Goal: Information Seeking & Learning: Compare options

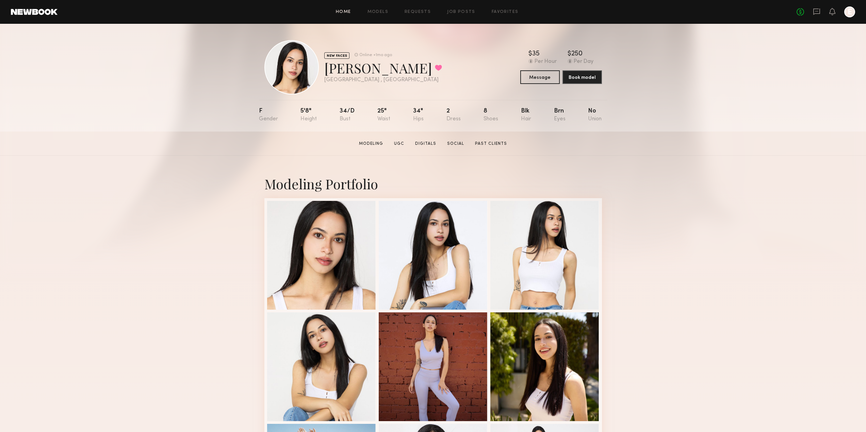
click at [343, 12] on link "Home" at bounding box center [343, 12] width 15 height 4
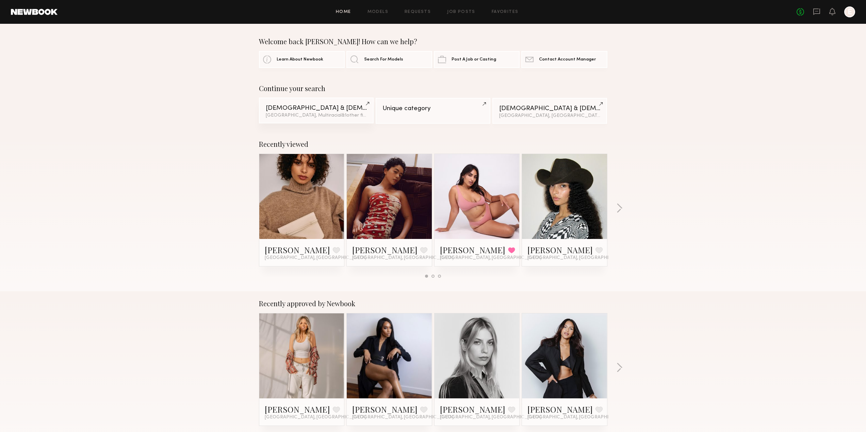
click at [331, 109] on div "Male & Non-binary Models" at bounding box center [316, 108] width 101 height 6
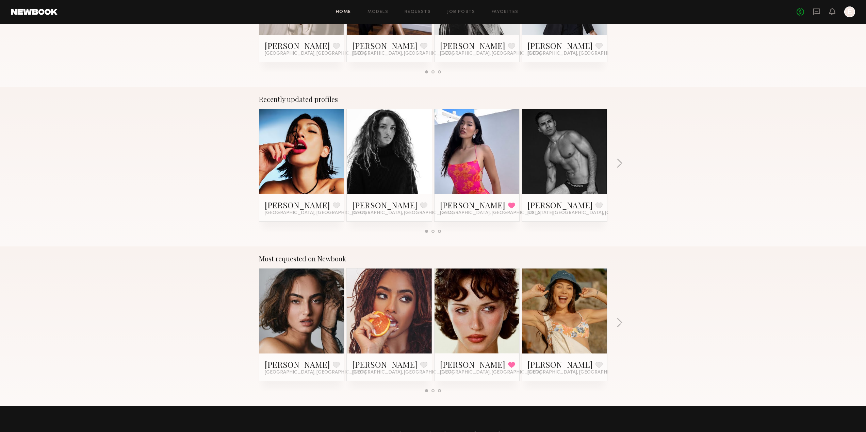
scroll to position [408, 0]
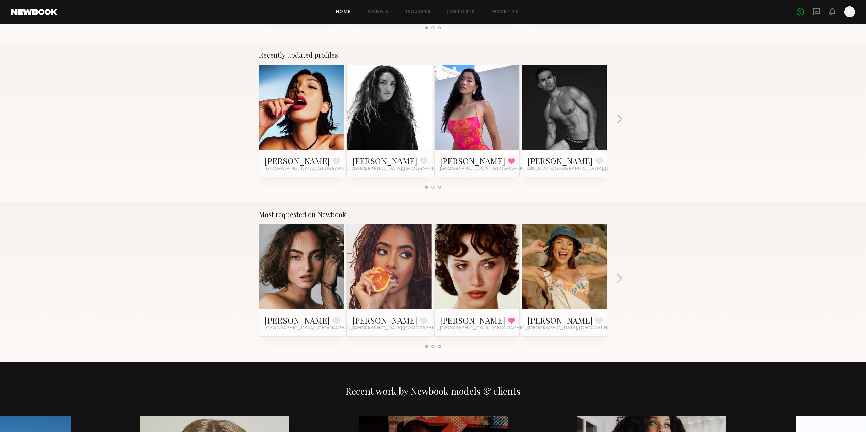
click at [585, 256] on div at bounding box center [564, 266] width 85 height 85
click at [586, 241] on div at bounding box center [564, 266] width 85 height 85
click at [545, 321] on link "Brynne E." at bounding box center [559, 320] width 65 height 11
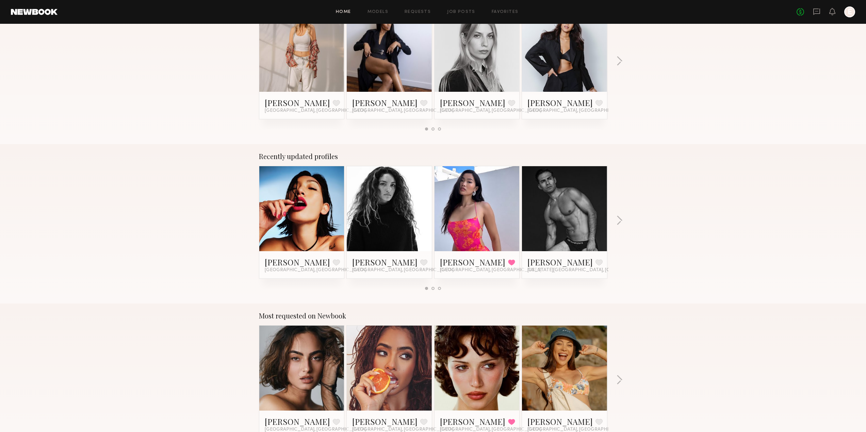
scroll to position [374, 0]
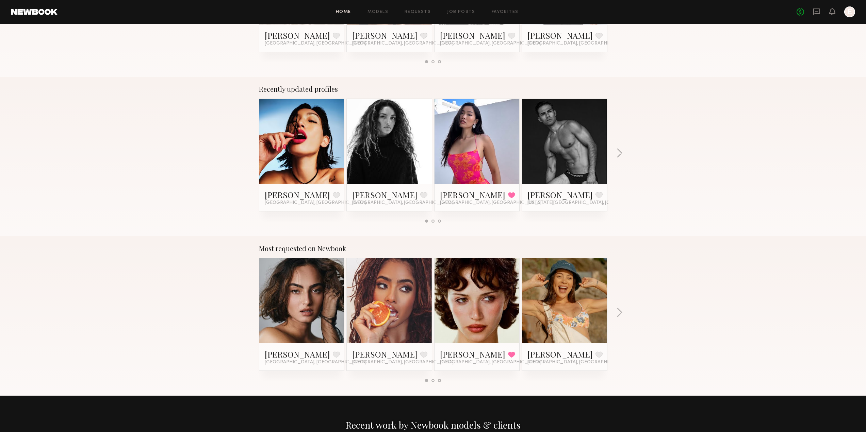
click at [497, 144] on link at bounding box center [476, 141] width 41 height 85
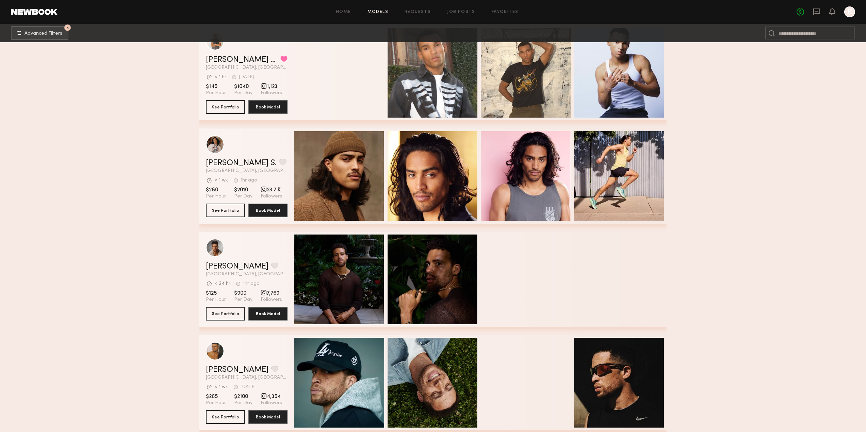
scroll to position [136, 0]
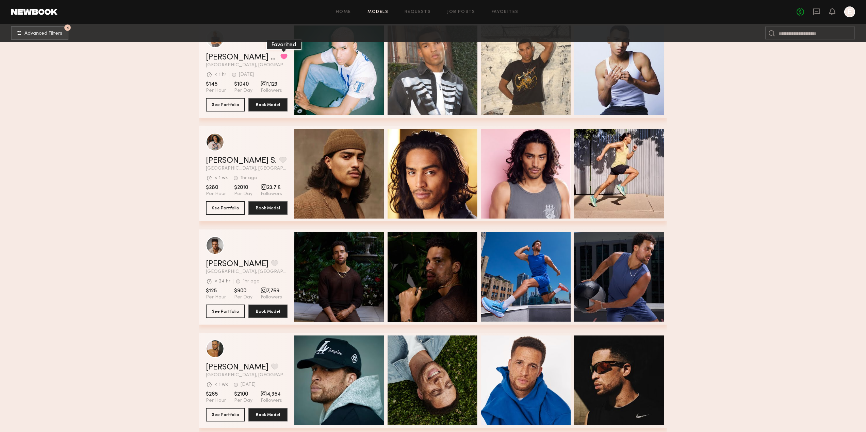
click at [280, 60] on button "grid" at bounding box center [283, 56] width 7 height 6
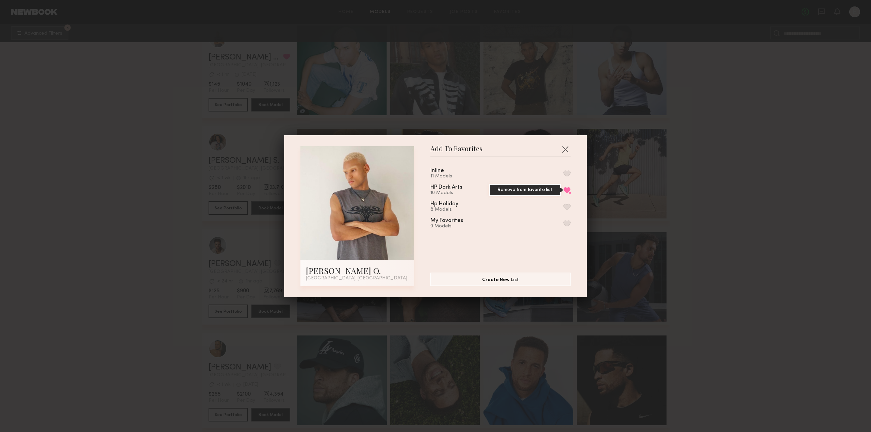
click at [563, 193] on button "Remove from favorite list" at bounding box center [566, 190] width 7 height 6
click at [562, 150] on button "button" at bounding box center [565, 149] width 11 height 11
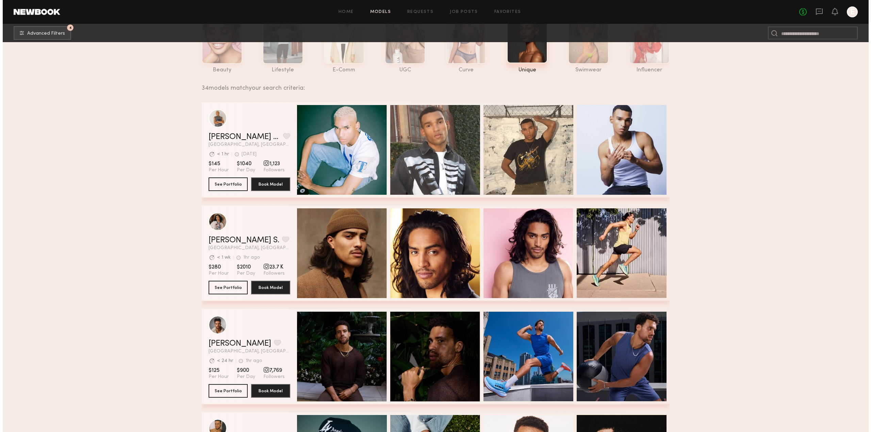
scroll to position [0, 0]
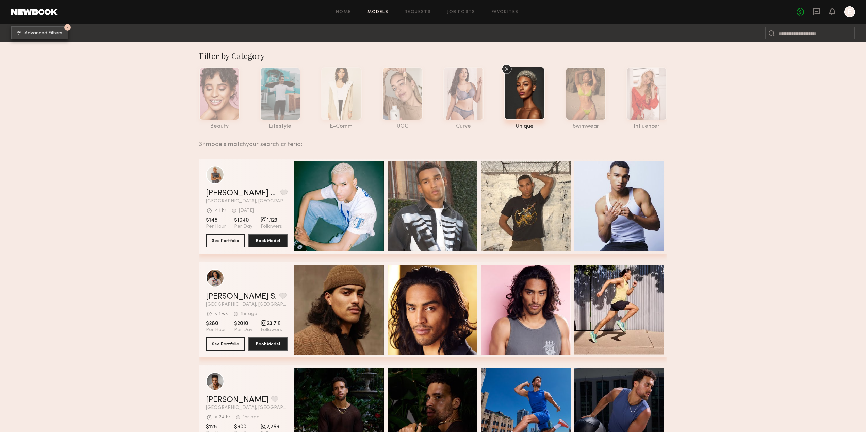
click at [49, 30] on button "4 Advanced Filters" at bounding box center [39, 33] width 57 height 14
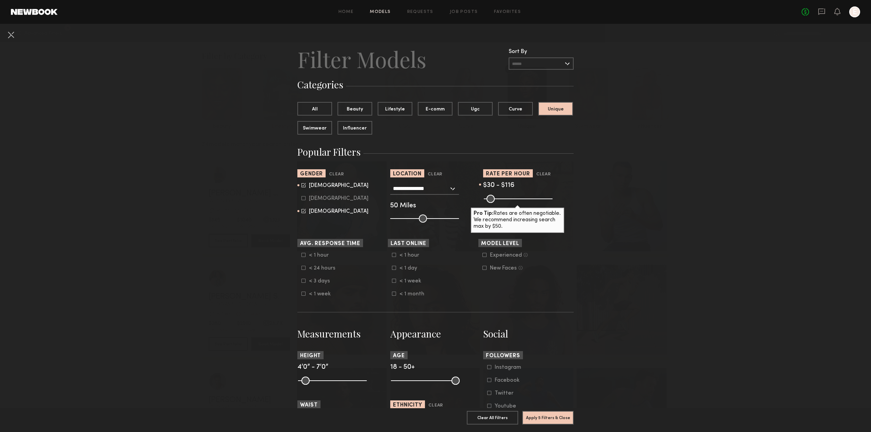
drag, startPoint x: 543, startPoint y: 197, endPoint x: 496, endPoint y: 202, distance: 46.8
type input "***"
click at [496, 202] on input "range" at bounding box center [518, 199] width 69 height 8
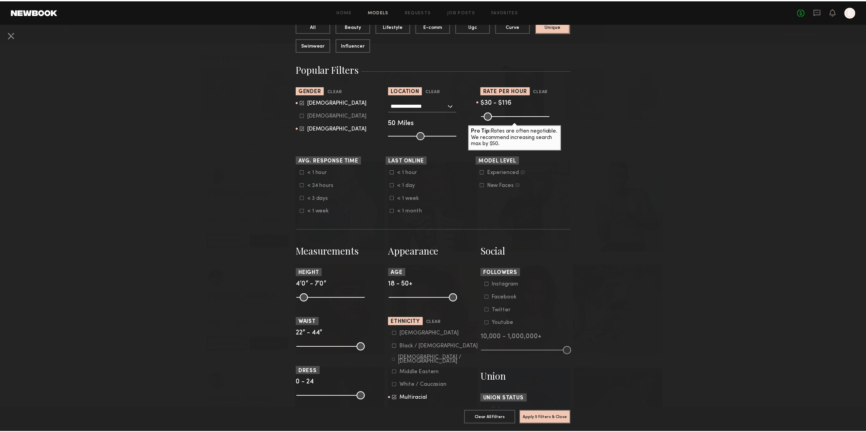
scroll to position [170, 0]
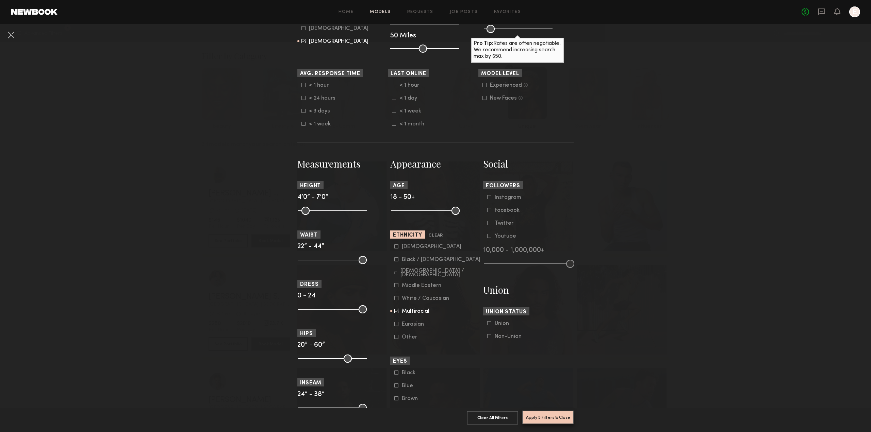
click at [557, 417] on button "Apply 5 Filters & Close" at bounding box center [547, 418] width 51 height 14
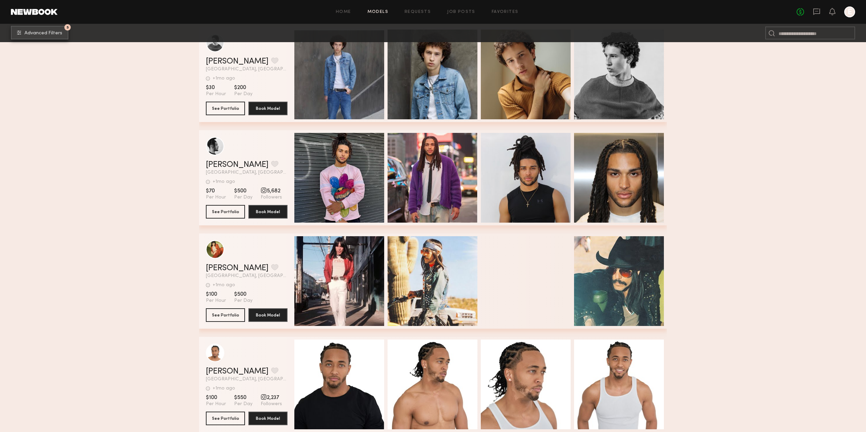
scroll to position [544, 0]
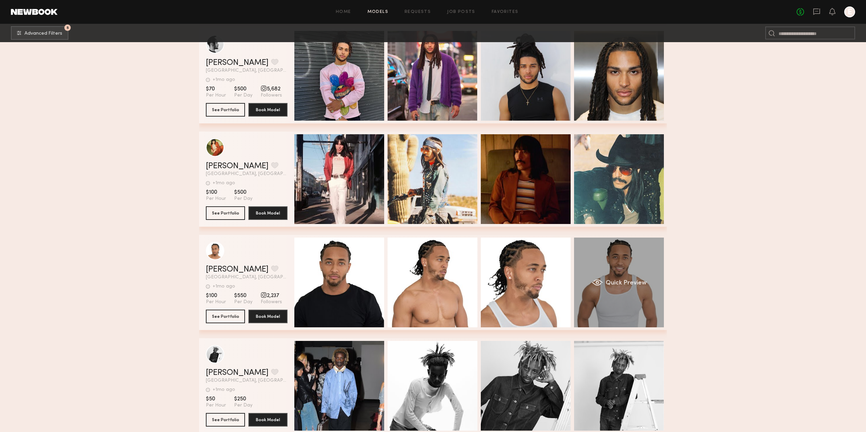
click at [656, 298] on div "Quick Preview" at bounding box center [619, 283] width 90 height 90
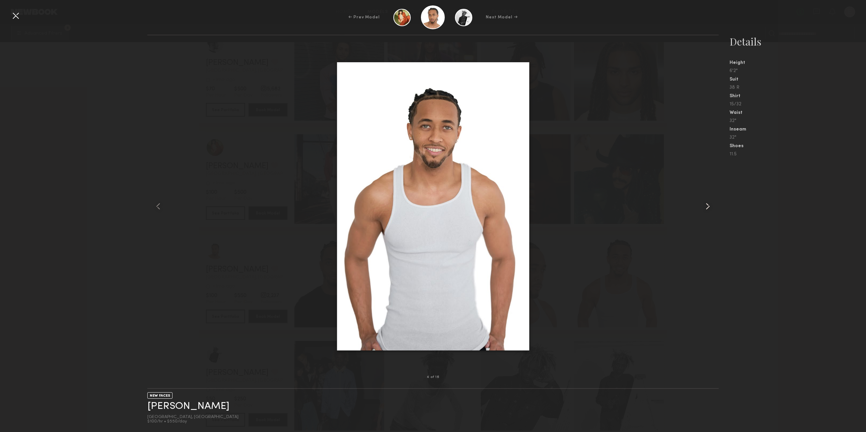
click at [707, 208] on common-icon at bounding box center [707, 206] width 11 height 11
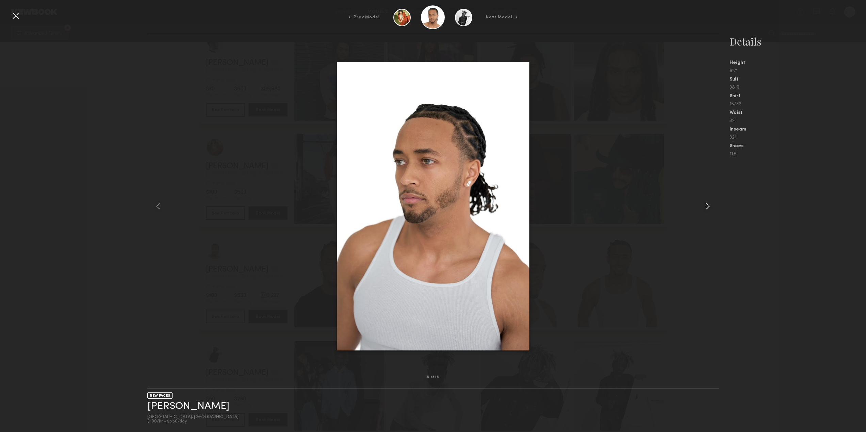
click at [707, 208] on common-icon at bounding box center [707, 206] width 11 height 11
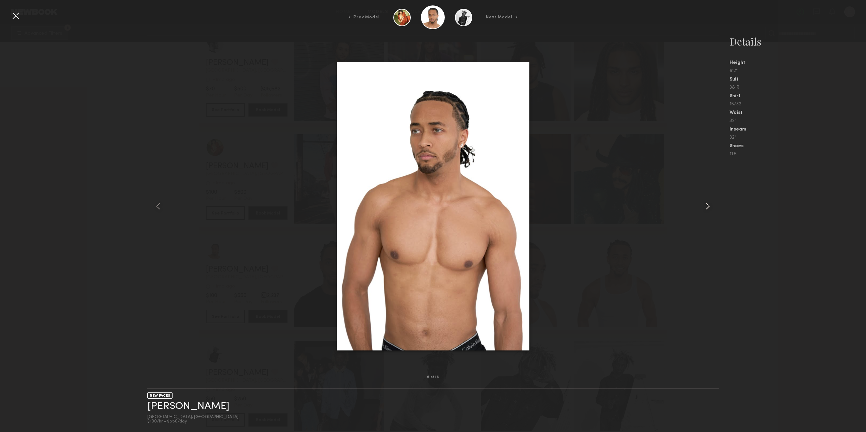
click at [707, 208] on common-icon at bounding box center [707, 206] width 11 height 11
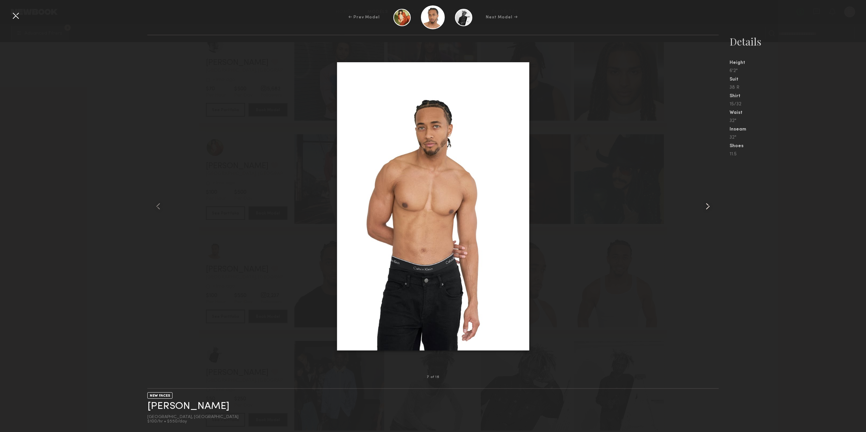
click at [707, 208] on common-icon at bounding box center [707, 206] width 11 height 11
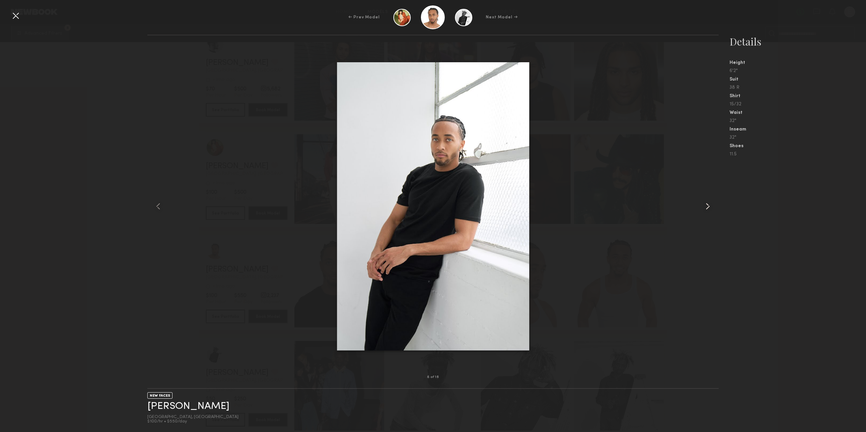
click at [707, 208] on common-icon at bounding box center [707, 206] width 11 height 11
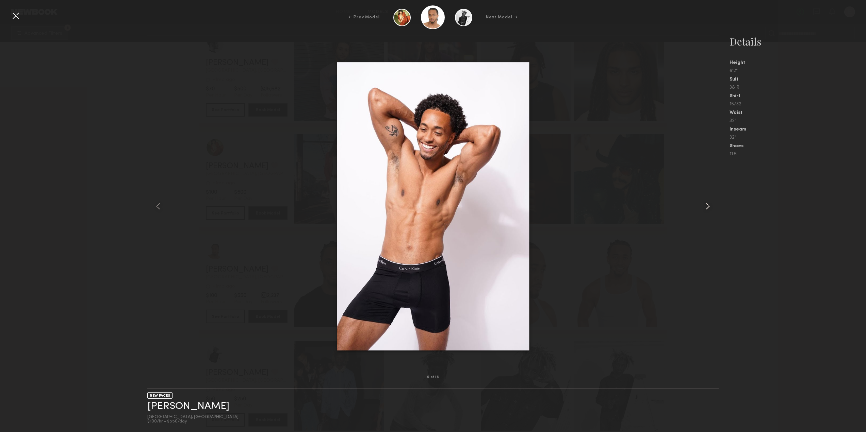
click at [707, 208] on common-icon at bounding box center [707, 206] width 11 height 11
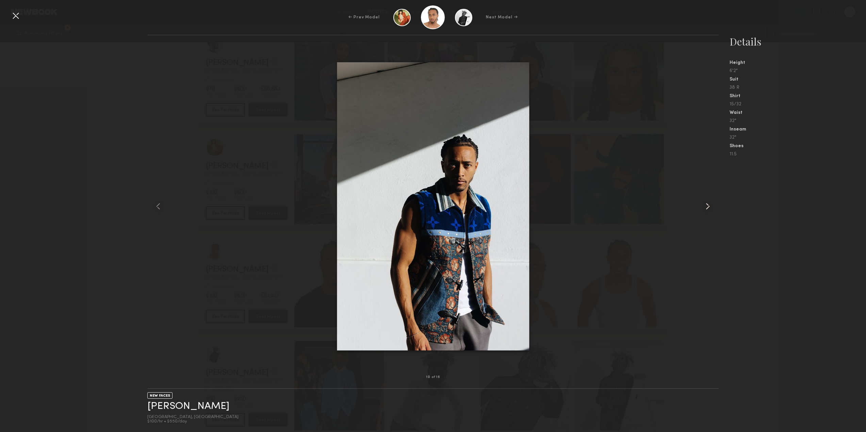
click at [707, 208] on common-icon at bounding box center [707, 206] width 11 height 11
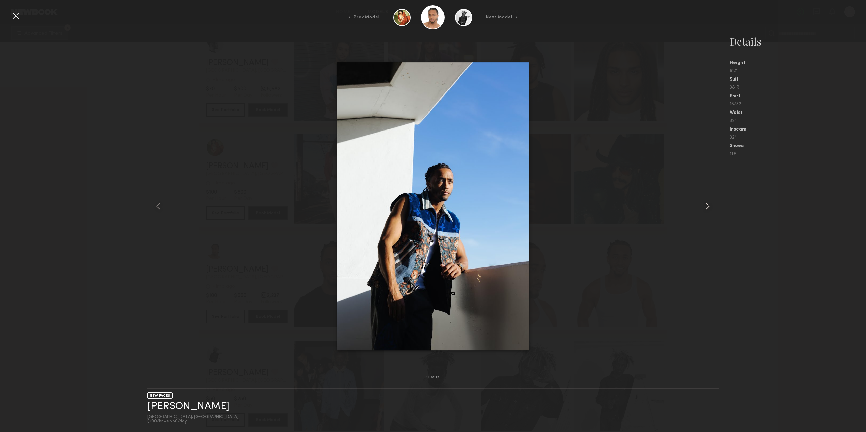
click at [707, 208] on common-icon at bounding box center [707, 206] width 11 height 11
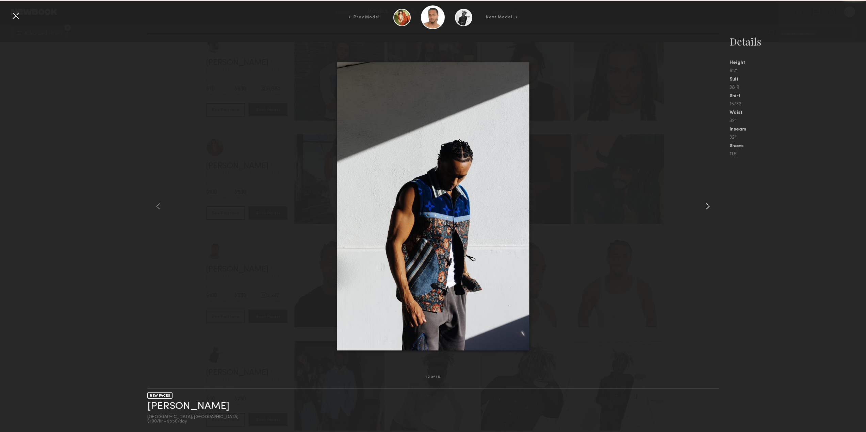
click at [707, 208] on common-icon at bounding box center [707, 206] width 11 height 11
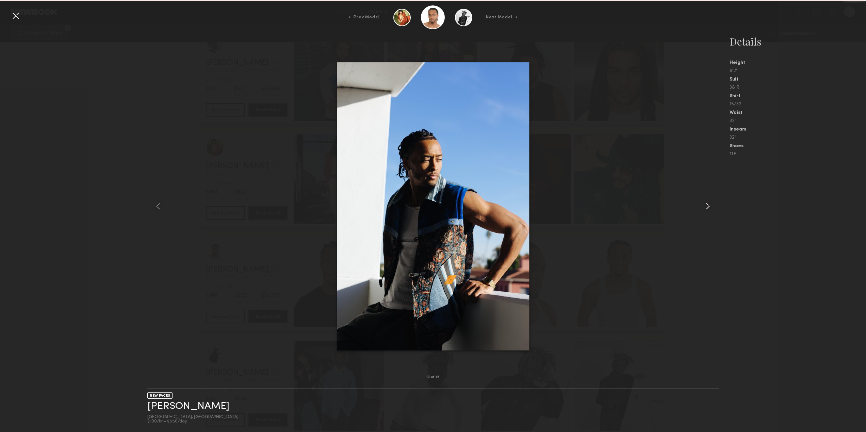
click at [707, 208] on common-icon at bounding box center [707, 206] width 11 height 11
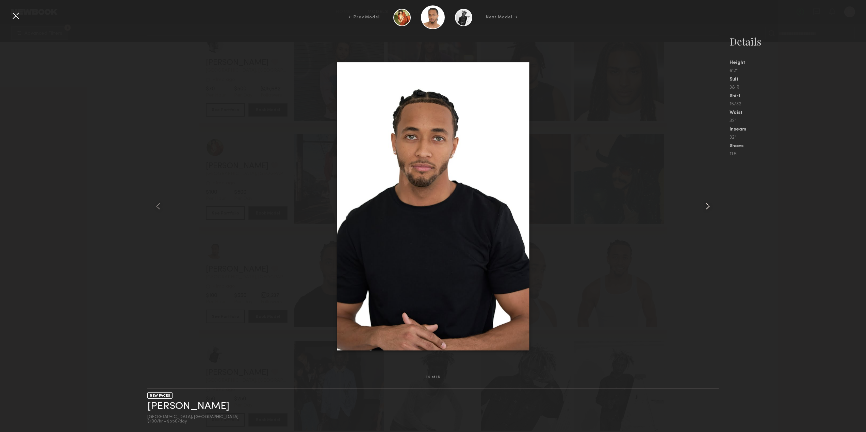
click at [707, 208] on common-icon at bounding box center [707, 206] width 11 height 11
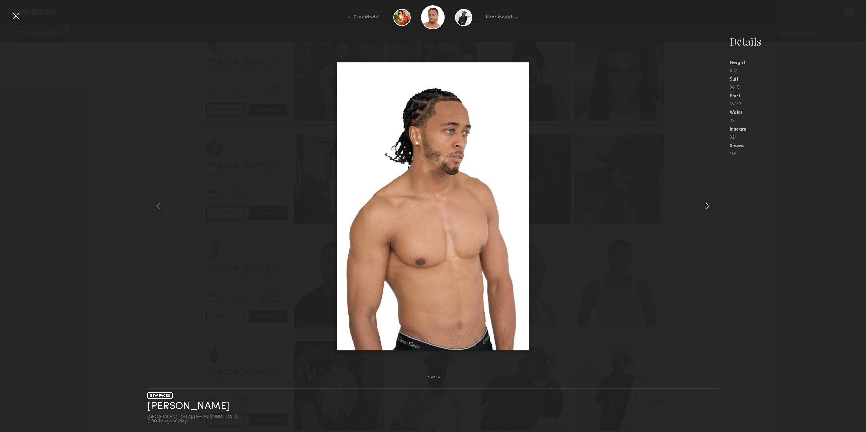
click at [707, 208] on common-icon at bounding box center [707, 206] width 11 height 11
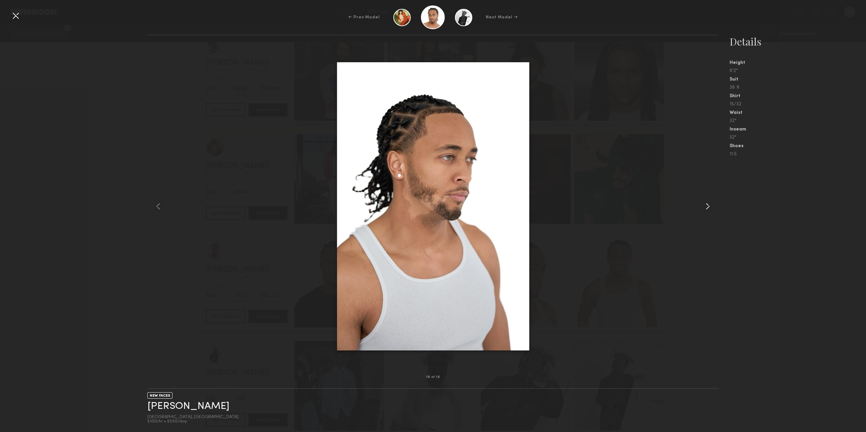
click at [707, 208] on common-icon at bounding box center [707, 206] width 11 height 11
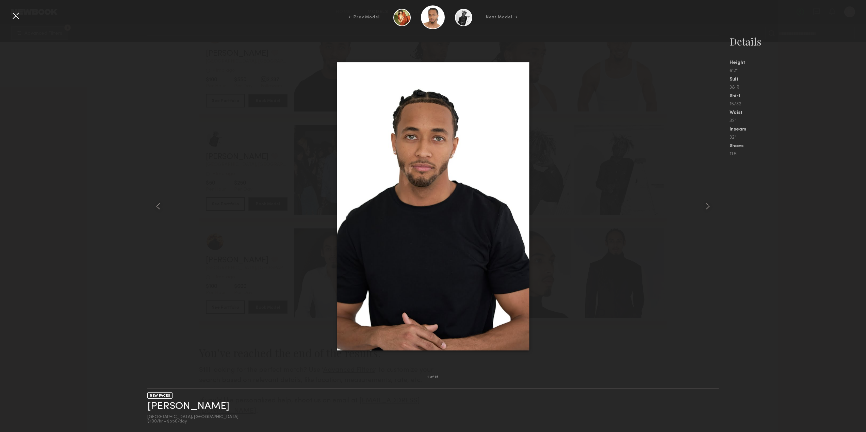
scroll to position [767, 0]
click at [270, 82] on div at bounding box center [432, 206] width 571 height 320
click at [19, 20] on div at bounding box center [15, 15] width 11 height 11
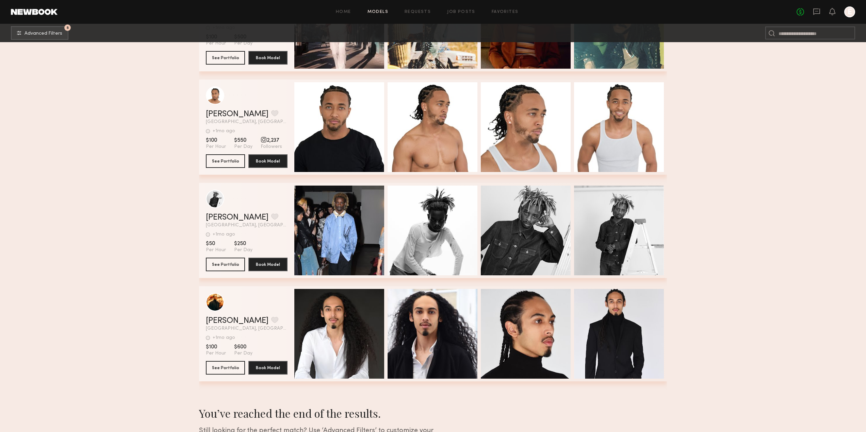
scroll to position [699, 0]
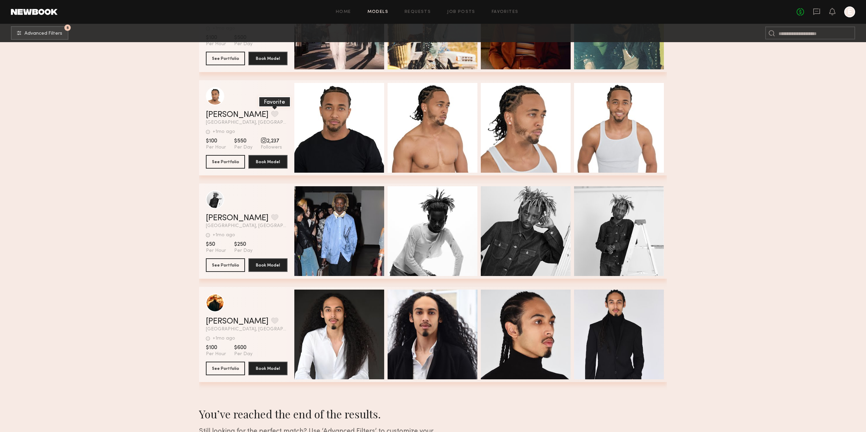
click at [271, 117] on button "grid" at bounding box center [274, 114] width 7 height 6
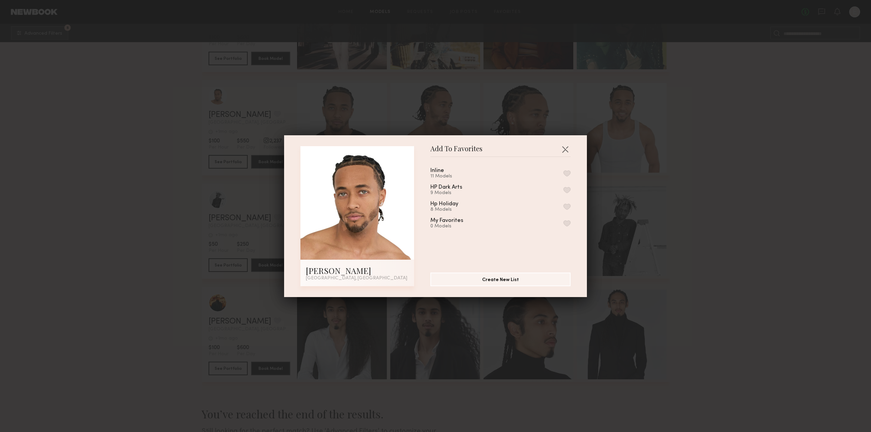
click at [563, 209] on button "button" at bounding box center [566, 207] width 7 height 6
click at [563, 150] on button "button" at bounding box center [565, 149] width 11 height 11
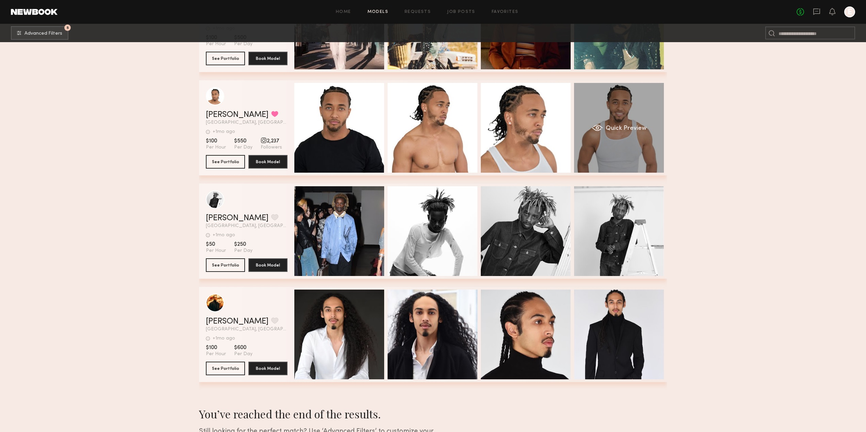
click at [656, 150] on div "Quick Preview" at bounding box center [619, 128] width 90 height 90
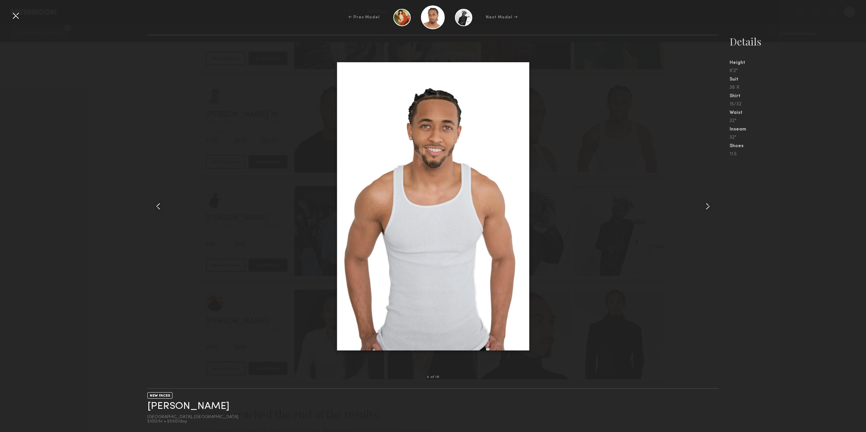
click at [159, 211] on common-icon at bounding box center [158, 206] width 11 height 11
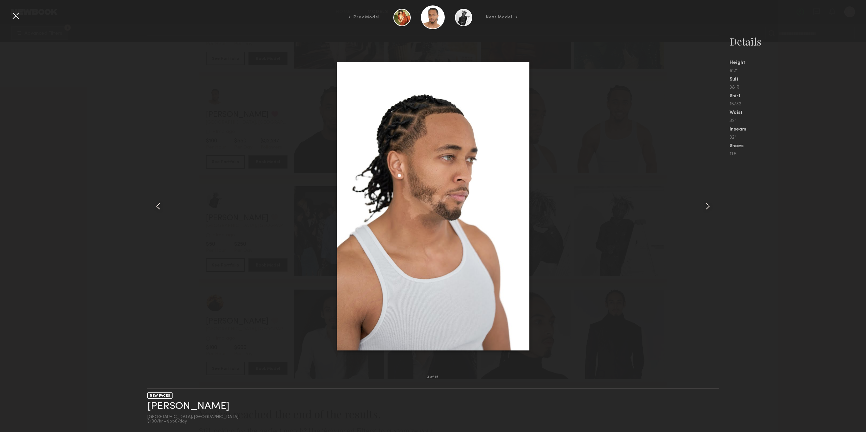
click at [159, 211] on common-icon at bounding box center [158, 206] width 11 height 11
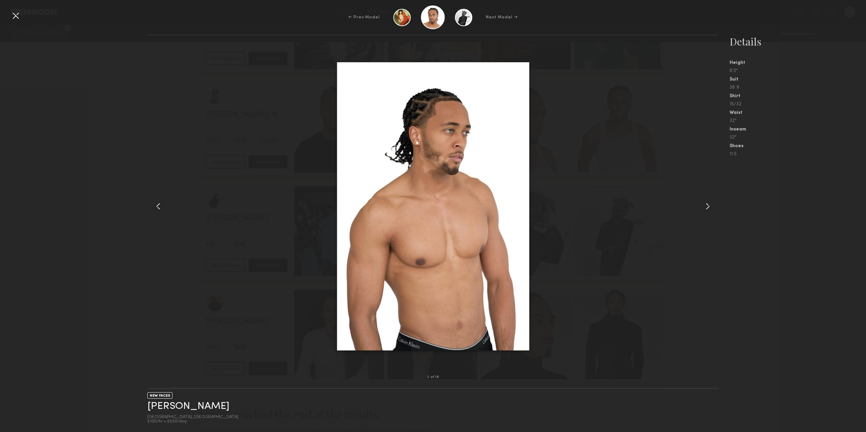
click at [159, 211] on common-icon at bounding box center [158, 206] width 11 height 11
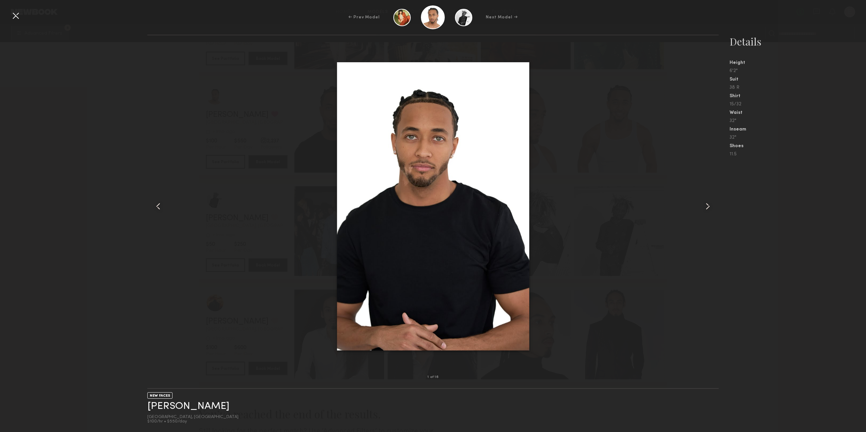
click at [159, 211] on common-icon at bounding box center [158, 206] width 11 height 11
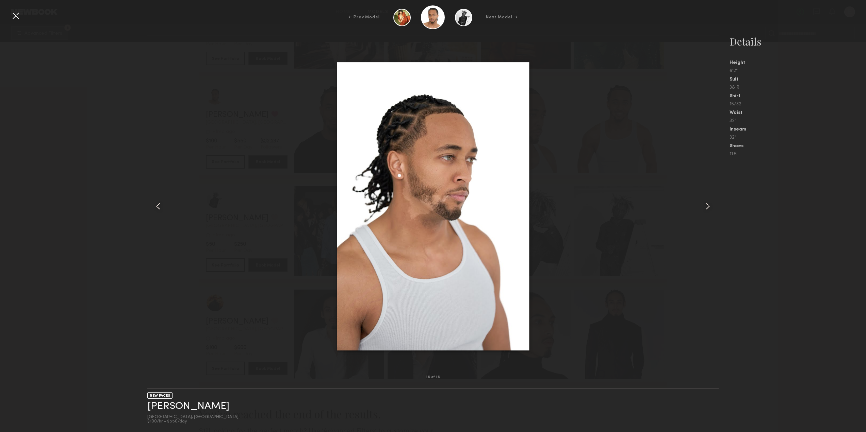
click at [159, 211] on common-icon at bounding box center [158, 206] width 11 height 11
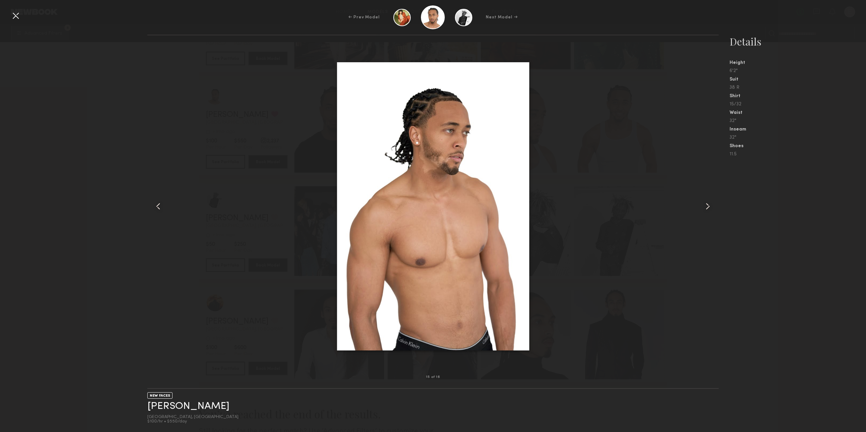
click at [159, 211] on common-icon at bounding box center [158, 206] width 11 height 11
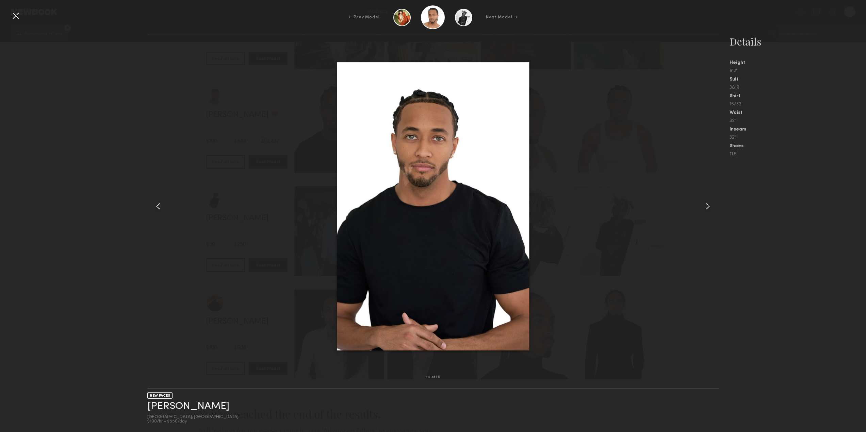
click at [159, 211] on common-icon at bounding box center [158, 206] width 11 height 11
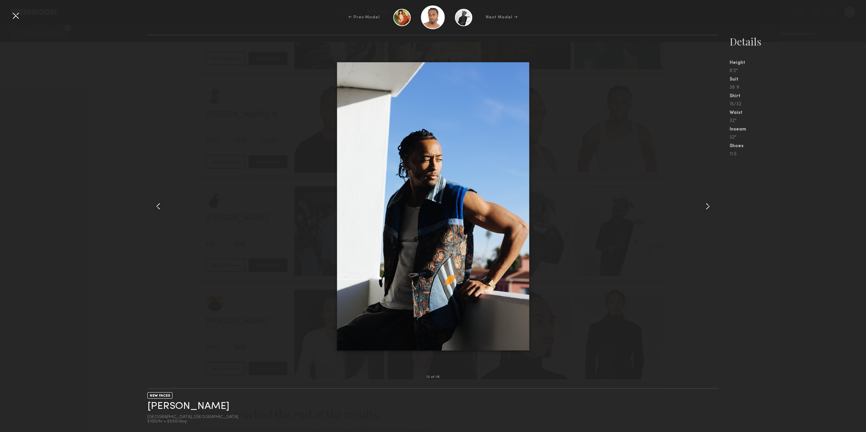
click at [711, 204] on common-icon at bounding box center [707, 206] width 11 height 11
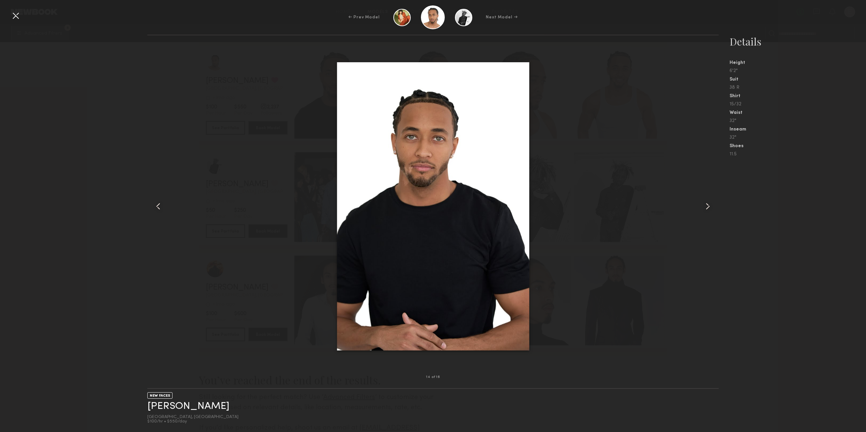
scroll to position [767, 0]
click at [708, 208] on common-icon at bounding box center [707, 206] width 11 height 11
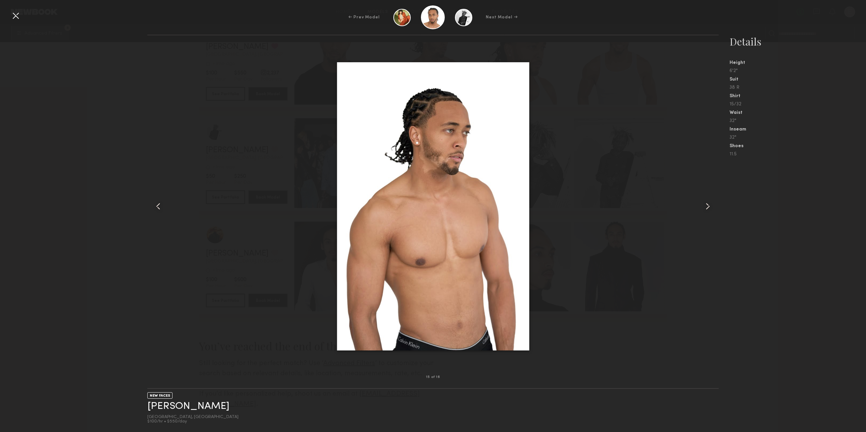
click at [708, 208] on common-icon at bounding box center [707, 206] width 11 height 11
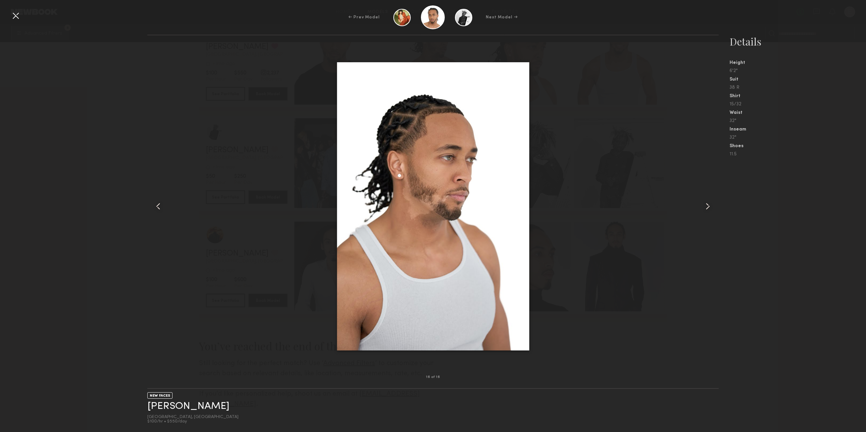
click at [708, 208] on common-icon at bounding box center [707, 206] width 11 height 11
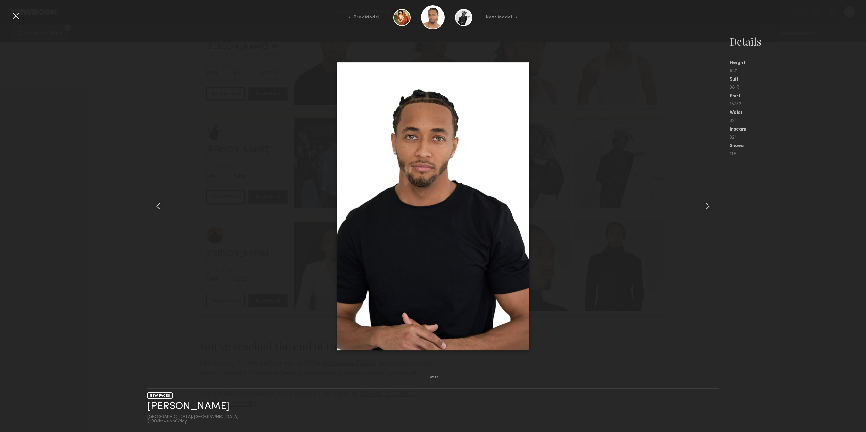
click at [150, 208] on div at bounding box center [158, 206] width 23 height 320
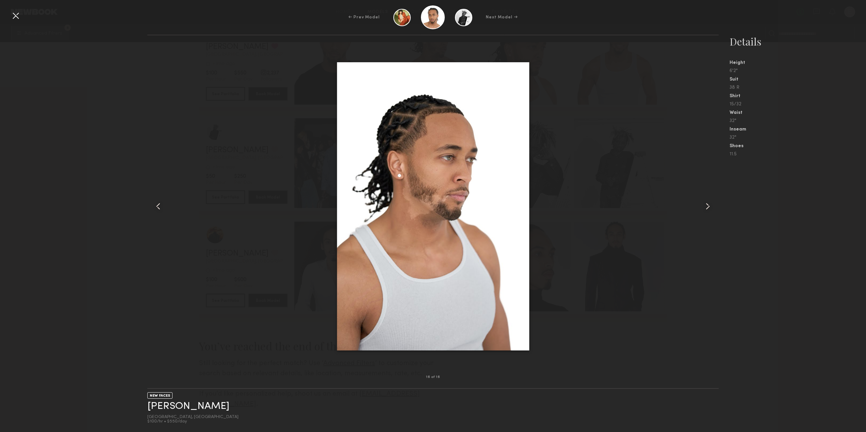
click at [712, 210] on common-icon at bounding box center [707, 206] width 11 height 11
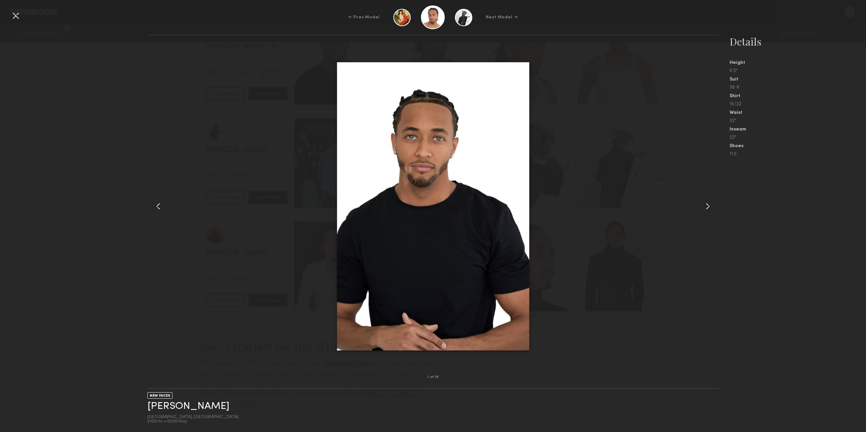
click at [712, 210] on common-icon at bounding box center [707, 206] width 11 height 11
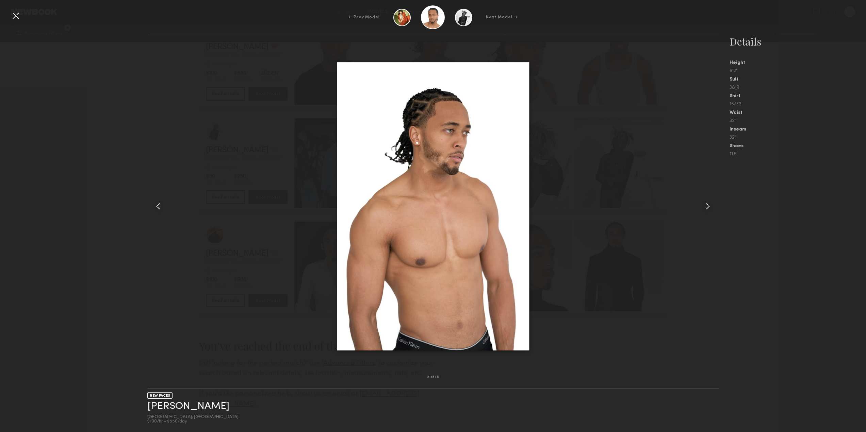
click at [712, 210] on common-icon at bounding box center [707, 206] width 11 height 11
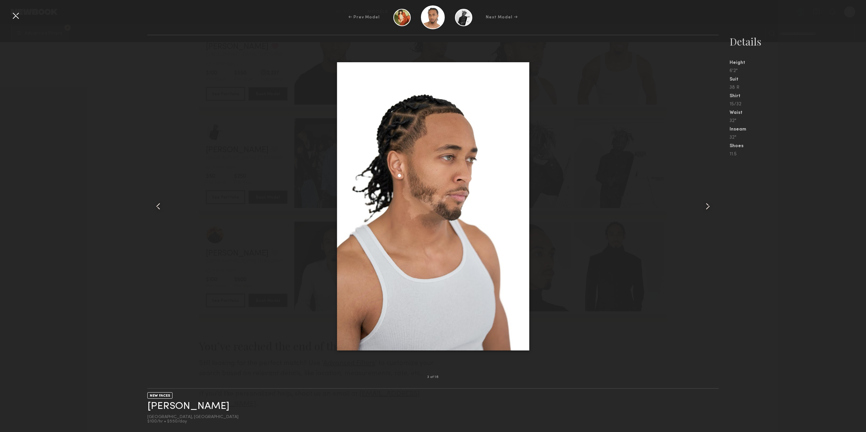
click at [712, 210] on common-icon at bounding box center [707, 206] width 11 height 11
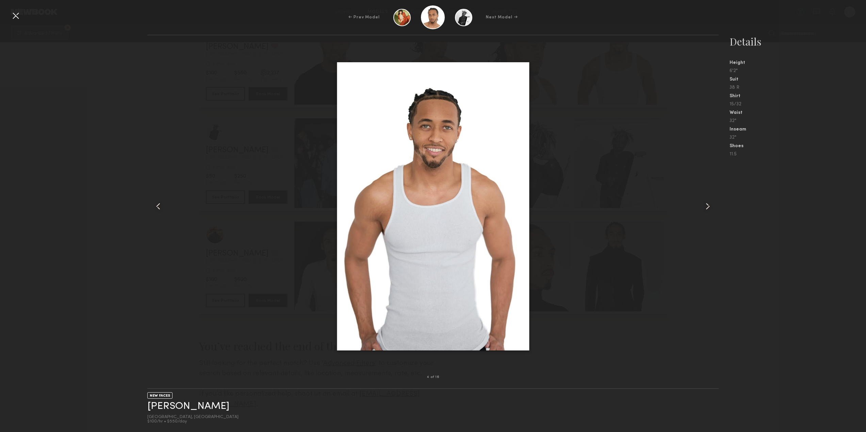
click at [712, 210] on common-icon at bounding box center [707, 206] width 11 height 11
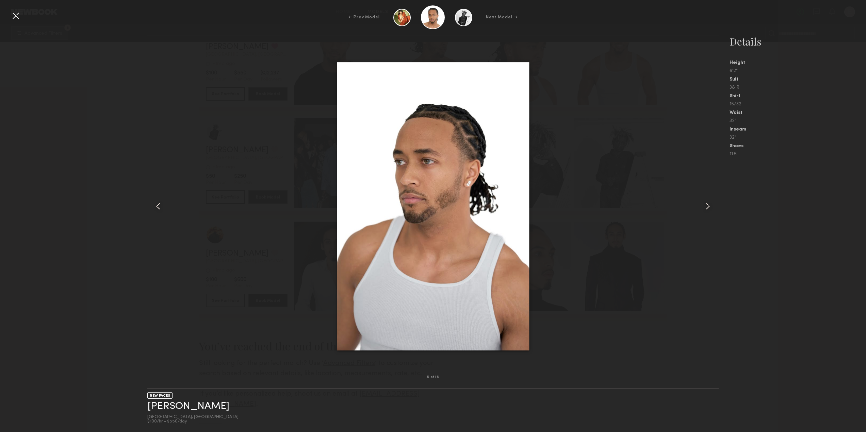
click at [712, 210] on common-icon at bounding box center [707, 206] width 11 height 11
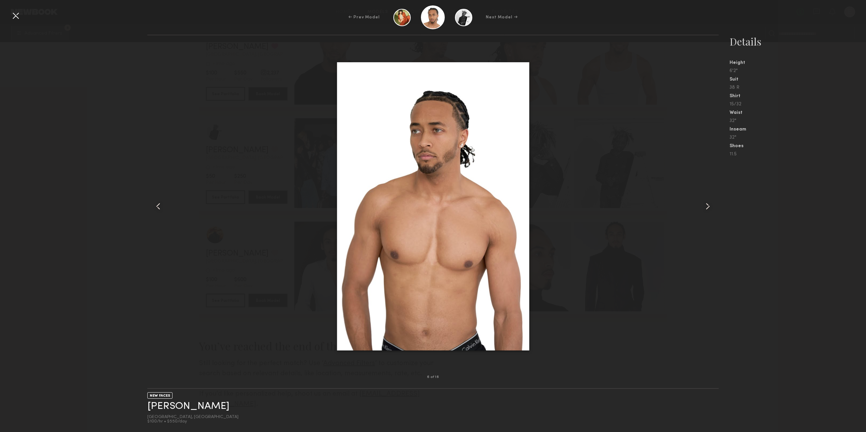
click at [711, 208] on common-icon at bounding box center [707, 206] width 11 height 11
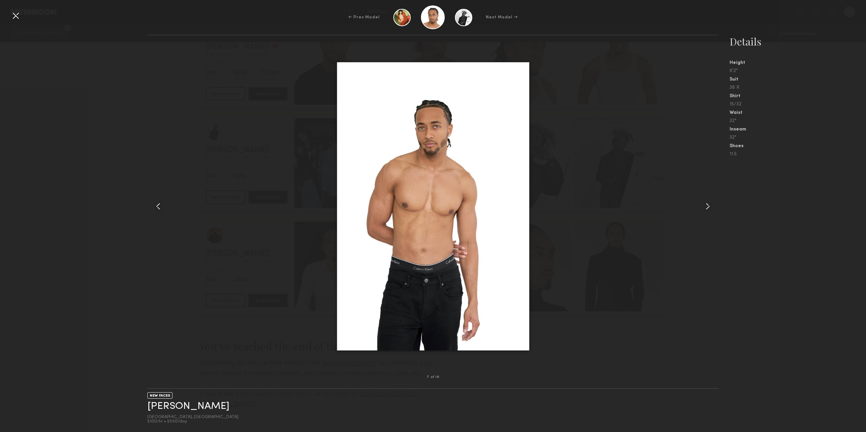
click at [711, 208] on common-icon at bounding box center [707, 206] width 11 height 11
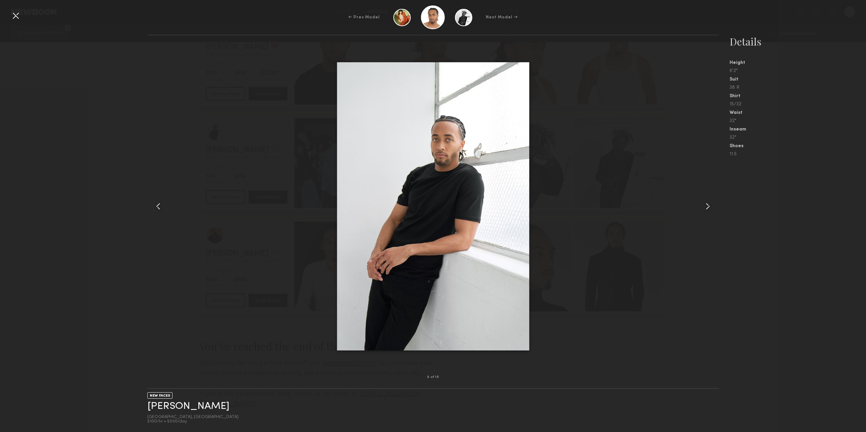
click at [711, 208] on common-icon at bounding box center [707, 206] width 11 height 11
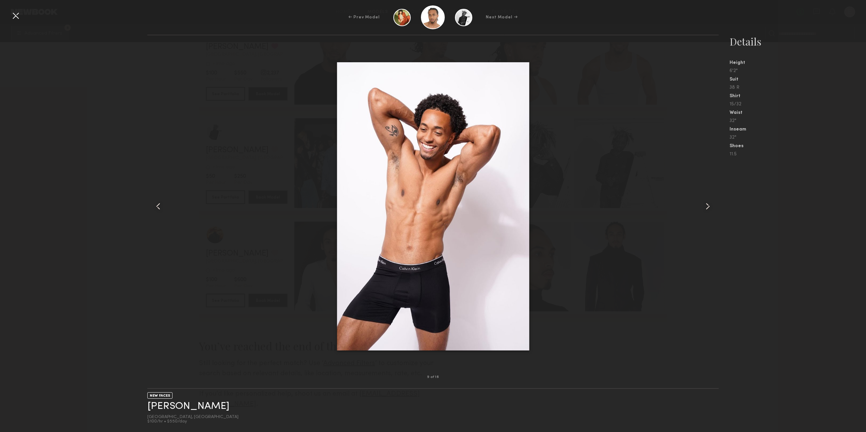
click at [514, 409] on div "NEW FACES Philip J. Los Angeles, CA $100/hr • $550/day" at bounding box center [432, 410] width 571 height 43
click at [14, 18] on div at bounding box center [15, 15] width 11 height 11
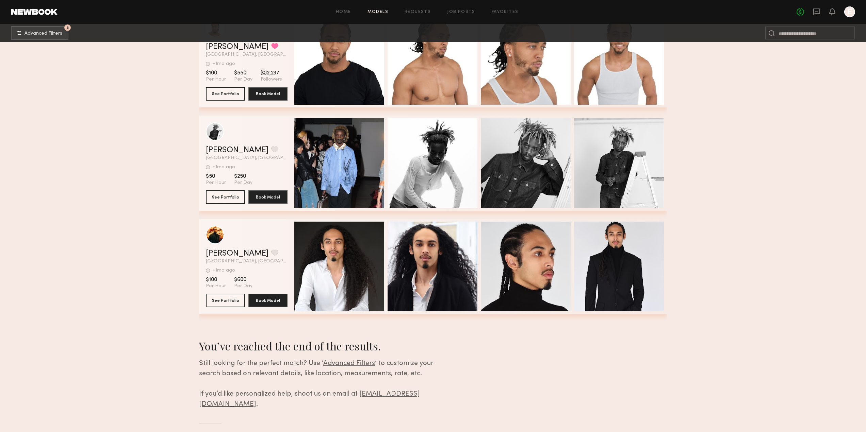
scroll to position [665, 0]
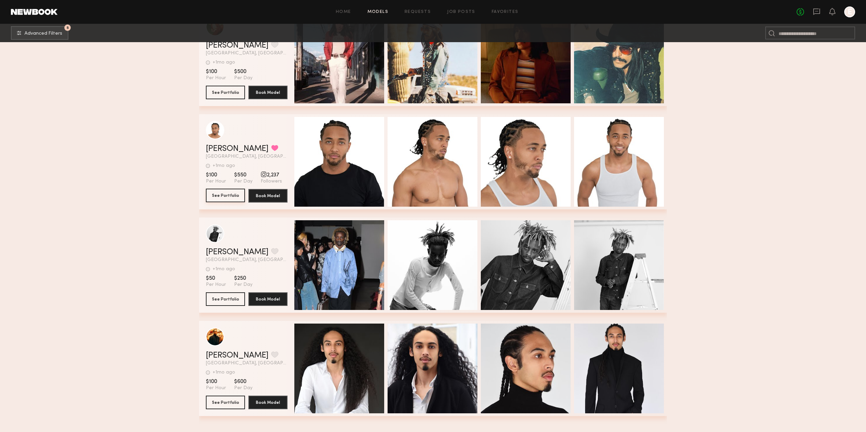
click at [222, 199] on button "See Portfolio" at bounding box center [225, 196] width 39 height 14
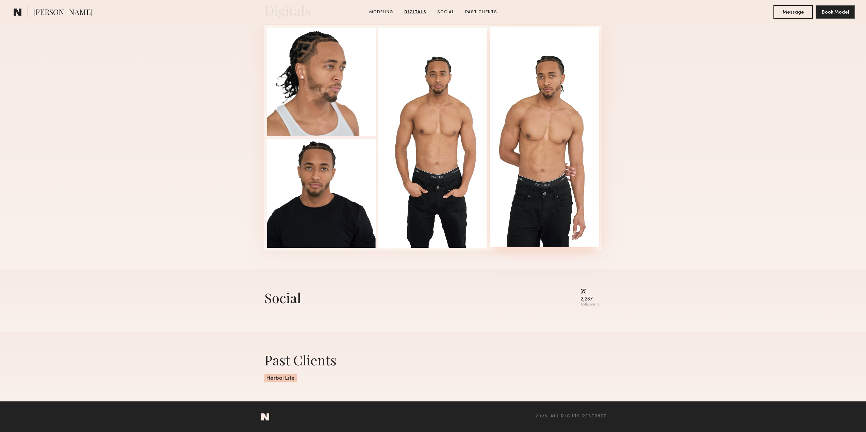
scroll to position [705, 0]
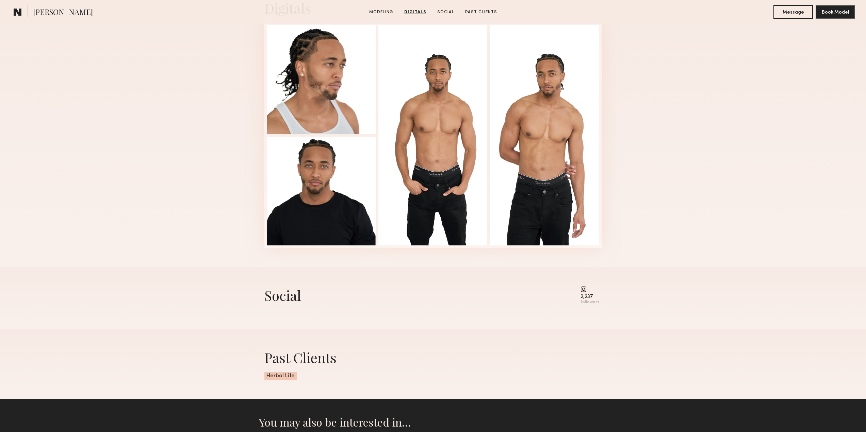
click at [583, 293] on common-icon at bounding box center [589, 289] width 19 height 6
click at [583, 300] on div "2,237" at bounding box center [589, 297] width 19 height 5
click at [583, 289] on common-icon at bounding box center [589, 289] width 19 height 6
click at [584, 293] on common-icon at bounding box center [589, 289] width 19 height 6
click at [584, 299] on div "2,237" at bounding box center [589, 297] width 19 height 5
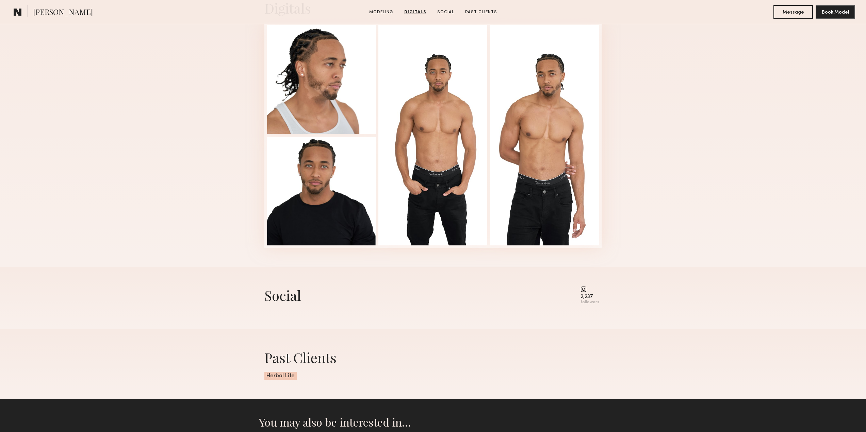
click at [585, 290] on common-icon at bounding box center [589, 289] width 19 height 6
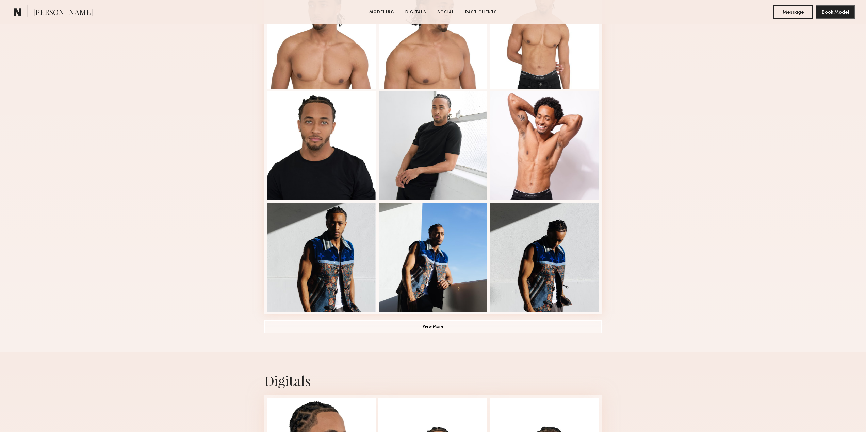
scroll to position [331, 0]
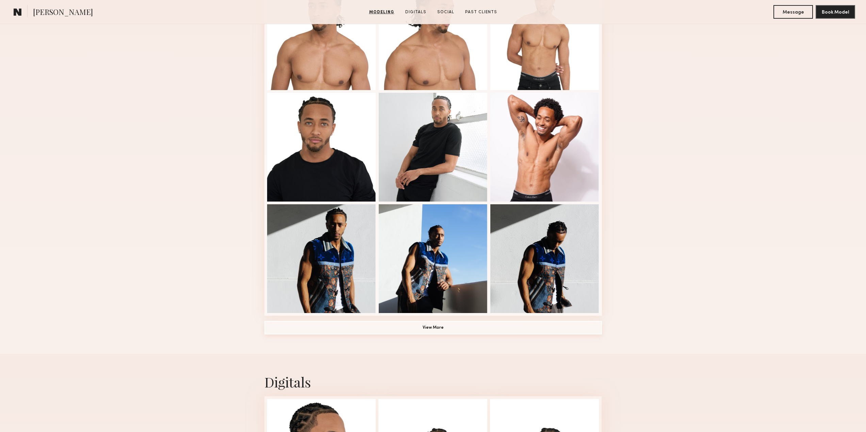
click at [479, 328] on button "View More" at bounding box center [432, 328] width 337 height 14
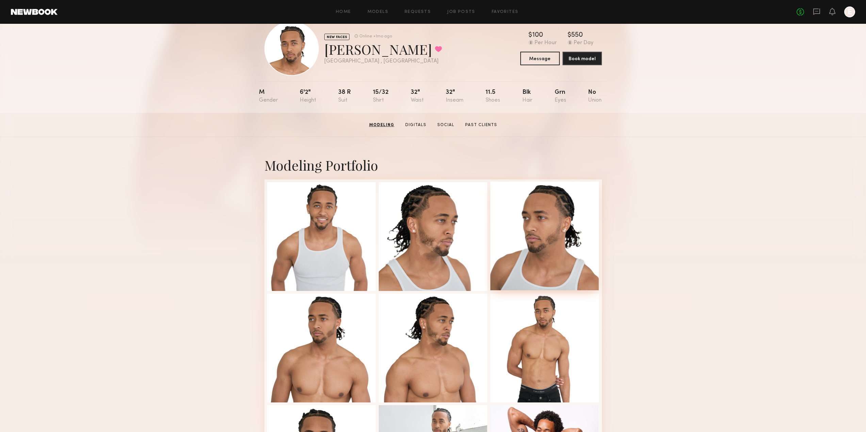
scroll to position [0, 0]
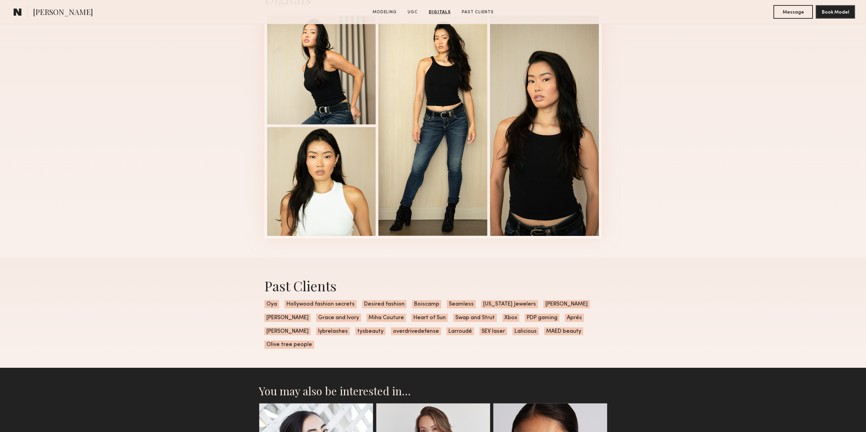
scroll to position [1365, 0]
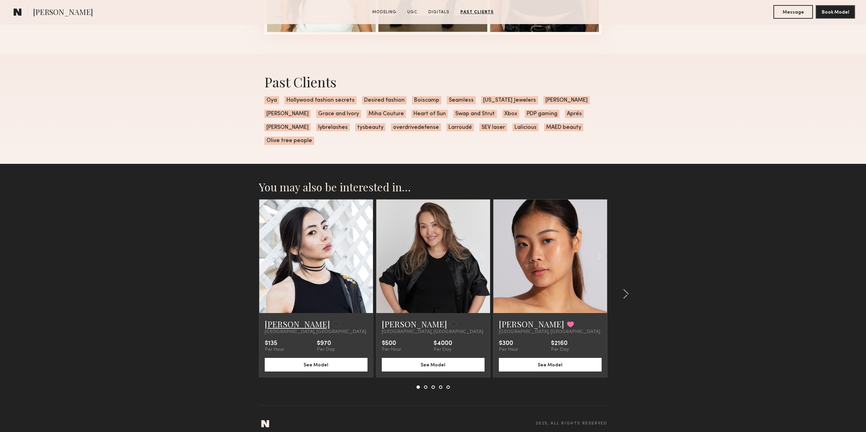
click at [280, 319] on link "[PERSON_NAME]" at bounding box center [297, 324] width 65 height 11
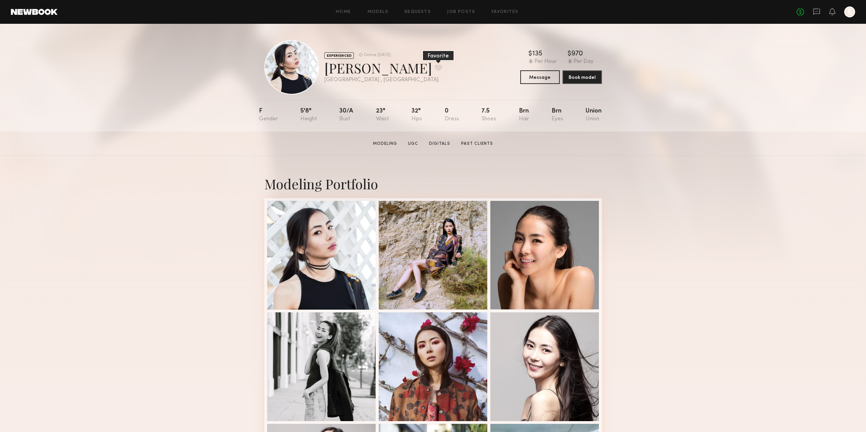
click at [435, 67] on button at bounding box center [438, 68] width 7 height 6
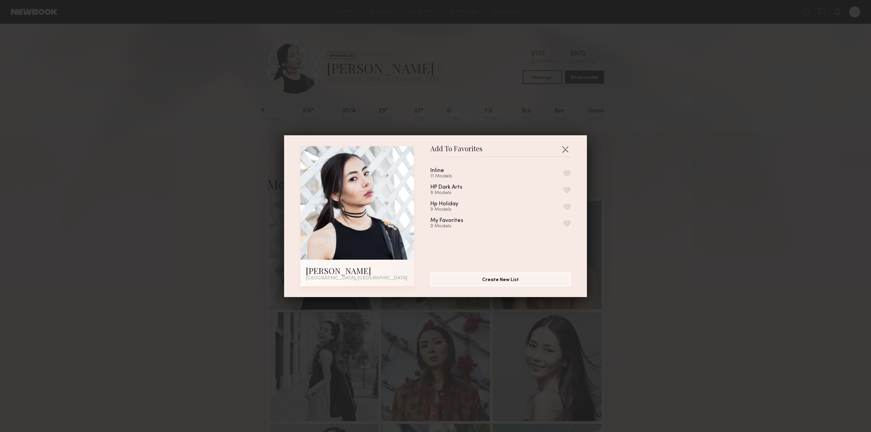
click at [563, 210] on button "button" at bounding box center [566, 207] width 7 height 6
click at [652, 183] on div "Add To Favorites [PERSON_NAME] [GEOGRAPHIC_DATA], [GEOGRAPHIC_DATA] Add To Favo…" at bounding box center [435, 216] width 871 height 432
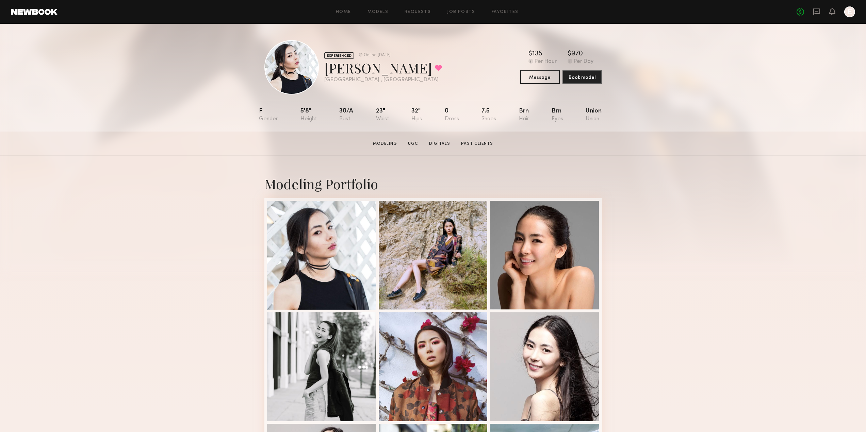
click at [368, 12] on div "Home Models Requests Job Posts Favorites Sign Out" at bounding box center [426, 12] width 739 height 4
drag, startPoint x: 377, startPoint y: 15, endPoint x: 378, endPoint y: 10, distance: 4.9
click at [377, 13] on div "Home Models Requests Job Posts Favorites Sign Out No fees up to $5,000 E" at bounding box center [455, 11] width 797 height 11
click at [380, 12] on link "Models" at bounding box center [377, 12] width 21 height 4
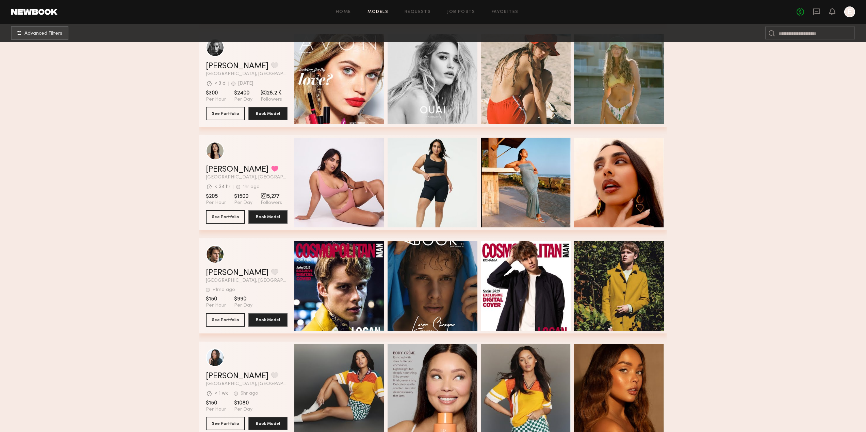
scroll to position [1429, 0]
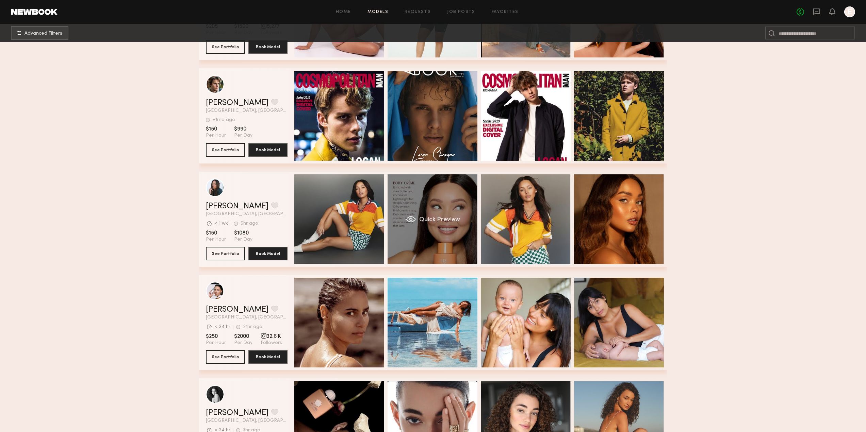
click at [459, 239] on div "Quick Preview" at bounding box center [432, 219] width 90 height 90
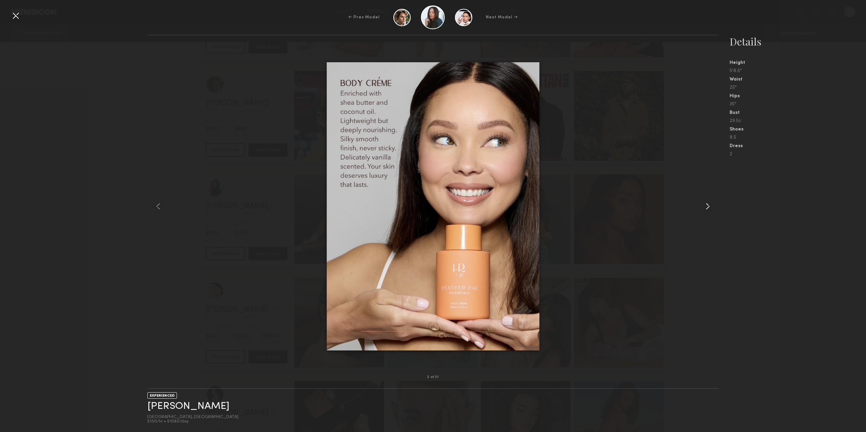
click at [708, 204] on common-icon at bounding box center [707, 206] width 11 height 11
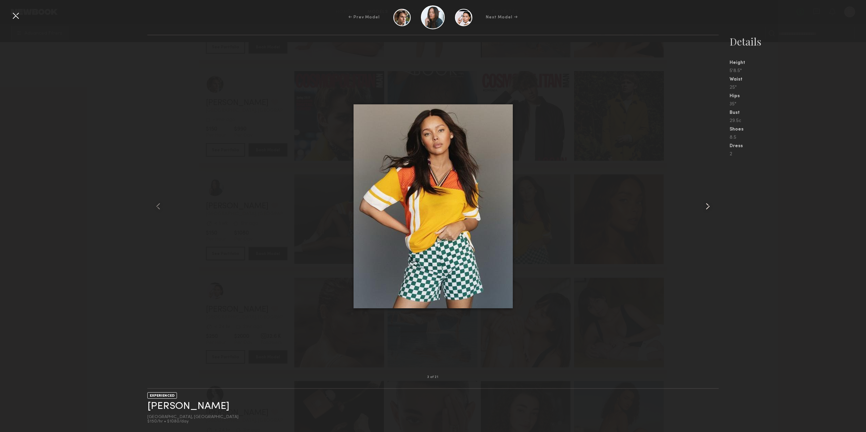
click at [709, 208] on common-icon at bounding box center [707, 206] width 11 height 11
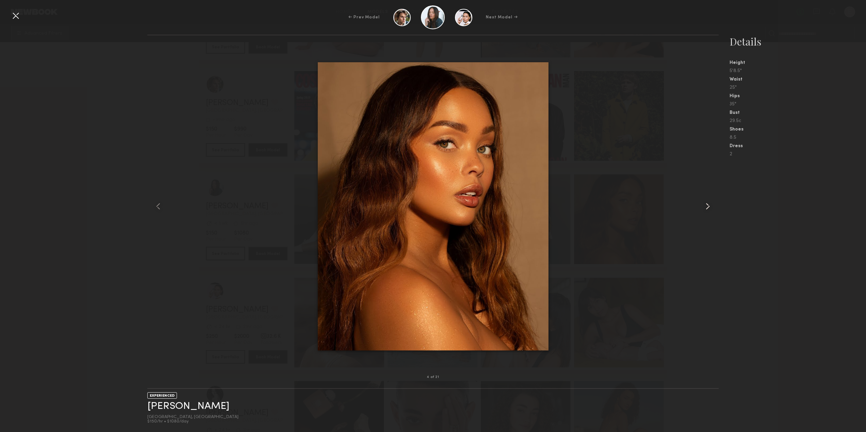
click at [711, 213] on div at bounding box center [707, 206] width 23 height 320
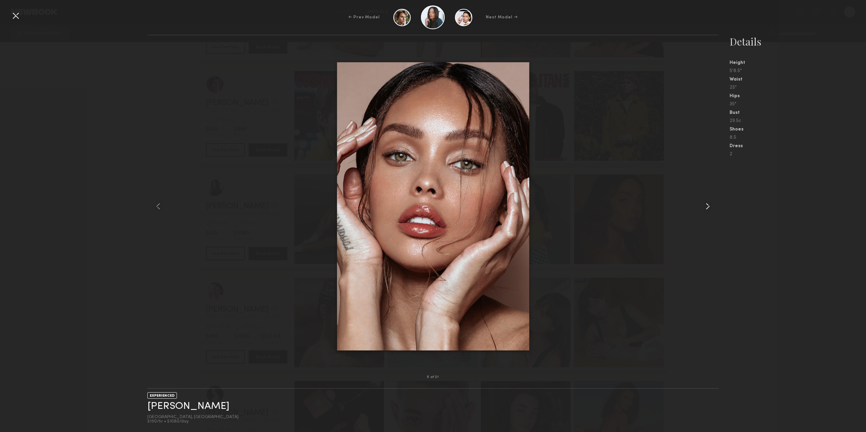
click at [711, 213] on div at bounding box center [707, 206] width 23 height 320
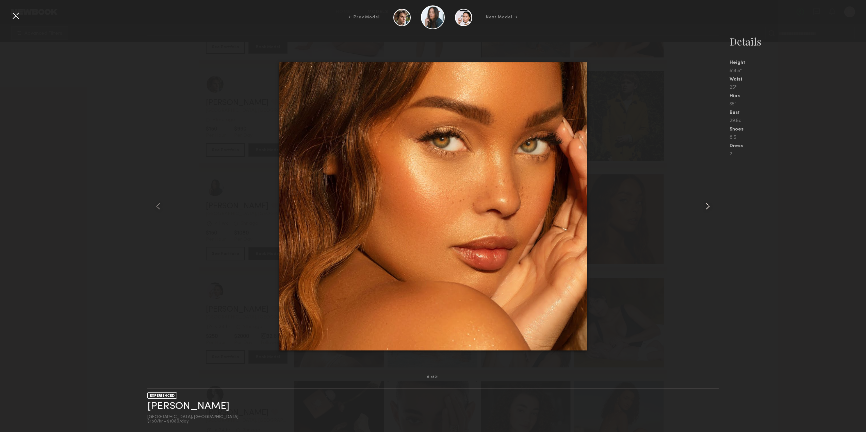
click at [711, 213] on div at bounding box center [707, 206] width 23 height 320
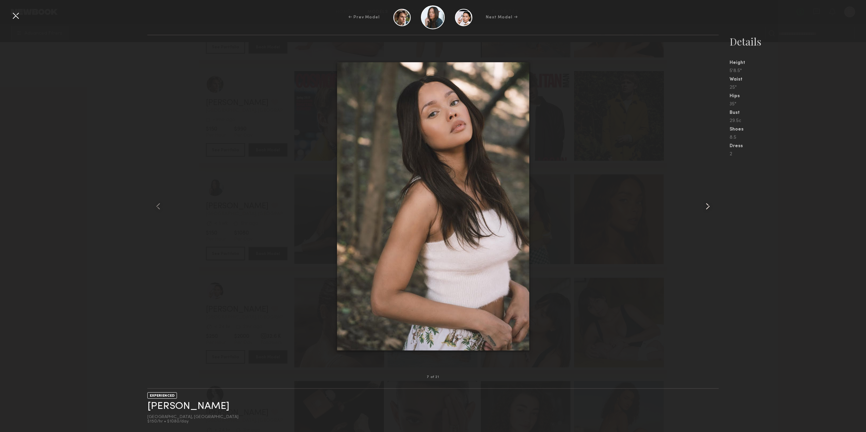
click at [711, 213] on div at bounding box center [707, 206] width 23 height 320
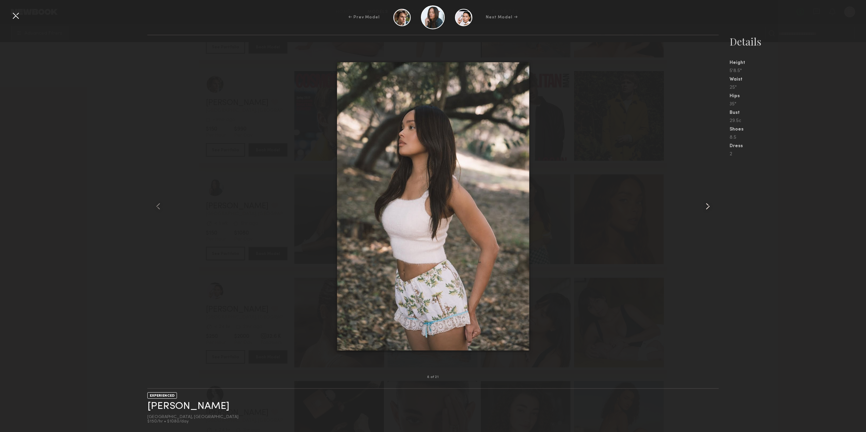
click at [711, 213] on div at bounding box center [707, 206] width 23 height 320
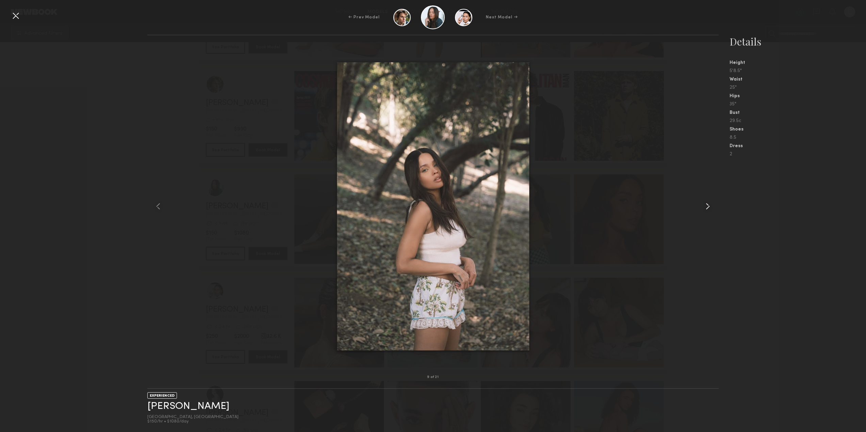
click at [711, 213] on div at bounding box center [707, 206] width 23 height 320
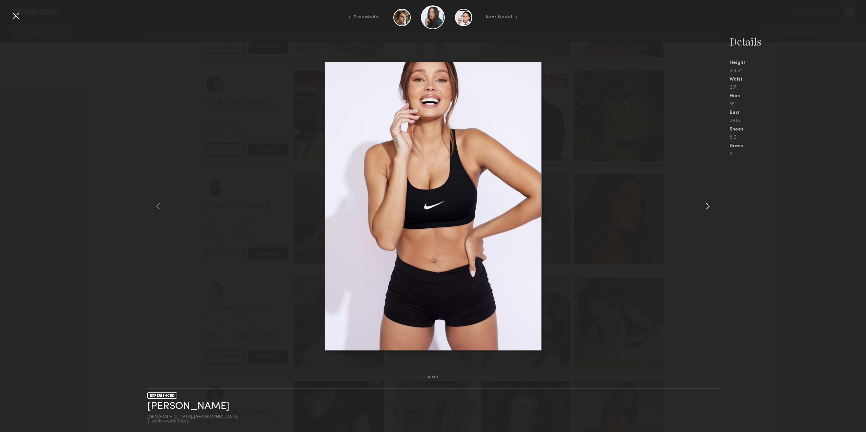
click at [711, 213] on div at bounding box center [707, 206] width 23 height 320
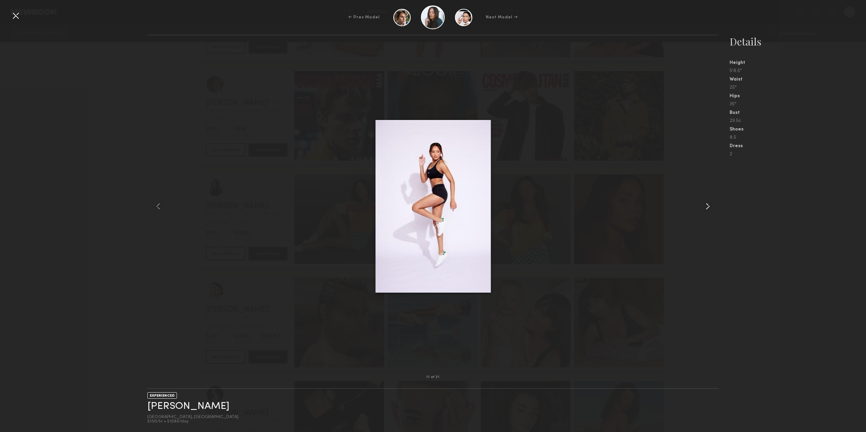
click at [711, 213] on div at bounding box center [707, 206] width 23 height 320
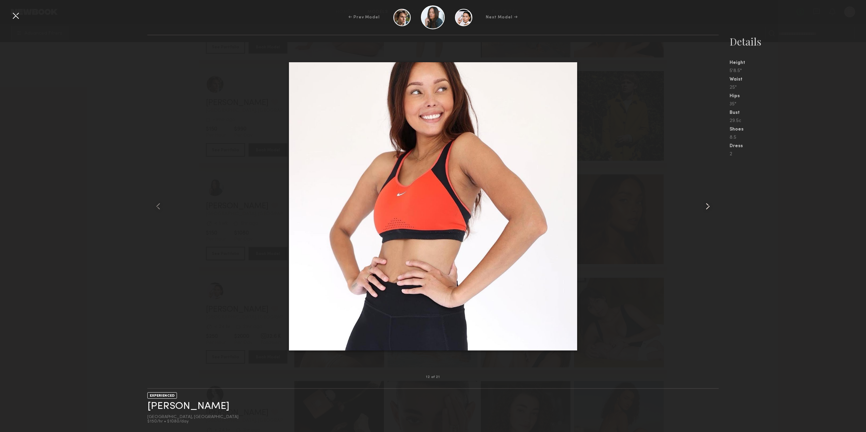
click at [711, 211] on common-icon at bounding box center [707, 206] width 11 height 11
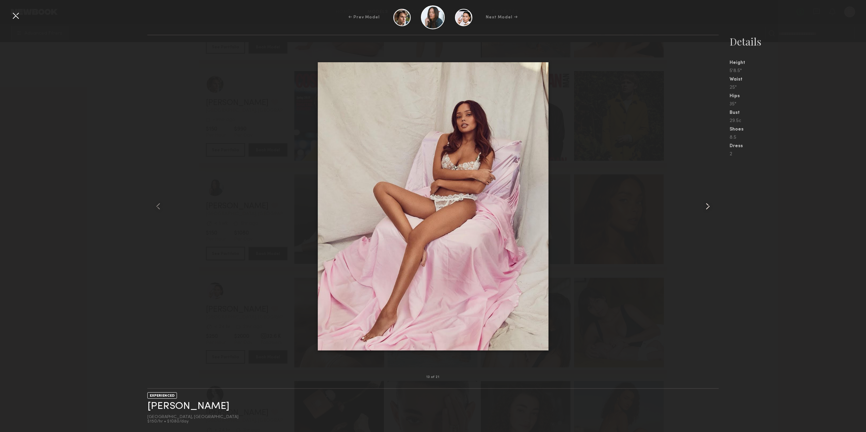
click at [711, 211] on common-icon at bounding box center [707, 206] width 11 height 11
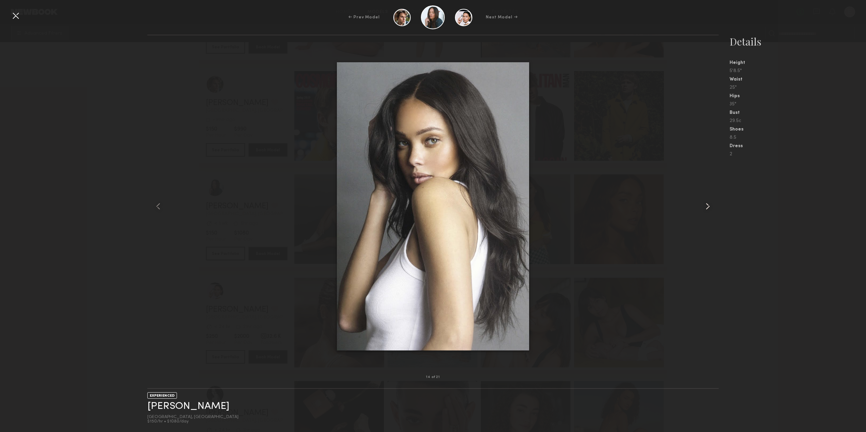
click at [708, 204] on common-icon at bounding box center [707, 206] width 11 height 11
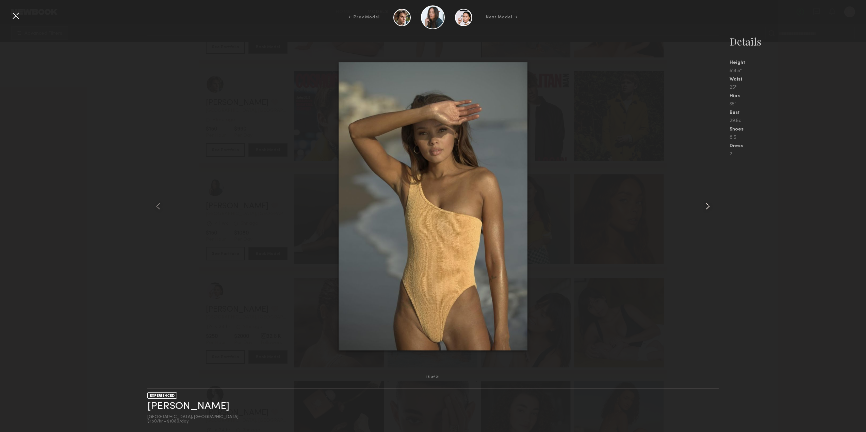
click at [708, 204] on common-icon at bounding box center [707, 206] width 11 height 11
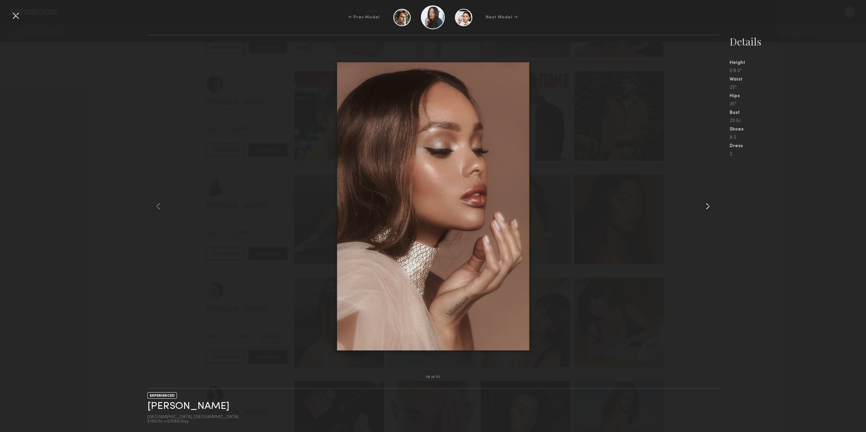
click at [708, 204] on common-icon at bounding box center [707, 206] width 11 height 11
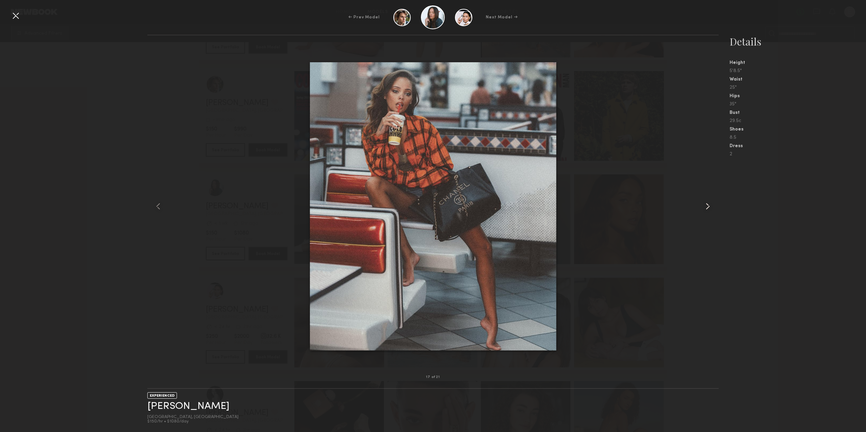
click at [708, 204] on common-icon at bounding box center [707, 206] width 11 height 11
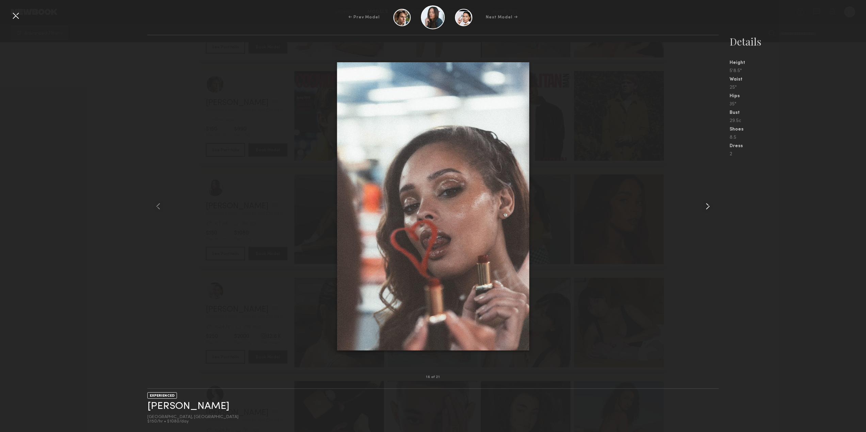
click at [707, 205] on common-icon at bounding box center [707, 206] width 11 height 11
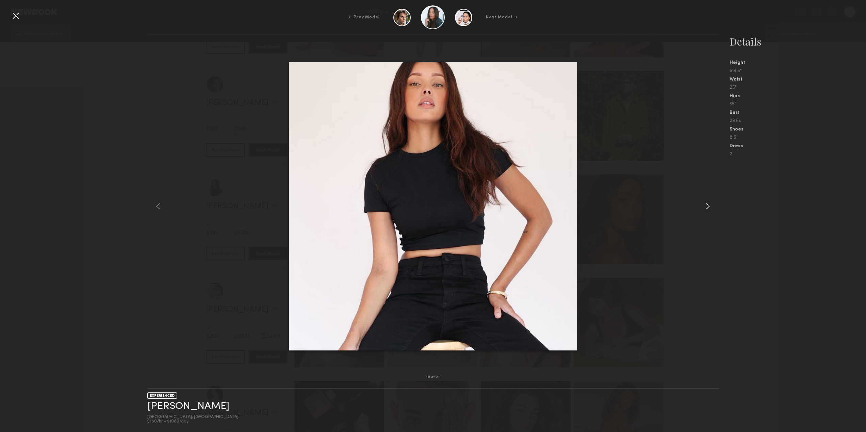
click at [707, 205] on common-icon at bounding box center [707, 206] width 11 height 11
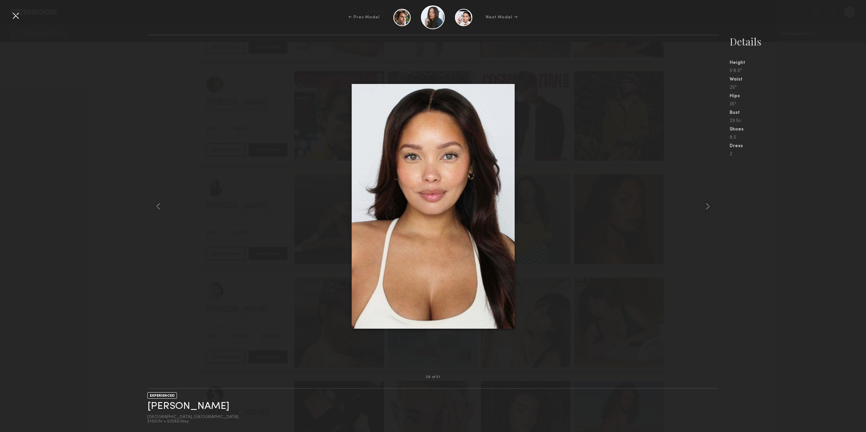
click at [13, 18] on div at bounding box center [15, 15] width 11 height 11
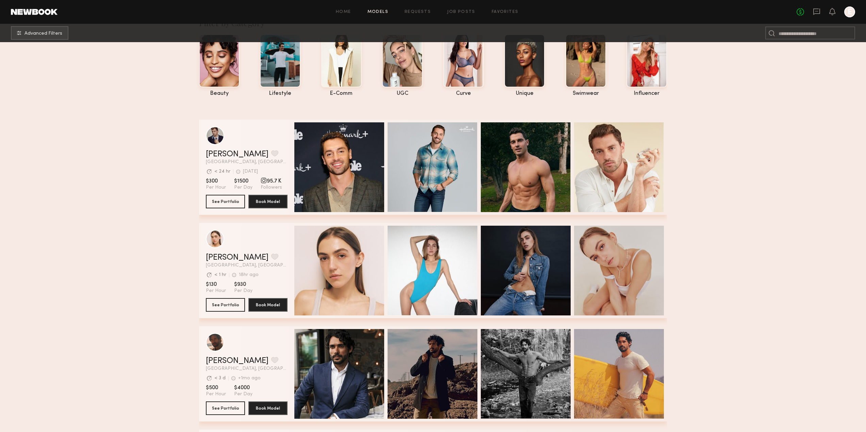
scroll to position [0, 0]
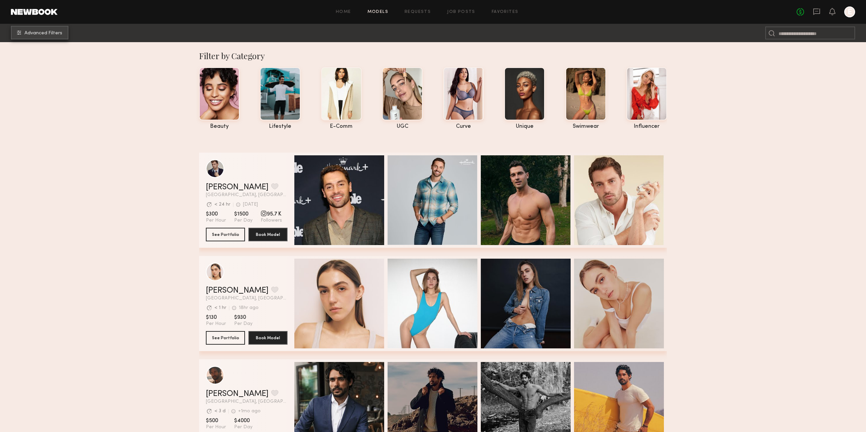
click at [46, 32] on span "Advanced Filters" at bounding box center [43, 33] width 38 height 5
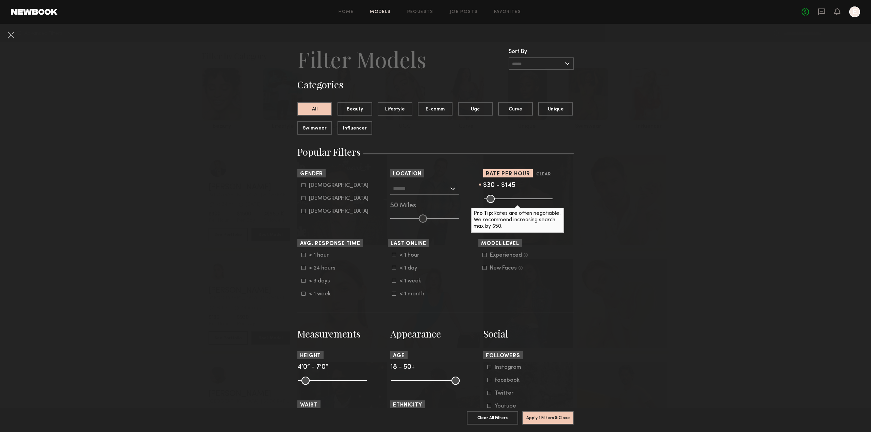
drag, startPoint x: 545, startPoint y: 197, endPoint x: 500, endPoint y: 204, distance: 45.4
type input "***"
click at [500, 203] on input "range" at bounding box center [518, 199] width 69 height 8
click at [556, 413] on button "Apply 1 Filters & Close" at bounding box center [547, 418] width 51 height 14
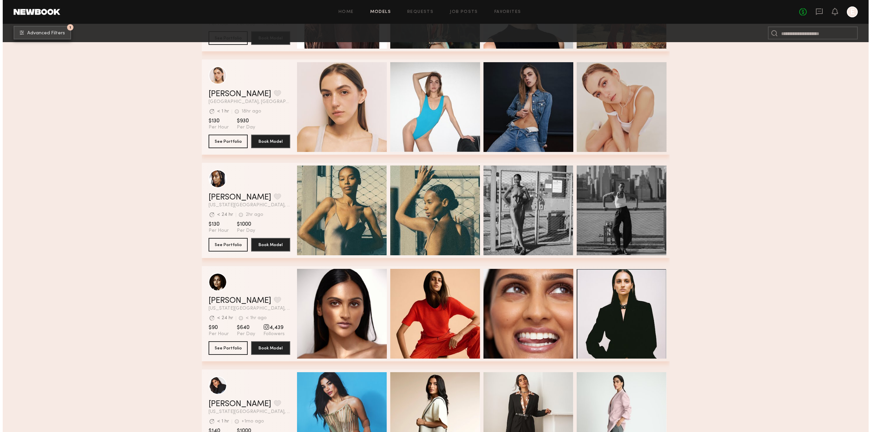
scroll to position [374, 0]
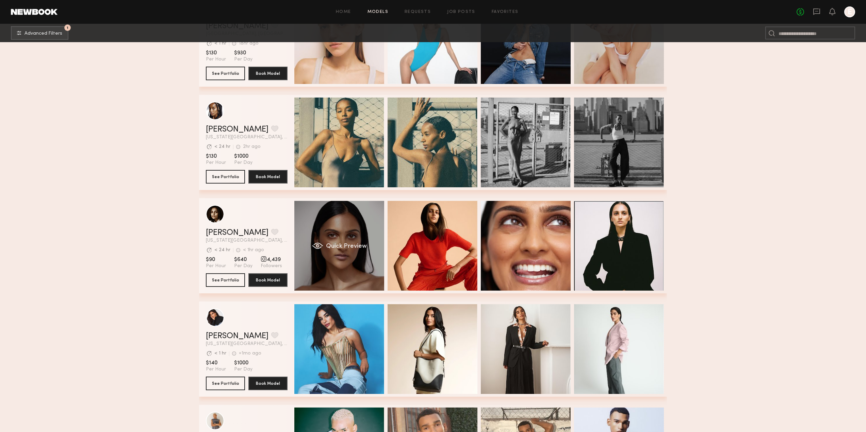
click at [351, 282] on div "Quick Preview" at bounding box center [339, 246] width 90 height 90
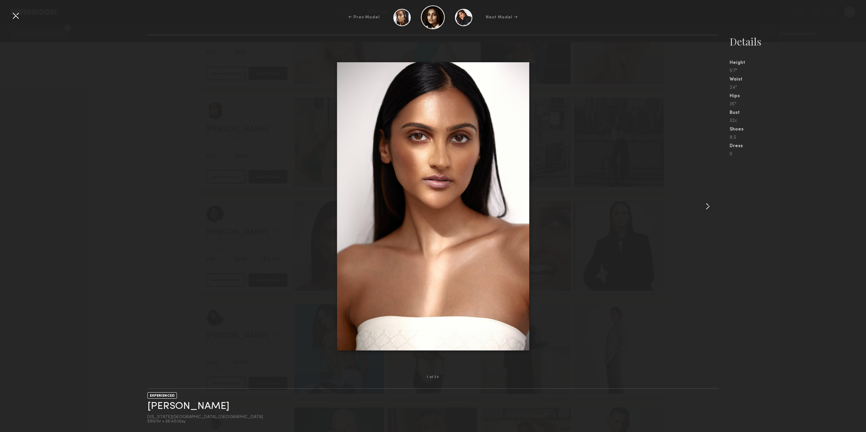
click at [706, 204] on common-icon at bounding box center [707, 206] width 11 height 11
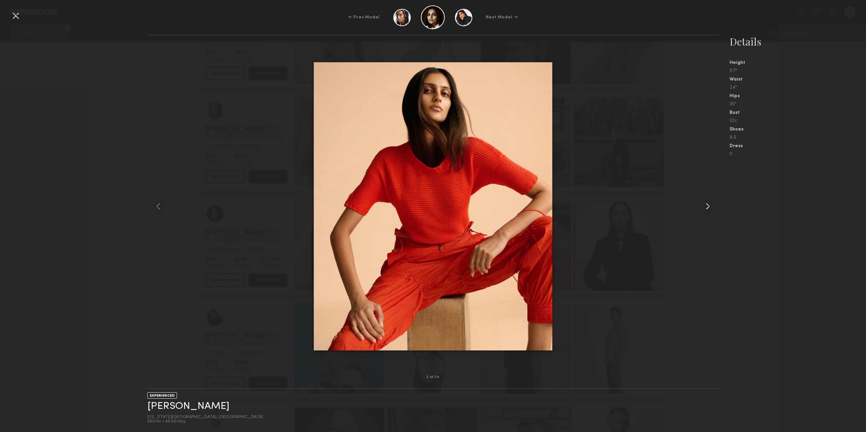
click at [706, 204] on common-icon at bounding box center [707, 206] width 11 height 11
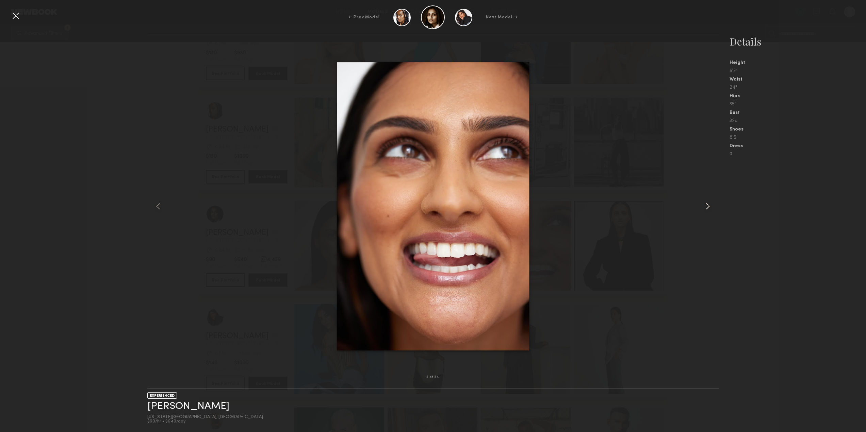
click at [706, 204] on common-icon at bounding box center [707, 206] width 11 height 11
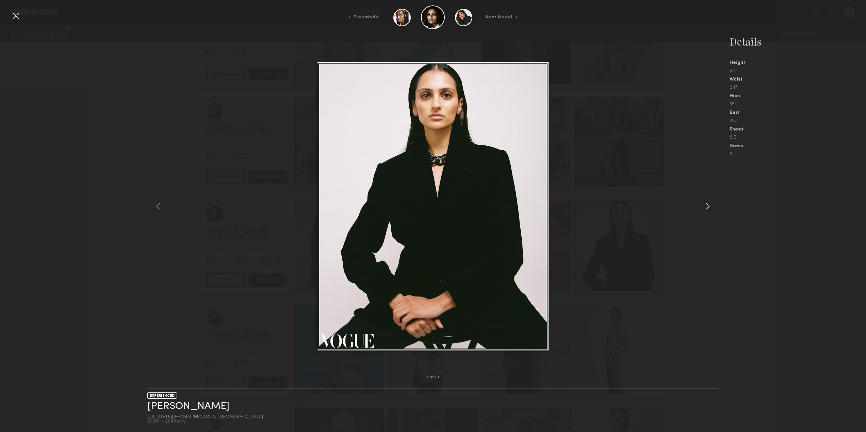
click at [705, 206] on common-icon at bounding box center [707, 206] width 11 height 11
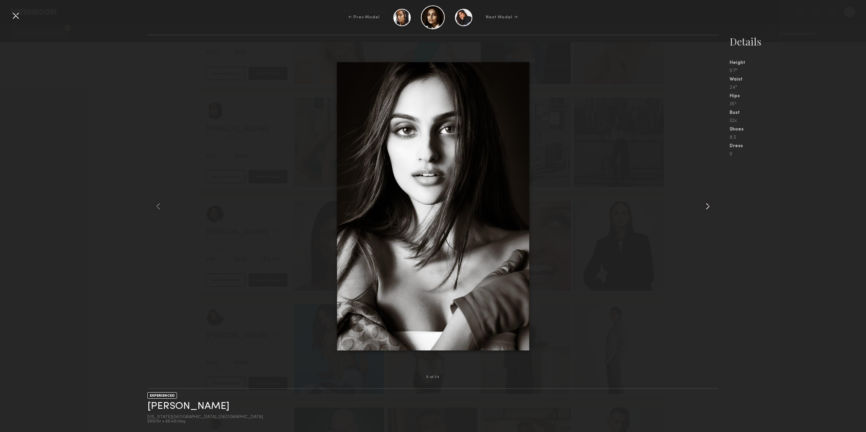
click at [709, 198] on div at bounding box center [707, 206] width 23 height 320
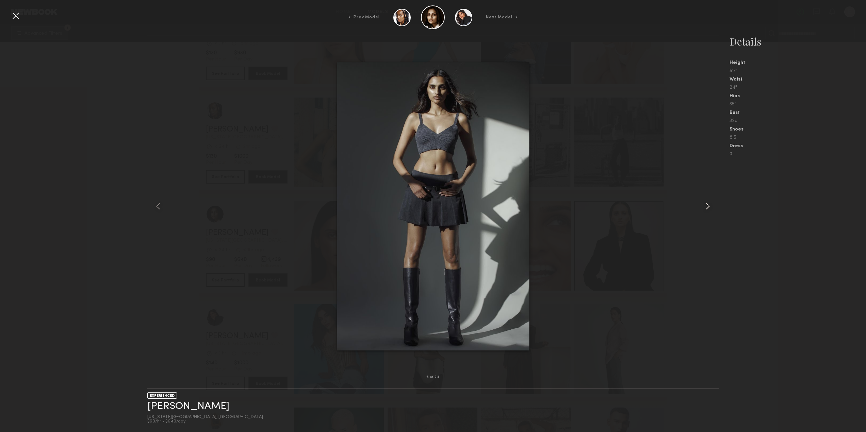
click at [709, 203] on common-icon at bounding box center [707, 206] width 11 height 11
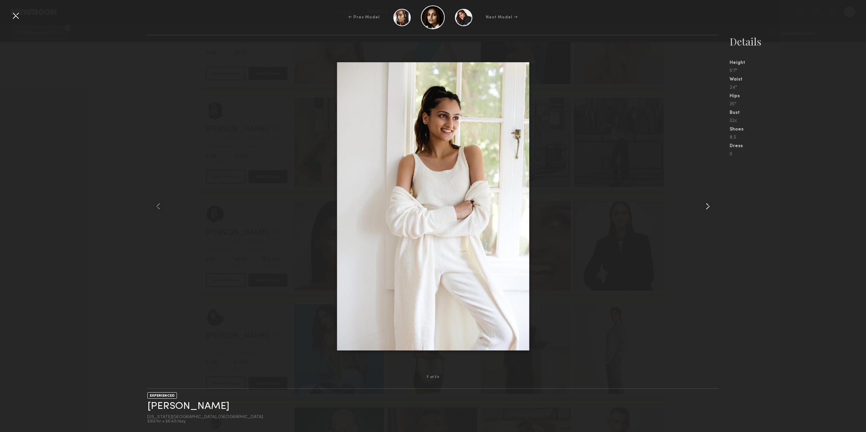
click at [709, 203] on common-icon at bounding box center [707, 206] width 11 height 11
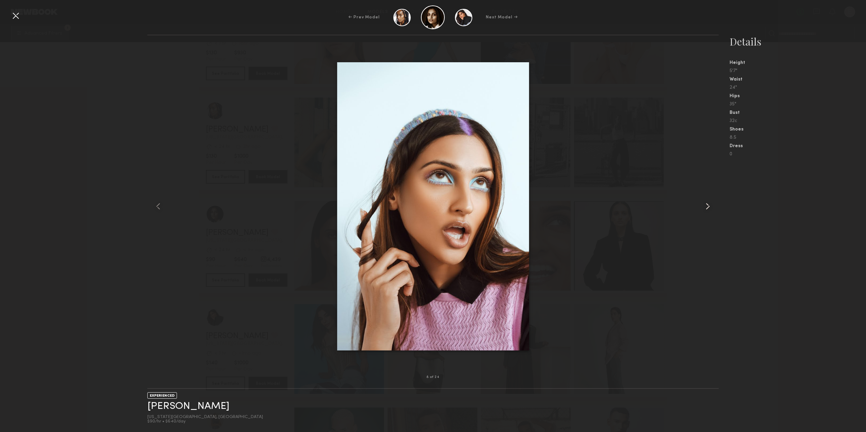
click at [709, 203] on common-icon at bounding box center [707, 206] width 11 height 11
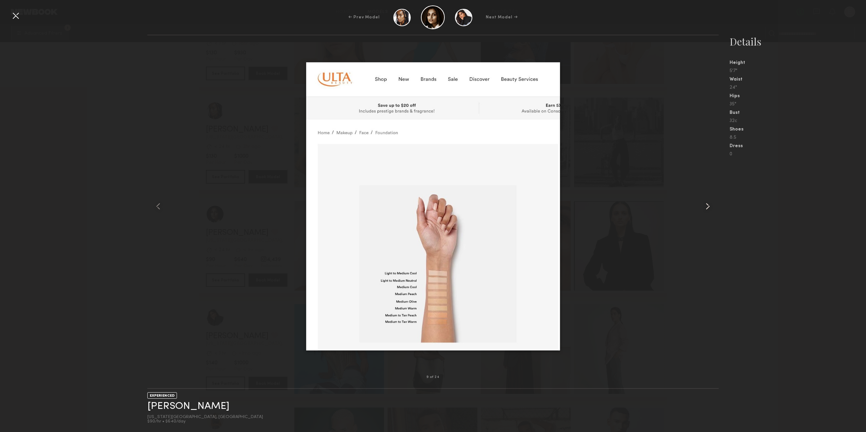
click at [709, 203] on common-icon at bounding box center [707, 206] width 11 height 11
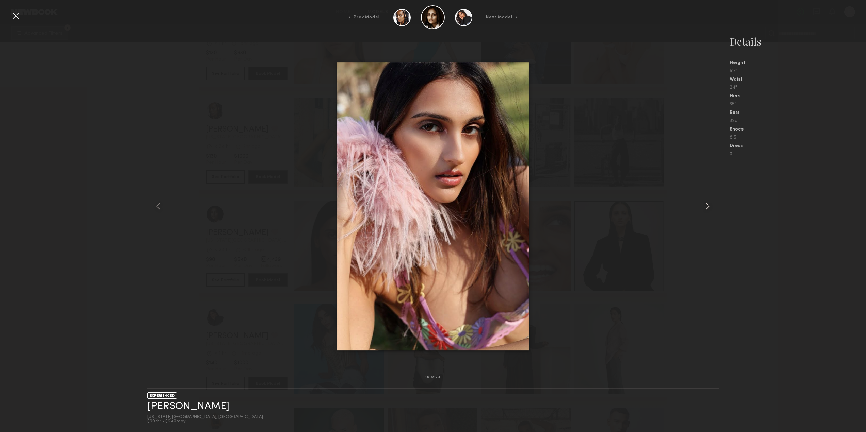
click at [709, 203] on common-icon at bounding box center [707, 206] width 11 height 11
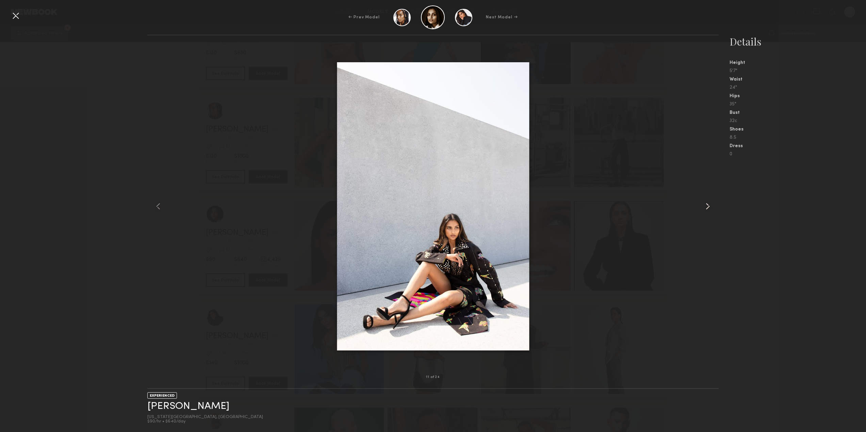
click at [708, 204] on common-icon at bounding box center [707, 206] width 11 height 11
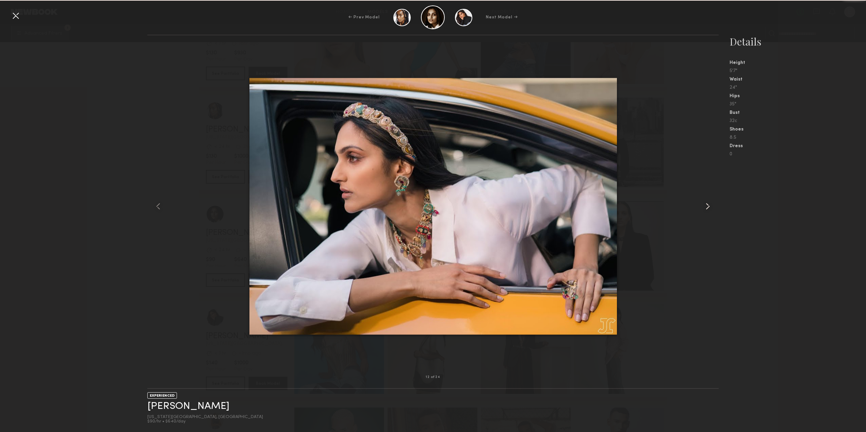
click at [708, 204] on common-icon at bounding box center [707, 206] width 11 height 11
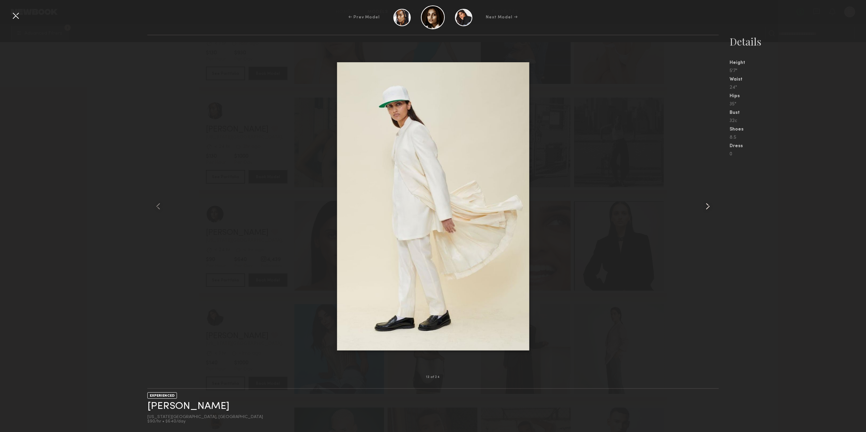
click at [708, 204] on common-icon at bounding box center [707, 206] width 11 height 11
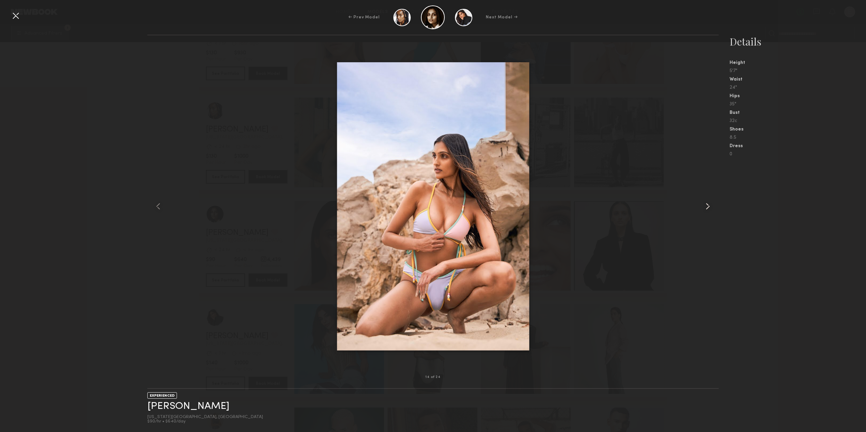
click at [708, 204] on common-icon at bounding box center [707, 206] width 11 height 11
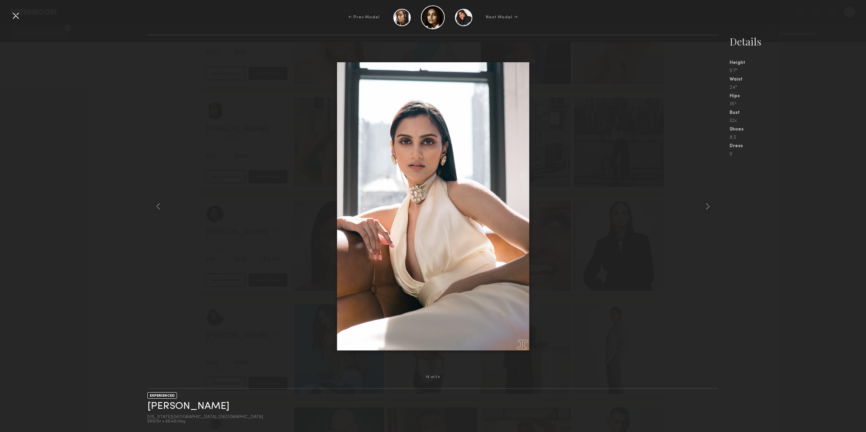
click at [632, 145] on div at bounding box center [432, 206] width 571 height 320
click at [16, 20] on div at bounding box center [15, 15] width 11 height 11
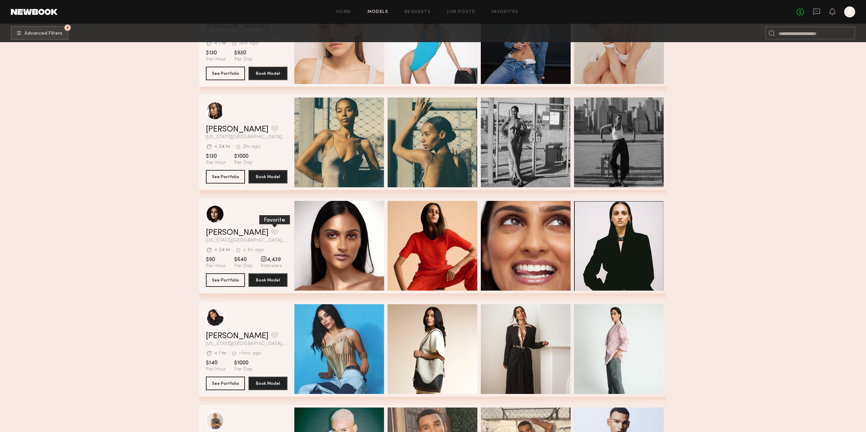
click at [271, 232] on button "grid" at bounding box center [274, 232] width 7 height 6
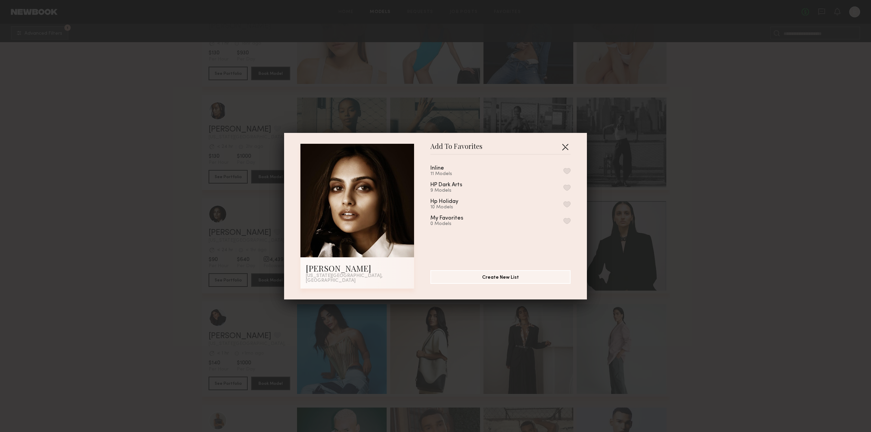
click at [565, 147] on button "button" at bounding box center [565, 146] width 11 height 11
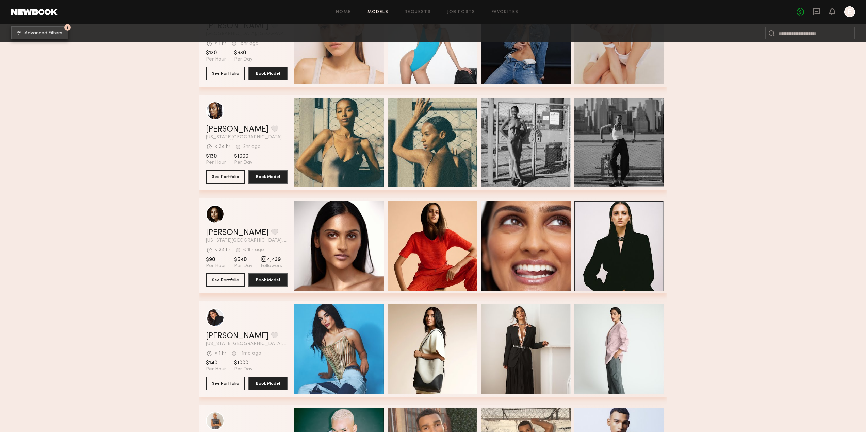
click at [28, 33] on span "Advanced Filters" at bounding box center [43, 33] width 38 height 5
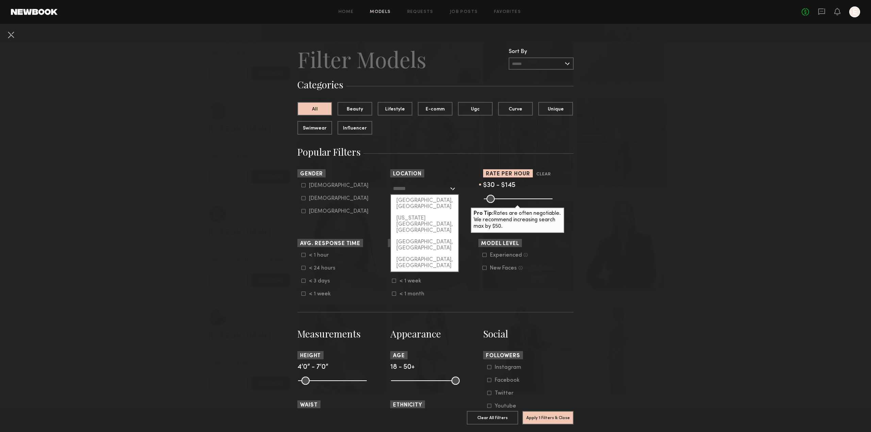
click at [423, 191] on input "text" at bounding box center [421, 189] width 56 height 12
click at [423, 197] on div "[GEOGRAPHIC_DATA], [GEOGRAPHIC_DATA]" at bounding box center [424, 204] width 67 height 18
type input "**********"
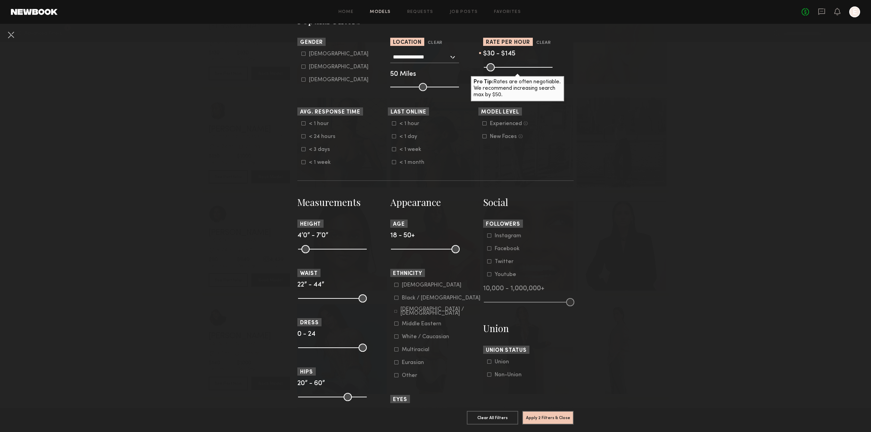
scroll to position [136, 0]
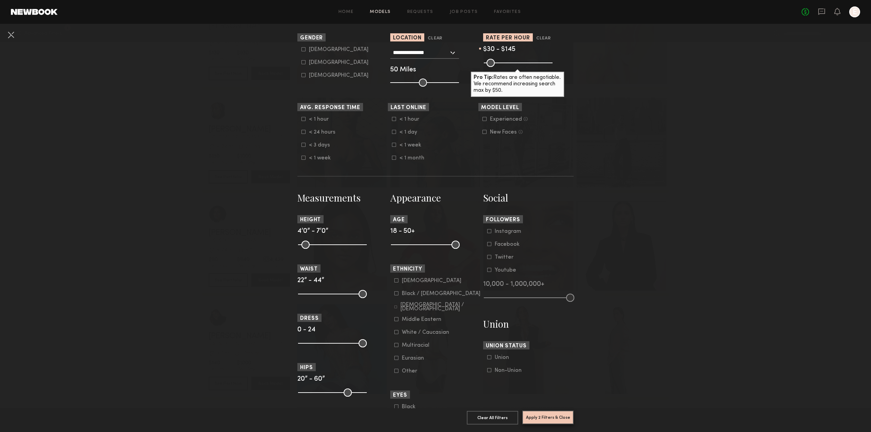
drag, startPoint x: 567, startPoint y: 398, endPoint x: 555, endPoint y: 411, distance: 17.6
click at [555, 411] on button "Apply 2 Filters & Close" at bounding box center [547, 418] width 51 height 14
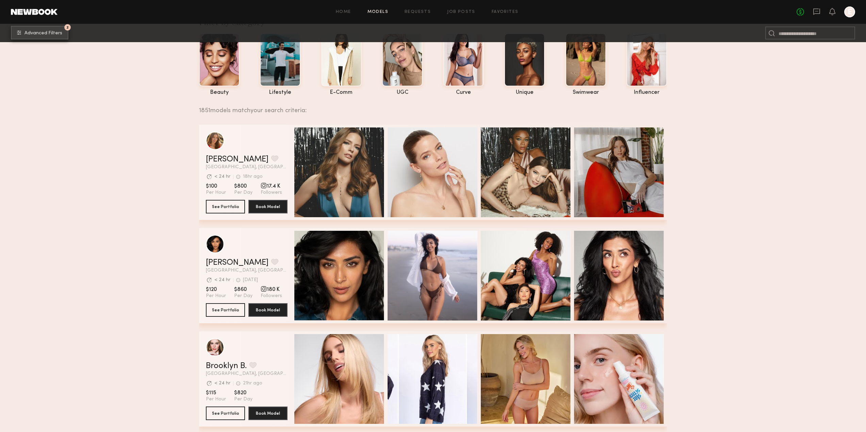
scroll to position [68, 0]
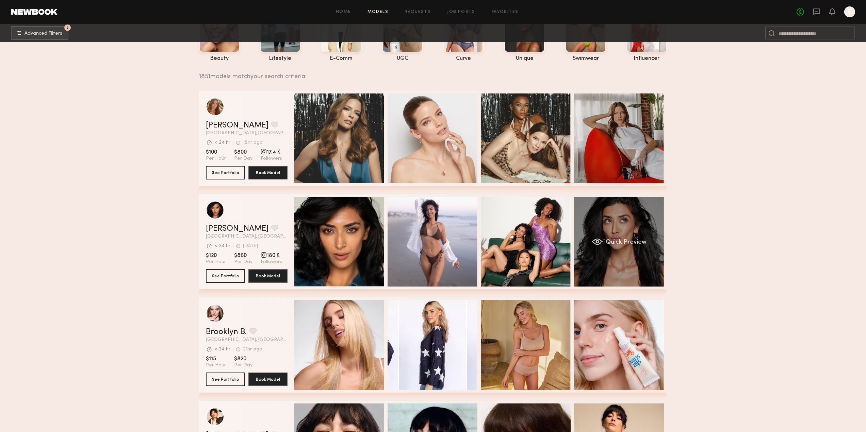
click at [632, 244] on span "Quick Preview" at bounding box center [625, 242] width 41 height 6
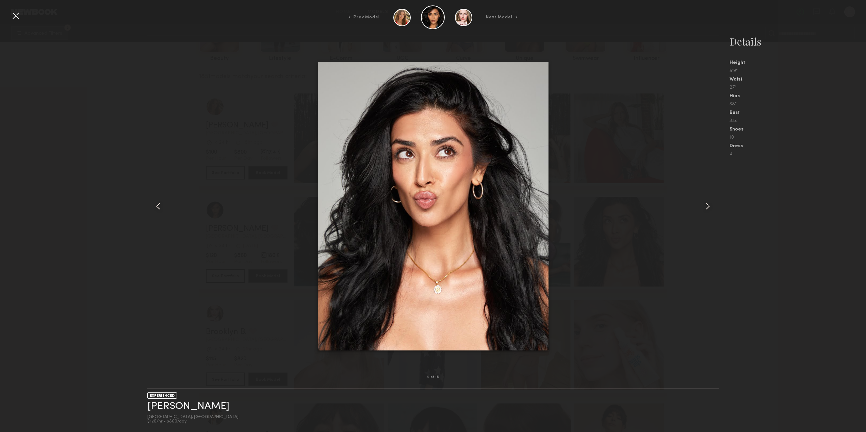
click at [705, 207] on common-icon at bounding box center [707, 206] width 11 height 11
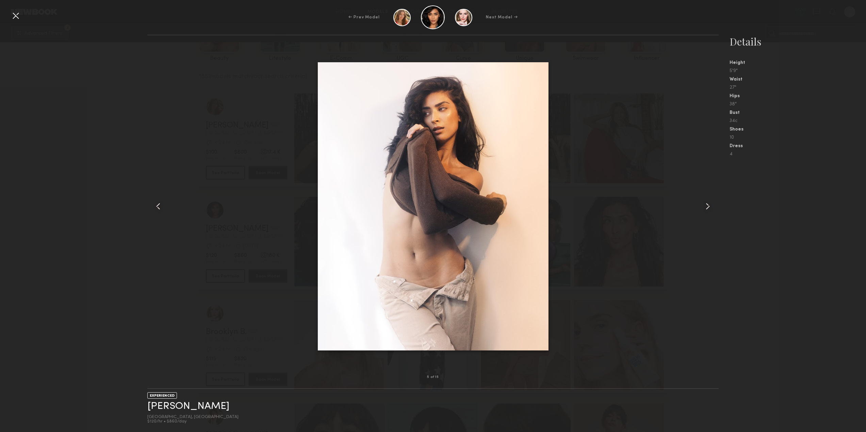
click at [705, 207] on common-icon at bounding box center [707, 206] width 11 height 11
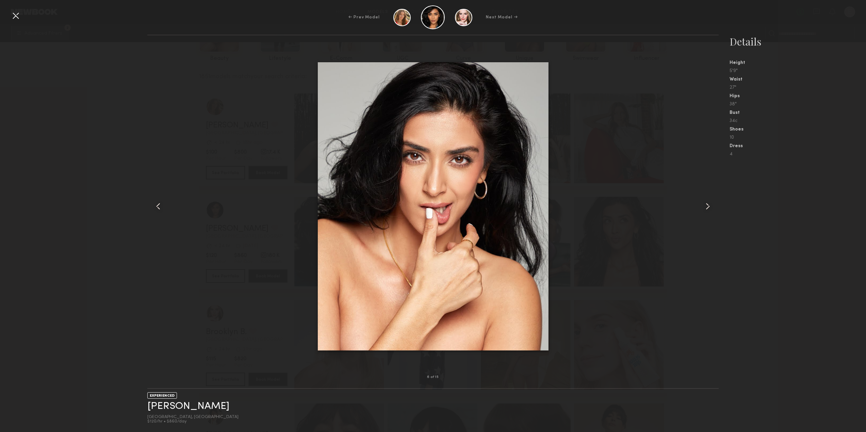
click at [705, 208] on common-icon at bounding box center [707, 206] width 11 height 11
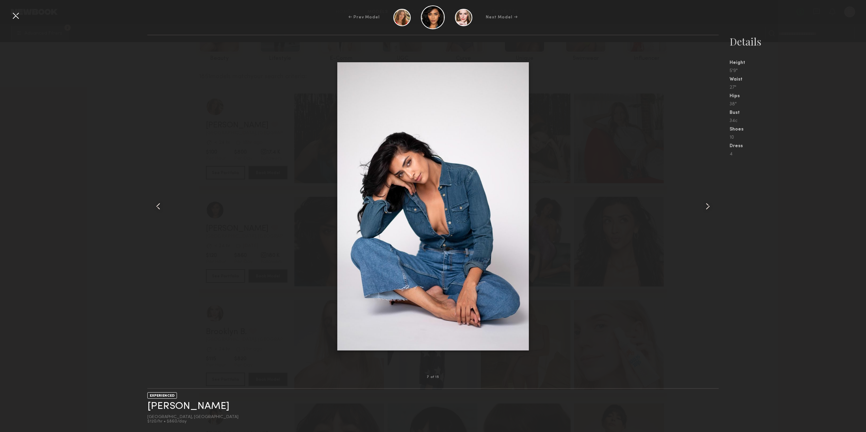
click at [705, 208] on common-icon at bounding box center [707, 206] width 11 height 11
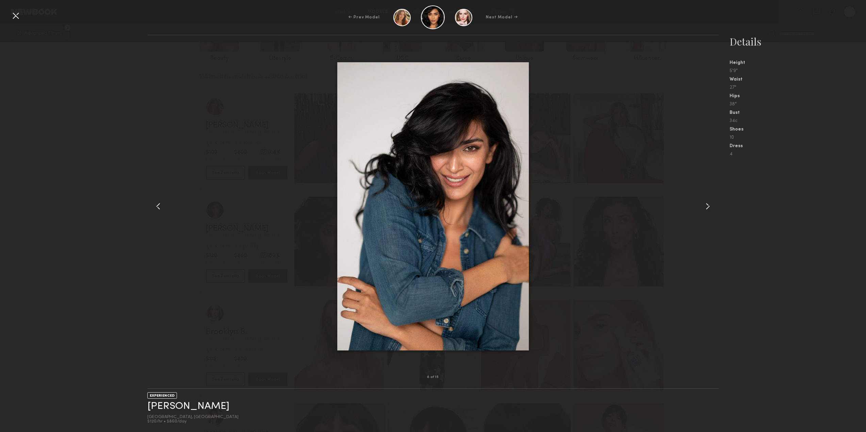
click at [705, 208] on common-icon at bounding box center [707, 206] width 11 height 11
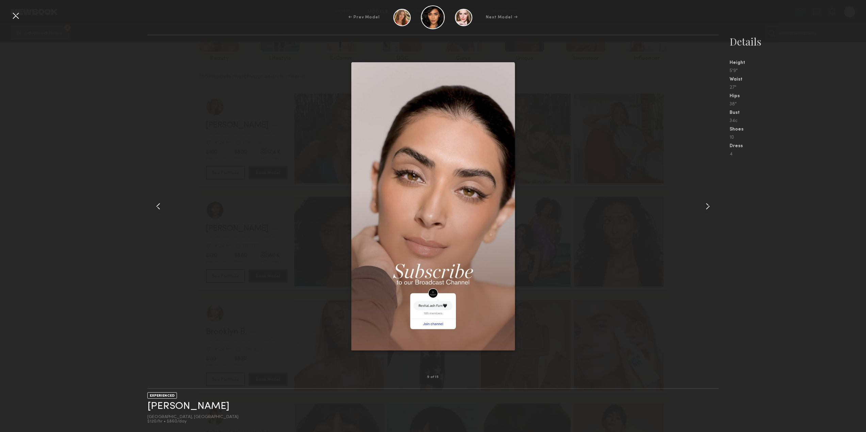
click at [15, 17] on div at bounding box center [15, 15] width 11 height 11
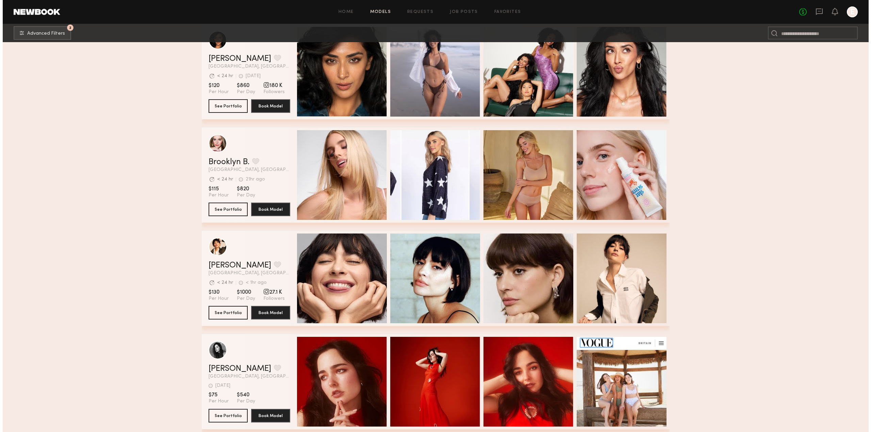
scroll to position [272, 0]
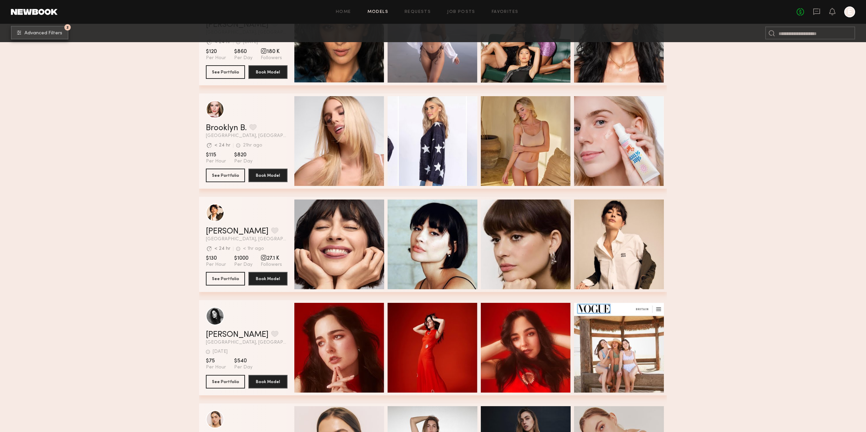
click at [55, 26] on button "2 Advanced Filters" at bounding box center [39, 33] width 57 height 14
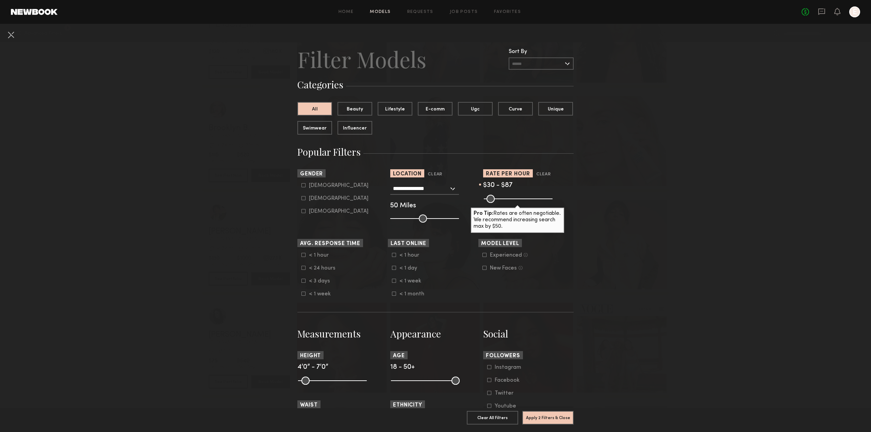
drag, startPoint x: 501, startPoint y: 201, endPoint x: 493, endPoint y: 204, distance: 8.7
type input "**"
click at [493, 203] on input "range" at bounding box center [518, 199] width 69 height 8
click at [554, 413] on button "Apply 2 Filters & Close" at bounding box center [547, 418] width 51 height 14
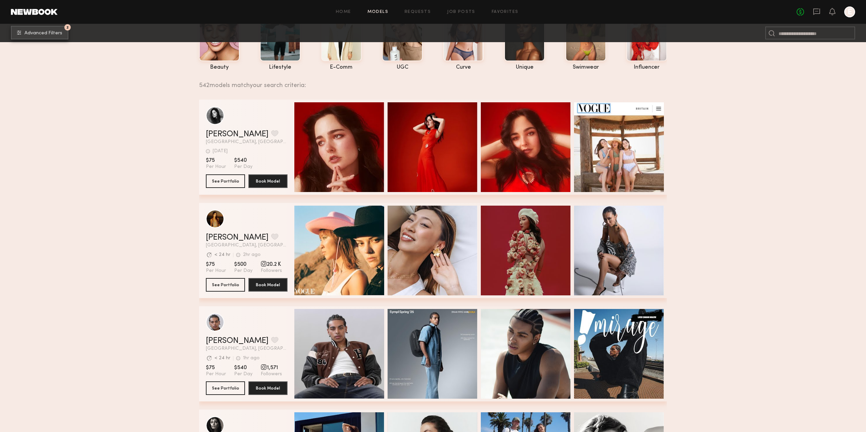
scroll to position [68, 0]
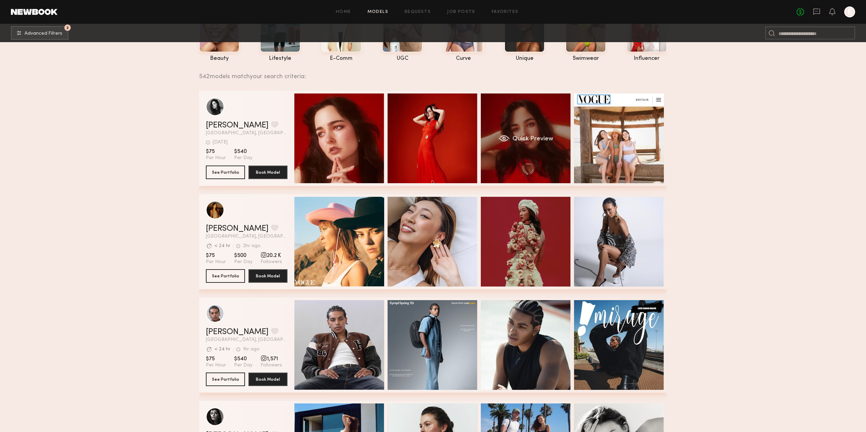
click at [510, 130] on div "Quick Preview" at bounding box center [526, 139] width 90 height 90
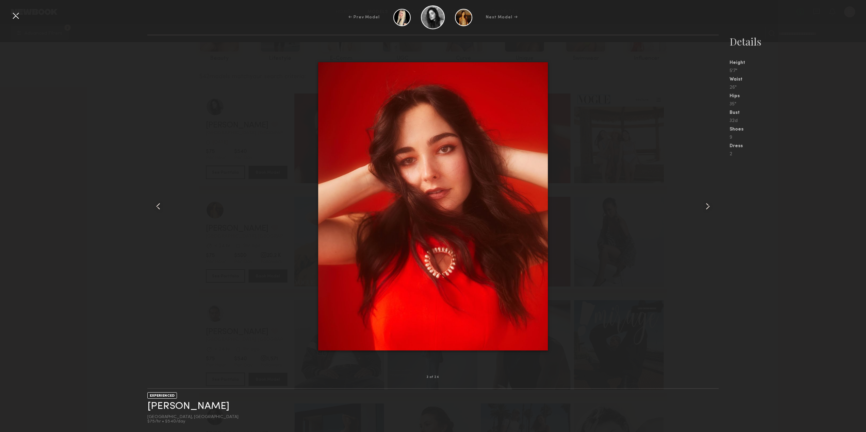
click at [707, 211] on common-icon at bounding box center [707, 206] width 11 height 11
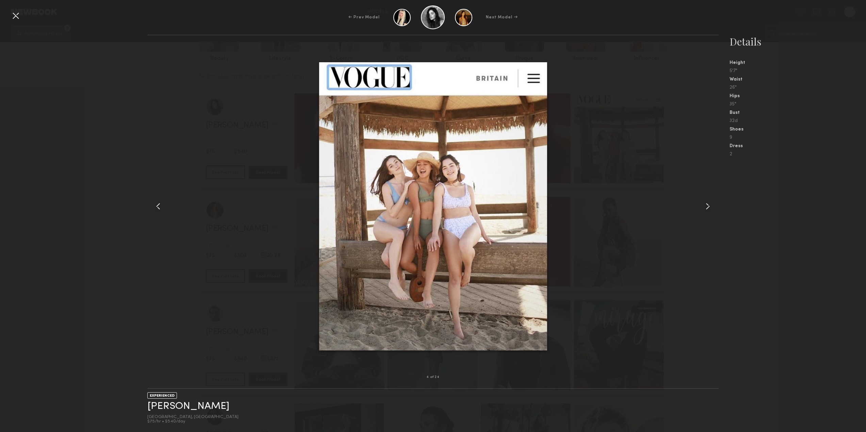
click at [707, 208] on common-icon at bounding box center [707, 206] width 11 height 11
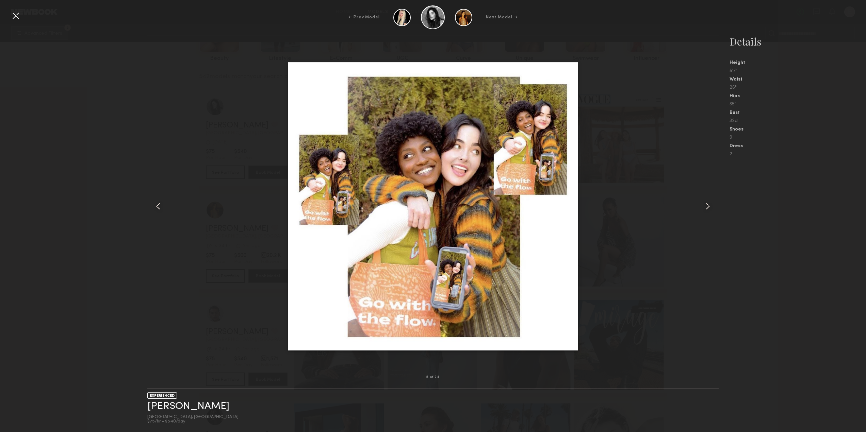
click at [707, 208] on common-icon at bounding box center [707, 206] width 11 height 11
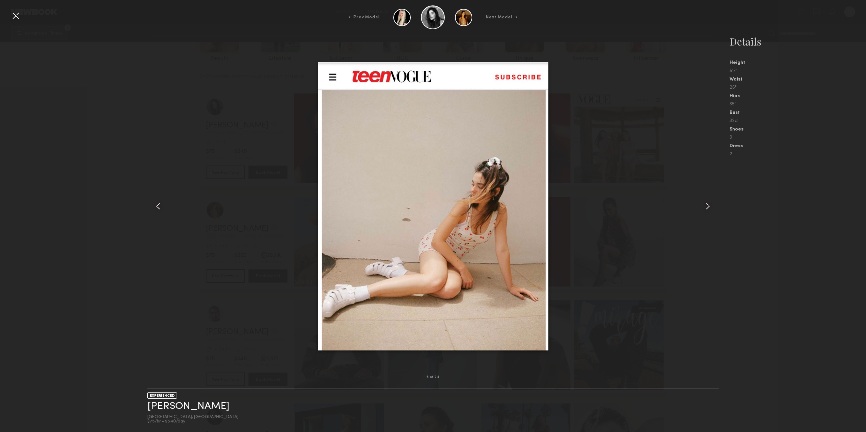
click at [707, 208] on common-icon at bounding box center [707, 206] width 11 height 11
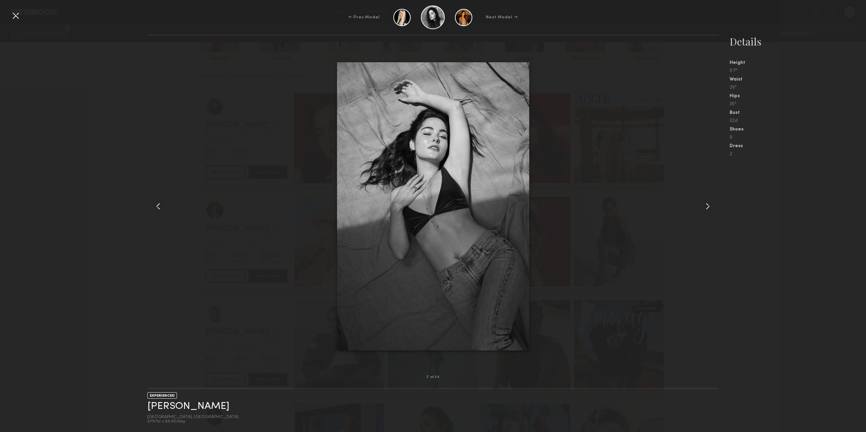
click at [707, 208] on common-icon at bounding box center [707, 206] width 11 height 11
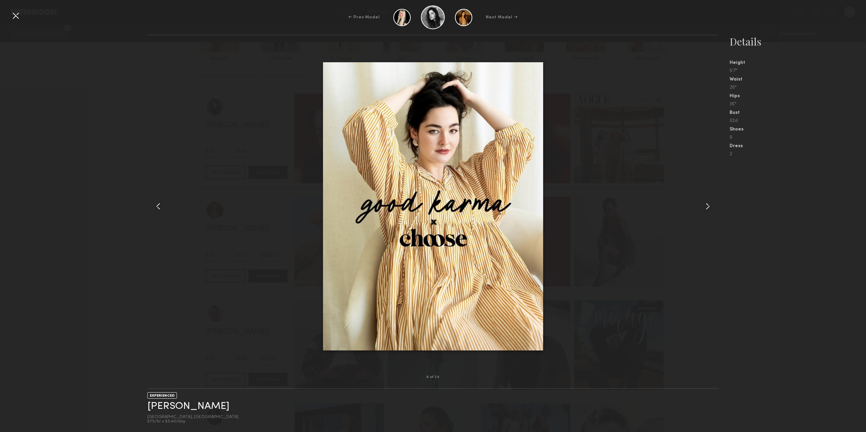
click at [707, 208] on common-icon at bounding box center [707, 206] width 11 height 11
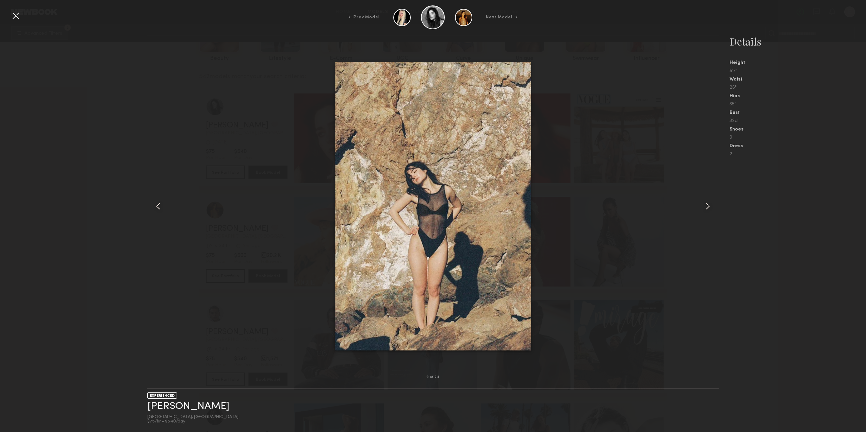
click at [707, 208] on common-icon at bounding box center [707, 206] width 11 height 11
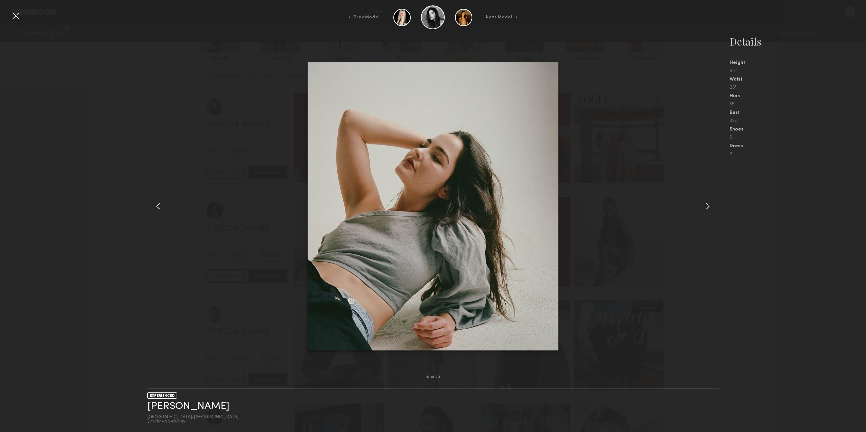
click at [707, 208] on common-icon at bounding box center [707, 206] width 11 height 11
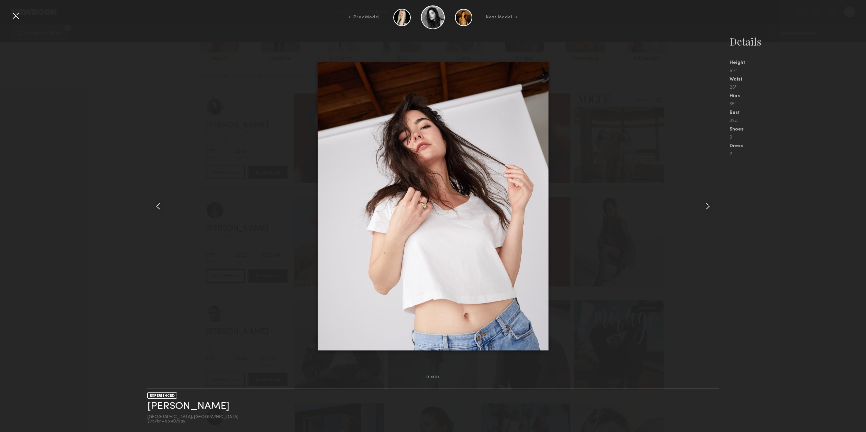
click at [707, 208] on common-icon at bounding box center [707, 206] width 11 height 11
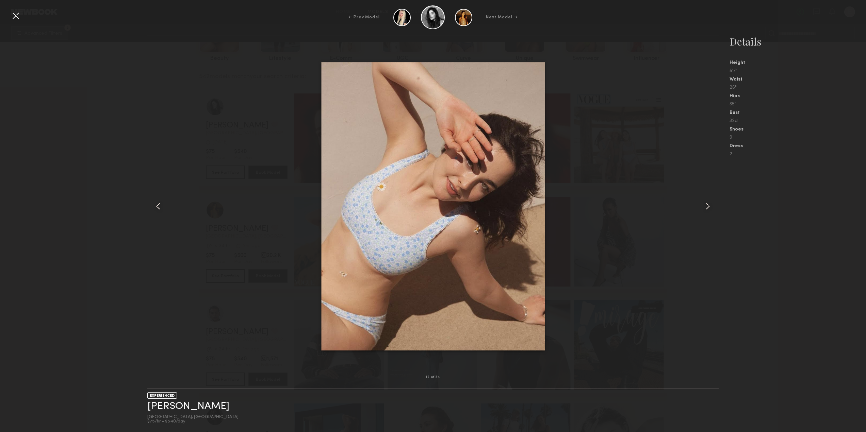
click at [707, 208] on common-icon at bounding box center [707, 206] width 11 height 11
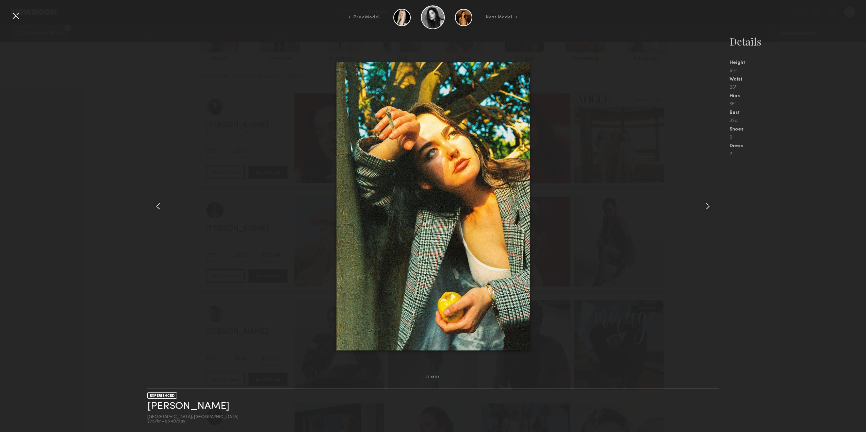
click at [707, 208] on common-icon at bounding box center [707, 206] width 11 height 11
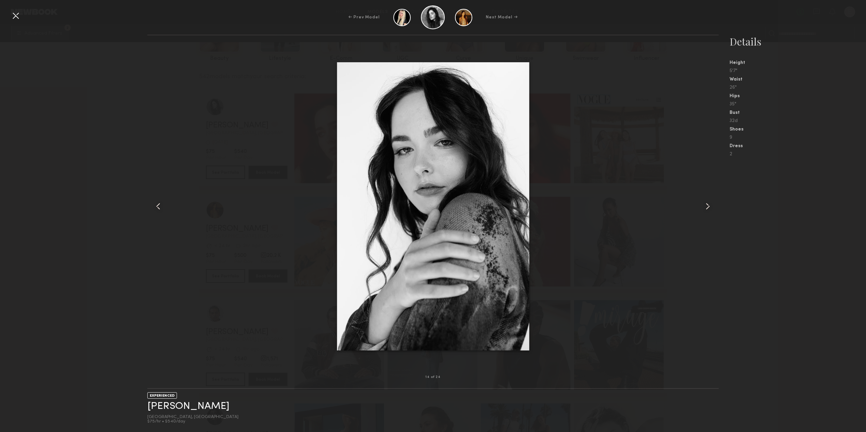
click at [707, 208] on common-icon at bounding box center [707, 206] width 11 height 11
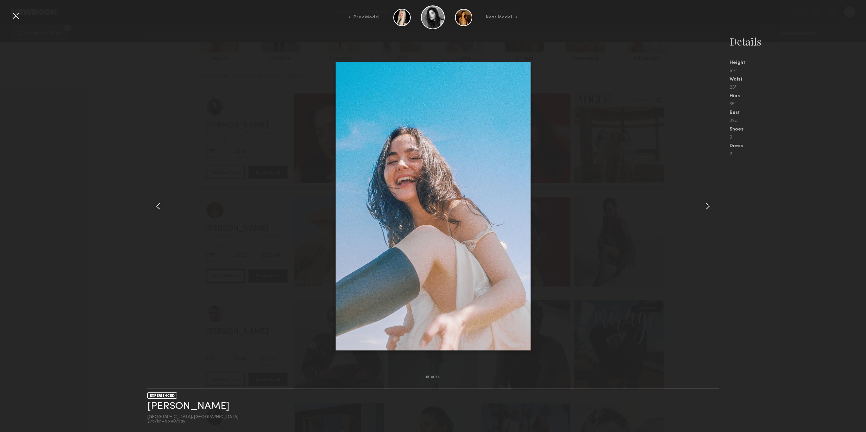
click at [707, 208] on common-icon at bounding box center [707, 206] width 11 height 11
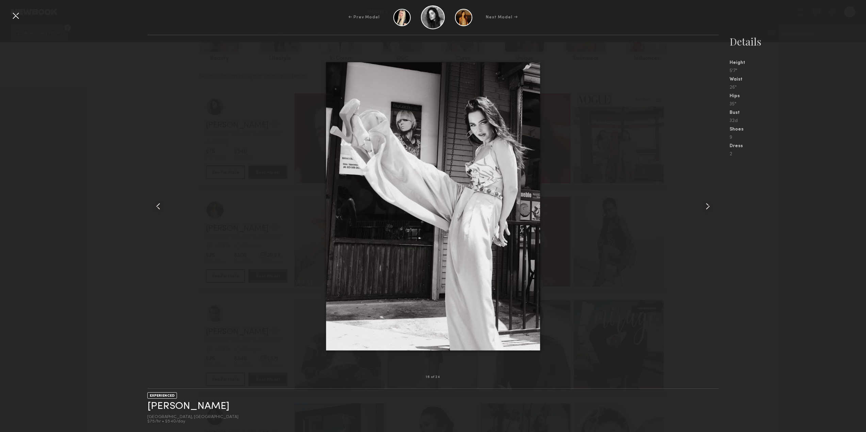
click at [707, 207] on common-icon at bounding box center [707, 206] width 11 height 11
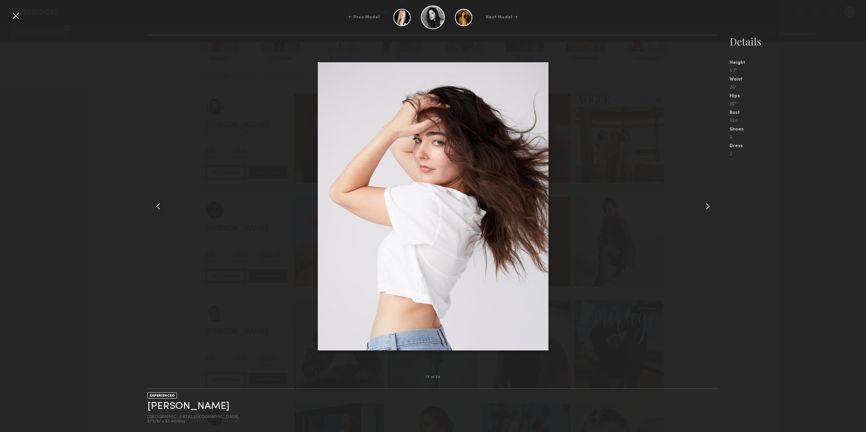
click at [707, 207] on common-icon at bounding box center [707, 206] width 11 height 11
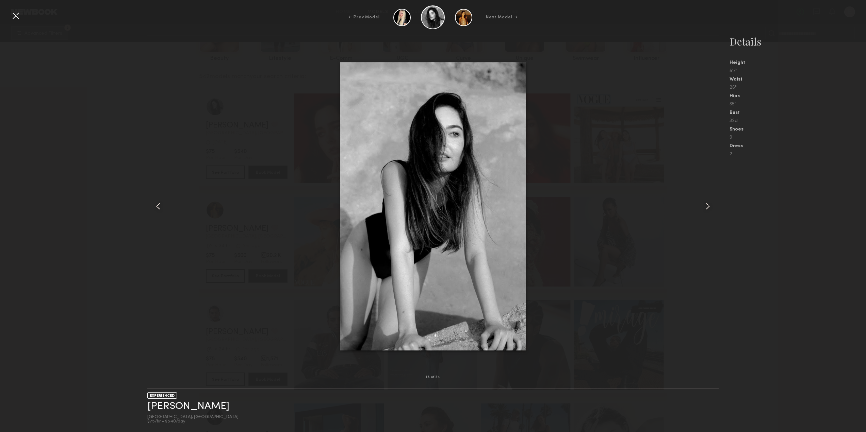
click at [707, 207] on common-icon at bounding box center [707, 206] width 11 height 11
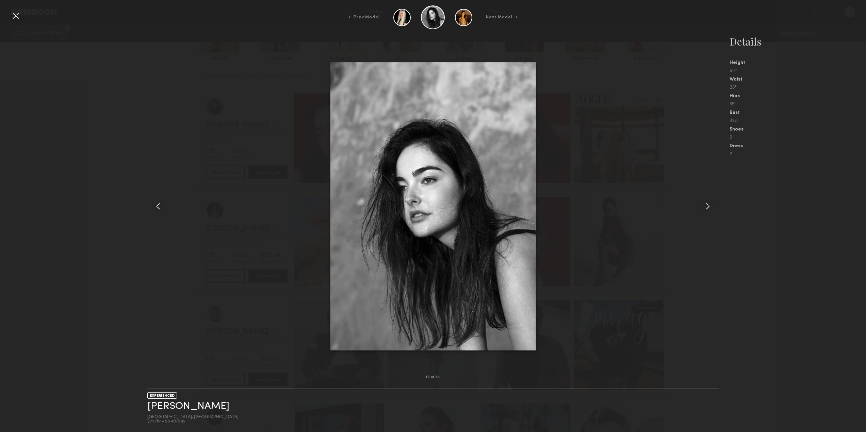
click at [707, 207] on common-icon at bounding box center [707, 206] width 11 height 11
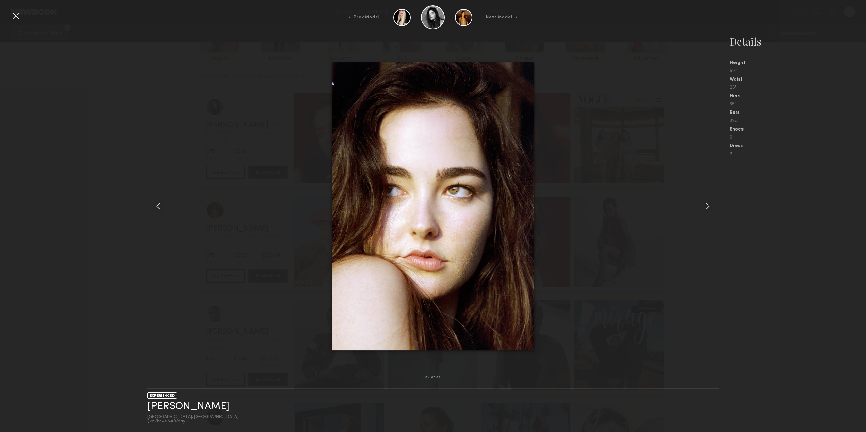
click at [707, 207] on common-icon at bounding box center [707, 206] width 11 height 11
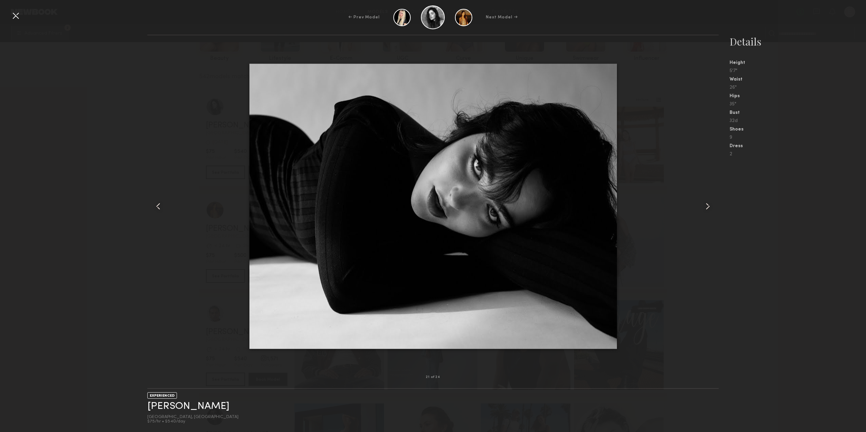
click at [680, 202] on div at bounding box center [432, 206] width 571 height 320
click at [706, 205] on common-icon at bounding box center [707, 206] width 11 height 11
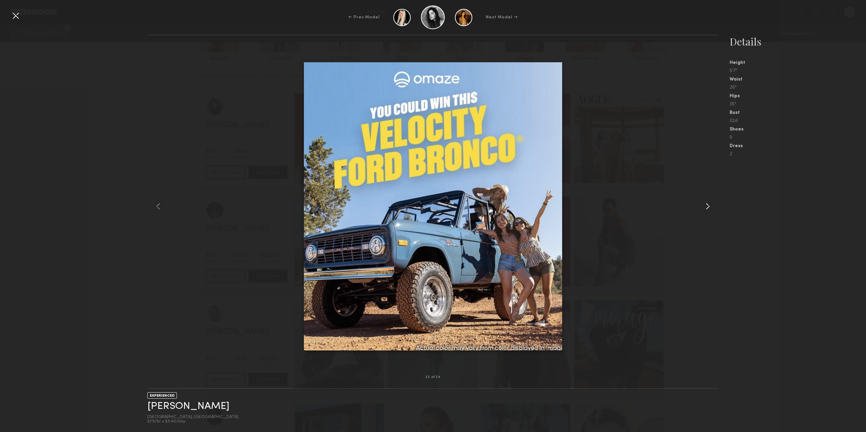
click at [706, 205] on common-icon at bounding box center [707, 206] width 11 height 11
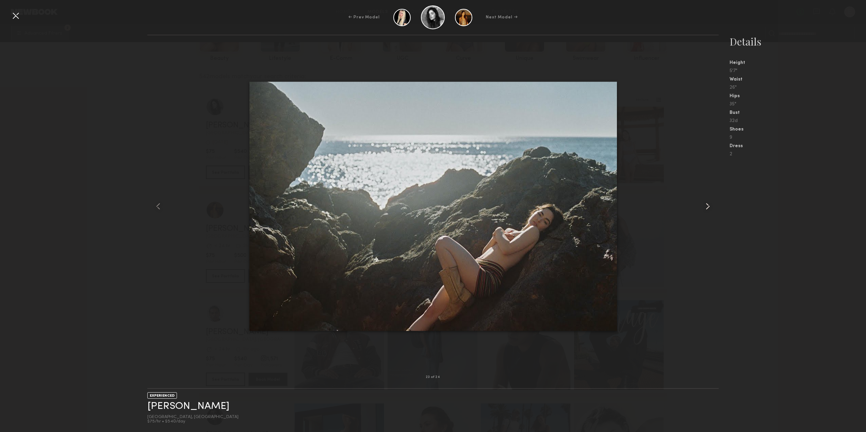
click at [706, 205] on common-icon at bounding box center [707, 206] width 11 height 11
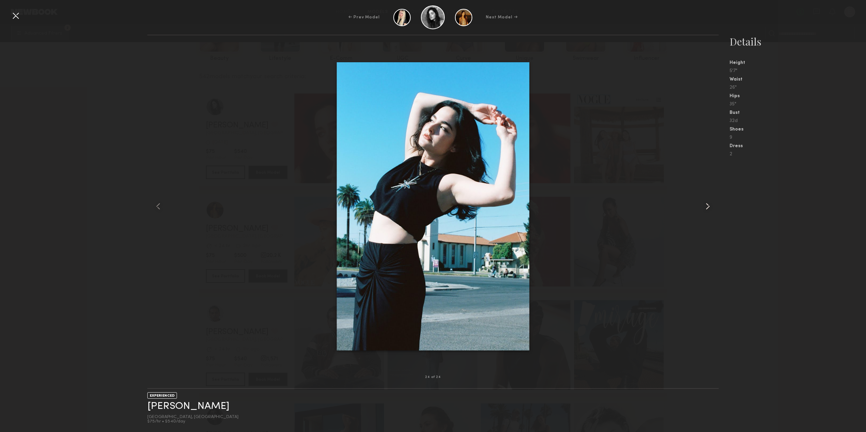
click at [706, 205] on common-icon at bounding box center [707, 206] width 11 height 11
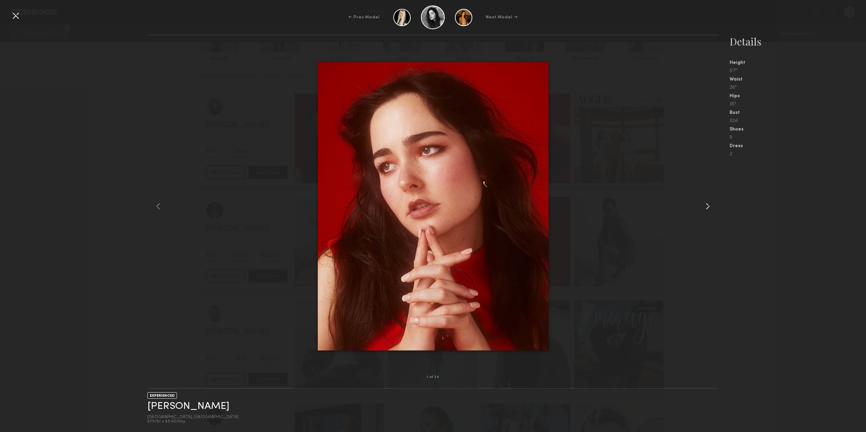
click at [706, 205] on common-icon at bounding box center [707, 206] width 11 height 11
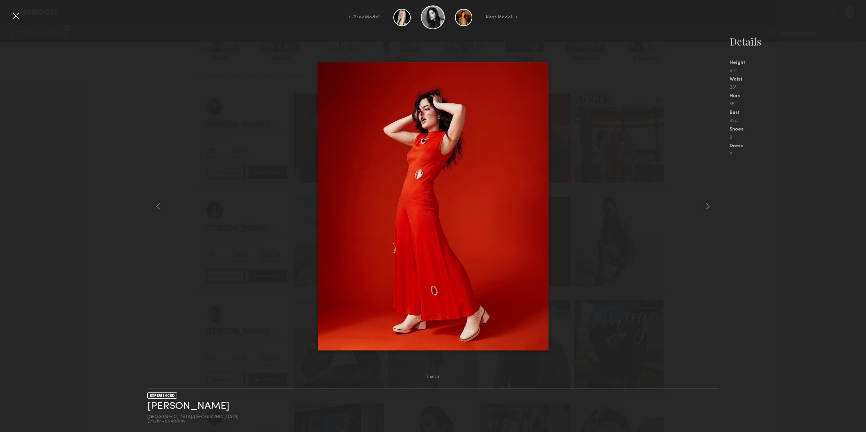
click at [186, 105] on div at bounding box center [432, 206] width 571 height 320
click at [13, 16] on div at bounding box center [15, 15] width 11 height 11
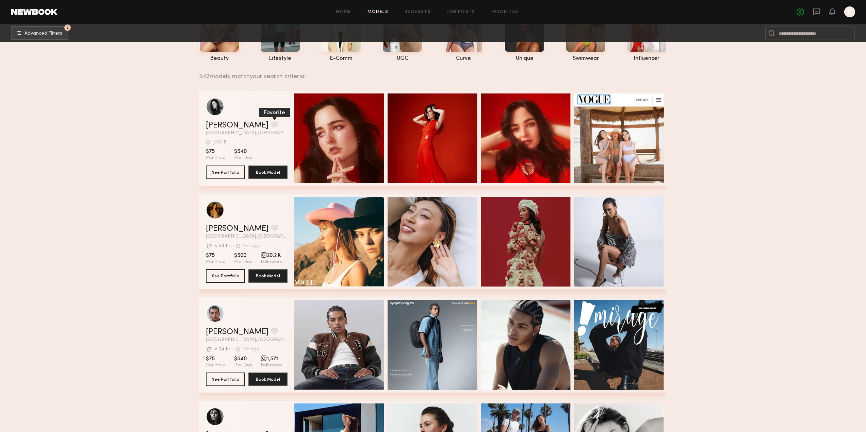
click at [271, 124] on button "grid" at bounding box center [274, 124] width 7 height 6
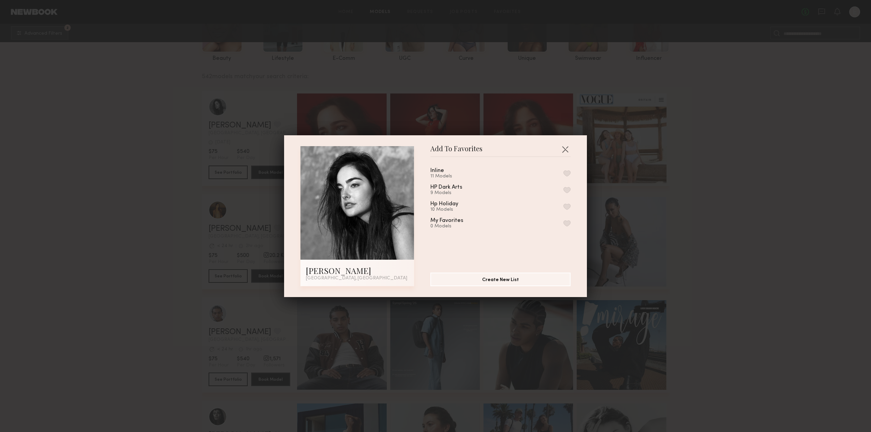
click at [563, 210] on button "button" at bounding box center [566, 207] width 7 height 6
click at [690, 231] on div "Add To Favorites [PERSON_NAME] [GEOGRAPHIC_DATA], [GEOGRAPHIC_DATA] Add To Favo…" at bounding box center [435, 216] width 871 height 432
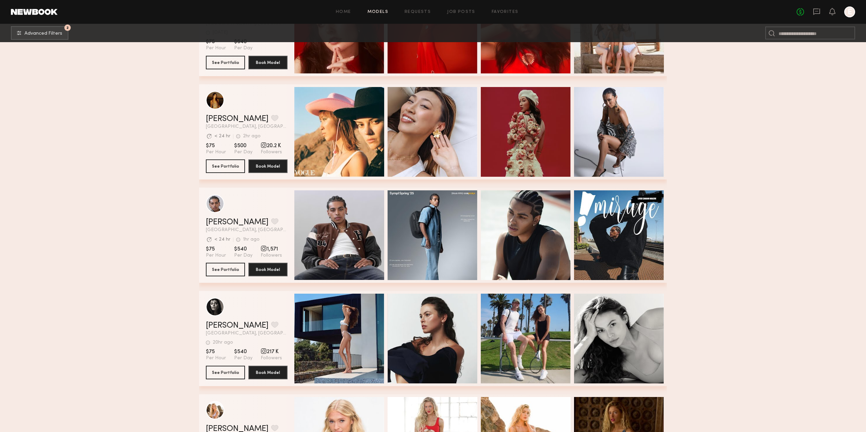
scroll to position [102, 0]
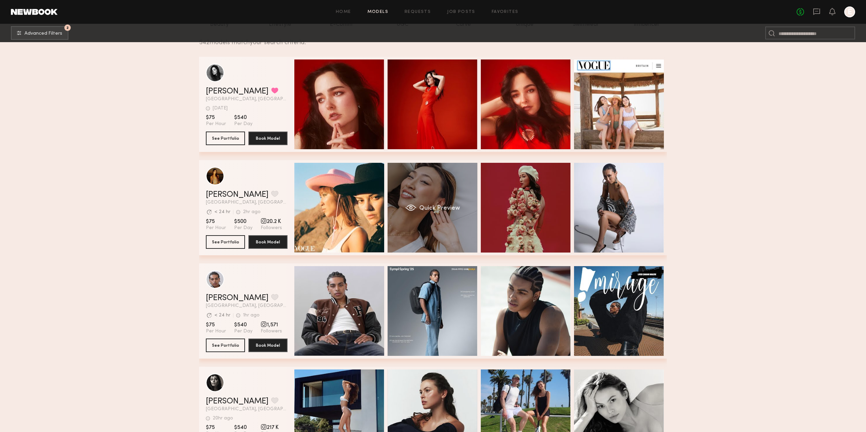
click at [434, 190] on div "Quick Preview" at bounding box center [432, 208] width 90 height 90
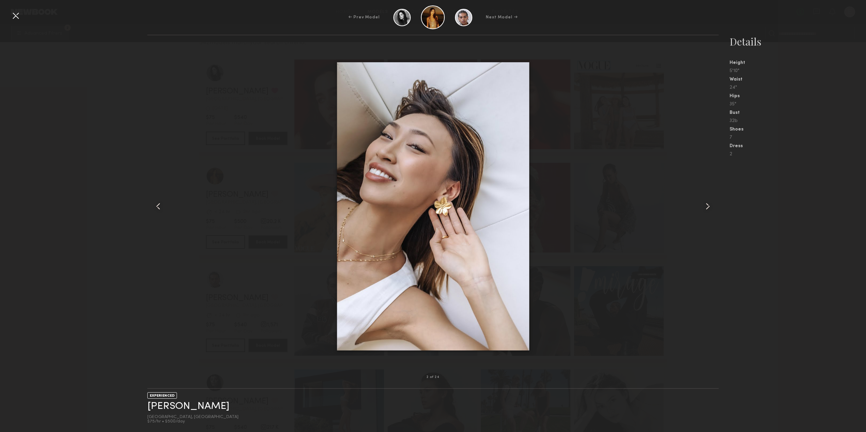
click at [706, 204] on common-icon at bounding box center [707, 206] width 11 height 11
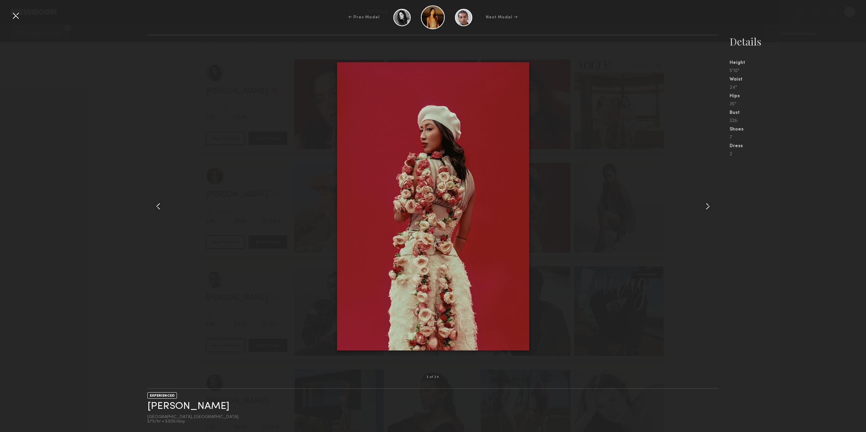
click at [706, 204] on common-icon at bounding box center [707, 206] width 11 height 11
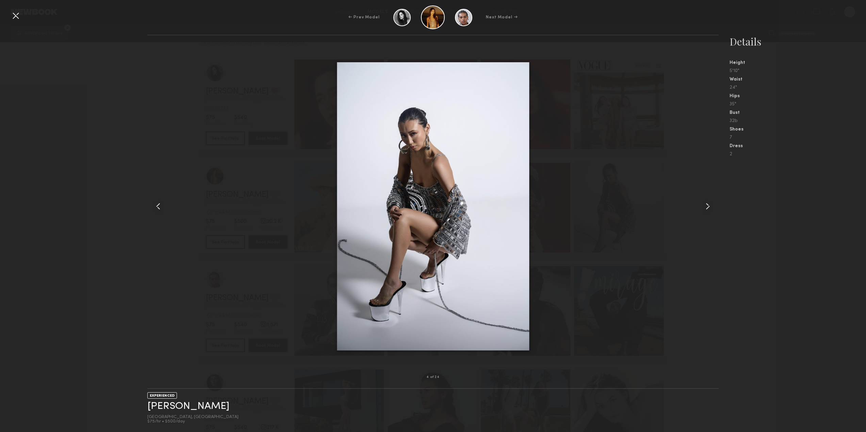
click at [706, 204] on common-icon at bounding box center [707, 206] width 11 height 11
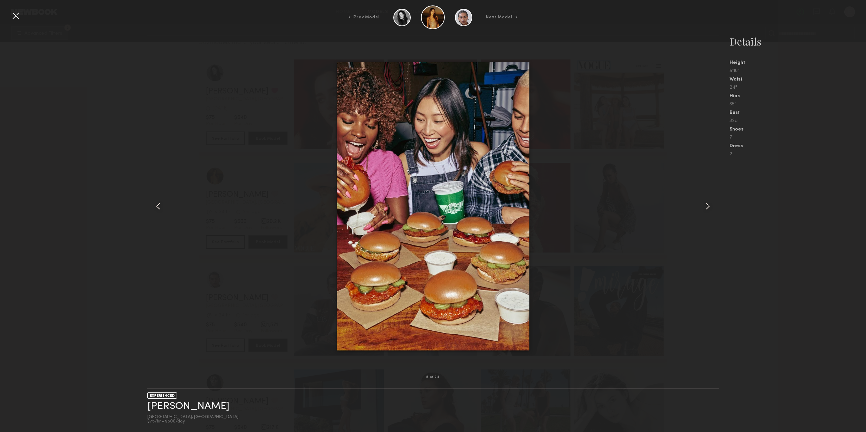
click at [706, 204] on common-icon at bounding box center [707, 206] width 11 height 11
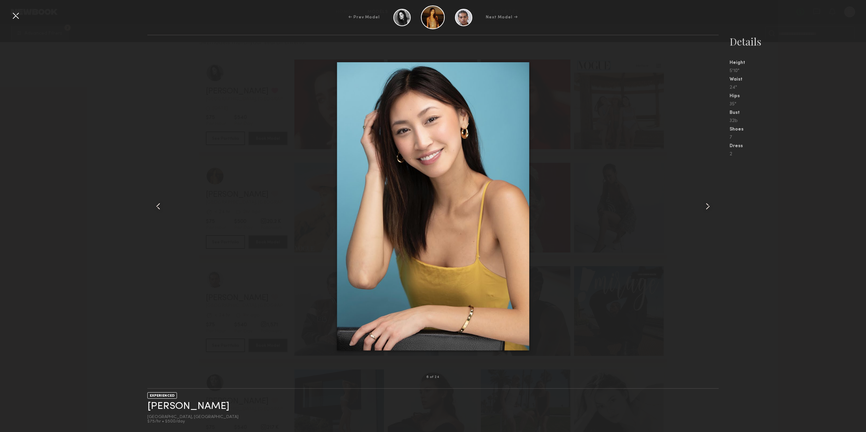
click at [15, 14] on div at bounding box center [15, 15] width 11 height 11
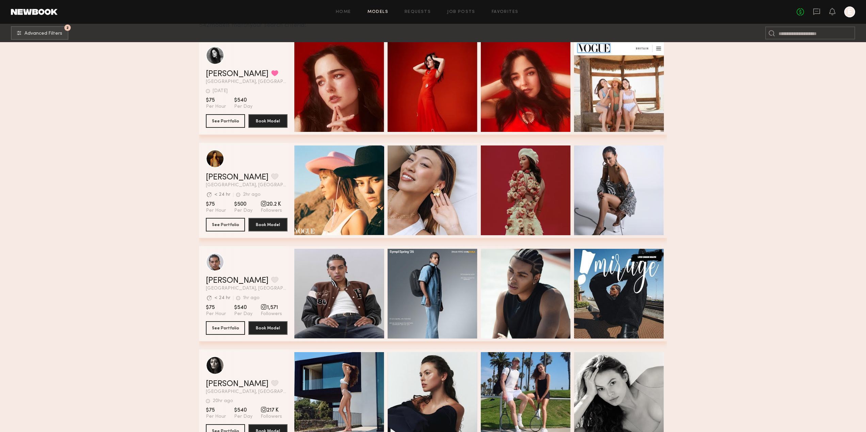
scroll to position [170, 0]
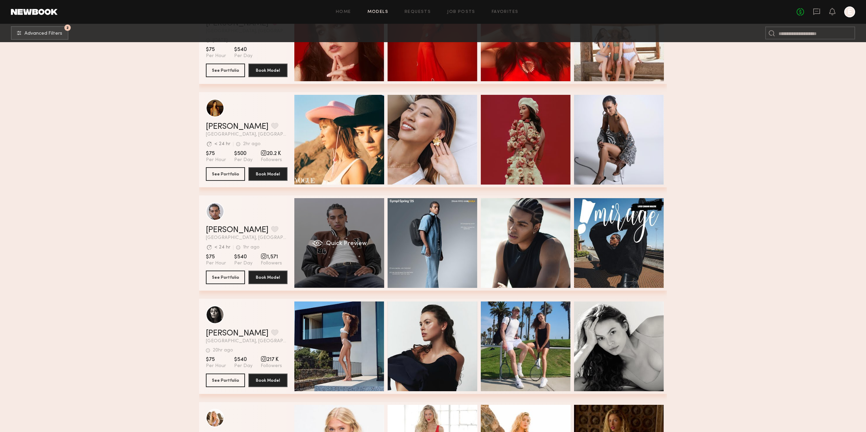
click at [350, 230] on div "Quick Preview" at bounding box center [339, 243] width 90 height 90
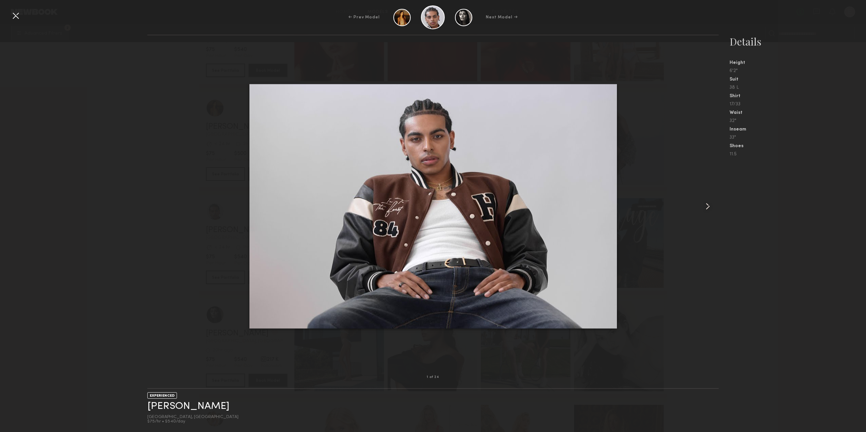
click at [709, 204] on common-icon at bounding box center [707, 206] width 11 height 11
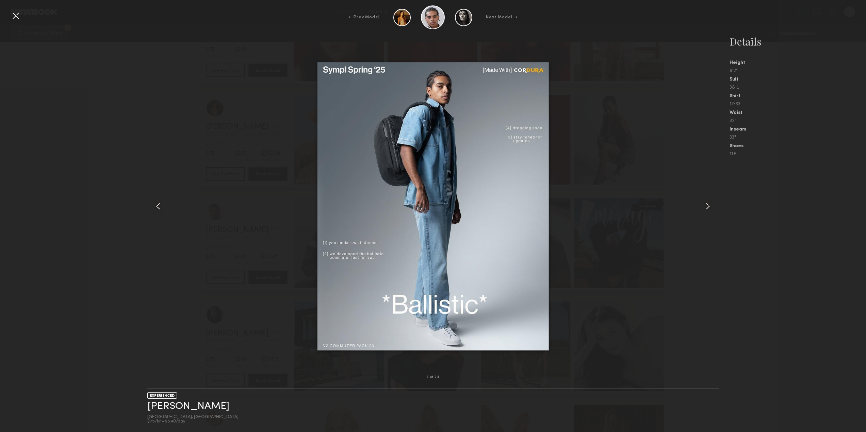
click at [709, 204] on common-icon at bounding box center [707, 206] width 11 height 11
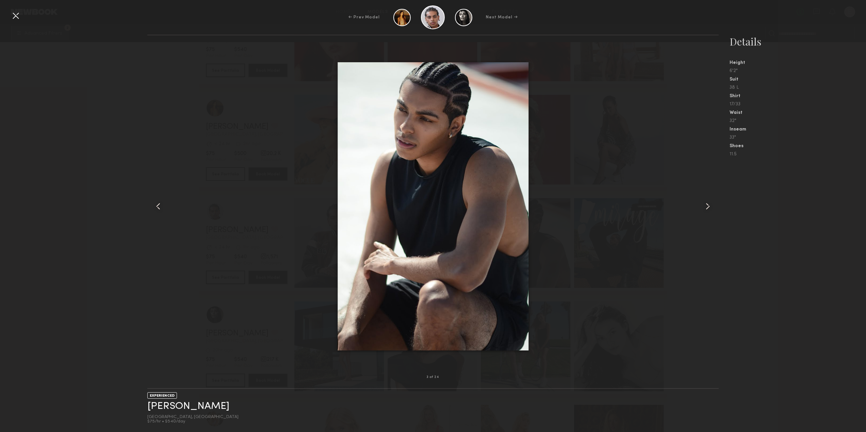
click at [709, 204] on common-icon at bounding box center [707, 206] width 11 height 11
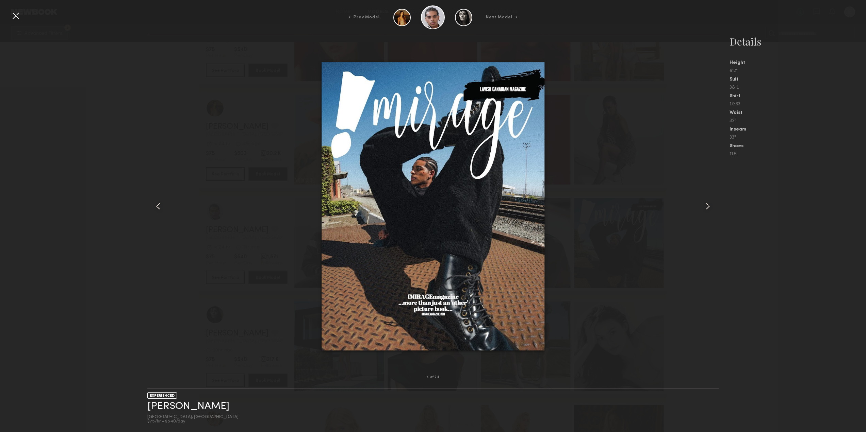
click at [709, 204] on common-icon at bounding box center [707, 206] width 11 height 11
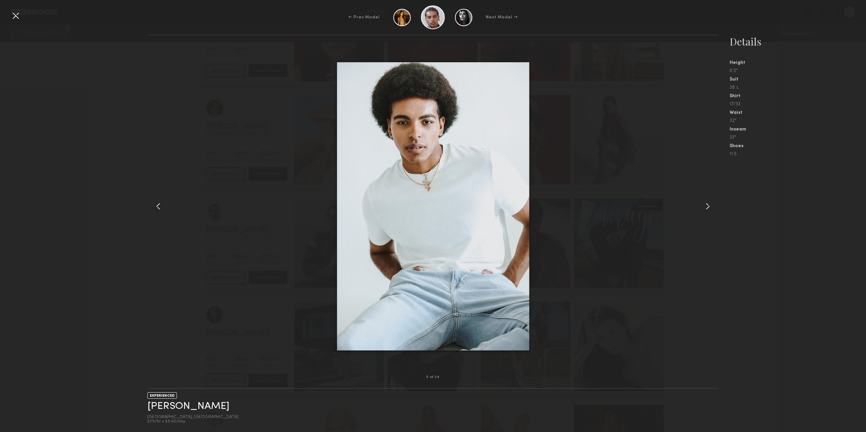
click at [709, 205] on common-icon at bounding box center [707, 206] width 11 height 11
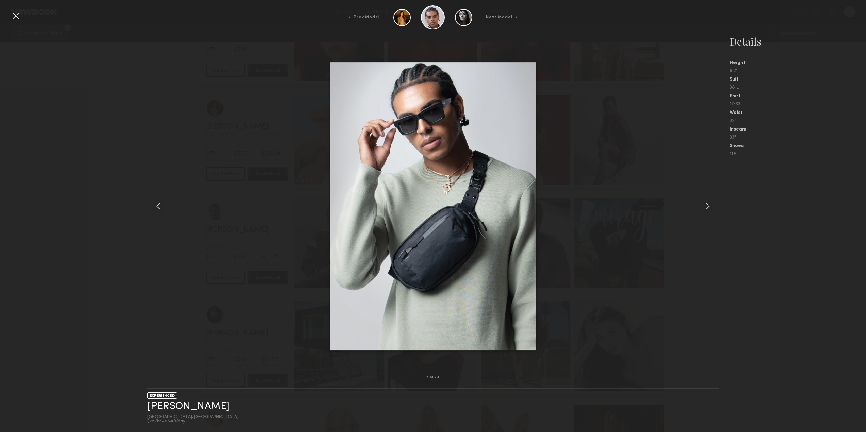
click at [708, 206] on common-icon at bounding box center [707, 206] width 11 height 11
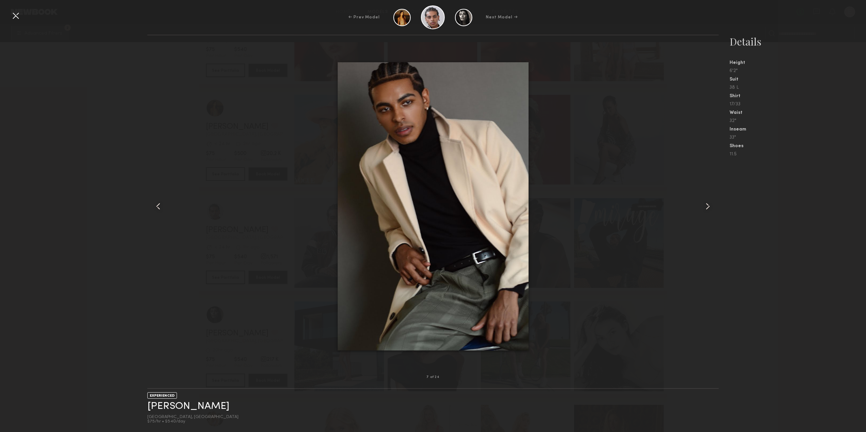
click at [708, 206] on common-icon at bounding box center [707, 206] width 11 height 11
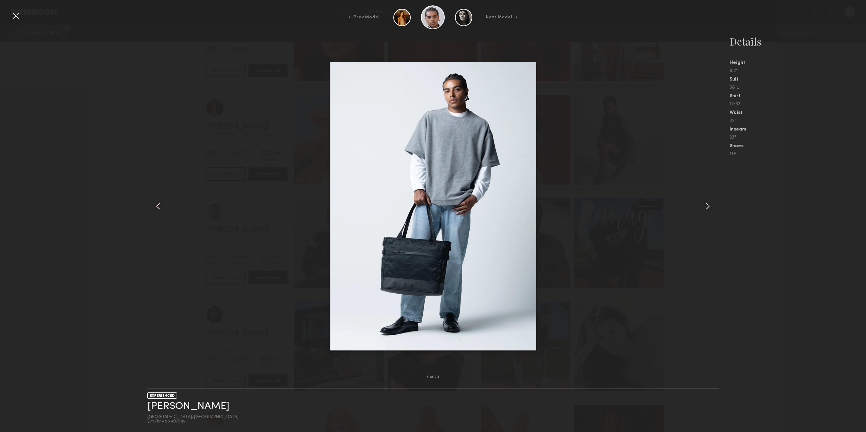
click at [708, 206] on common-icon at bounding box center [707, 206] width 11 height 11
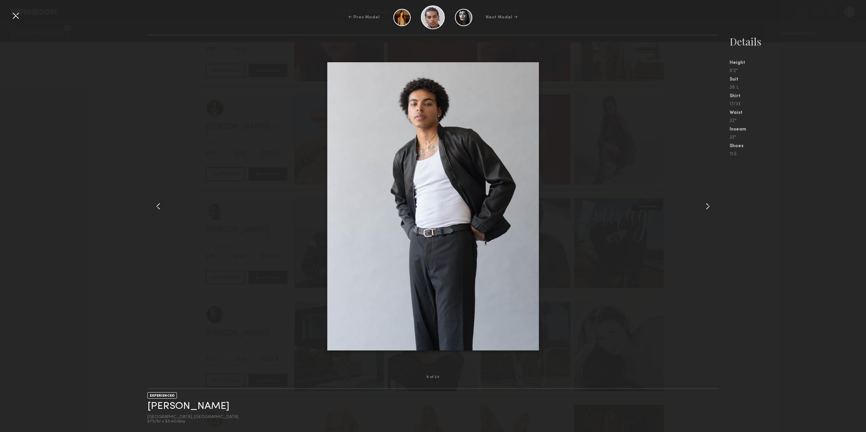
click at [708, 206] on common-icon at bounding box center [707, 206] width 11 height 11
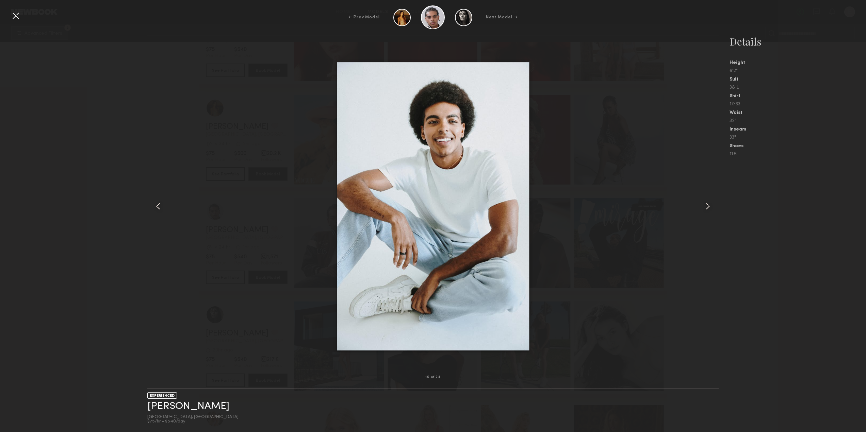
click at [708, 207] on common-icon at bounding box center [707, 206] width 11 height 11
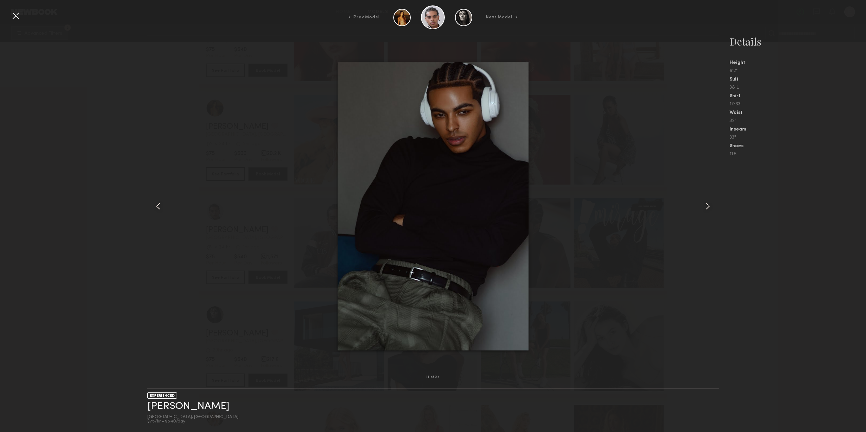
click at [708, 207] on common-icon at bounding box center [707, 206] width 11 height 11
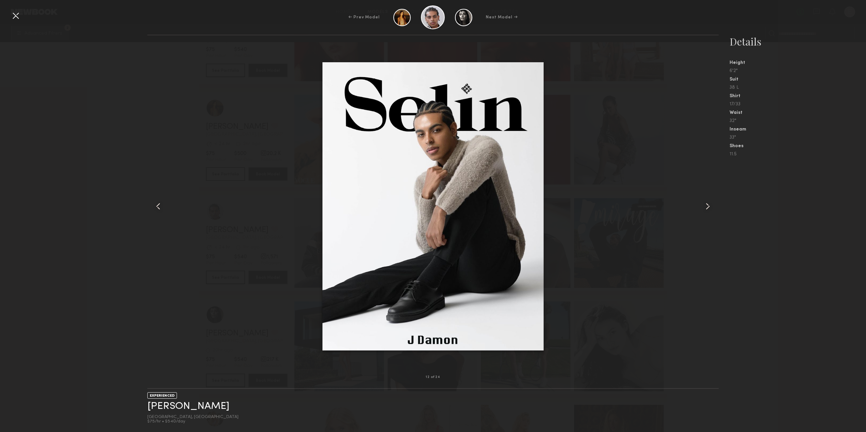
click at [708, 207] on common-icon at bounding box center [707, 206] width 11 height 11
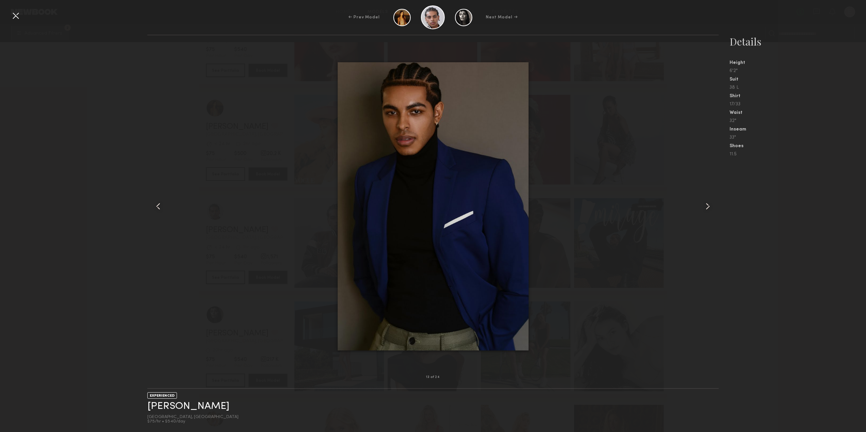
click at [706, 206] on common-icon at bounding box center [707, 206] width 11 height 11
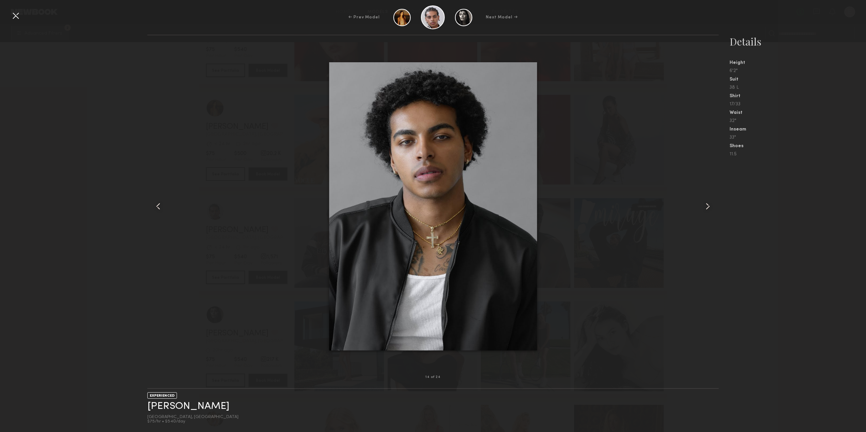
click at [697, 212] on div at bounding box center [707, 206] width 23 height 320
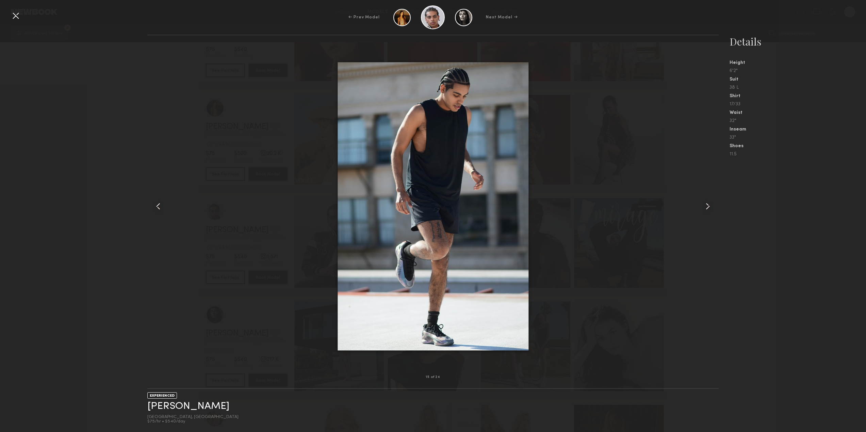
click at [697, 212] on div at bounding box center [707, 206] width 23 height 320
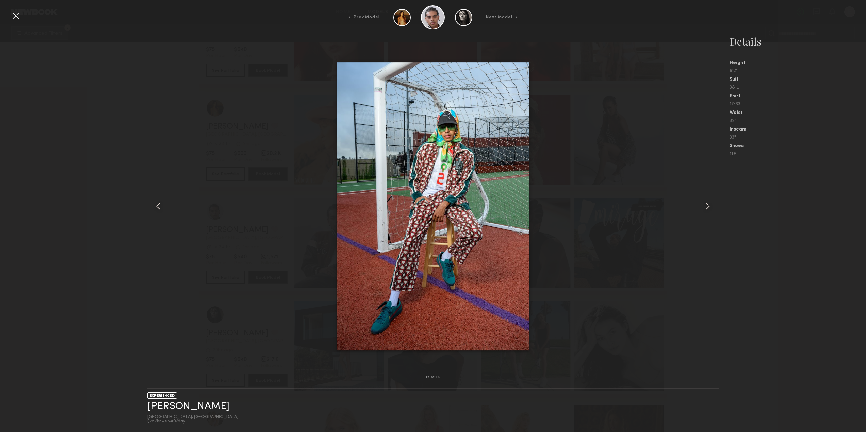
click at [697, 212] on div at bounding box center [707, 206] width 23 height 320
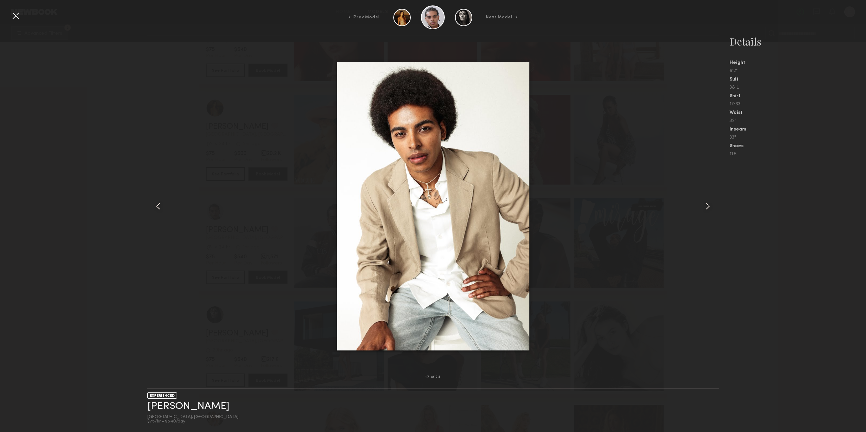
click at [9, 9] on div "← Prev Model Next Model →" at bounding box center [433, 17] width 866 height 24
click at [13, 15] on div at bounding box center [15, 15] width 11 height 11
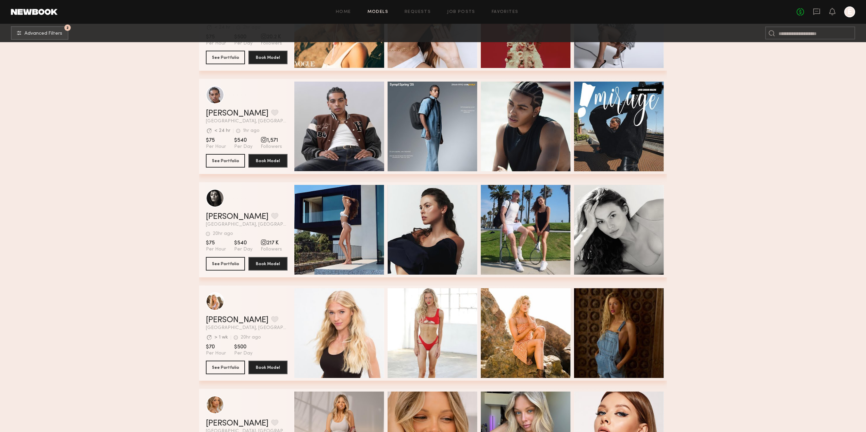
scroll to position [306, 0]
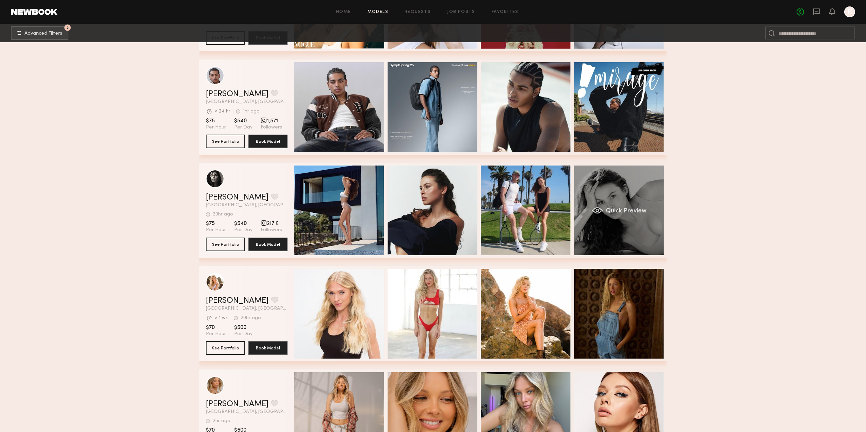
click at [655, 227] on div "Quick Preview" at bounding box center [619, 211] width 90 height 90
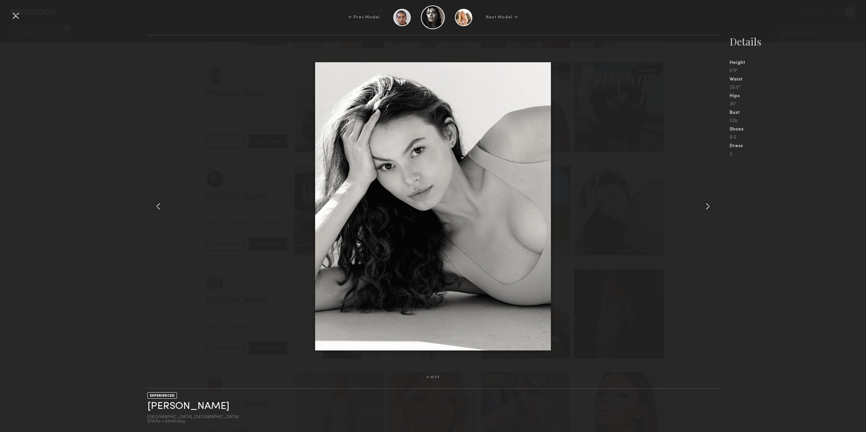
click at [708, 210] on common-icon at bounding box center [707, 206] width 11 height 11
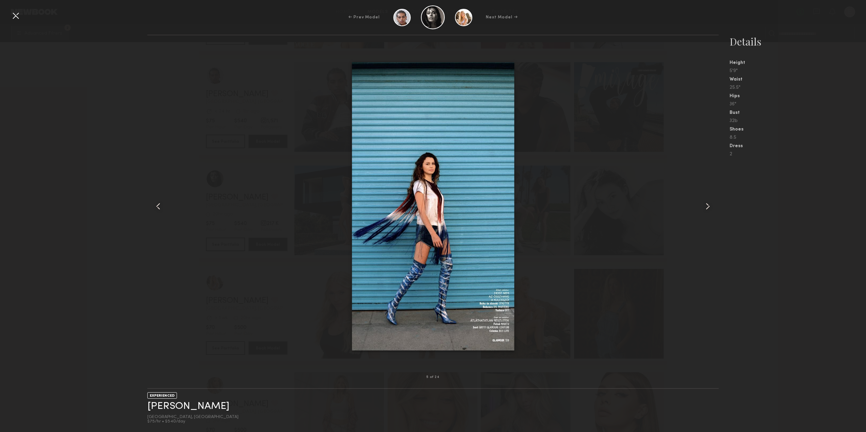
click at [707, 211] on common-icon at bounding box center [707, 206] width 11 height 11
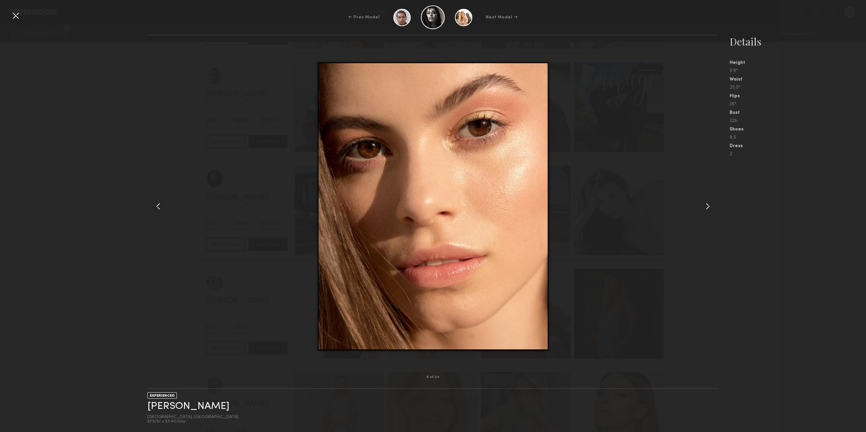
click at [707, 211] on common-icon at bounding box center [707, 206] width 11 height 11
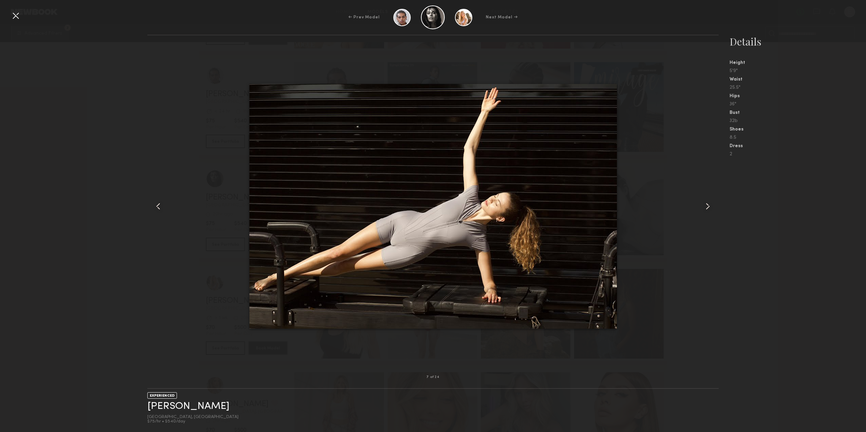
click at [707, 211] on common-icon at bounding box center [707, 206] width 11 height 11
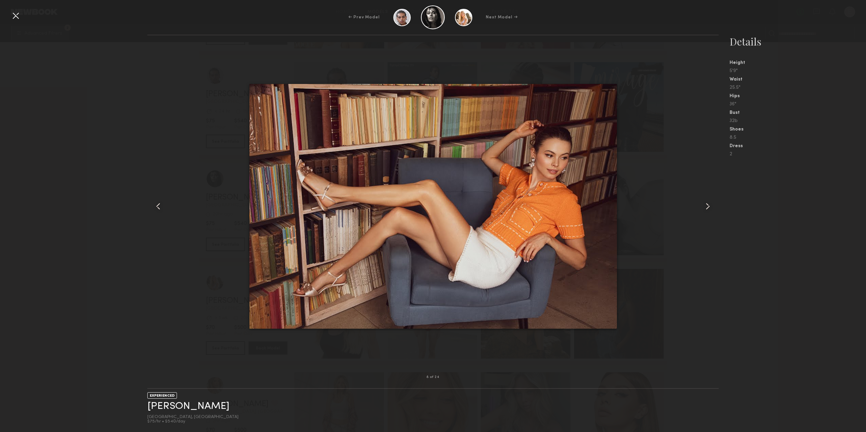
click at [707, 211] on common-icon at bounding box center [707, 206] width 11 height 11
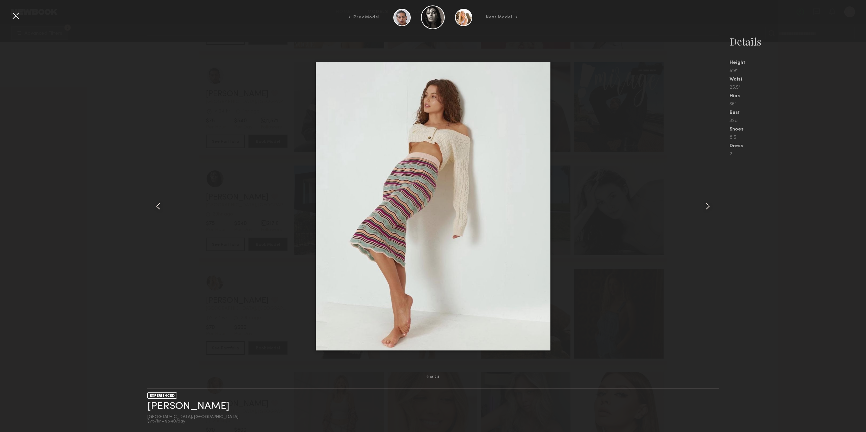
click at [707, 211] on common-icon at bounding box center [707, 206] width 11 height 11
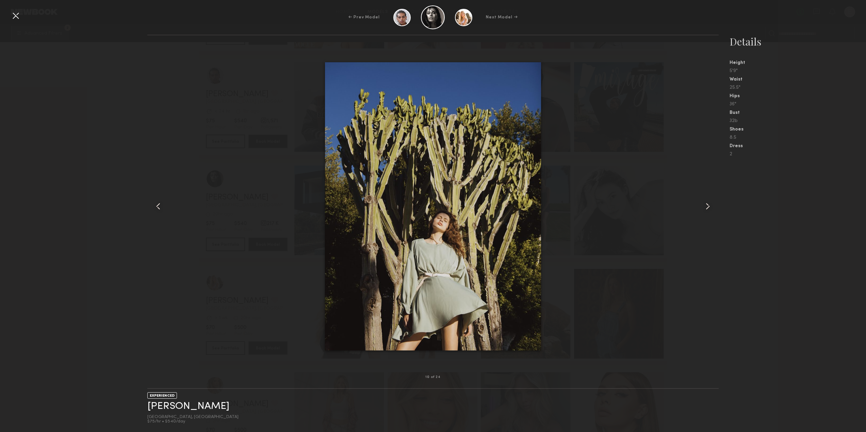
click at [707, 211] on common-icon at bounding box center [707, 206] width 11 height 11
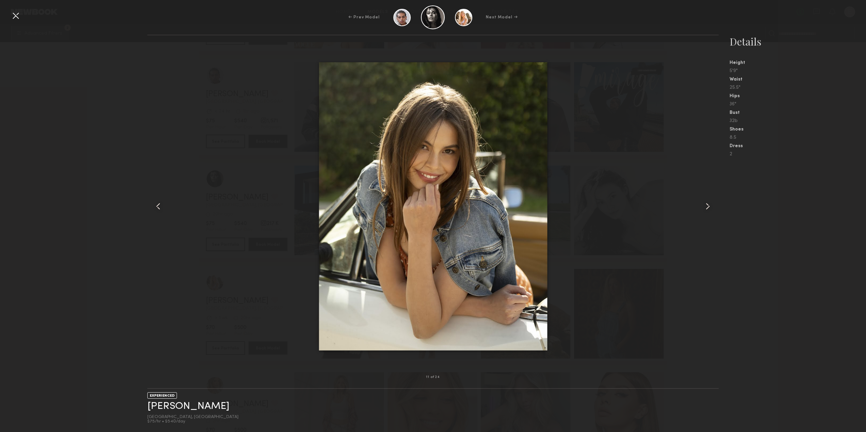
click at [18, 7] on div "← Prev Model Next Model →" at bounding box center [433, 17] width 866 height 24
click at [17, 13] on div at bounding box center [15, 15] width 11 height 11
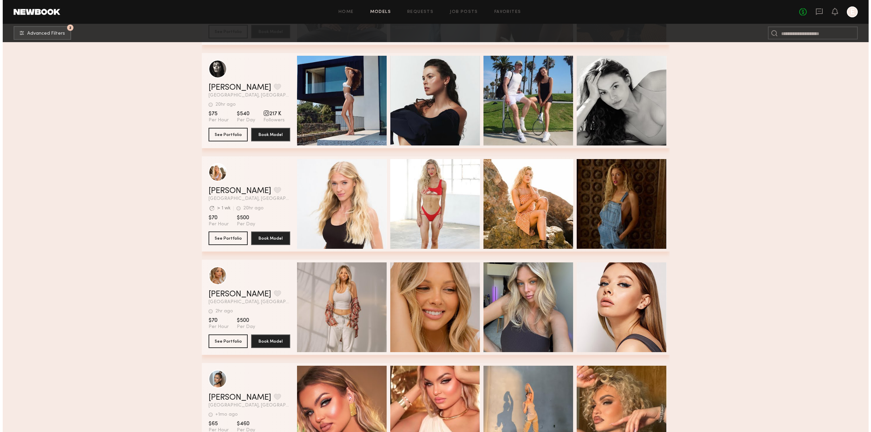
scroll to position [442, 0]
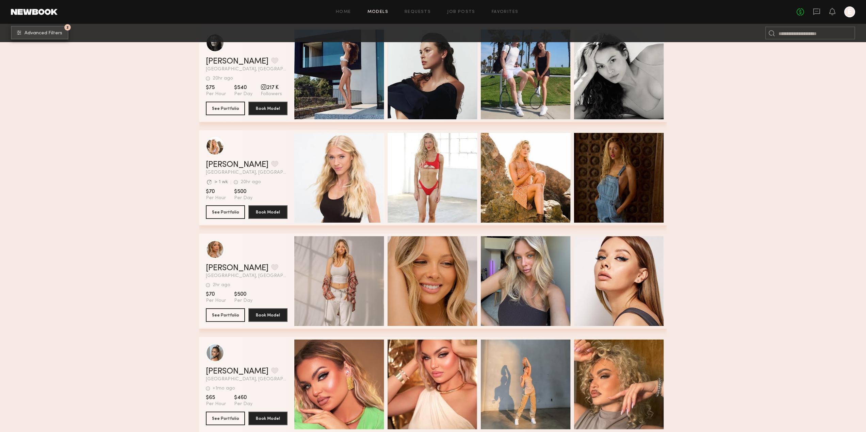
click at [51, 39] on button "2 Advanced Filters" at bounding box center [39, 33] width 57 height 14
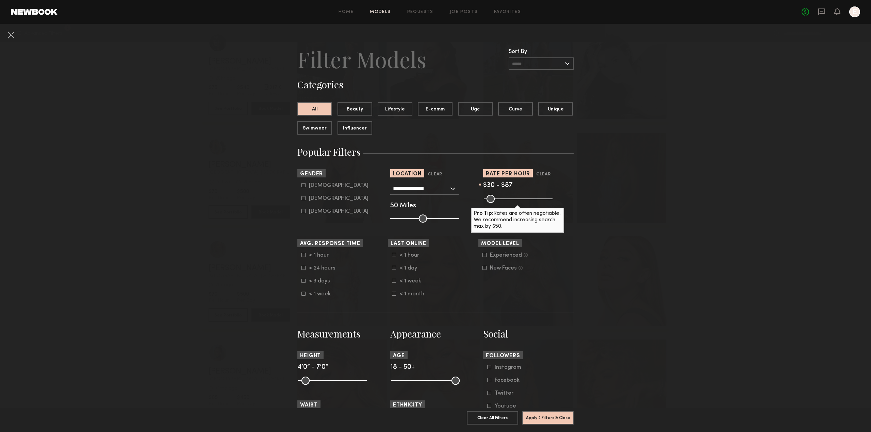
scroll to position [68, 0]
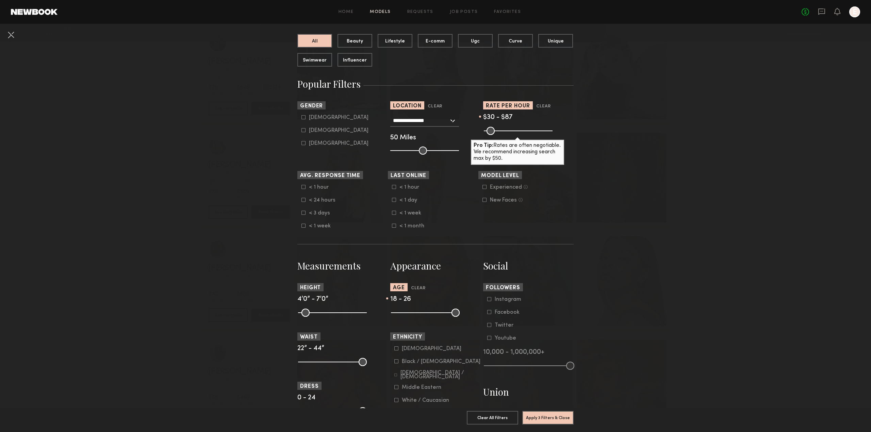
drag, startPoint x: 450, startPoint y: 313, endPoint x: 407, endPoint y: 325, distance: 45.1
type input "**"
click at [407, 317] on input "range" at bounding box center [425, 313] width 69 height 8
click at [533, 412] on button "Apply 3 Filters & Close" at bounding box center [547, 418] width 51 height 14
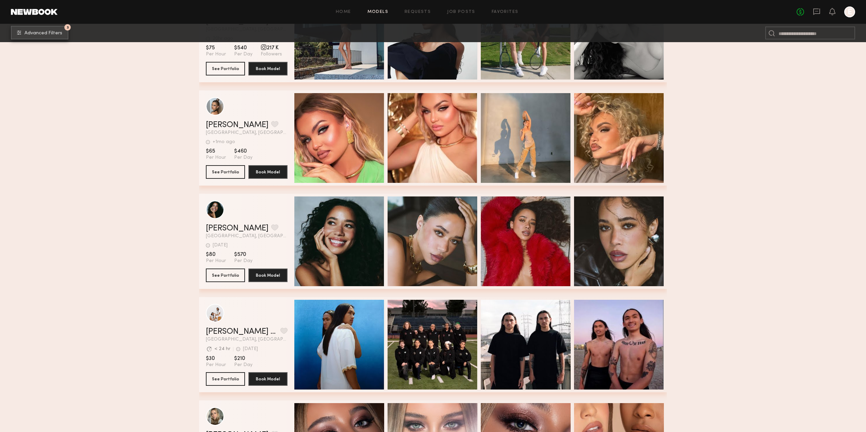
scroll to position [408, 0]
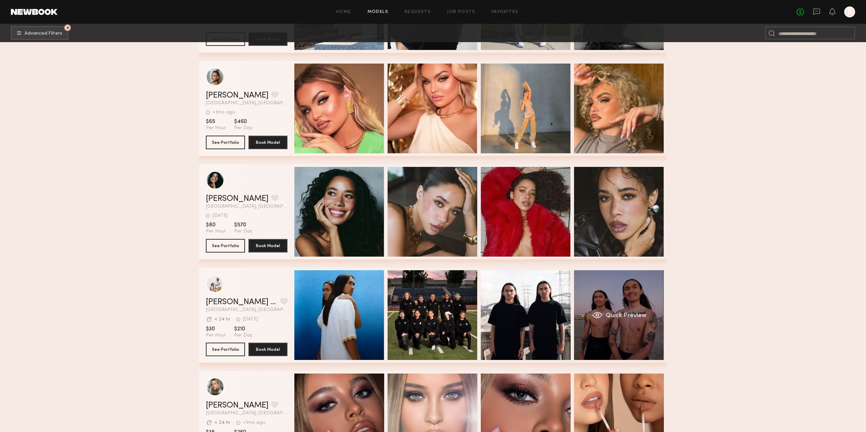
click at [618, 330] on div "Quick Preview" at bounding box center [619, 315] width 90 height 90
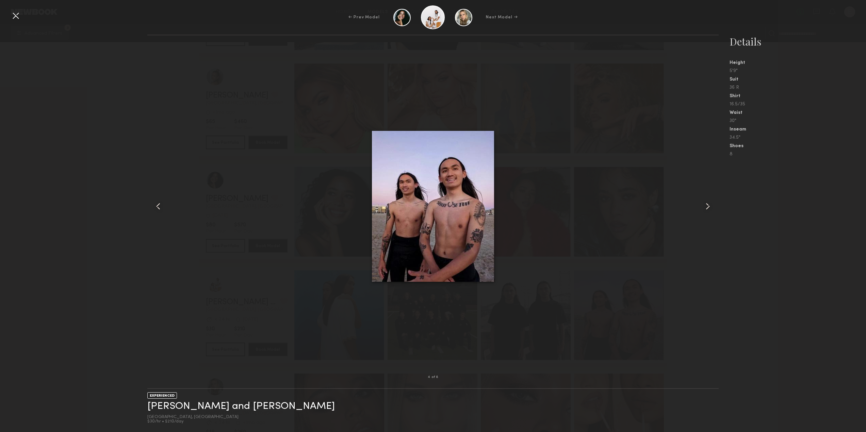
click at [702, 212] on common-icon at bounding box center [707, 206] width 11 height 11
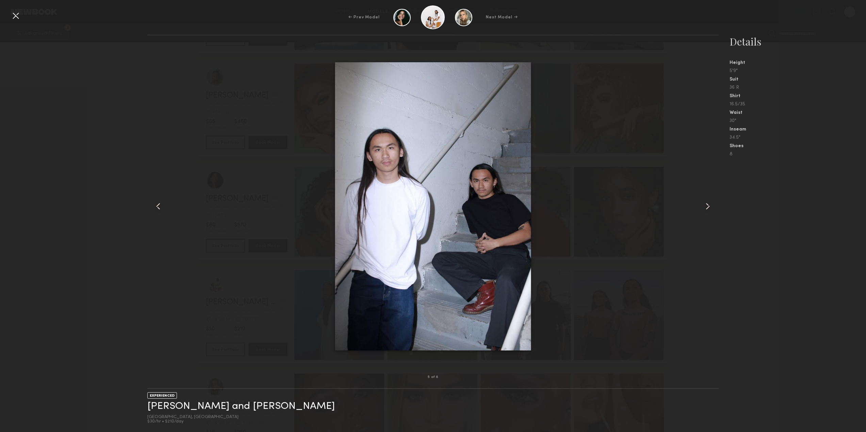
click at [701, 215] on div at bounding box center [707, 206] width 23 height 320
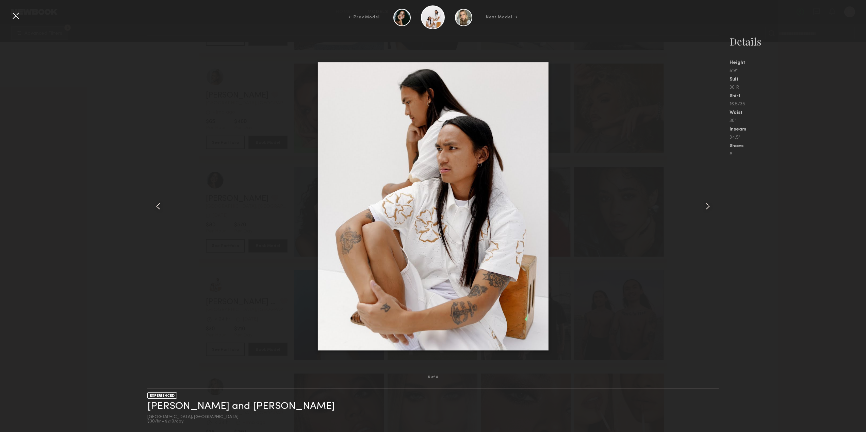
click at [700, 215] on div at bounding box center [707, 206] width 23 height 320
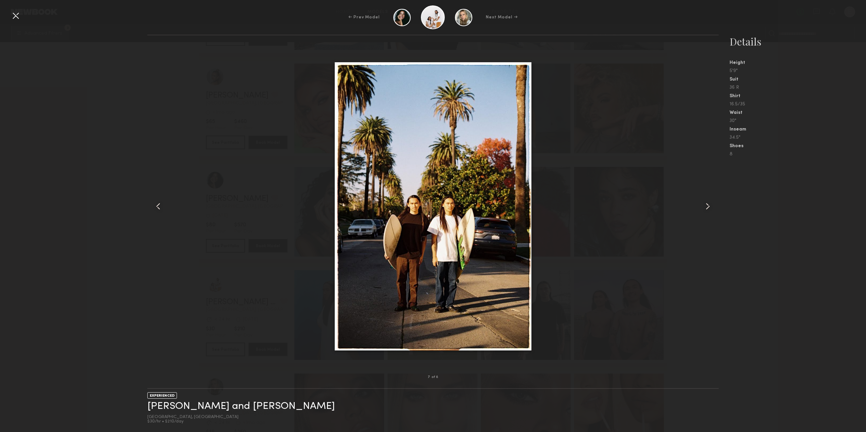
click at [700, 216] on div at bounding box center [707, 206] width 23 height 320
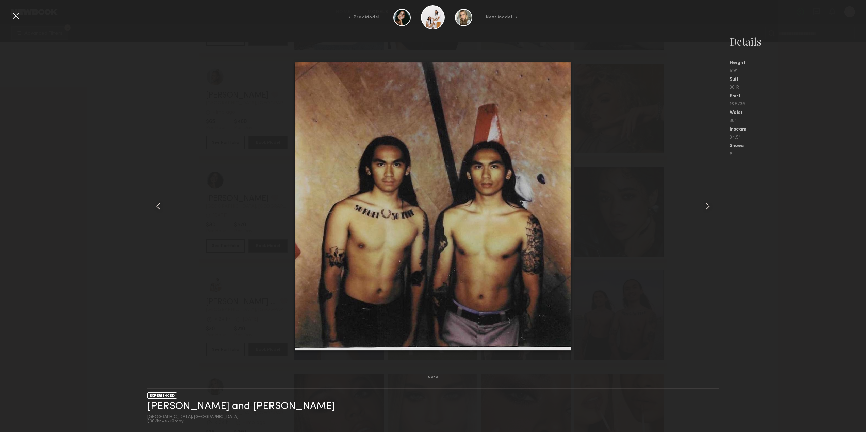
click at [706, 208] on common-icon at bounding box center [707, 206] width 11 height 11
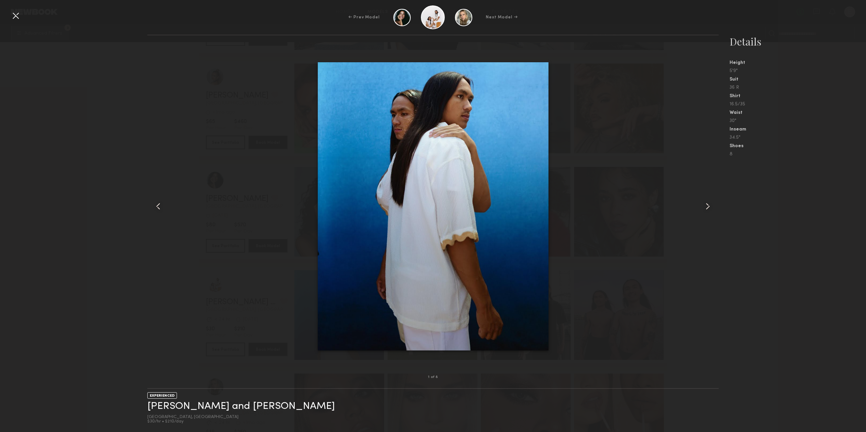
click at [705, 208] on common-icon at bounding box center [707, 206] width 11 height 11
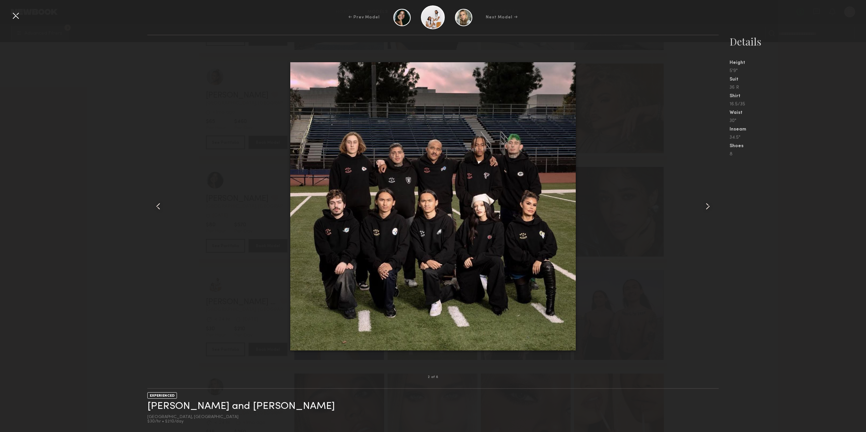
click at [704, 191] on div at bounding box center [707, 206] width 23 height 320
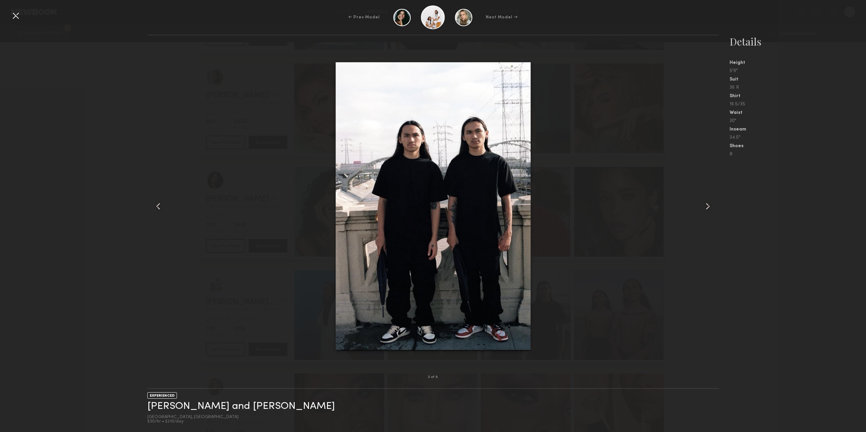
click at [711, 212] on div at bounding box center [707, 206] width 23 height 320
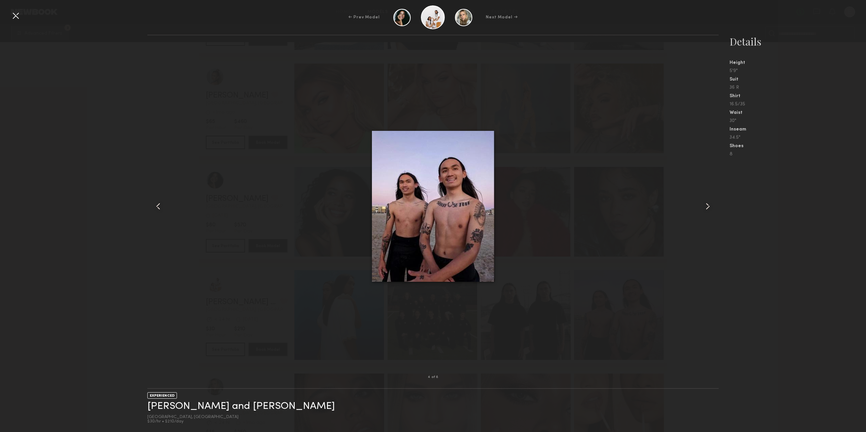
click at [17, 17] on div at bounding box center [15, 15] width 11 height 11
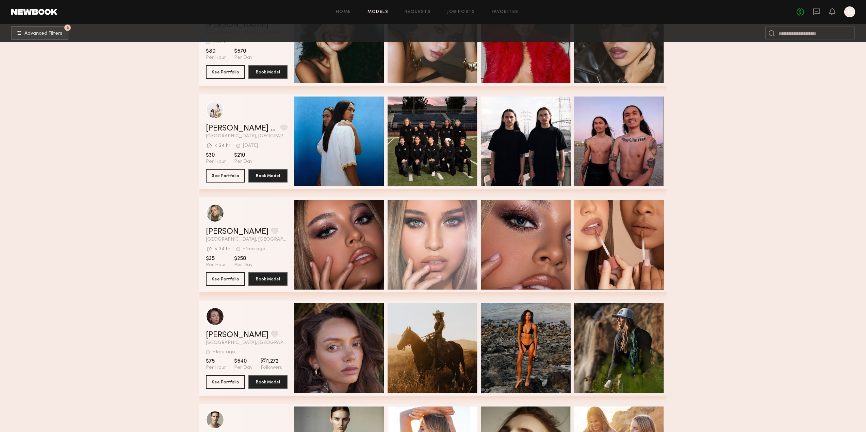
scroll to position [544, 0]
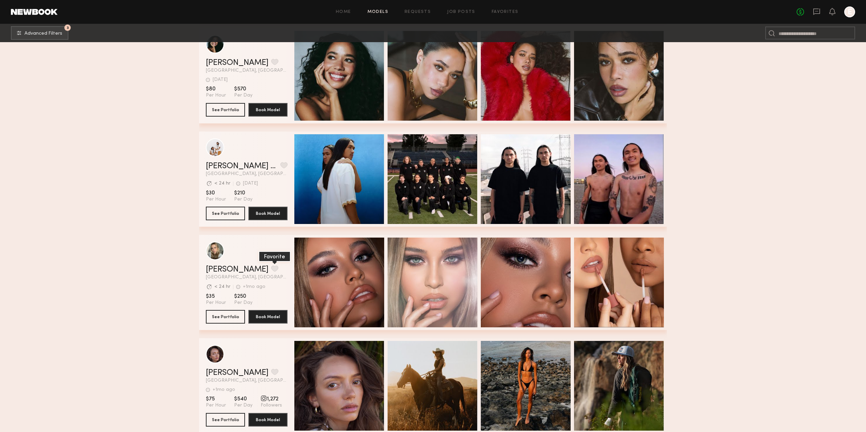
click at [271, 272] on button "grid" at bounding box center [274, 269] width 7 height 6
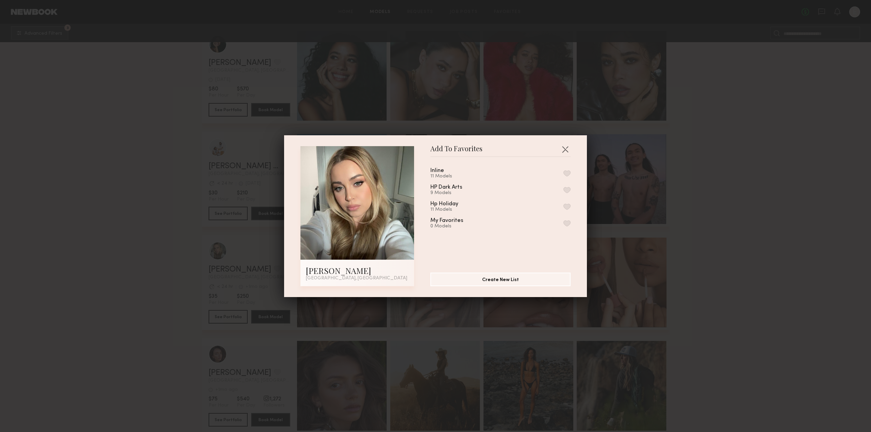
click at [563, 208] on button "button" at bounding box center [566, 207] width 7 height 6
click at [535, 286] on section "Inline 11 Models HP Dark Arts 9 Models Hp Holiday 12 Models Remove from favorit…" at bounding box center [500, 221] width 140 height 129
click at [565, 153] on button "button" at bounding box center [565, 149] width 11 height 11
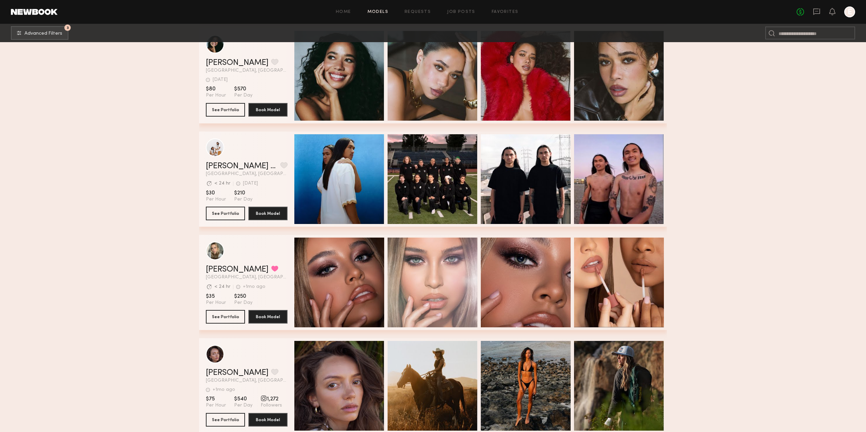
drag, startPoint x: 662, startPoint y: 249, endPoint x: 718, endPoint y: 190, distance: 81.3
click at [718, 190] on section "Filter by Category beauty lifestyle e-comm UGC curve unique swimwear influencer…" at bounding box center [433, 176] width 866 height 1357
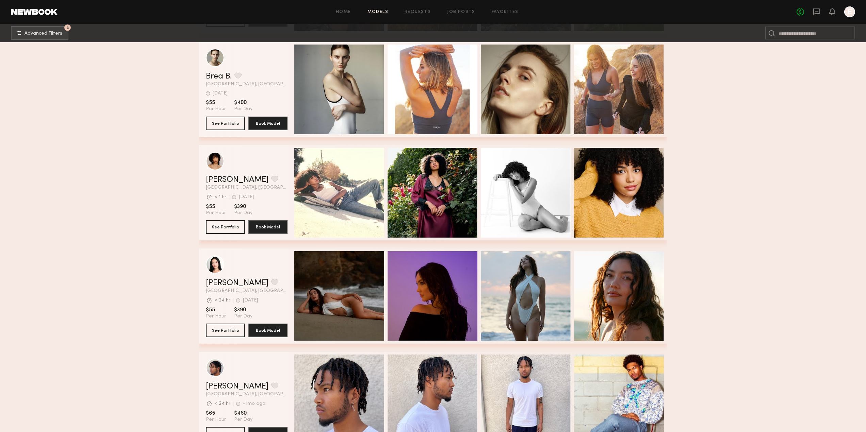
scroll to position [952, 0]
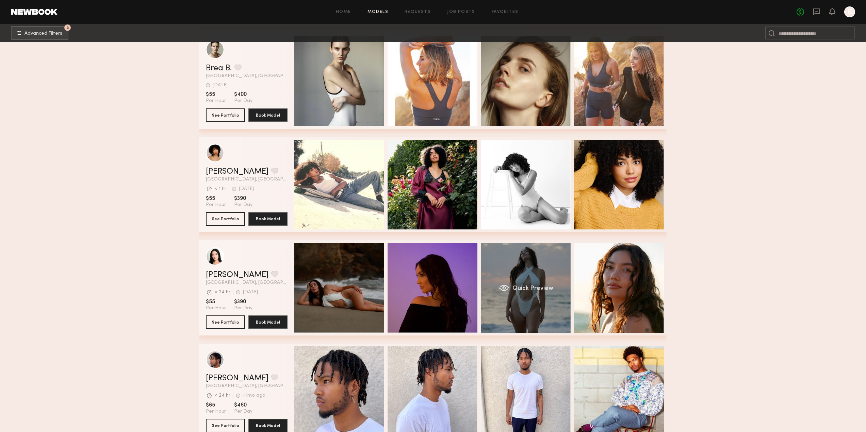
click at [532, 288] on span "Quick Preview" at bounding box center [532, 289] width 41 height 6
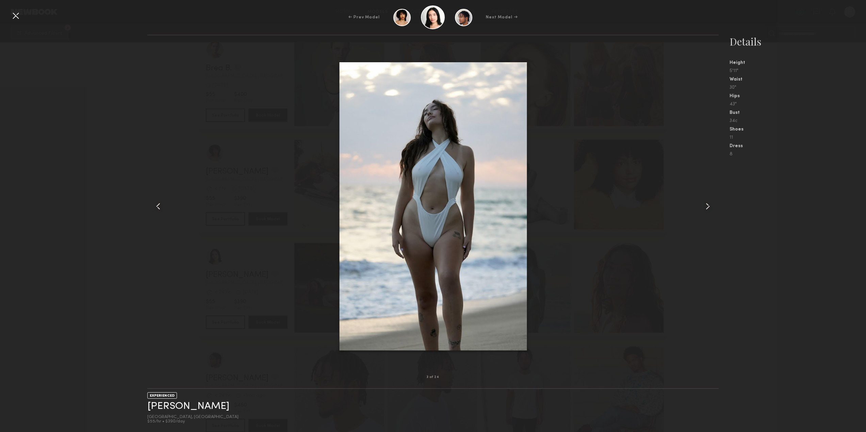
click at [159, 205] on common-icon at bounding box center [158, 206] width 11 height 11
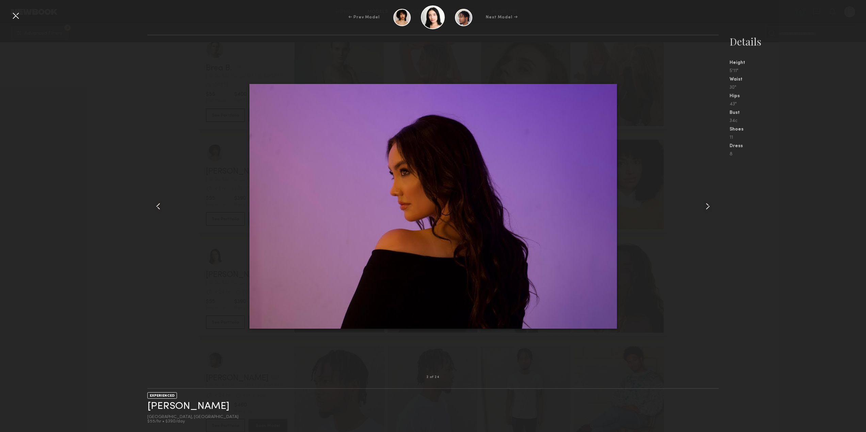
click at [159, 205] on common-icon at bounding box center [158, 206] width 11 height 11
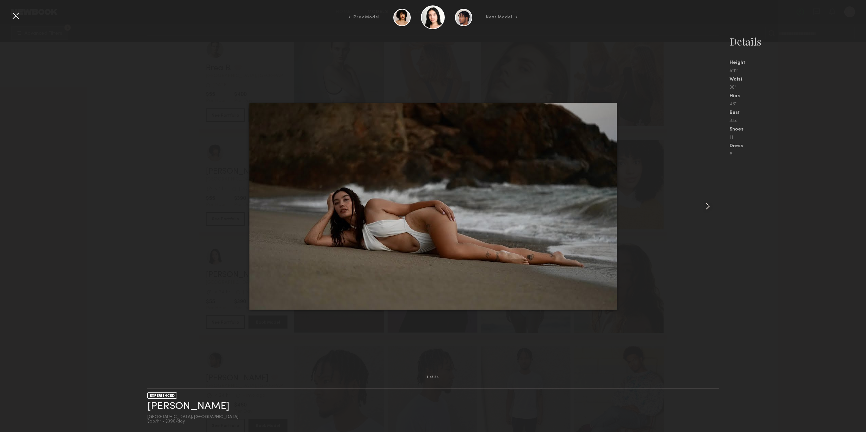
click at [159, 205] on div at bounding box center [432, 206] width 571 height 320
click at [698, 208] on div at bounding box center [707, 206] width 23 height 320
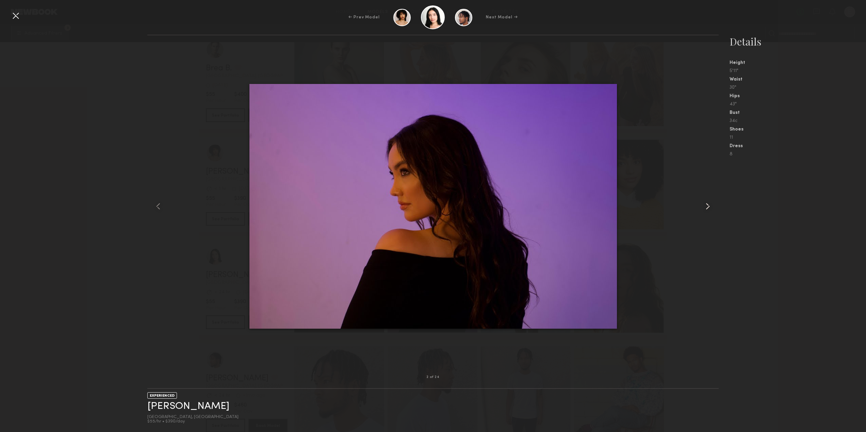
click at [715, 208] on div at bounding box center [707, 206] width 23 height 320
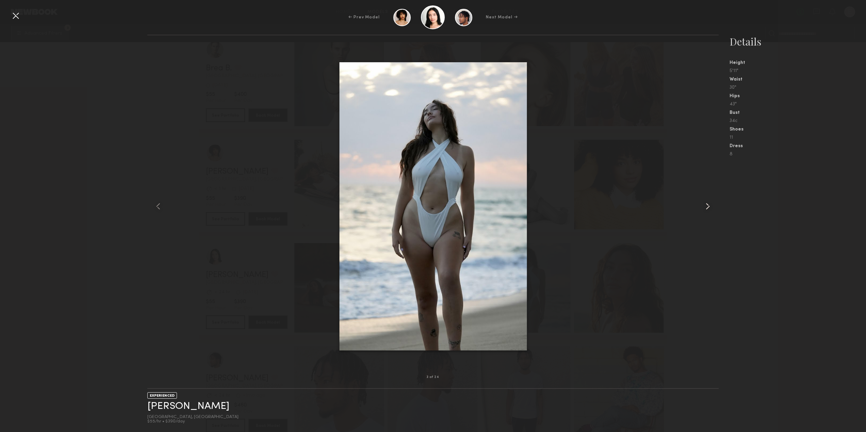
click at [715, 207] on div at bounding box center [707, 206] width 23 height 320
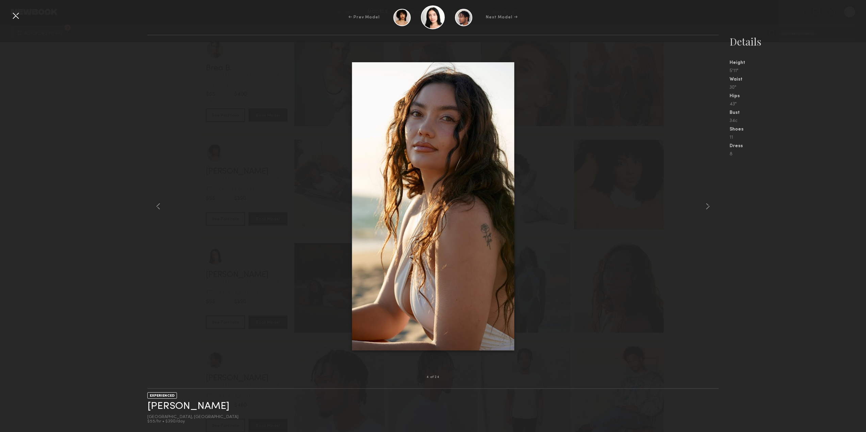
click at [12, 17] on div at bounding box center [15, 15] width 11 height 11
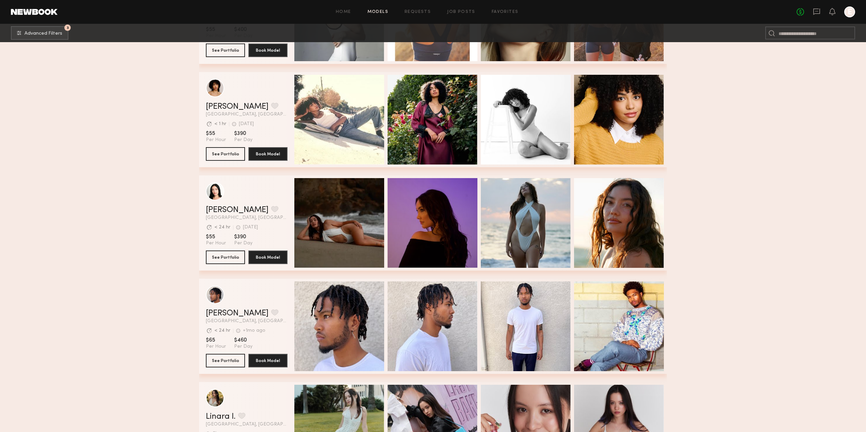
scroll to position [1020, 0]
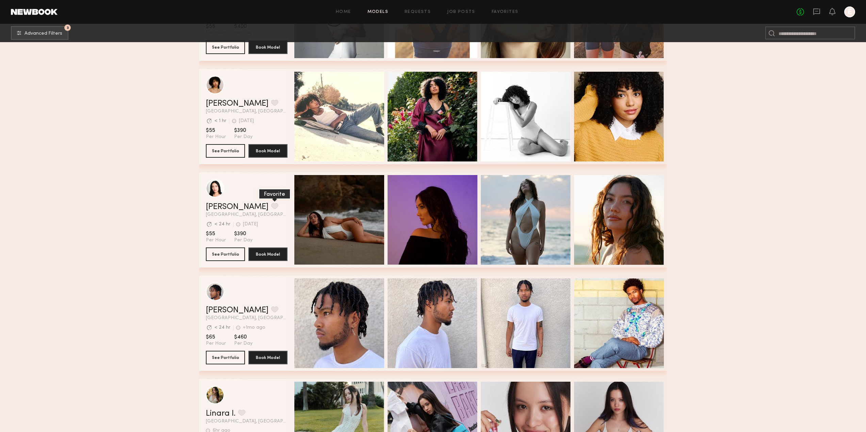
click at [271, 209] on button "grid" at bounding box center [274, 206] width 7 height 6
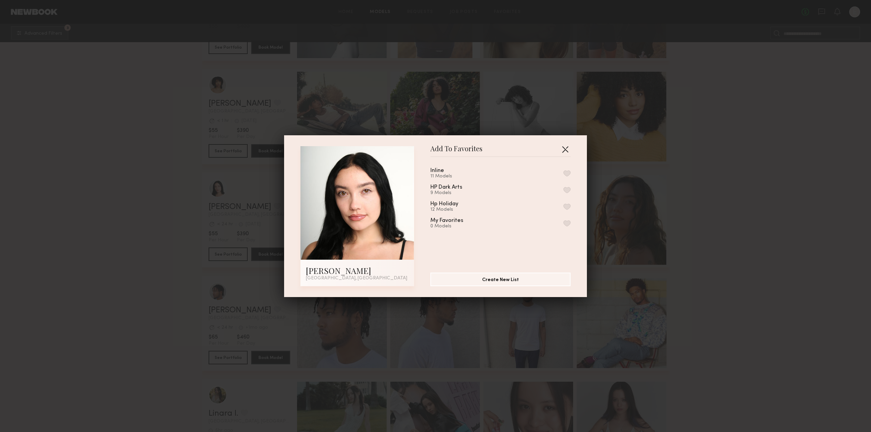
click at [564, 148] on button "button" at bounding box center [565, 149] width 11 height 11
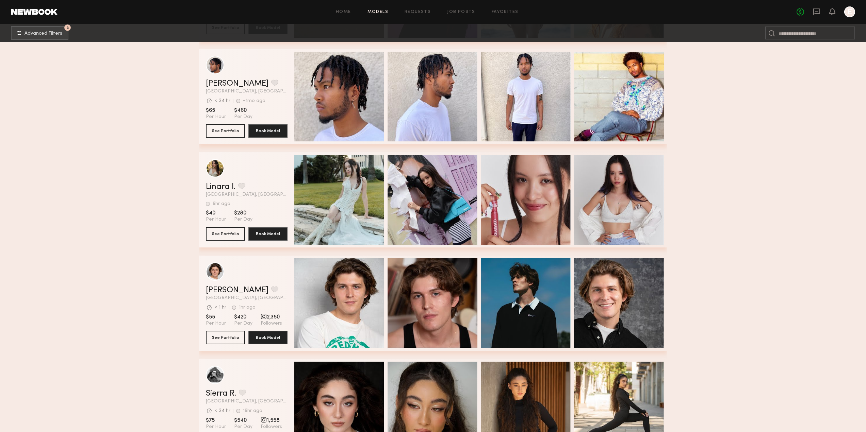
scroll to position [1258, 0]
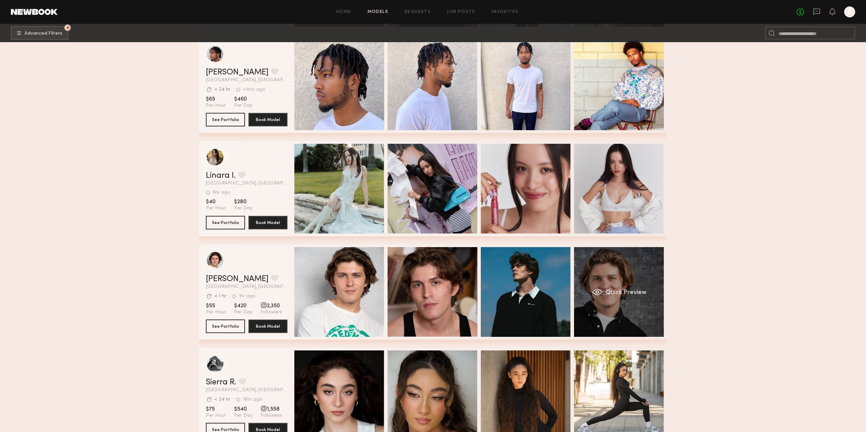
click at [590, 319] on div "Quick Preview" at bounding box center [619, 292] width 90 height 90
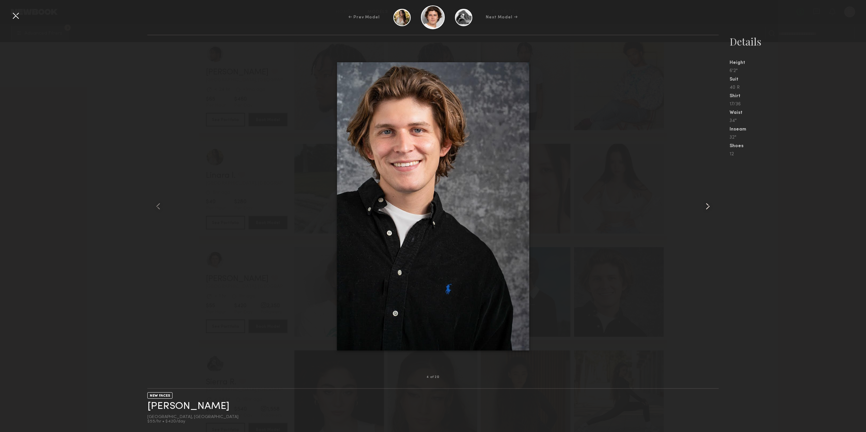
click at [698, 203] on div at bounding box center [707, 206] width 23 height 320
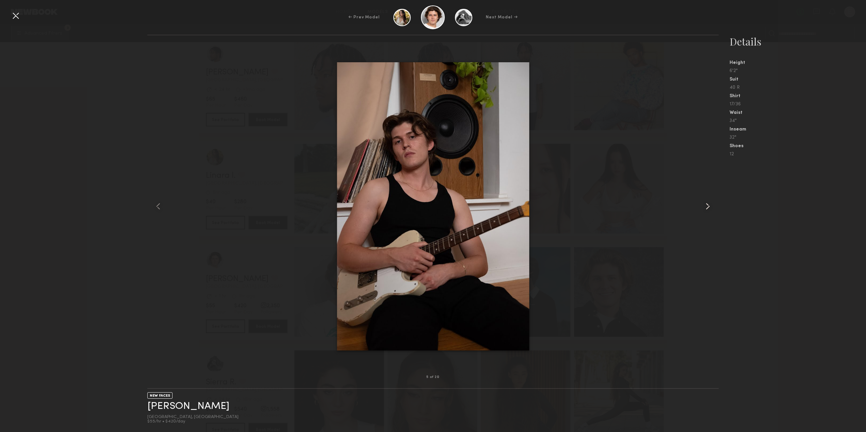
click at [698, 203] on div at bounding box center [707, 206] width 23 height 320
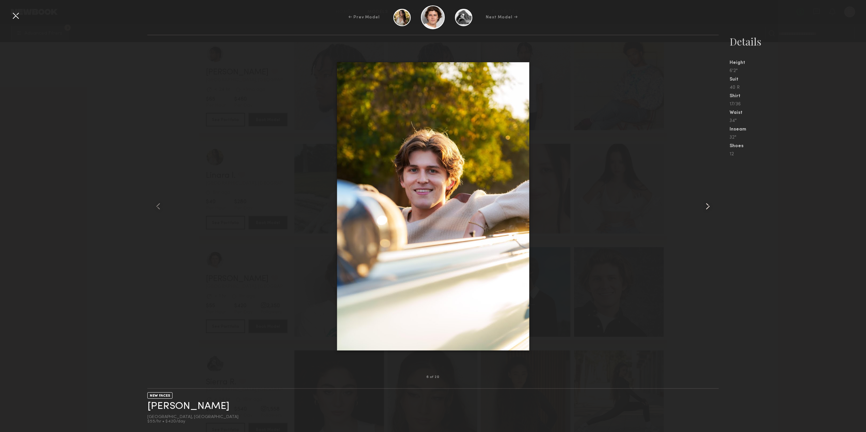
click at [698, 203] on div at bounding box center [707, 206] width 23 height 320
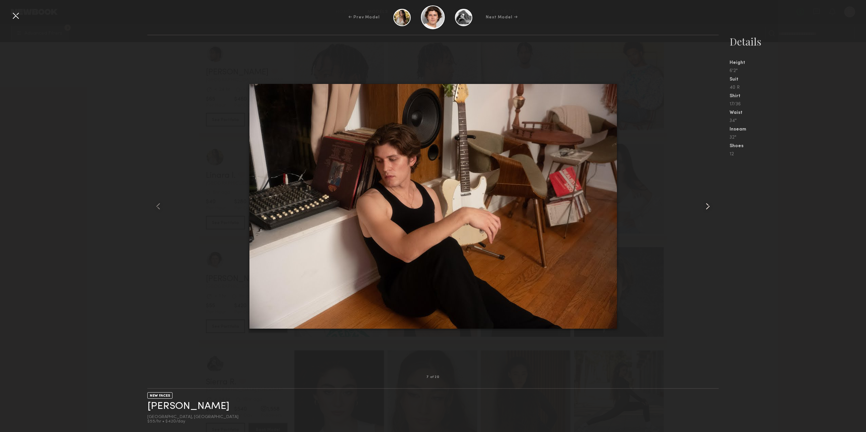
click at [698, 203] on div at bounding box center [707, 206] width 23 height 320
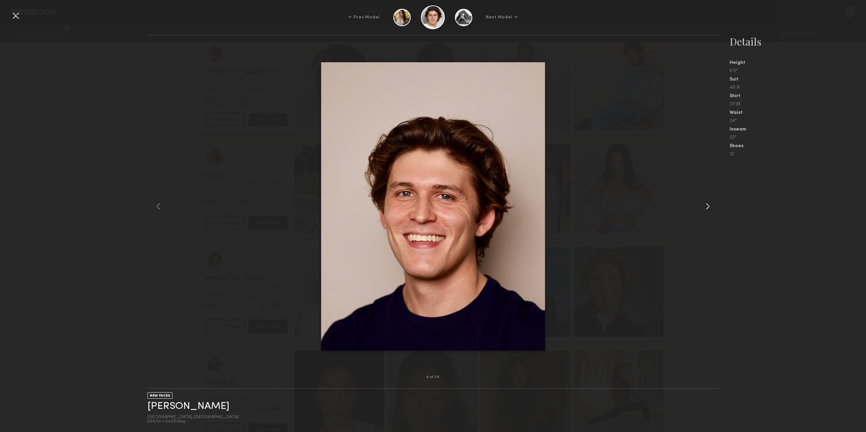
click at [698, 203] on div at bounding box center [707, 206] width 23 height 320
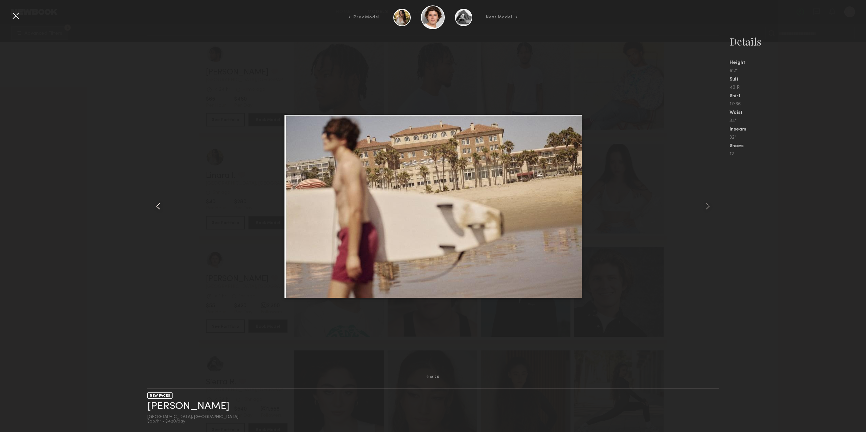
click at [161, 205] on common-icon at bounding box center [158, 206] width 11 height 11
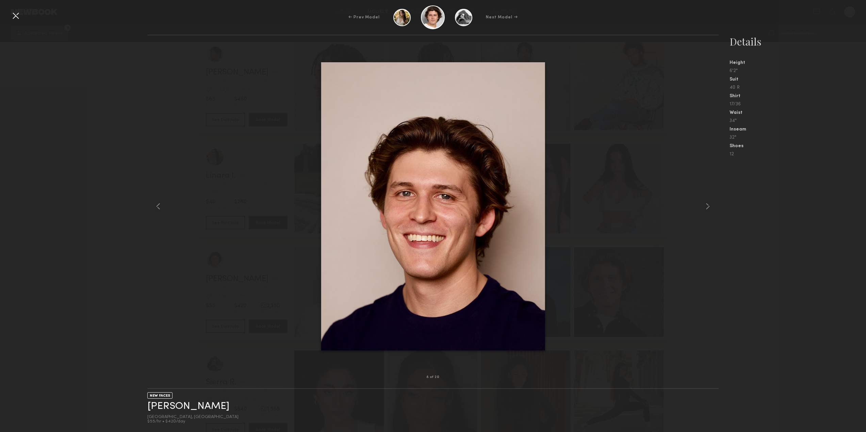
click at [17, 13] on div at bounding box center [15, 15] width 11 height 11
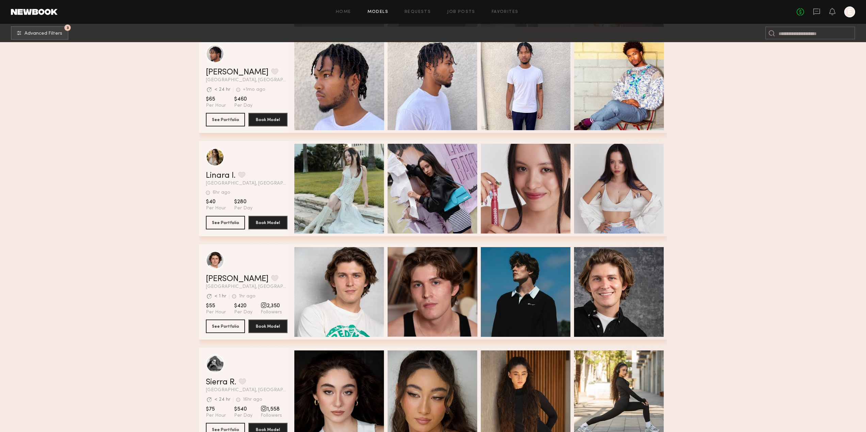
scroll to position [1360, 0]
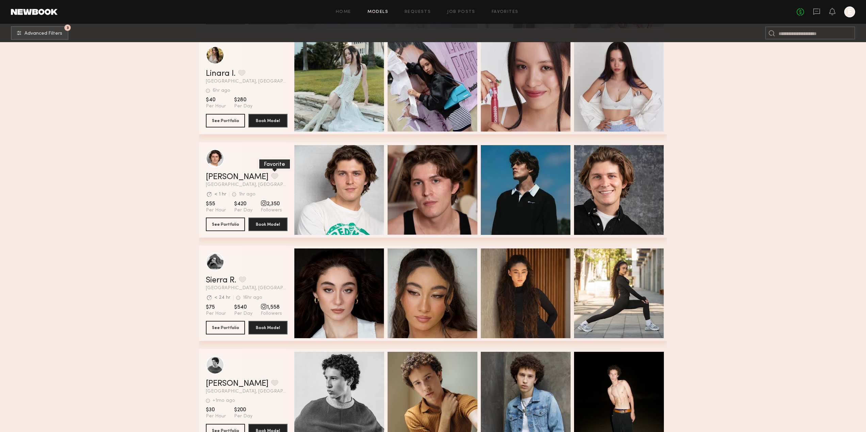
click at [271, 179] on button "grid" at bounding box center [274, 176] width 7 height 6
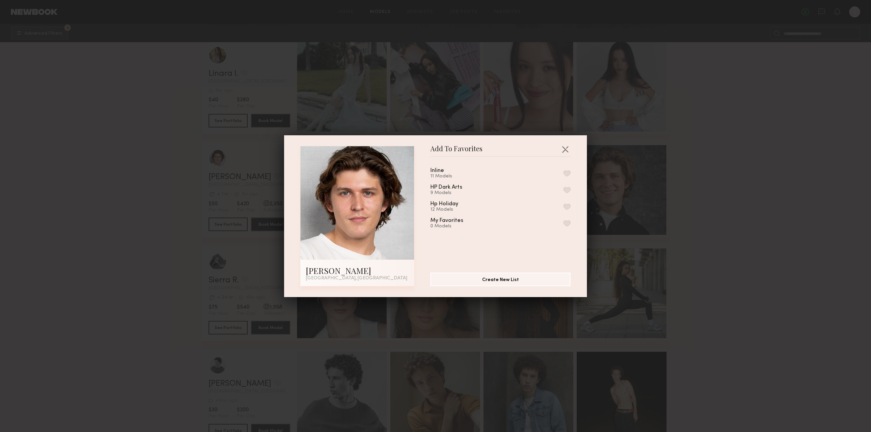
click at [446, 203] on div "Hp Holiday" at bounding box center [444, 204] width 28 height 6
click at [563, 208] on button "button" at bounding box center [566, 207] width 7 height 6
click at [564, 150] on button "button" at bounding box center [565, 149] width 11 height 11
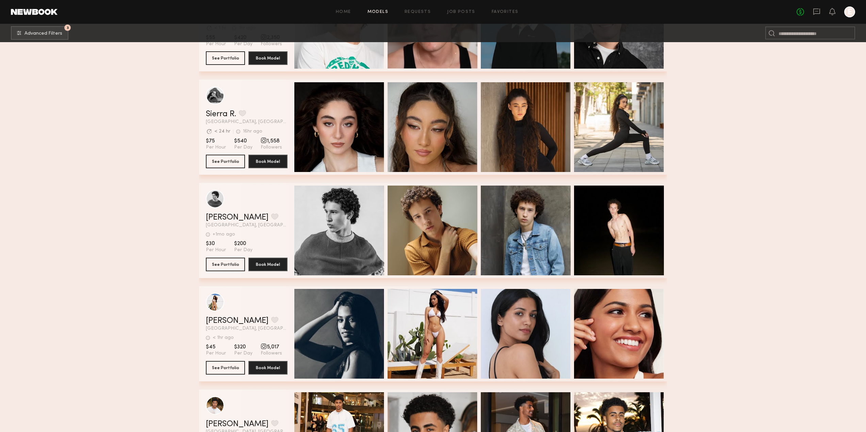
scroll to position [1599, 0]
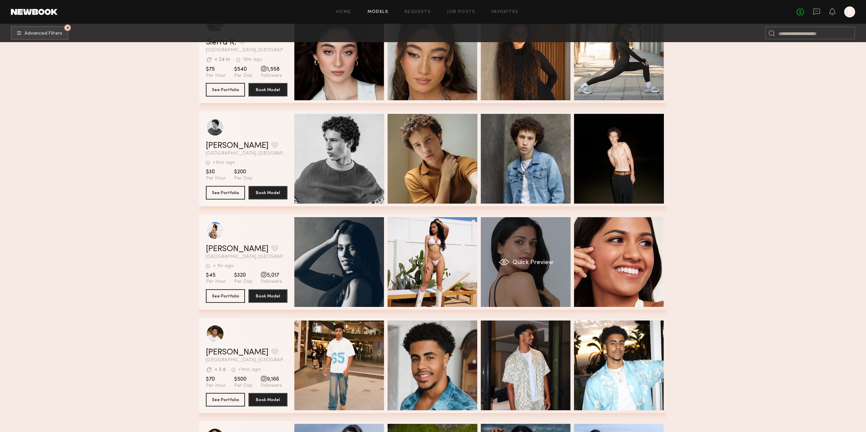
click at [522, 300] on div "Quick Preview" at bounding box center [526, 262] width 90 height 90
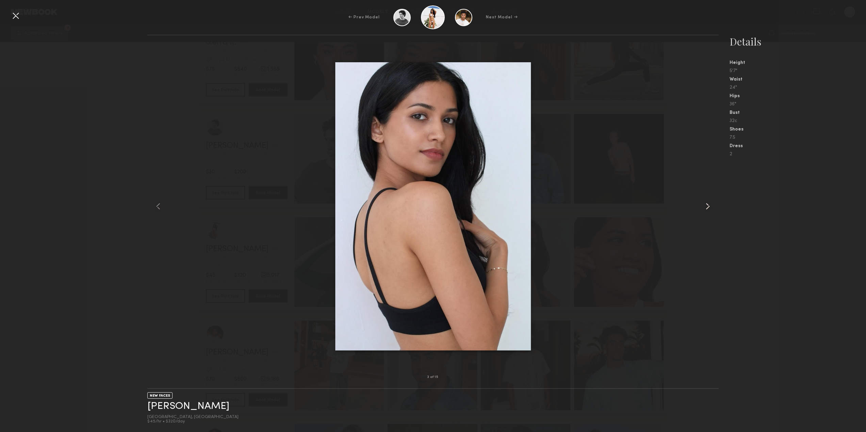
click at [706, 211] on common-icon at bounding box center [707, 206] width 11 height 11
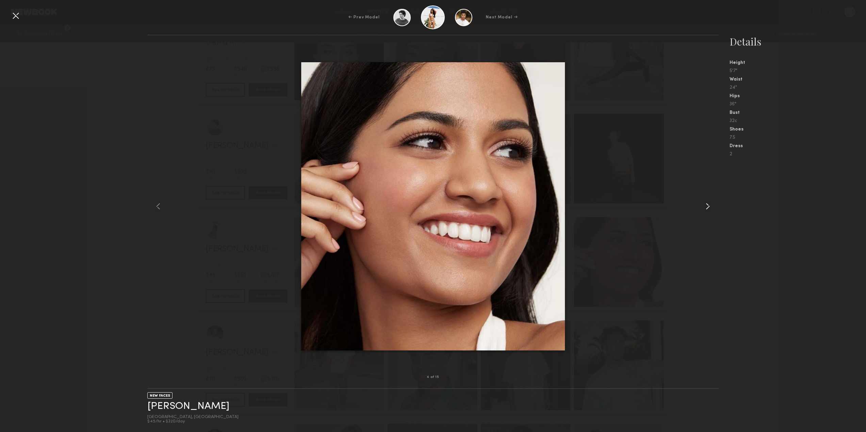
click at [706, 211] on common-icon at bounding box center [707, 206] width 11 height 11
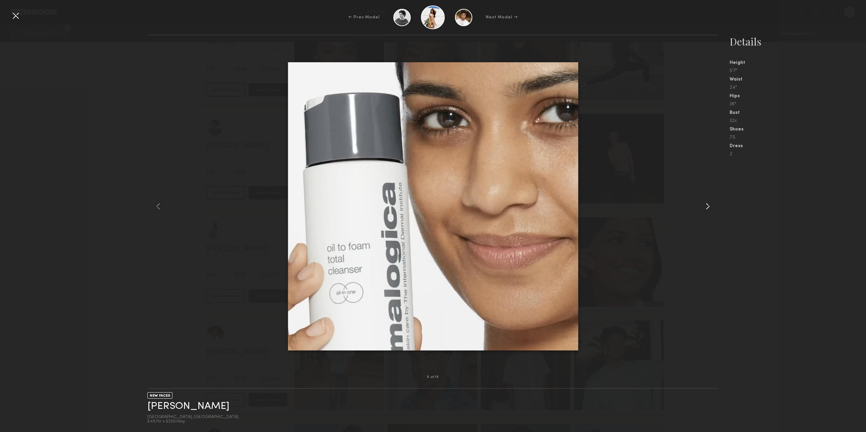
click at [706, 211] on common-icon at bounding box center [707, 206] width 11 height 11
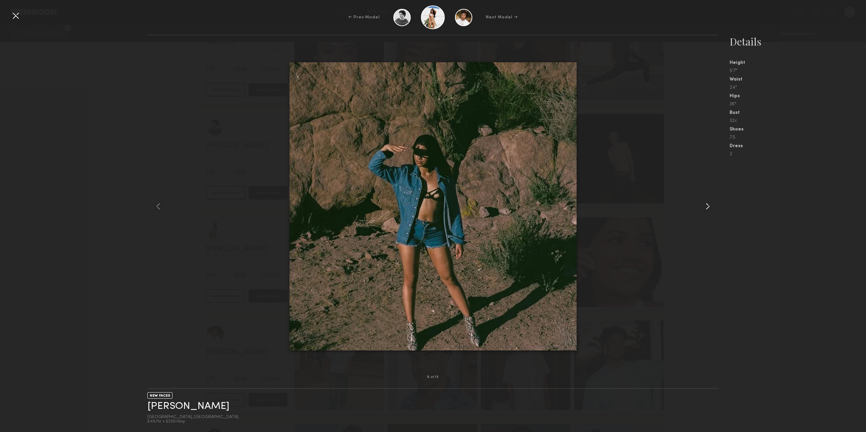
click at [706, 211] on common-icon at bounding box center [707, 206] width 11 height 11
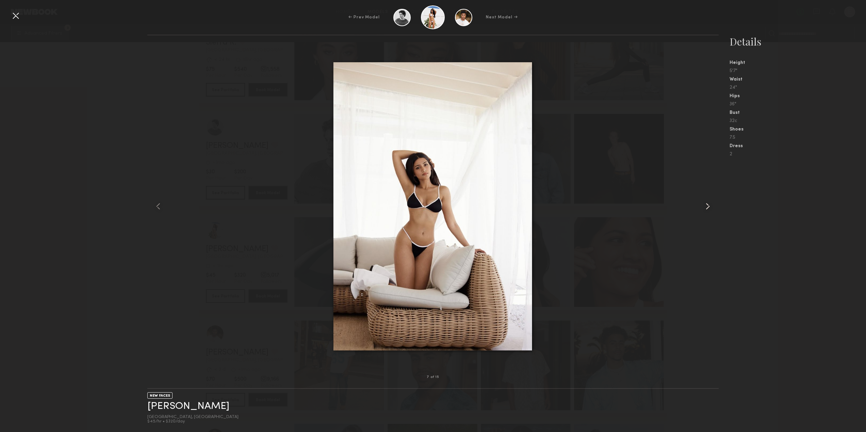
click at [706, 211] on common-icon at bounding box center [707, 206] width 11 height 11
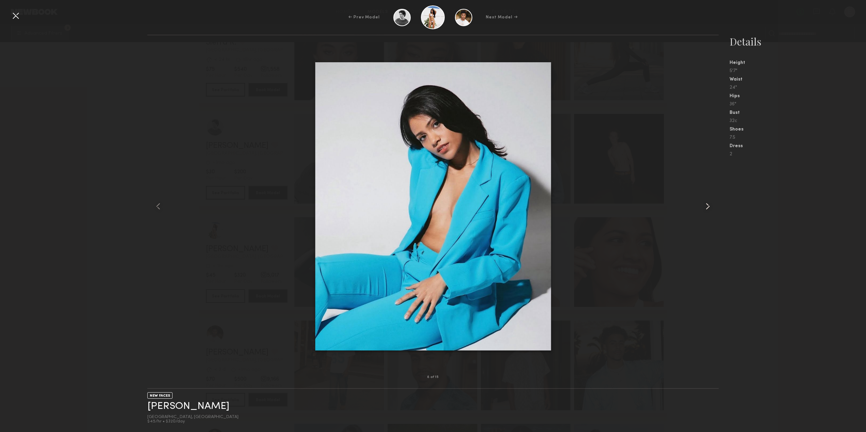
click at [706, 211] on common-icon at bounding box center [707, 206] width 11 height 11
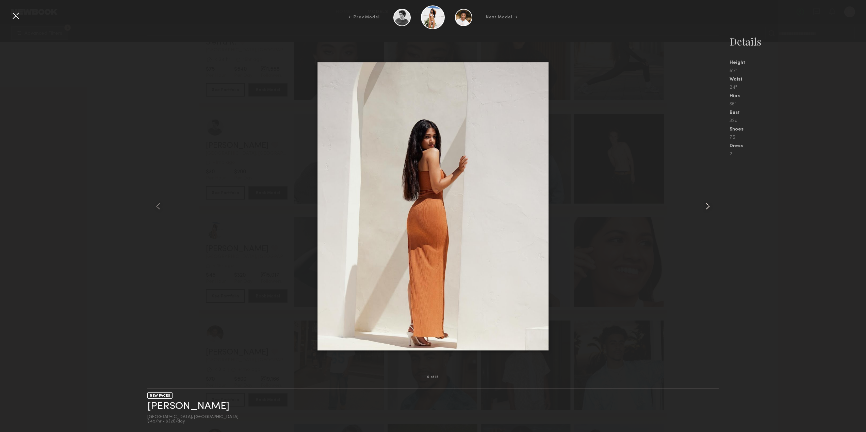
click at [706, 211] on common-icon at bounding box center [707, 206] width 11 height 11
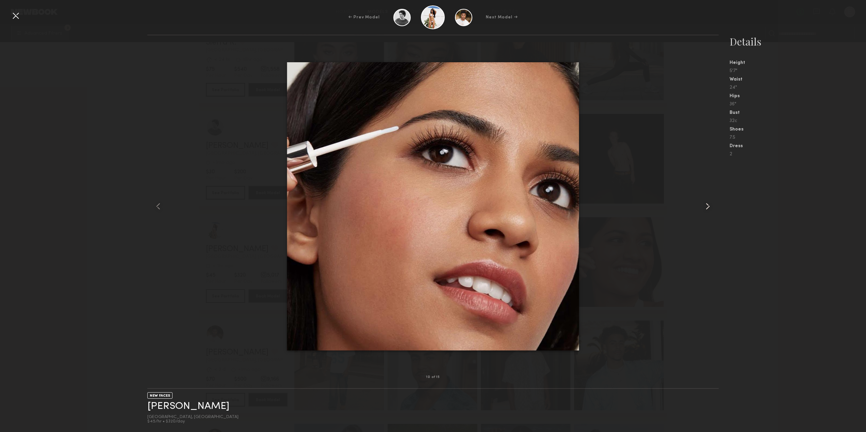
click at [706, 212] on div at bounding box center [707, 206] width 23 height 320
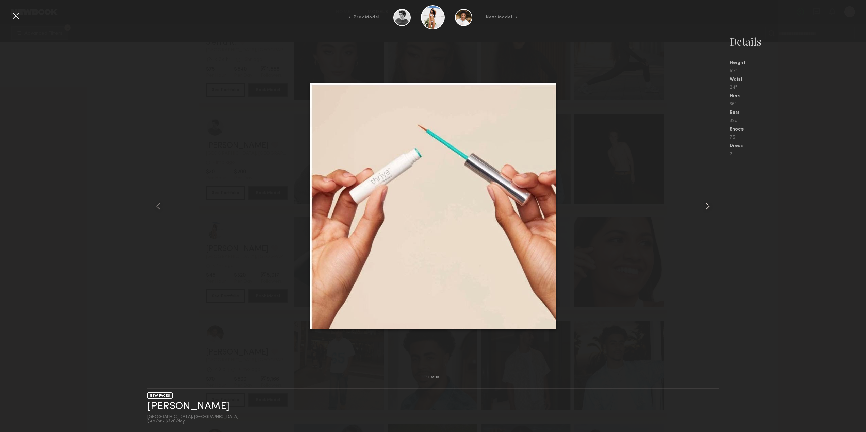
click at [706, 212] on div at bounding box center [707, 206] width 23 height 320
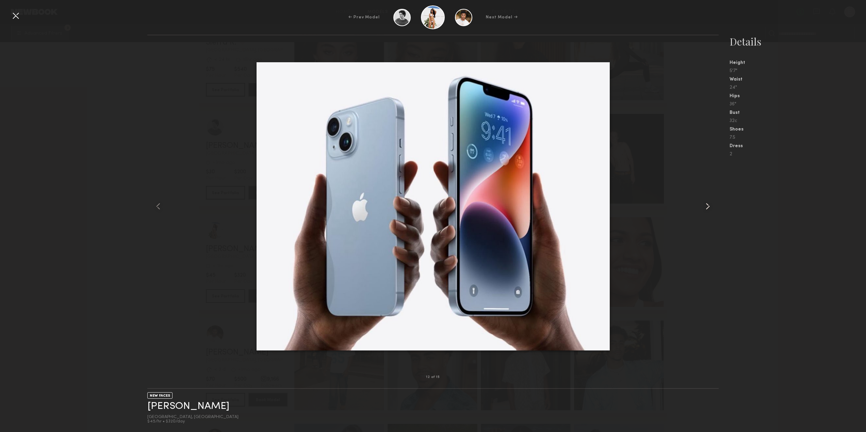
click at [706, 212] on div at bounding box center [707, 206] width 23 height 320
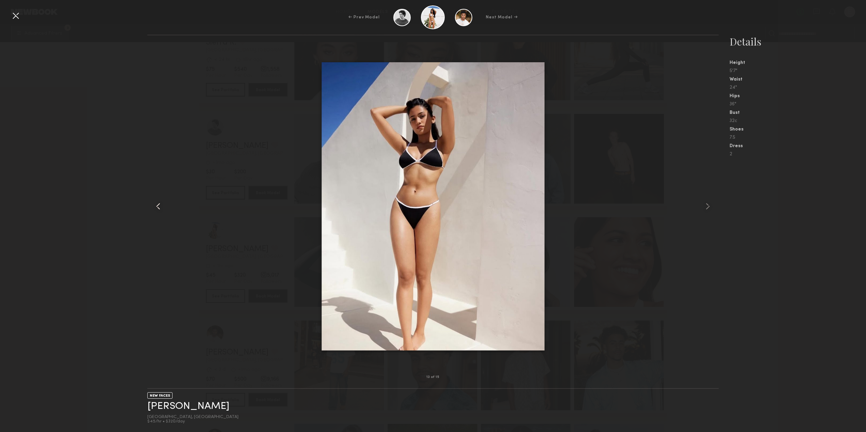
click at [158, 204] on common-icon at bounding box center [158, 206] width 11 height 11
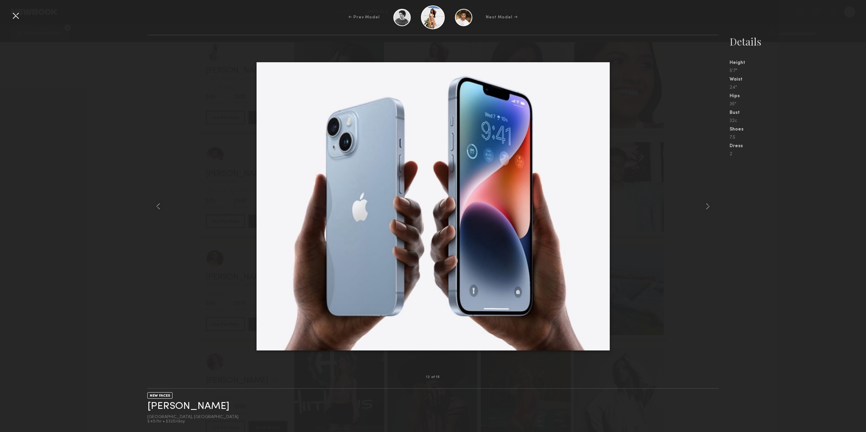
scroll to position [1803, 0]
click at [15, 17] on div at bounding box center [15, 15] width 11 height 11
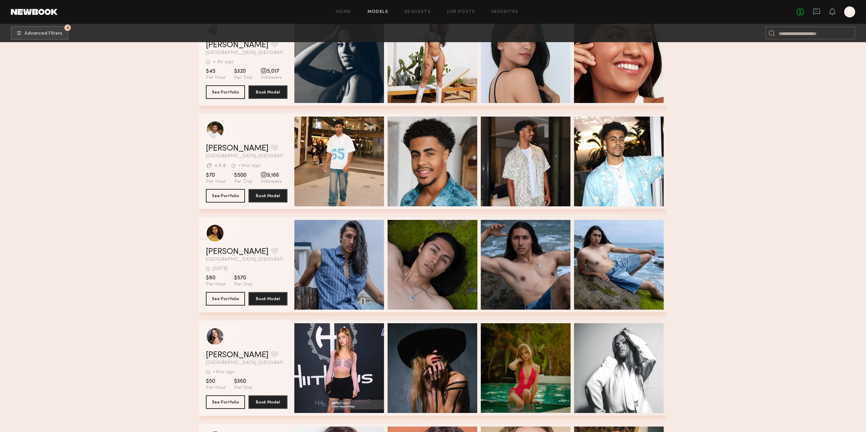
scroll to position [1735, 0]
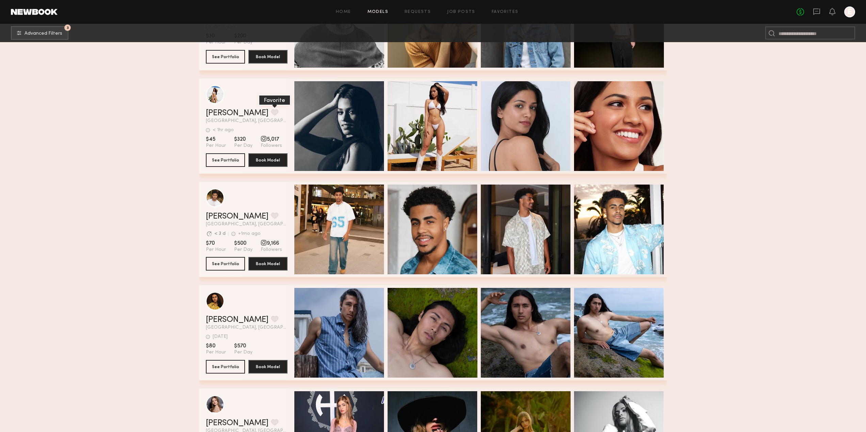
click at [271, 115] on button "grid" at bounding box center [274, 112] width 7 height 6
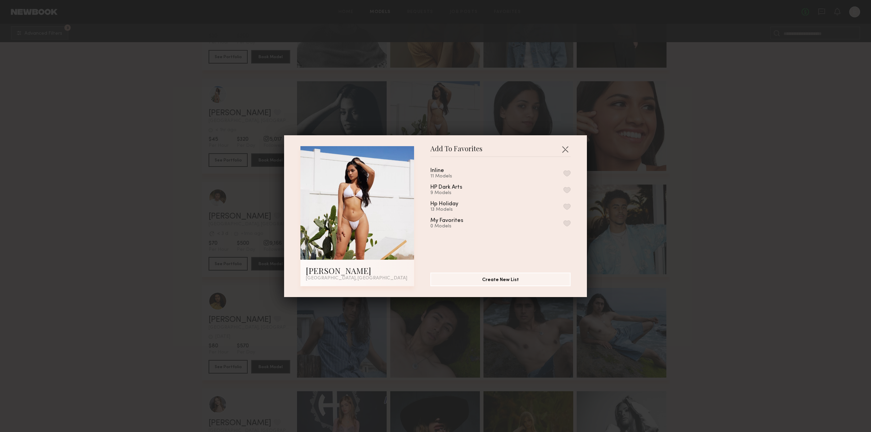
click at [455, 206] on div "Hp Holiday" at bounding box center [444, 204] width 28 height 6
click at [562, 208] on div "Inline 11 Models HP Dark Arts 9 Models Hp Holiday 13 Models My Favorites 0 Mode…" at bounding box center [503, 212] width 147 height 99
click at [563, 209] on button "button" at bounding box center [566, 207] width 7 height 6
click at [562, 152] on button "button" at bounding box center [565, 149] width 11 height 11
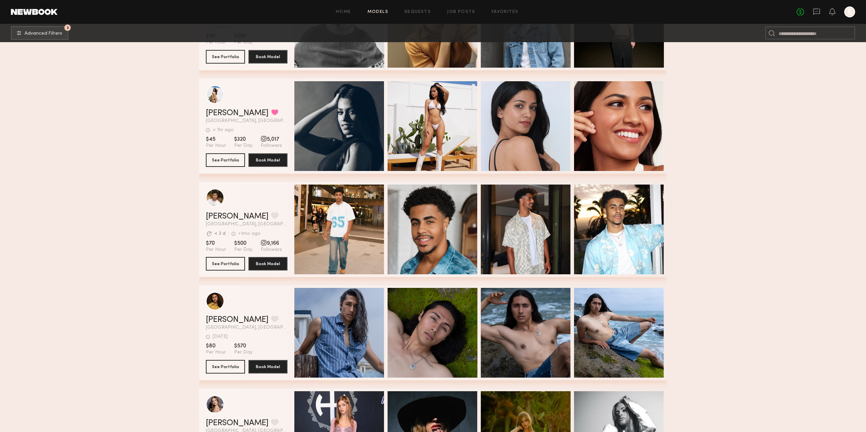
click at [261, 142] on div "grid" at bounding box center [264, 139] width 6 height 6
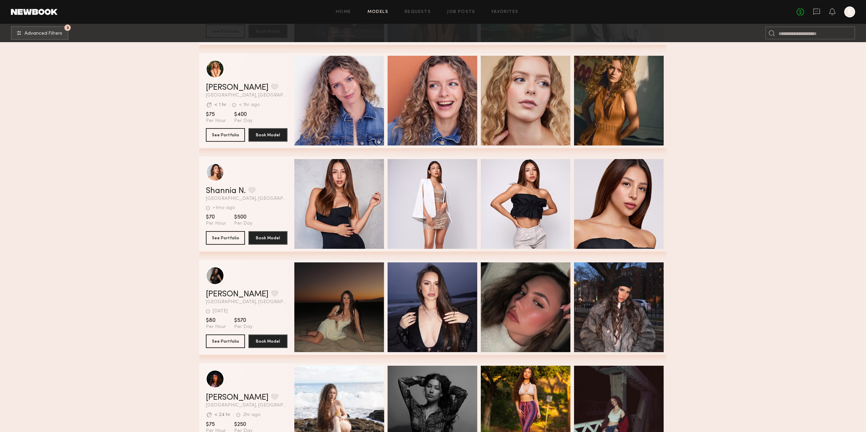
scroll to position [2177, 0]
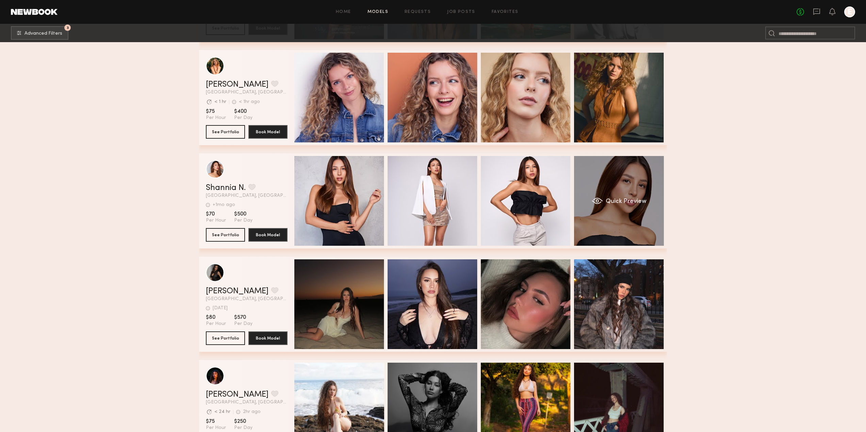
click at [620, 212] on div "Quick Preview" at bounding box center [619, 201] width 90 height 90
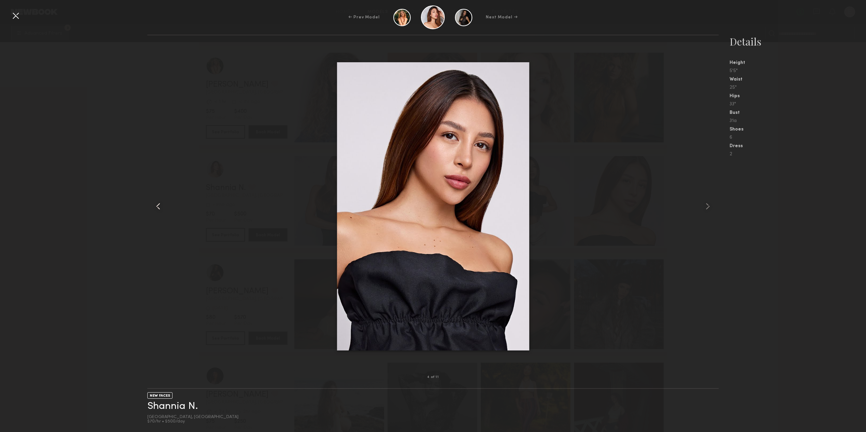
click at [160, 204] on common-icon at bounding box center [158, 206] width 11 height 11
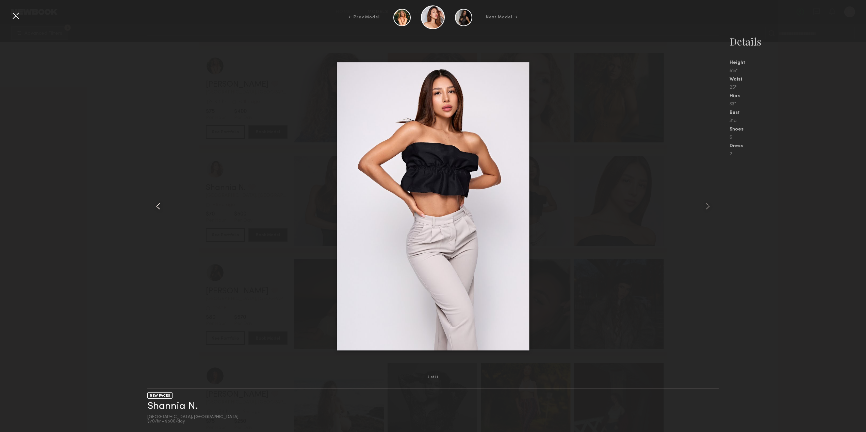
click at [160, 204] on common-icon at bounding box center [158, 206] width 11 height 11
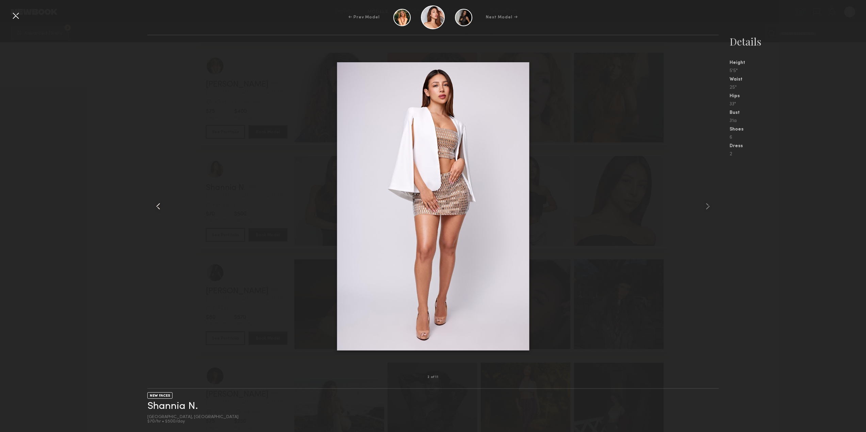
click at [160, 204] on common-icon at bounding box center [158, 206] width 11 height 11
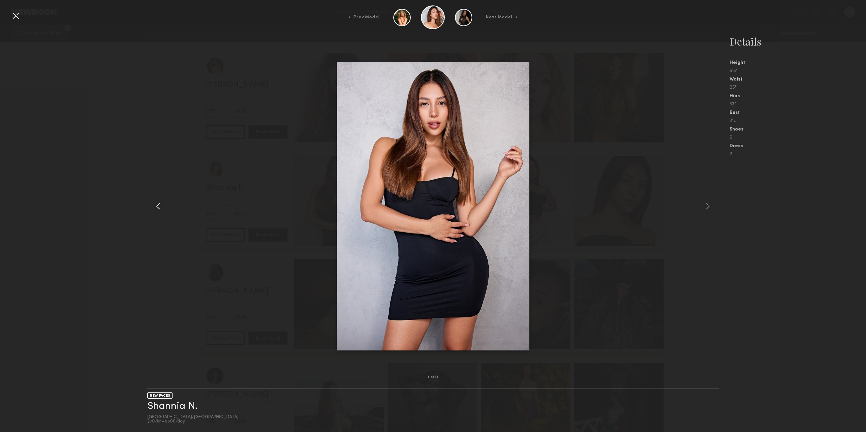
click at [160, 204] on common-icon at bounding box center [158, 206] width 11 height 11
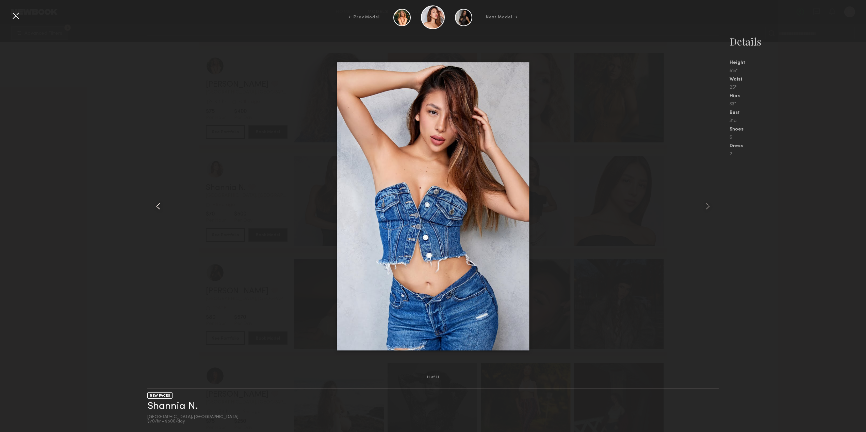
click at [160, 204] on common-icon at bounding box center [158, 206] width 11 height 11
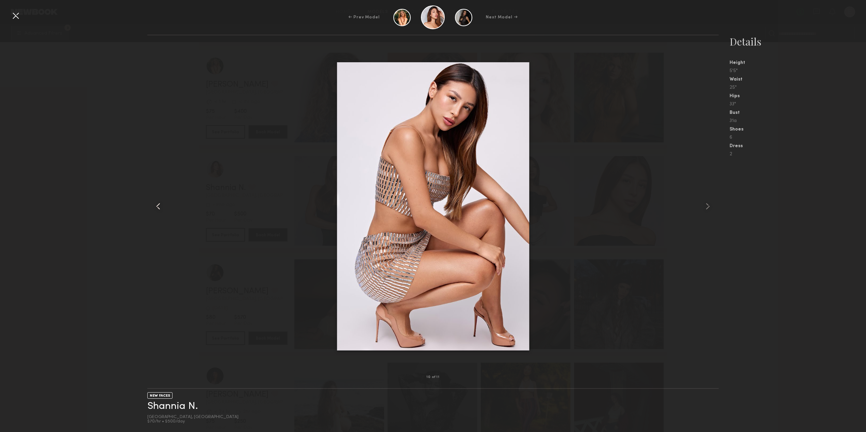
click at [160, 204] on common-icon at bounding box center [158, 206] width 11 height 11
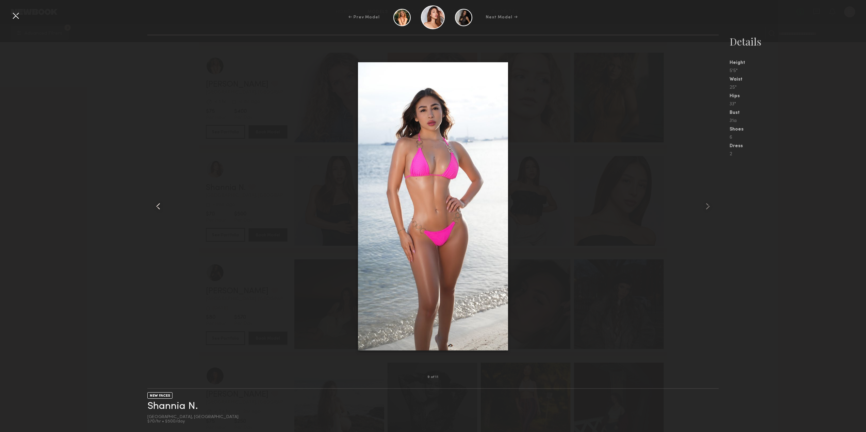
click at [160, 204] on common-icon at bounding box center [158, 206] width 11 height 11
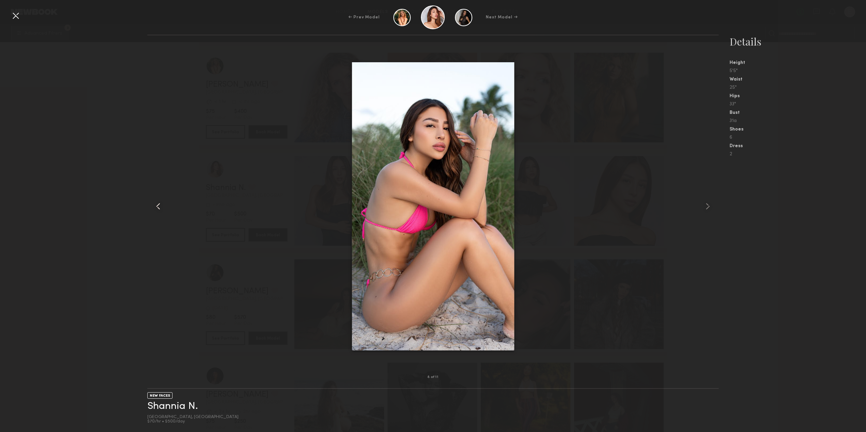
click at [160, 204] on common-icon at bounding box center [158, 206] width 11 height 11
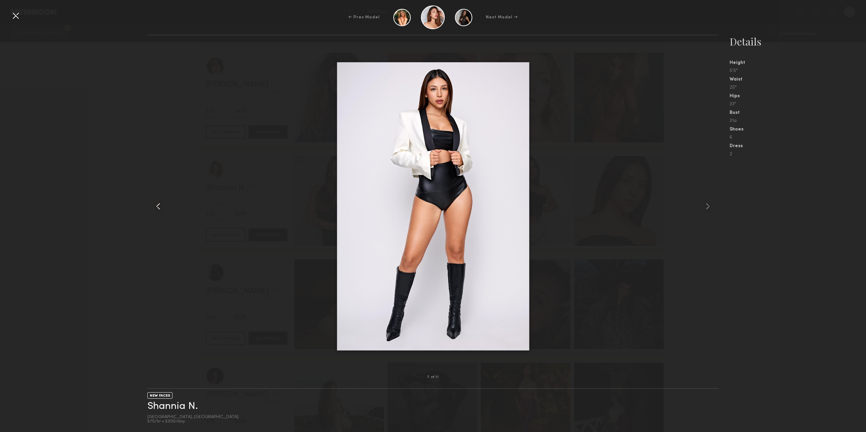
click at [160, 204] on common-icon at bounding box center [158, 206] width 11 height 11
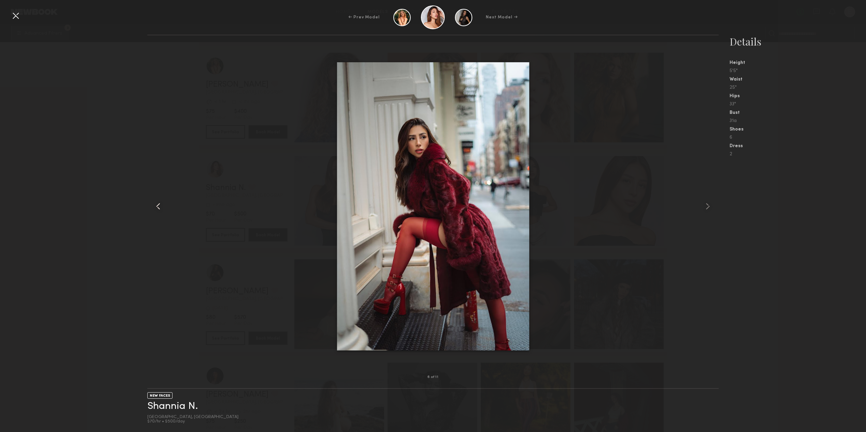
click at [160, 204] on common-icon at bounding box center [158, 206] width 11 height 11
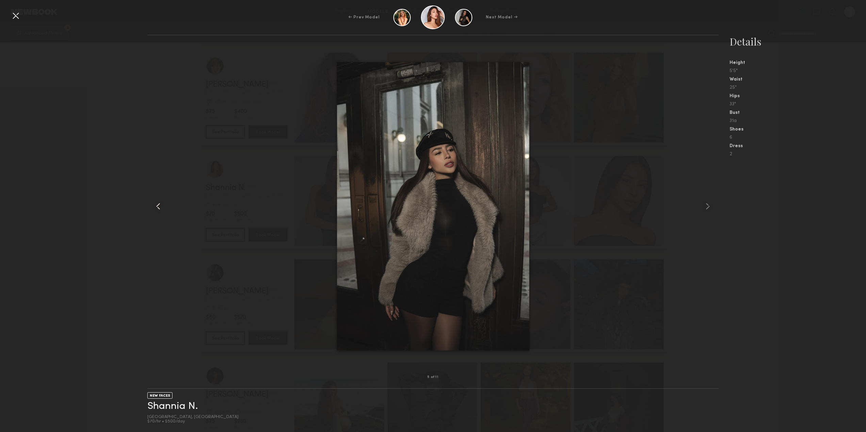
click at [160, 204] on common-icon at bounding box center [158, 206] width 11 height 11
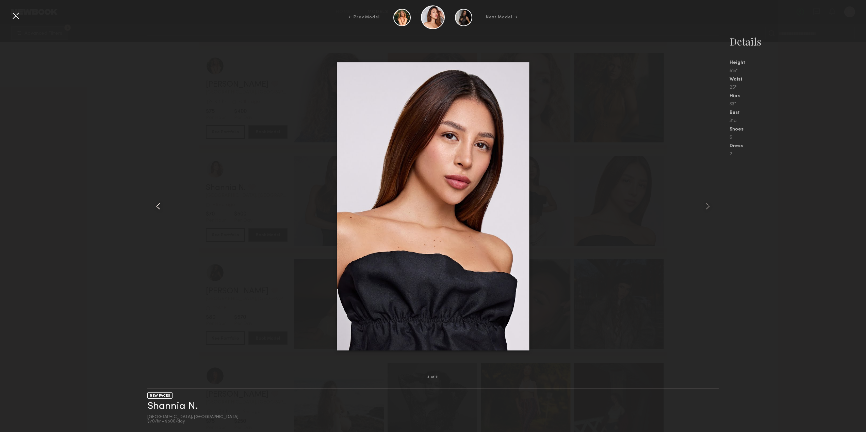
click at [160, 204] on common-icon at bounding box center [158, 206] width 11 height 11
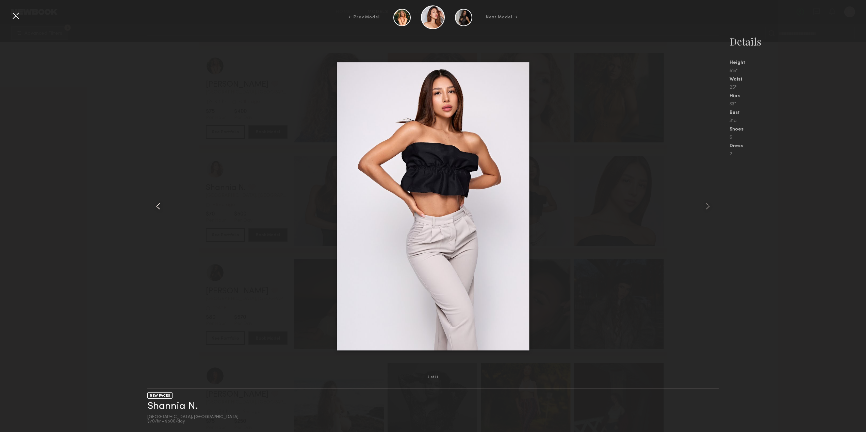
click at [160, 204] on common-icon at bounding box center [158, 206] width 11 height 11
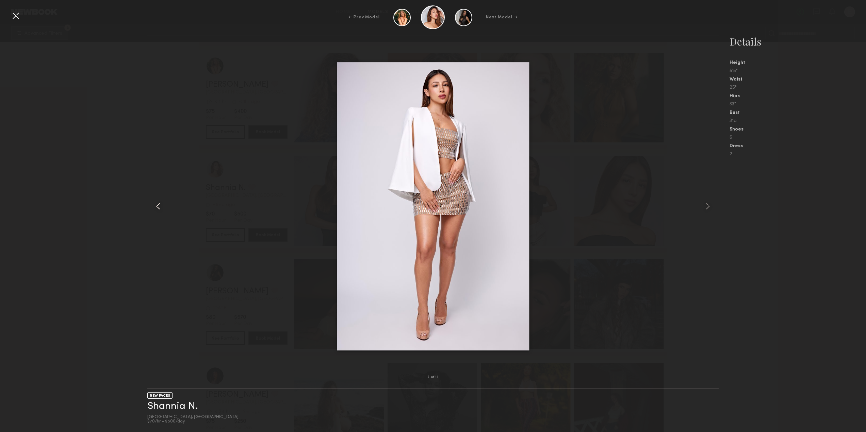
click at [160, 204] on common-icon at bounding box center [158, 206] width 11 height 11
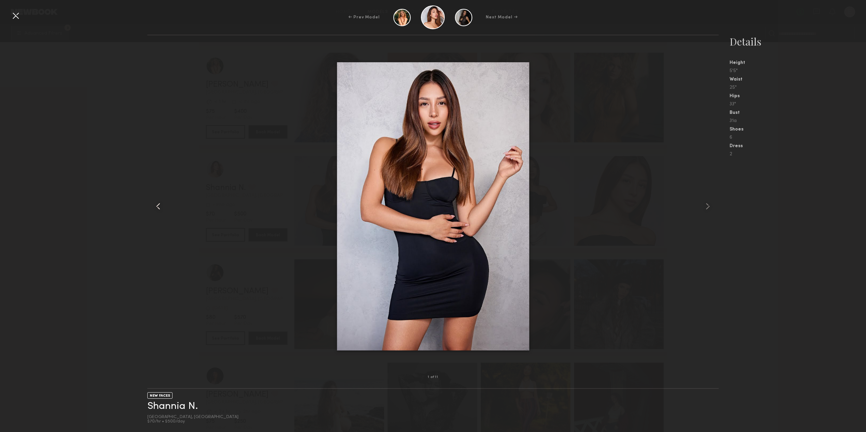
click at [160, 204] on common-icon at bounding box center [158, 206] width 11 height 11
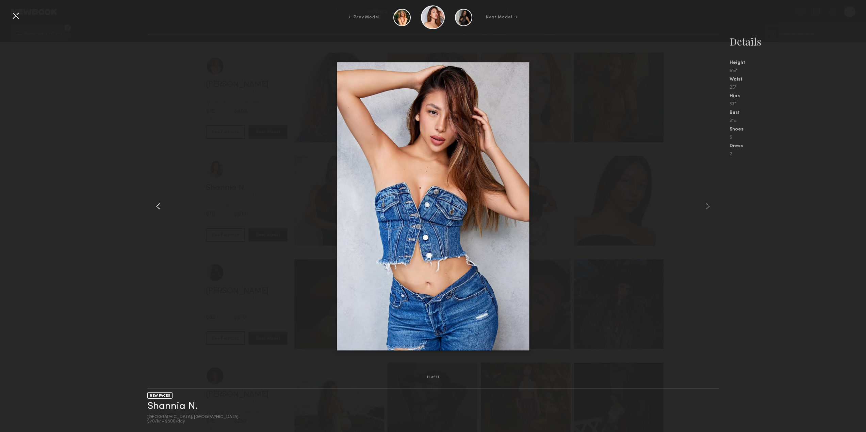
click at [160, 204] on common-icon at bounding box center [158, 206] width 11 height 11
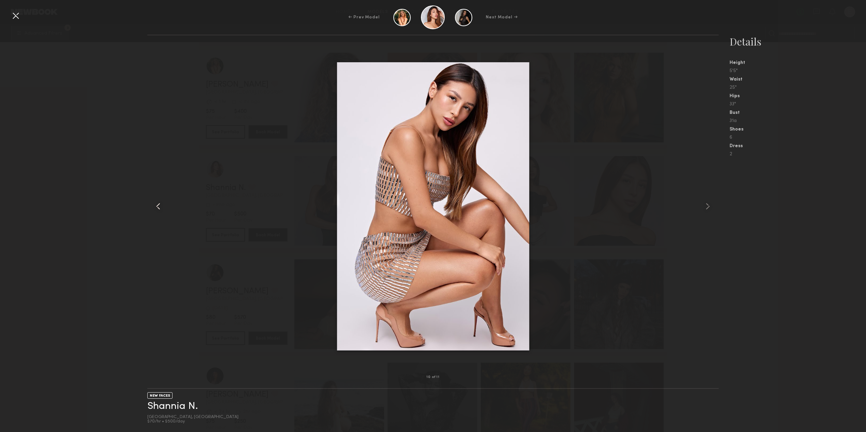
click at [160, 204] on common-icon at bounding box center [158, 206] width 11 height 11
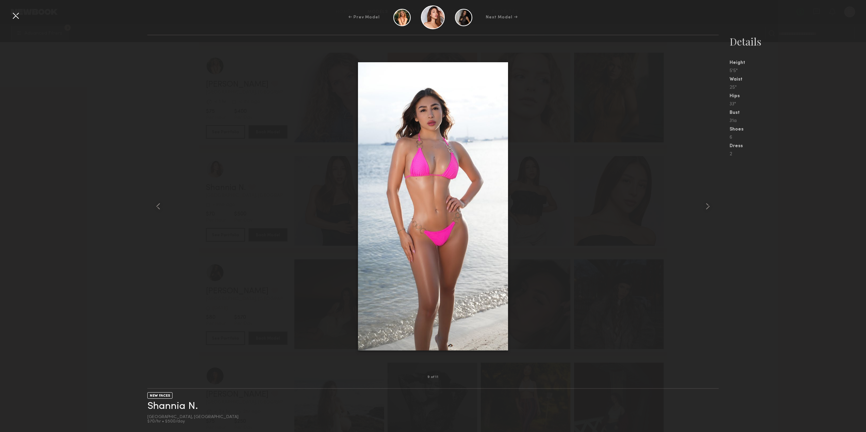
click at [237, 185] on div at bounding box center [432, 206] width 571 height 320
click at [803, 254] on nb-gallery-model-stats "Details Height 5'5" Waist 25" Hips 33" Bust 31a Shoes 6 Dress 2" at bounding box center [791, 234] width 147 height 398
click at [18, 18] on div at bounding box center [15, 15] width 11 height 11
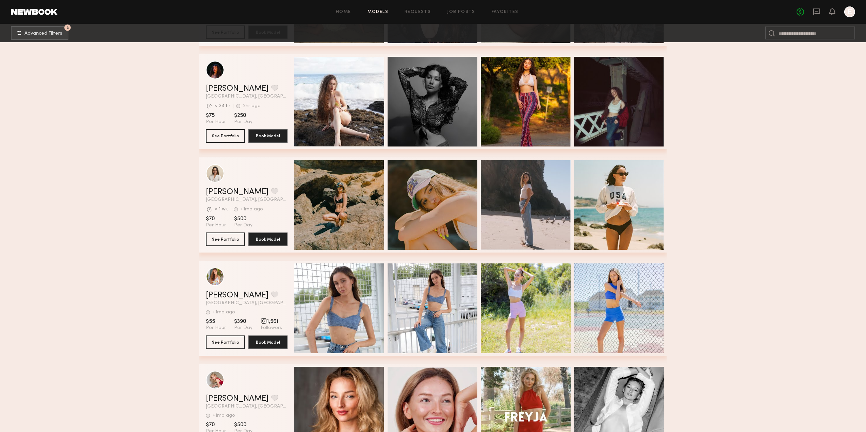
scroll to position [2517, 0]
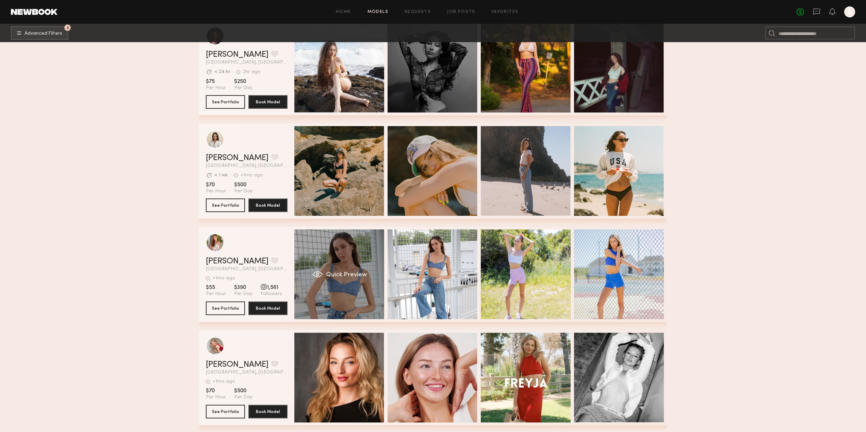
click at [349, 278] on span "Quick Preview" at bounding box center [346, 275] width 41 height 6
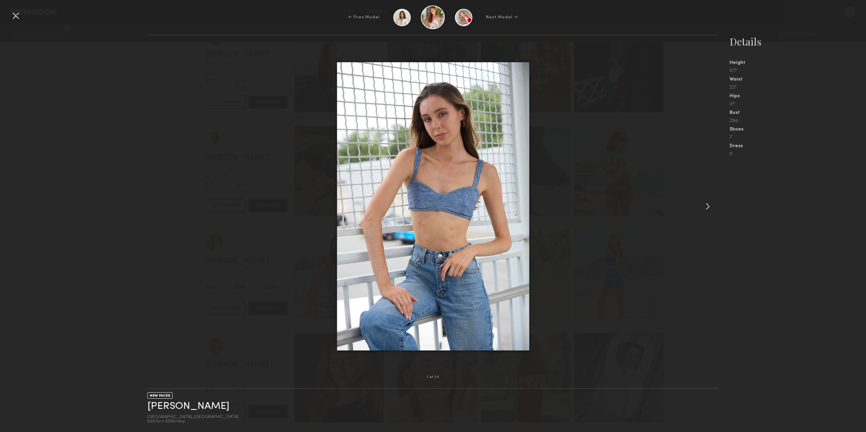
click at [704, 205] on common-icon at bounding box center [707, 206] width 11 height 11
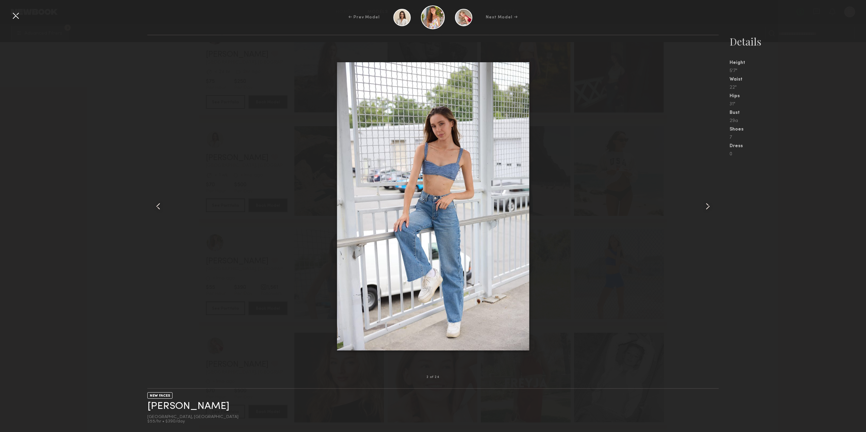
click at [704, 205] on common-icon at bounding box center [707, 206] width 11 height 11
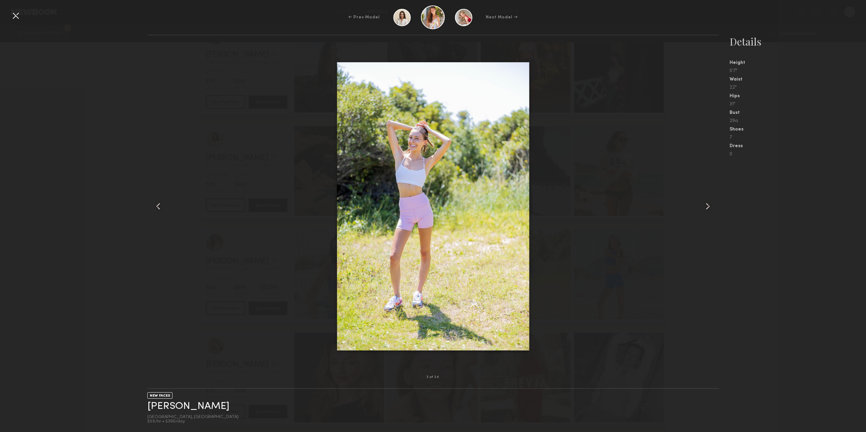
click at [704, 205] on common-icon at bounding box center [707, 206] width 11 height 11
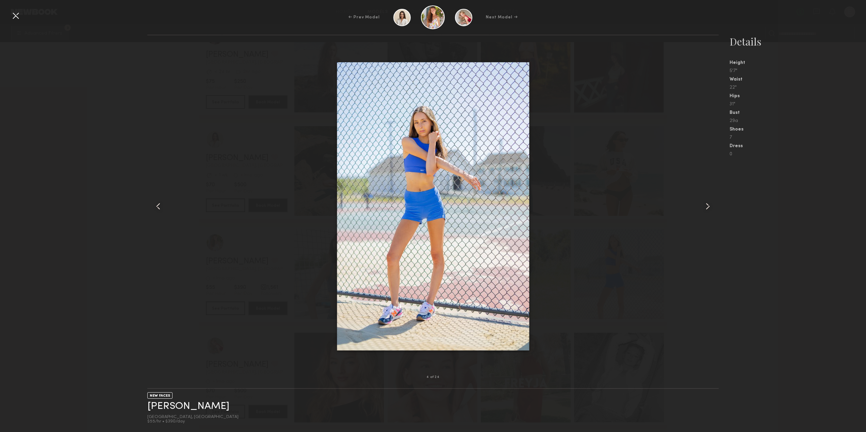
click at [704, 205] on common-icon at bounding box center [707, 206] width 11 height 11
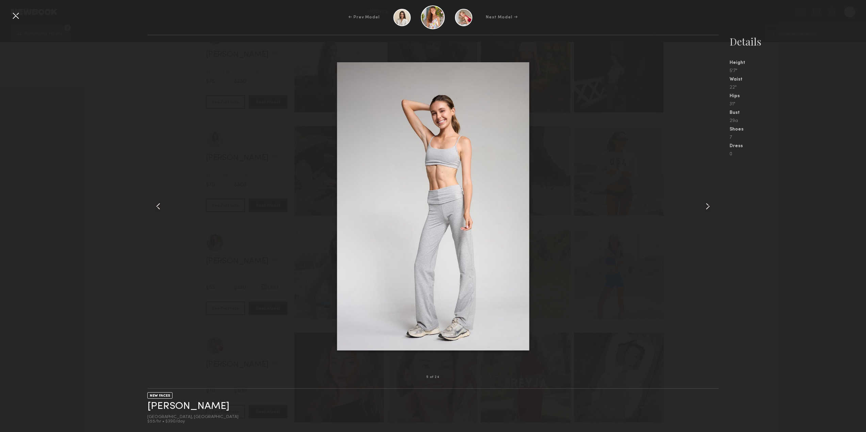
click at [704, 206] on common-icon at bounding box center [707, 206] width 11 height 11
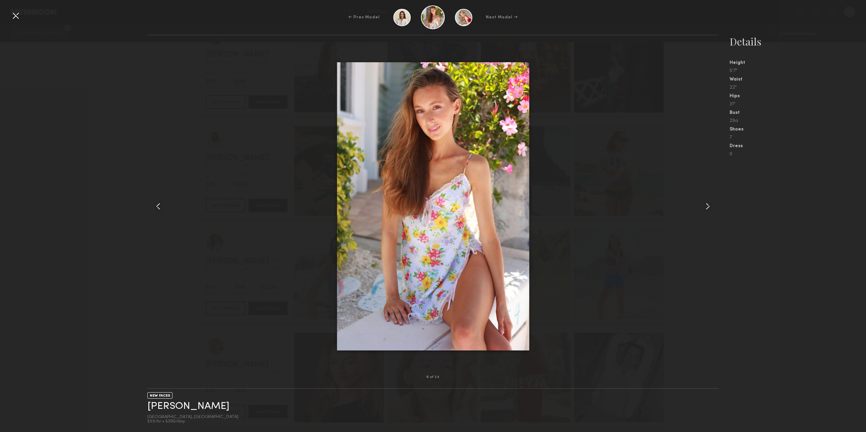
click at [704, 206] on common-icon at bounding box center [707, 206] width 11 height 11
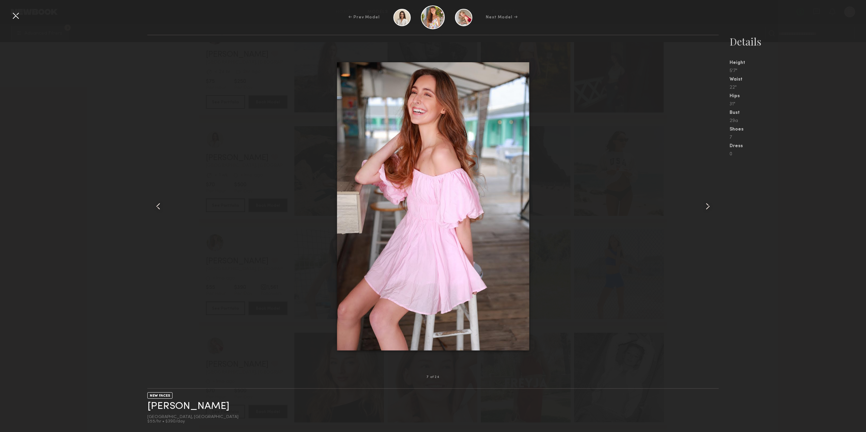
click at [704, 206] on common-icon at bounding box center [707, 206] width 11 height 11
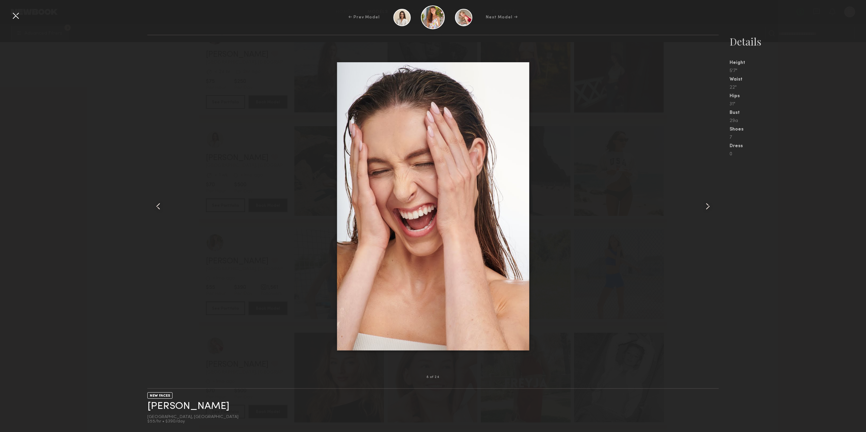
click at [704, 206] on common-icon at bounding box center [707, 206] width 11 height 11
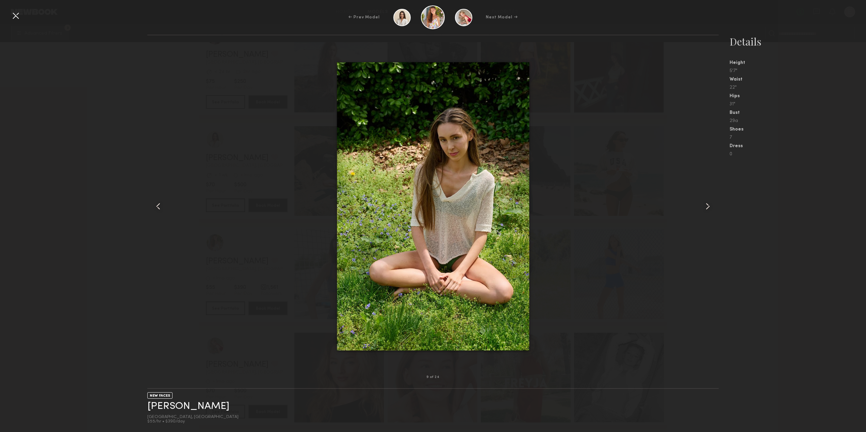
click at [704, 206] on common-icon at bounding box center [707, 206] width 11 height 11
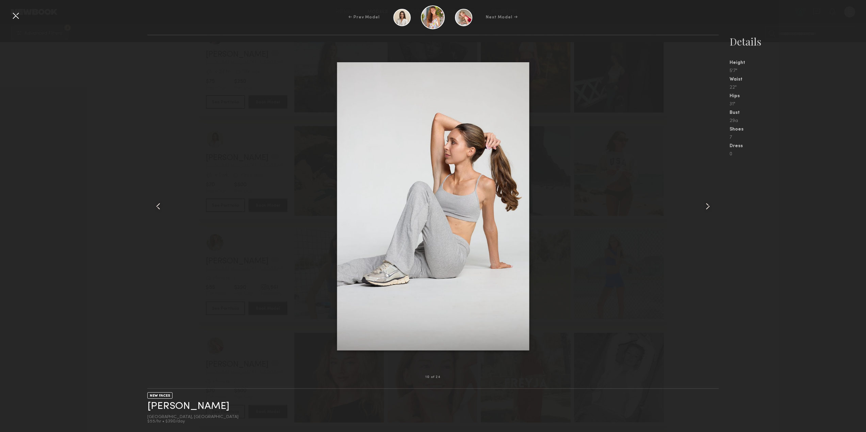
click at [18, 16] on div at bounding box center [15, 15] width 11 height 11
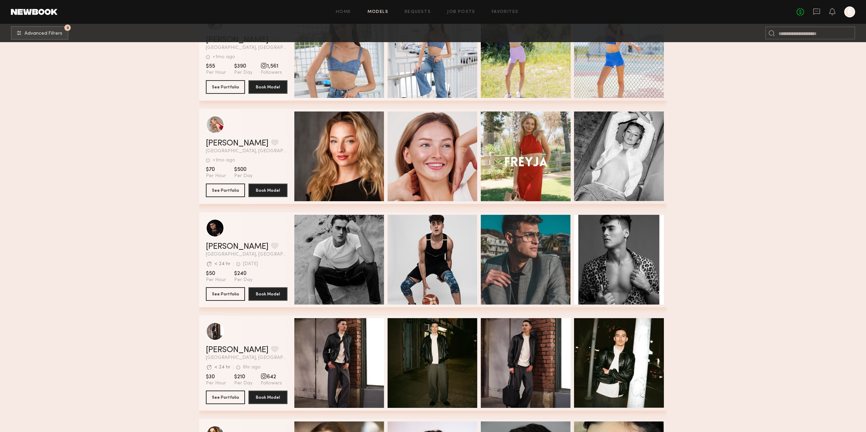
scroll to position [2755, 0]
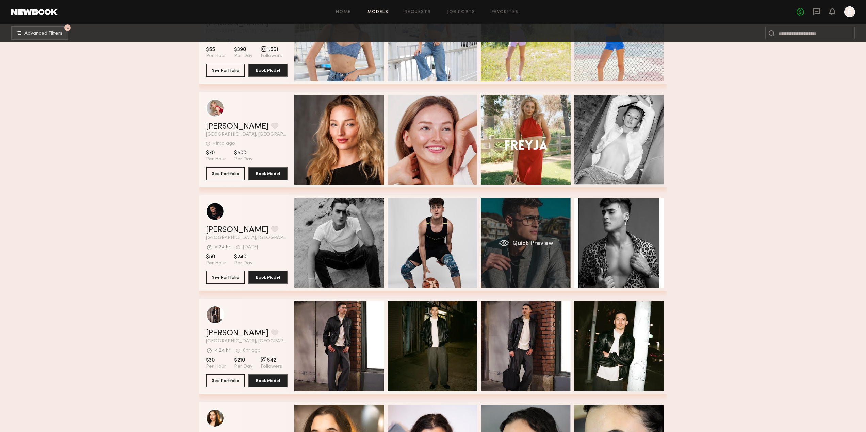
click at [525, 247] on span "Quick Preview" at bounding box center [532, 244] width 41 height 6
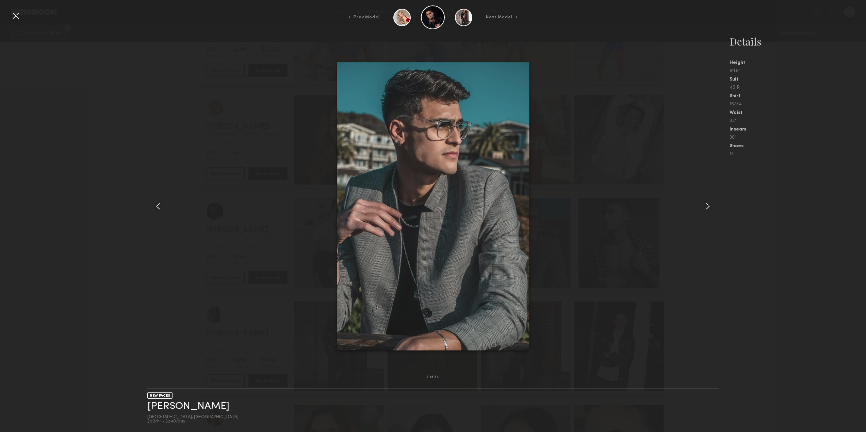
click at [708, 204] on common-icon at bounding box center [707, 206] width 11 height 11
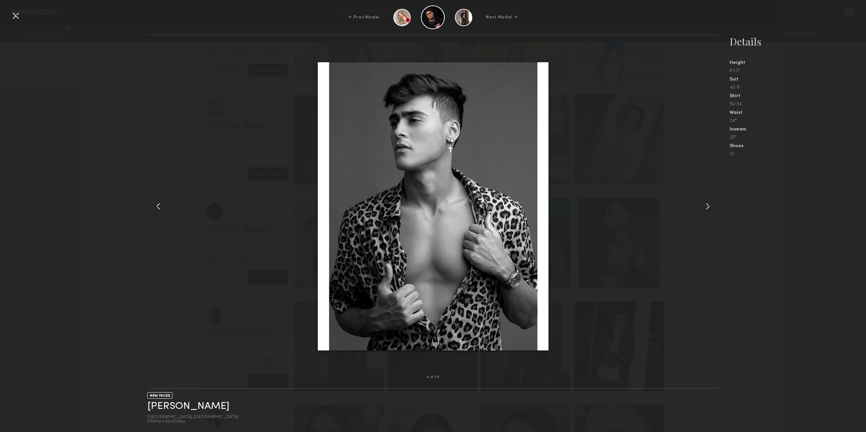
click at [708, 204] on common-icon at bounding box center [707, 206] width 11 height 11
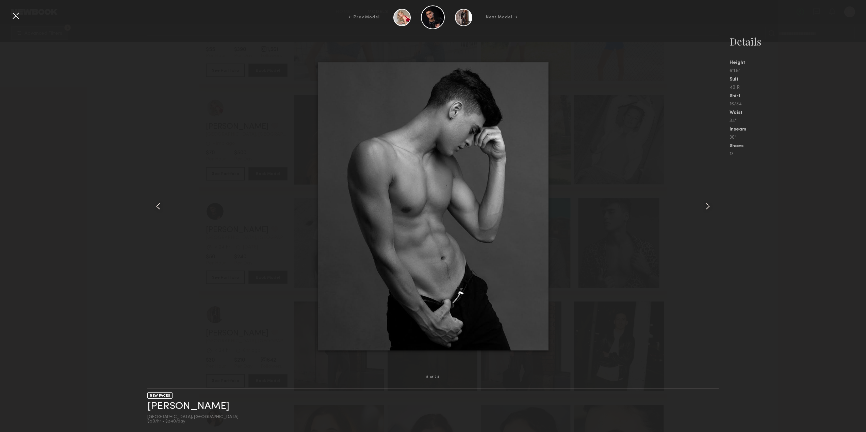
click at [708, 204] on common-icon at bounding box center [707, 206] width 11 height 11
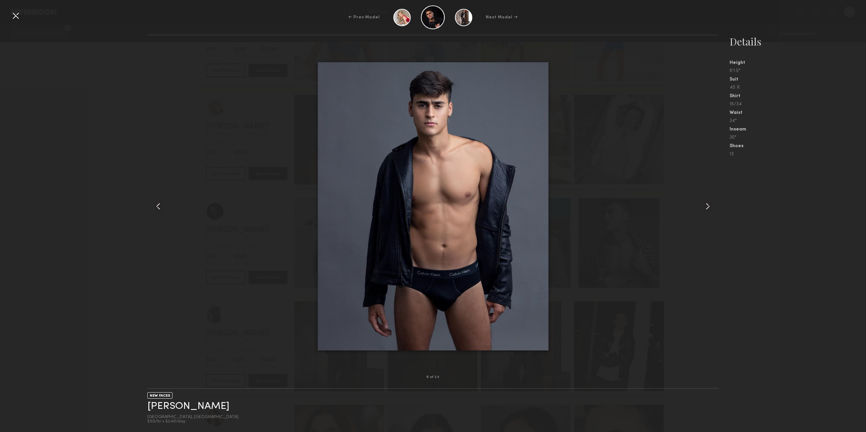
click at [708, 204] on common-icon at bounding box center [707, 206] width 11 height 11
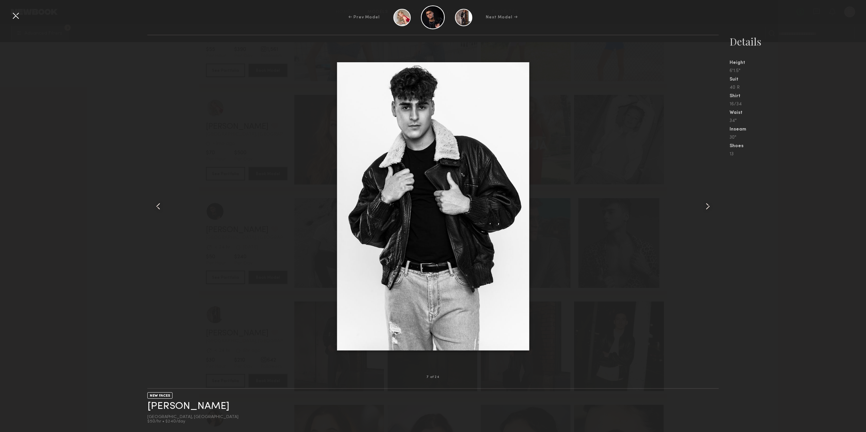
click at [706, 204] on common-icon at bounding box center [707, 206] width 11 height 11
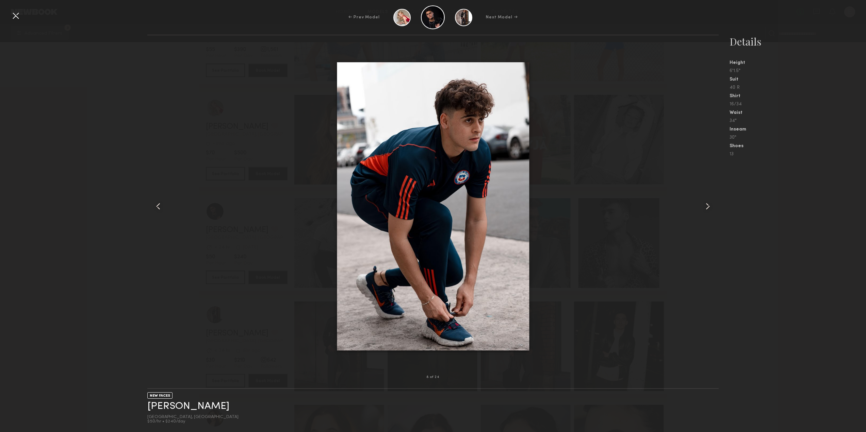
click at [706, 204] on common-icon at bounding box center [707, 206] width 11 height 11
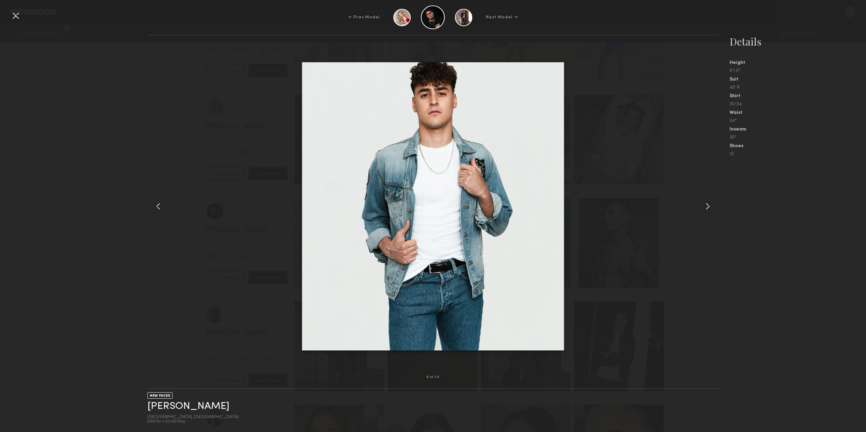
click at [706, 204] on common-icon at bounding box center [707, 206] width 11 height 11
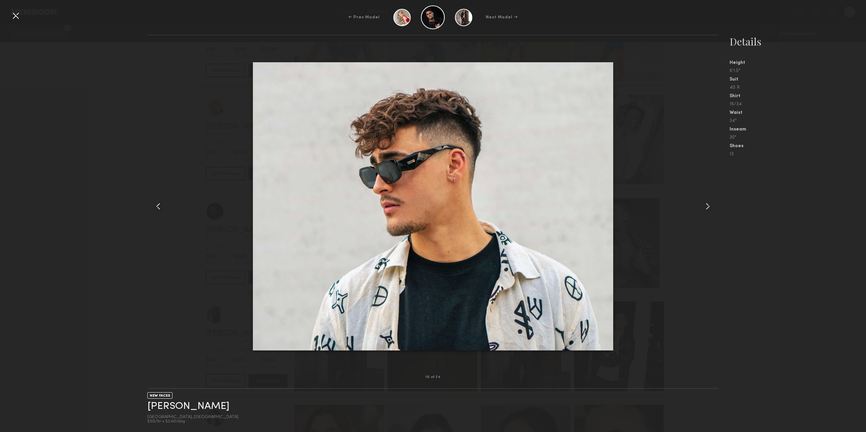
click at [706, 204] on common-icon at bounding box center [707, 206] width 11 height 11
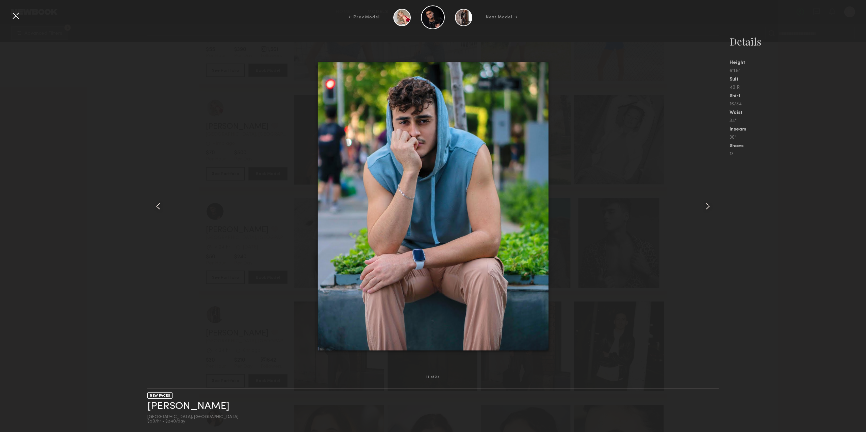
click at [706, 204] on common-icon at bounding box center [707, 206] width 11 height 11
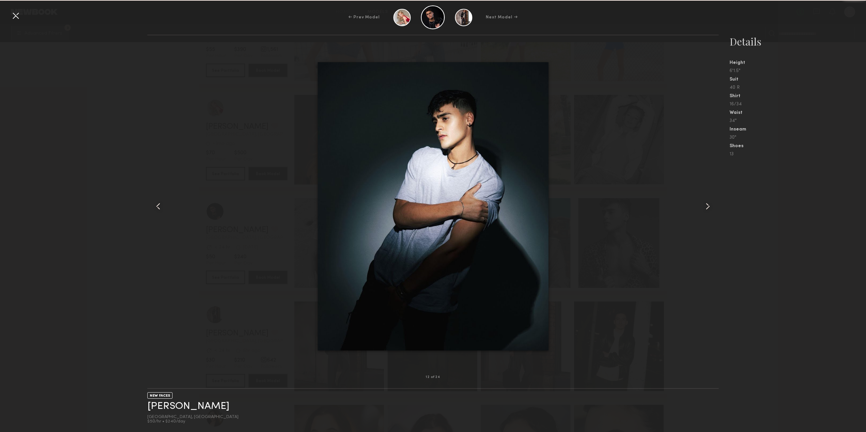
click at [706, 204] on common-icon at bounding box center [707, 206] width 11 height 11
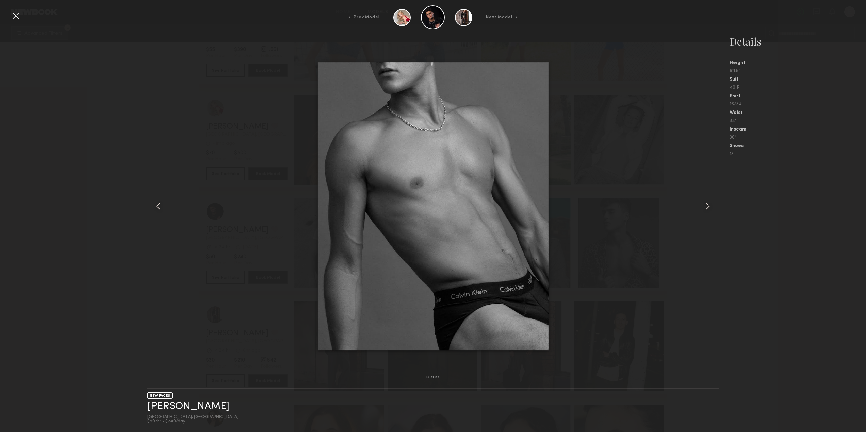
click at [706, 204] on common-icon at bounding box center [707, 206] width 11 height 11
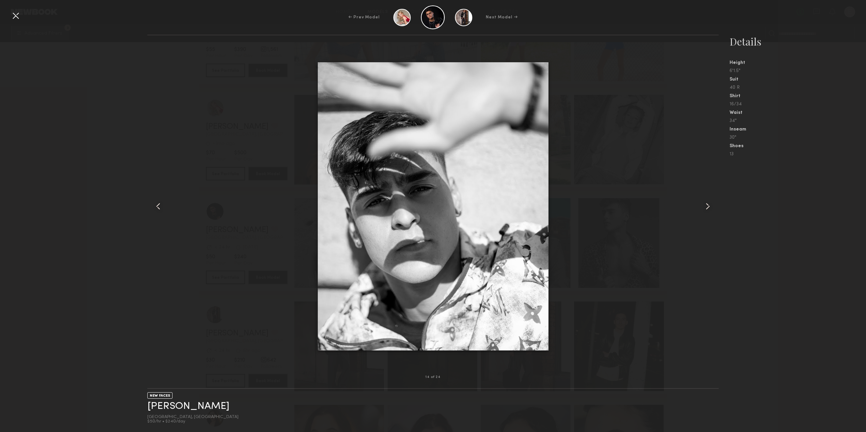
click at [706, 204] on common-icon at bounding box center [707, 206] width 11 height 11
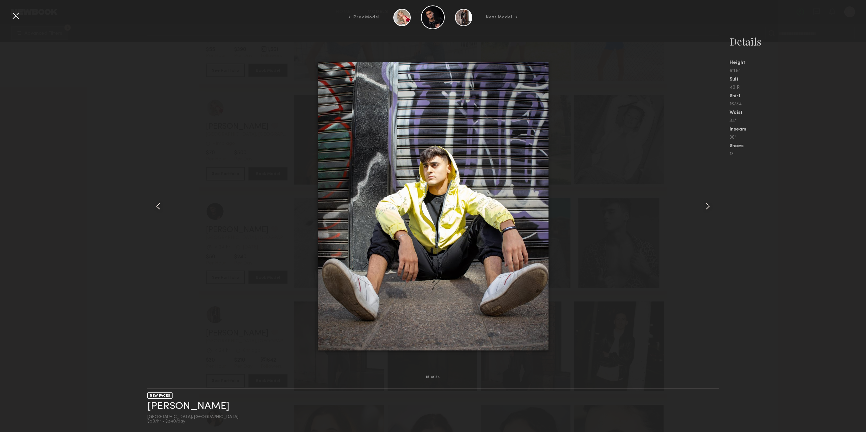
click at [706, 204] on common-icon at bounding box center [707, 206] width 11 height 11
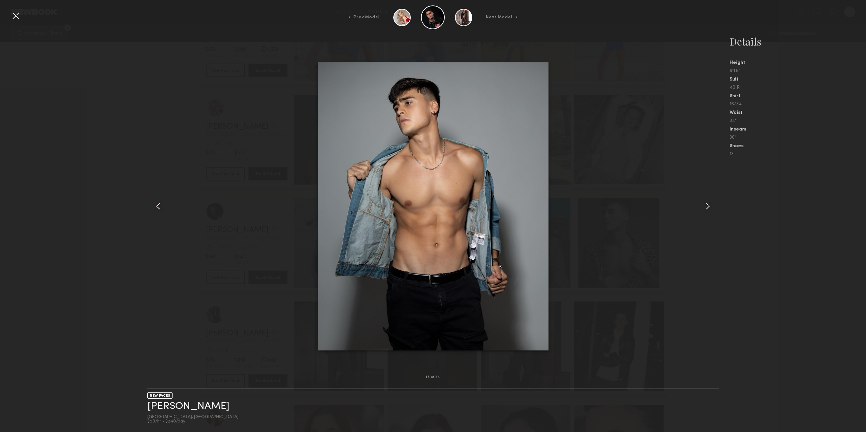
click at [706, 204] on common-icon at bounding box center [707, 206] width 11 height 11
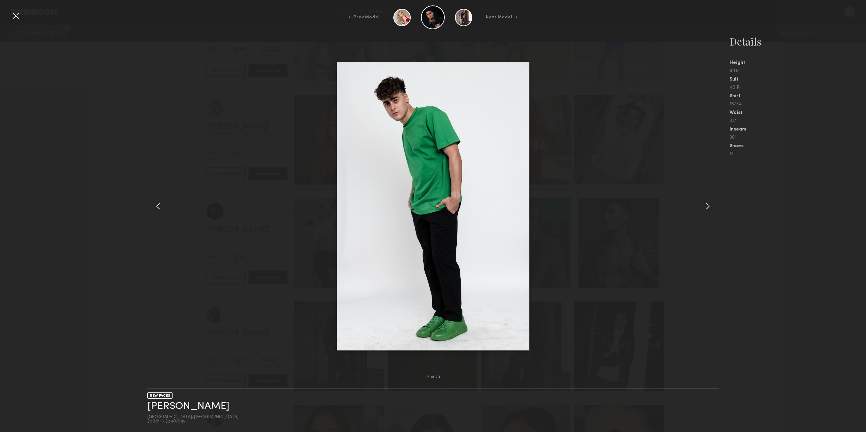
click at [706, 204] on common-icon at bounding box center [707, 206] width 11 height 11
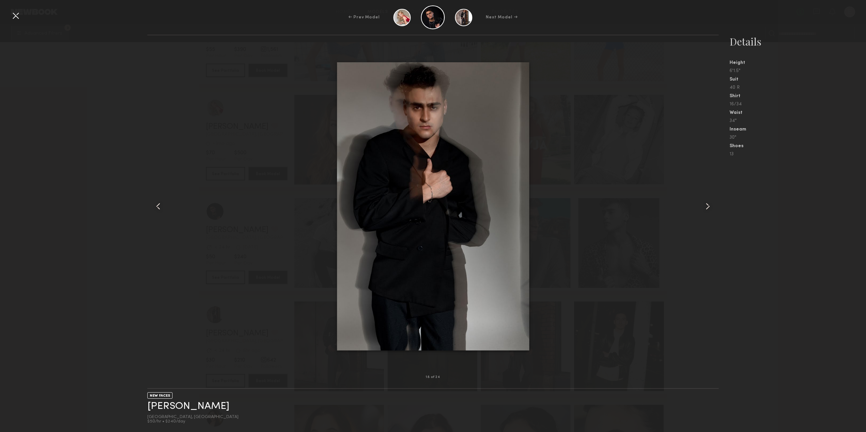
click at [706, 204] on common-icon at bounding box center [707, 206] width 11 height 11
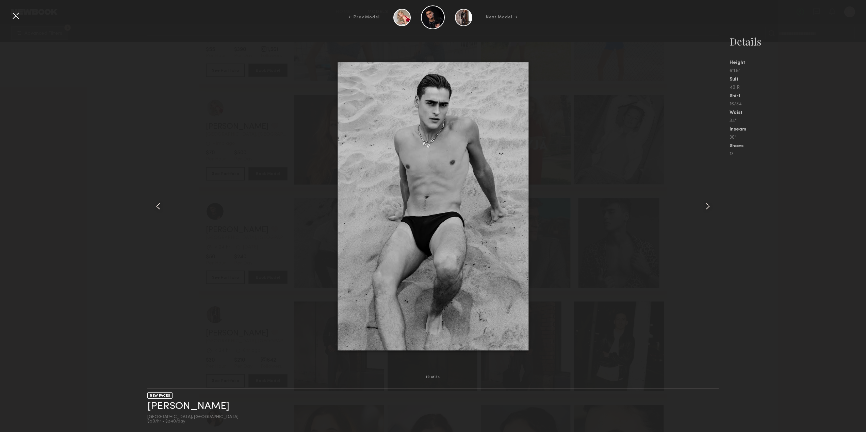
click at [706, 204] on common-icon at bounding box center [707, 206] width 11 height 11
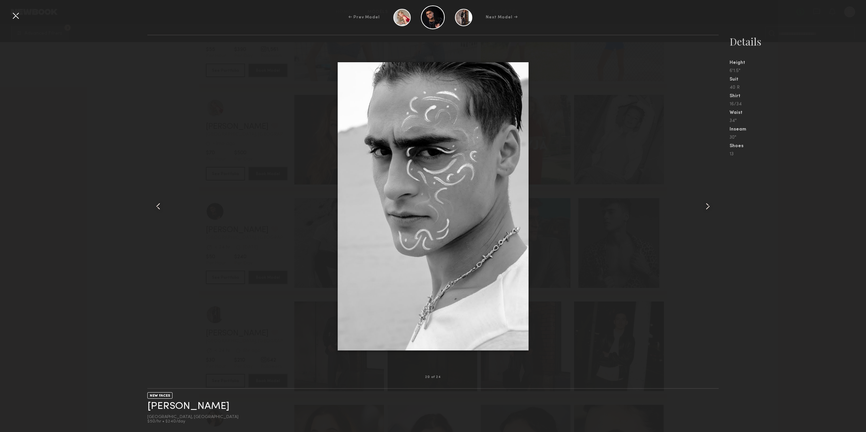
click at [574, 227] on div at bounding box center [432, 206] width 571 height 320
click at [707, 207] on common-icon at bounding box center [707, 206] width 11 height 11
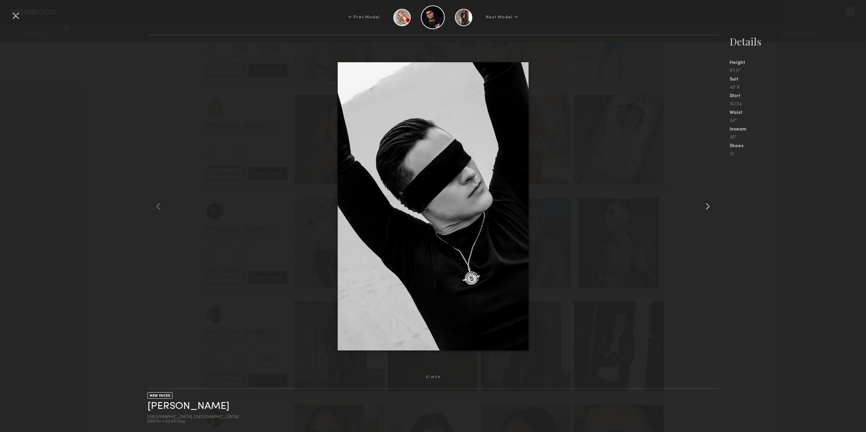
click at [707, 207] on common-icon at bounding box center [707, 206] width 11 height 11
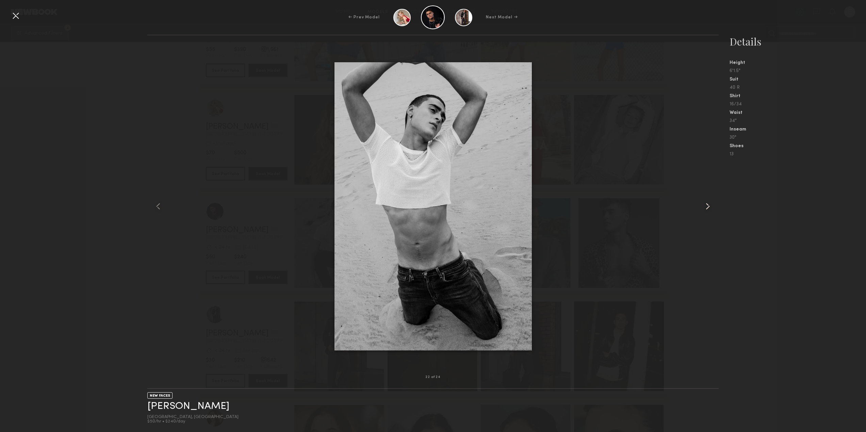
click at [707, 207] on common-icon at bounding box center [707, 206] width 11 height 11
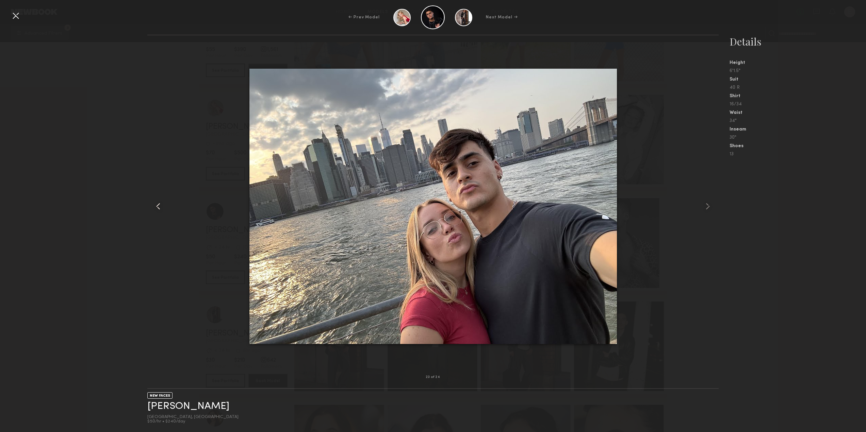
click at [161, 206] on common-icon at bounding box center [158, 206] width 11 height 11
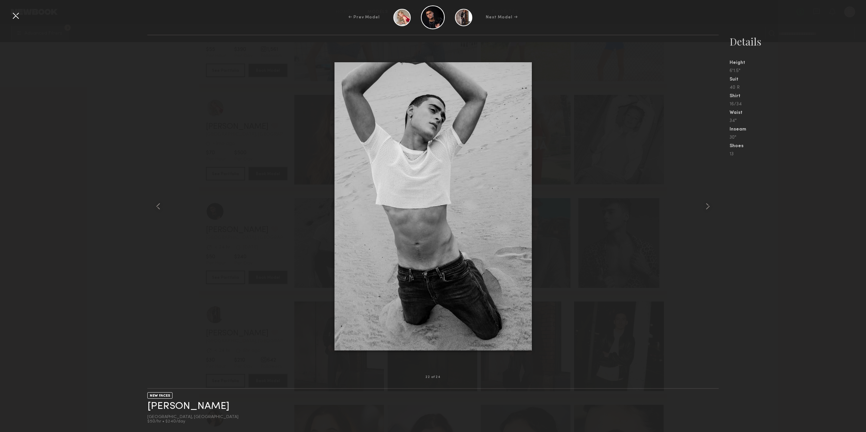
click at [144, 212] on div "22 of 24 NEW FACES [PERSON_NAME] [GEOGRAPHIC_DATA], [GEOGRAPHIC_DATA] $50/hr • …" at bounding box center [433, 234] width 866 height 398
click at [154, 208] on common-icon at bounding box center [158, 206] width 11 height 11
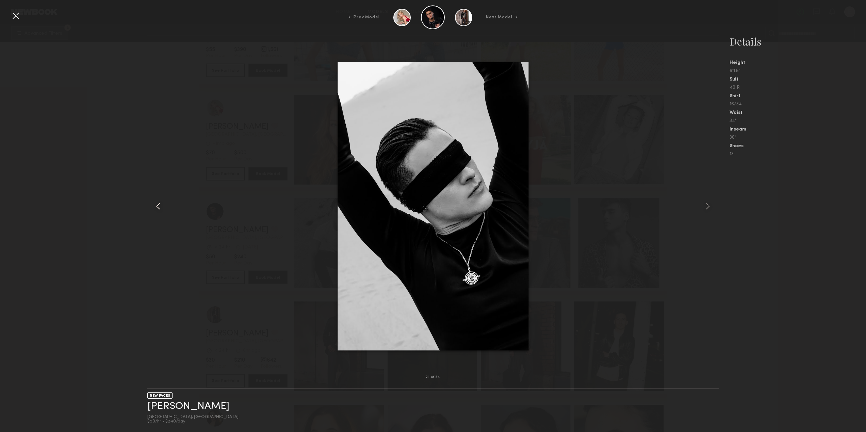
click at [157, 205] on common-icon at bounding box center [158, 206] width 11 height 11
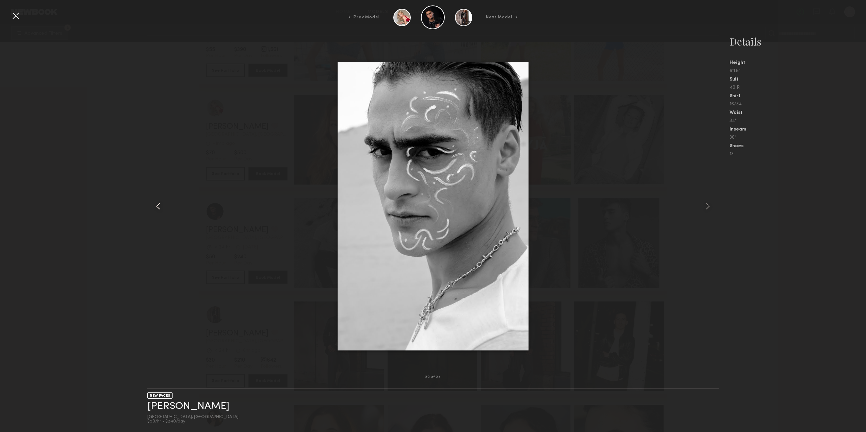
click at [157, 205] on common-icon at bounding box center [158, 206] width 11 height 11
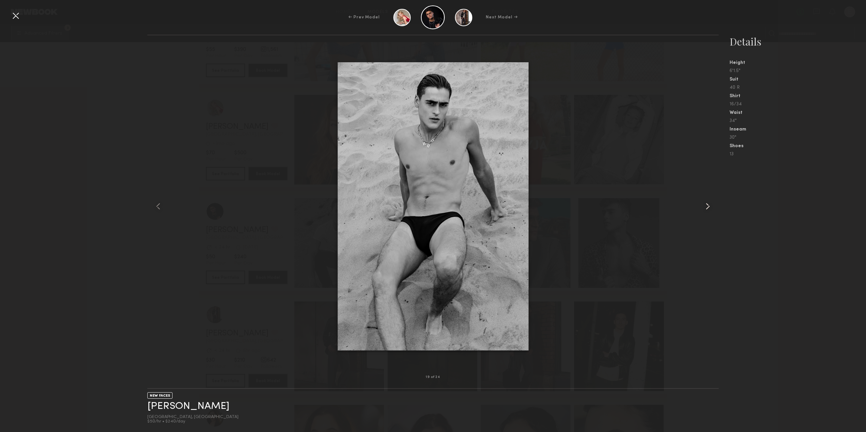
click at [705, 207] on common-icon at bounding box center [707, 206] width 11 height 11
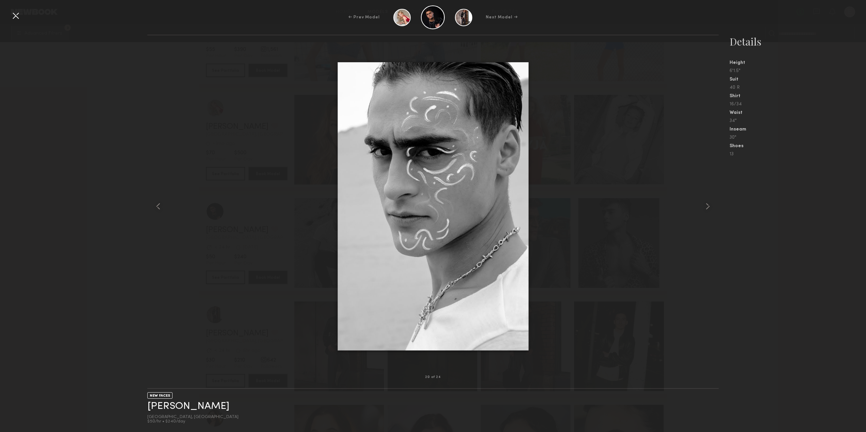
click at [265, 224] on div at bounding box center [432, 206] width 571 height 320
click at [17, 16] on div at bounding box center [15, 15] width 11 height 11
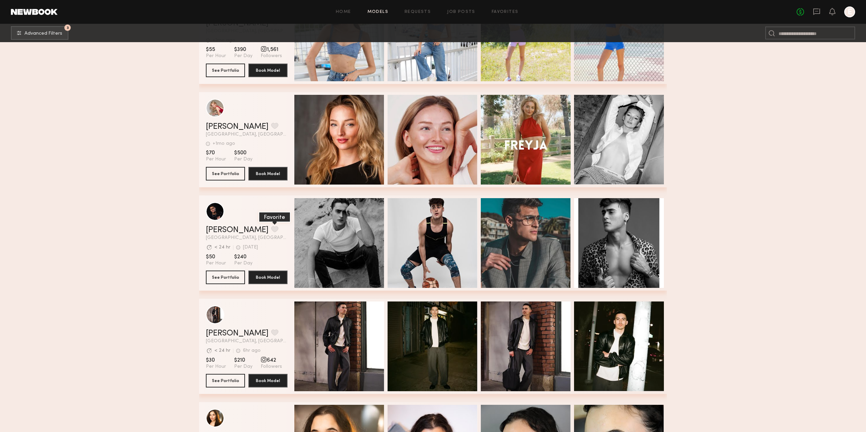
click at [271, 232] on button "grid" at bounding box center [274, 229] width 7 height 6
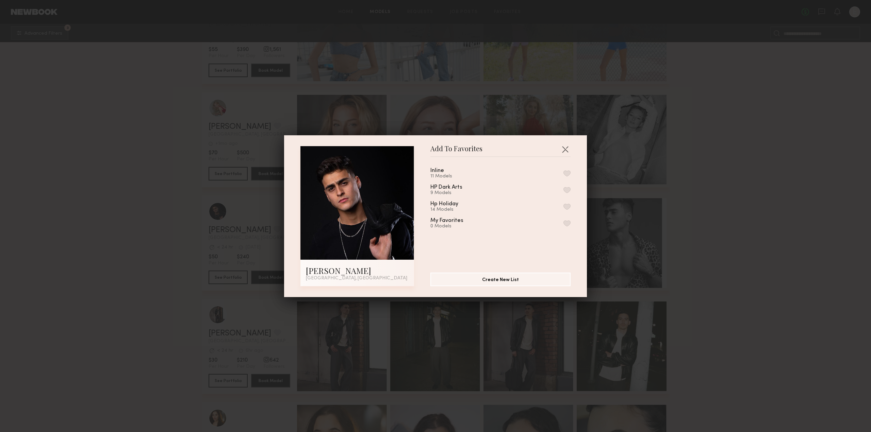
click at [563, 209] on button "button" at bounding box center [566, 207] width 7 height 6
click at [526, 275] on button "Create New List" at bounding box center [500, 279] width 140 height 14
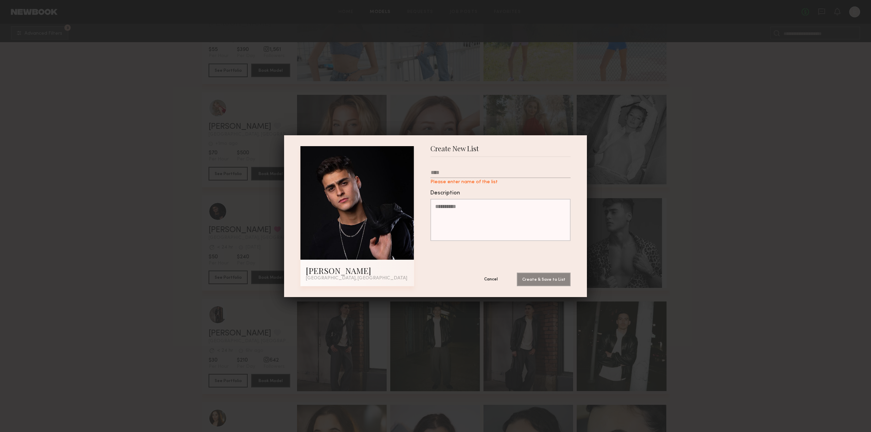
click at [487, 285] on button "Cancel" at bounding box center [490, 279] width 41 height 14
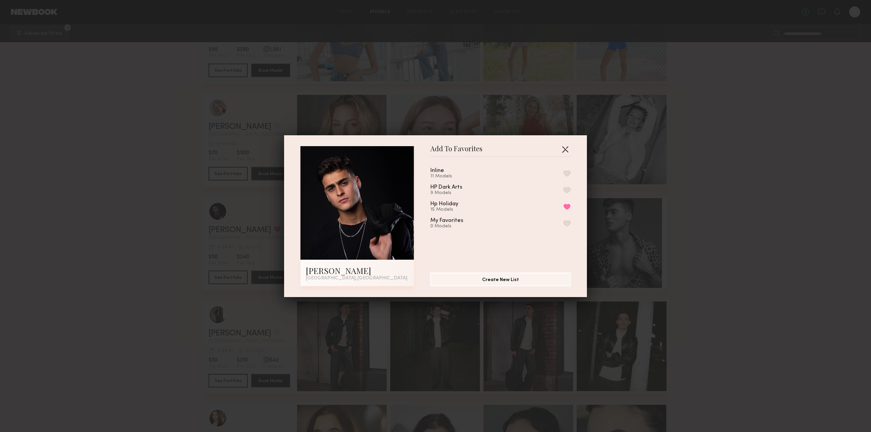
click at [564, 151] on button "button" at bounding box center [565, 149] width 11 height 11
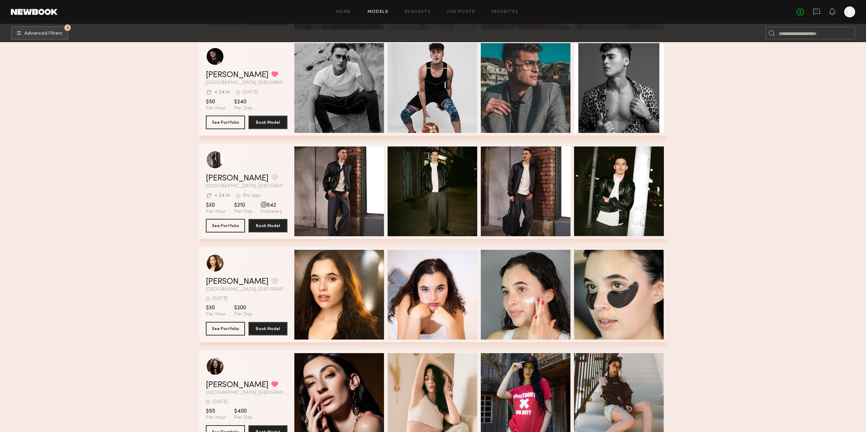
scroll to position [2925, 0]
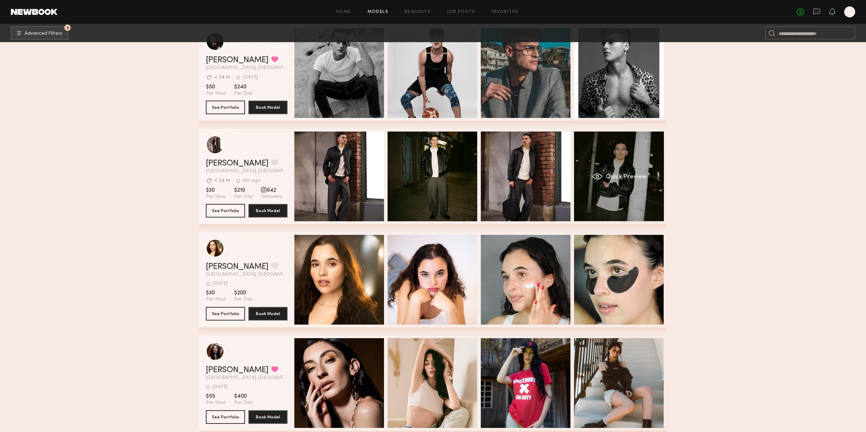
click at [626, 180] on span "Quick Preview" at bounding box center [625, 177] width 41 height 6
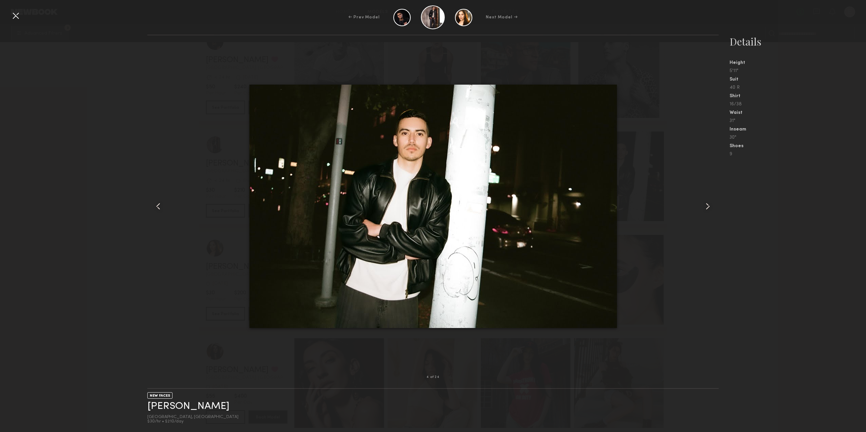
click at [707, 204] on common-icon at bounding box center [707, 206] width 11 height 11
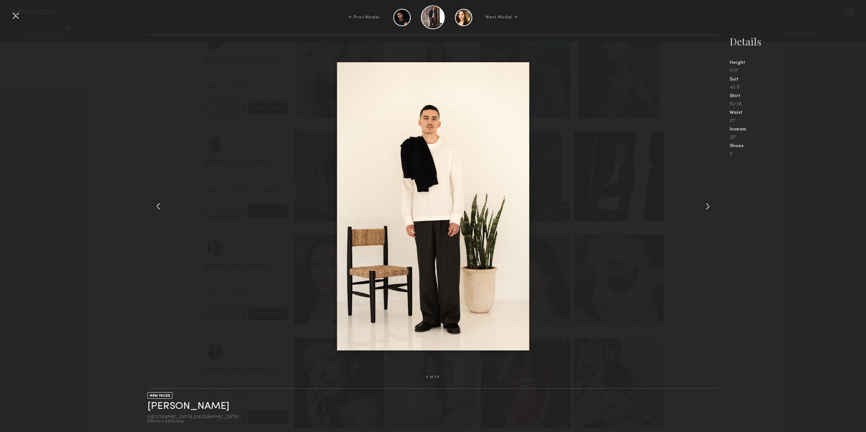
click at [707, 203] on common-icon at bounding box center [707, 206] width 11 height 11
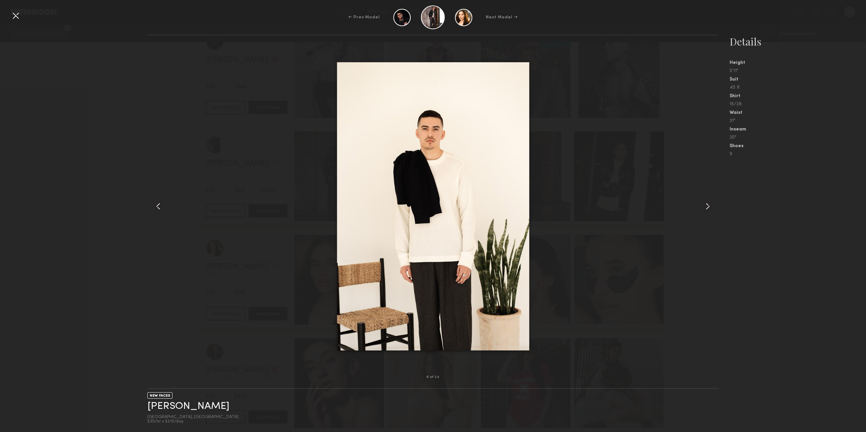
click at [707, 203] on common-icon at bounding box center [707, 206] width 11 height 11
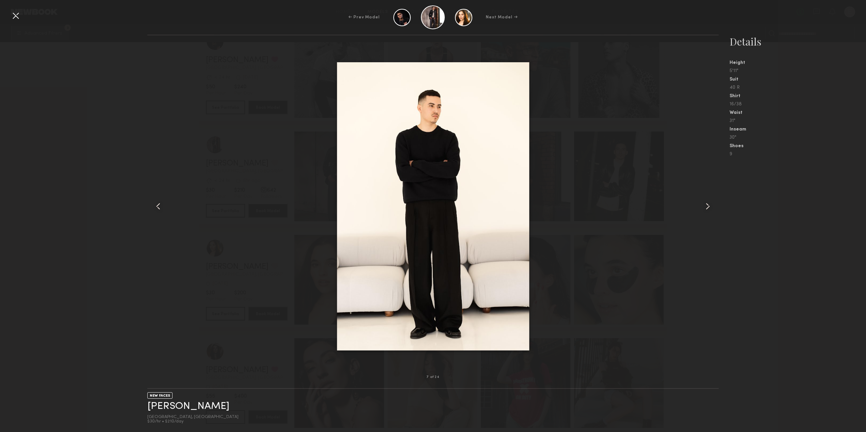
click at [707, 203] on common-icon at bounding box center [707, 206] width 11 height 11
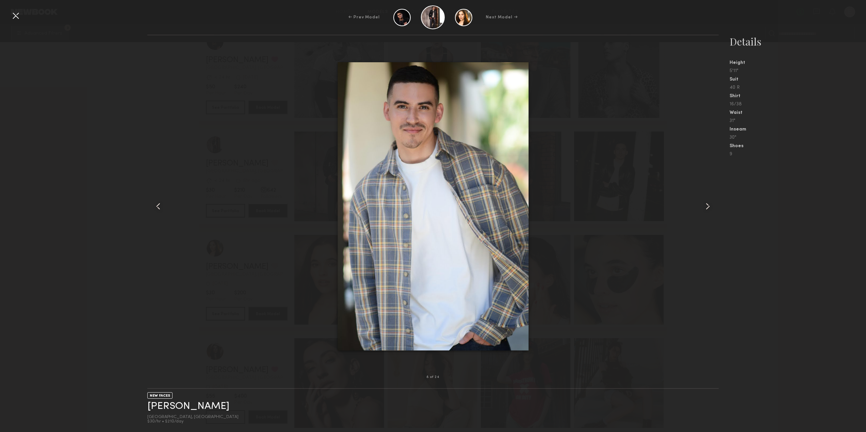
click at [707, 203] on common-icon at bounding box center [707, 206] width 11 height 11
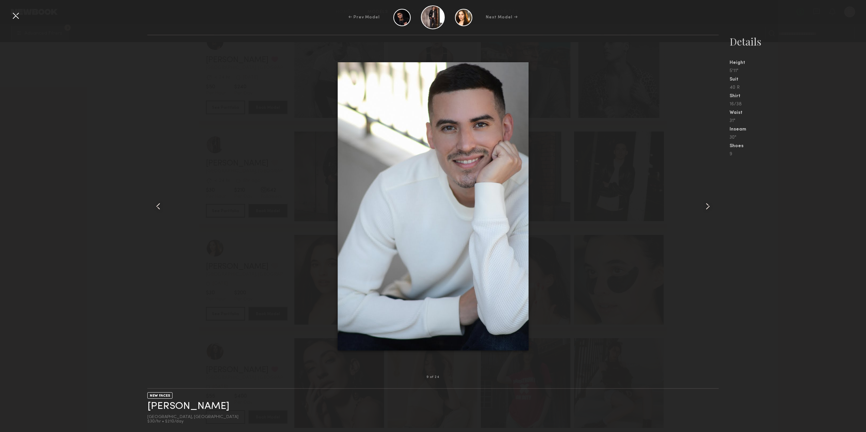
click at [707, 203] on common-icon at bounding box center [707, 206] width 11 height 11
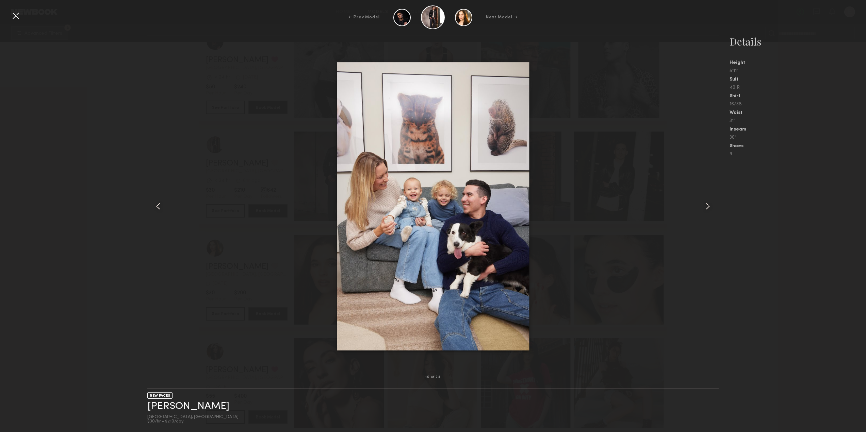
click at [707, 203] on common-icon at bounding box center [707, 206] width 11 height 11
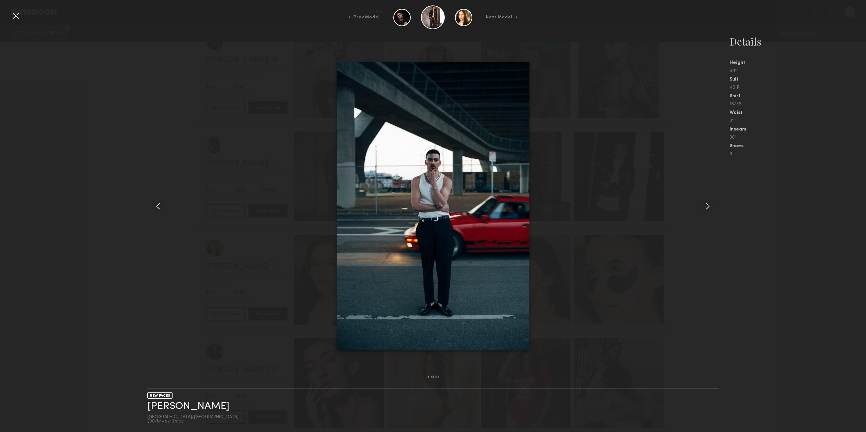
click at [707, 203] on common-icon at bounding box center [707, 206] width 11 height 11
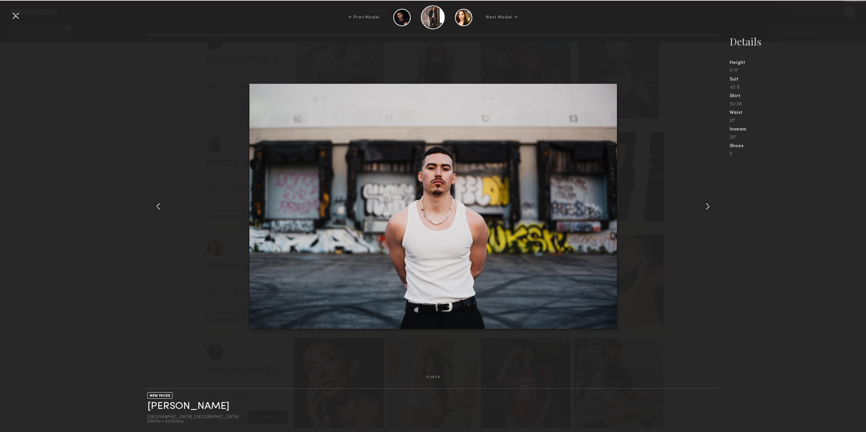
click at [707, 203] on common-icon at bounding box center [707, 206] width 11 height 11
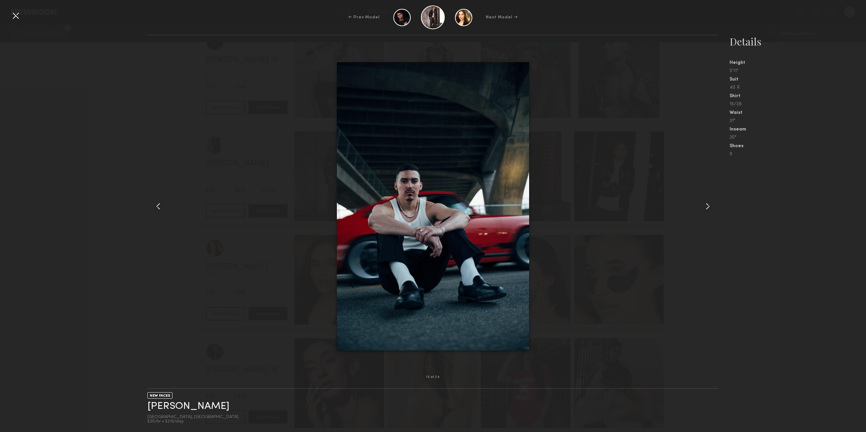
click at [13, 17] on div at bounding box center [15, 15] width 11 height 11
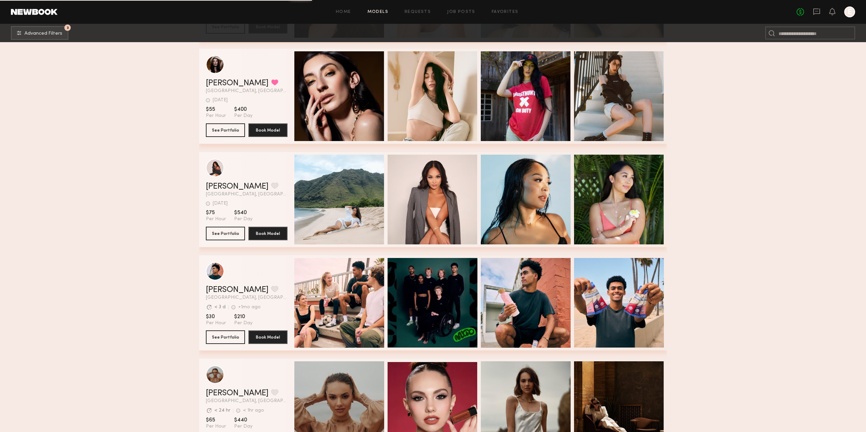
scroll to position [3265, 0]
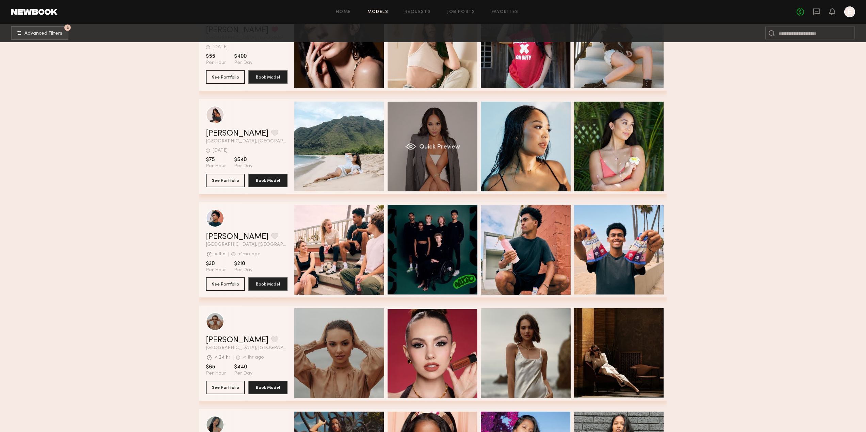
click at [431, 143] on div "Quick Preview" at bounding box center [432, 147] width 90 height 90
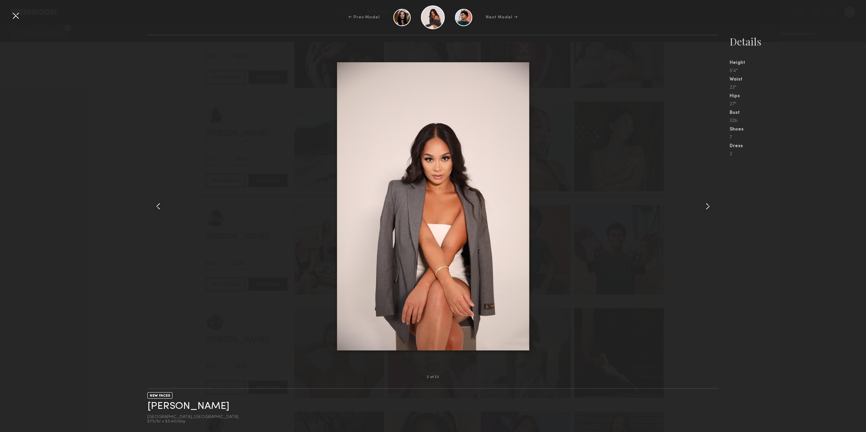
click at [710, 206] on common-icon at bounding box center [707, 206] width 11 height 11
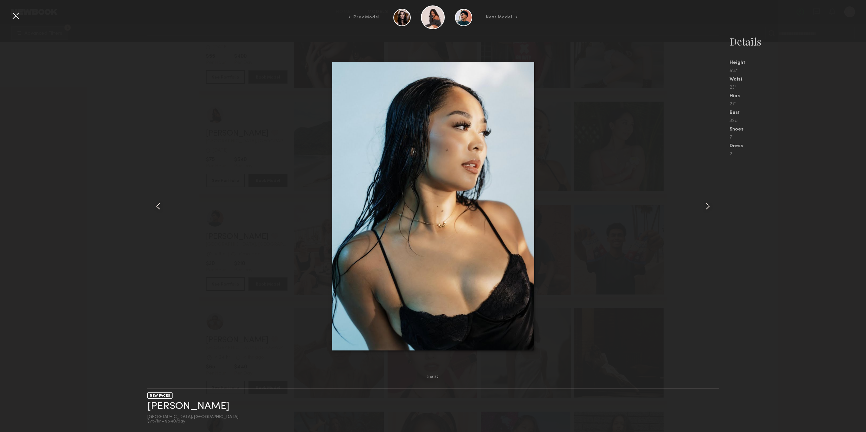
click at [710, 206] on common-icon at bounding box center [707, 206] width 11 height 11
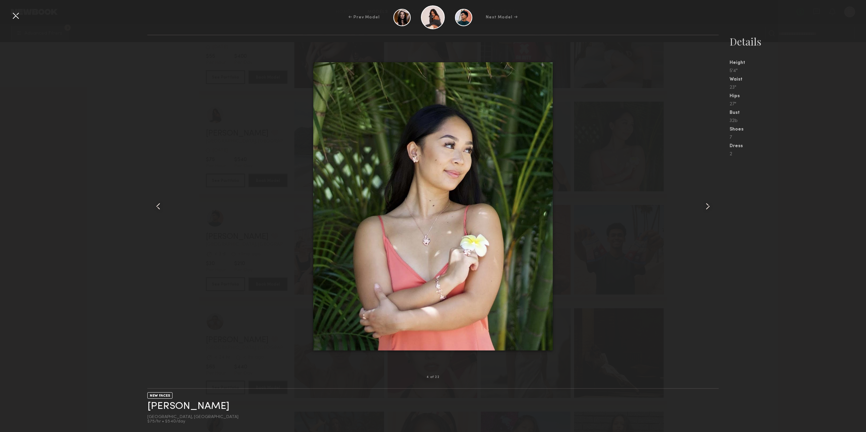
click at [710, 206] on common-icon at bounding box center [707, 206] width 11 height 11
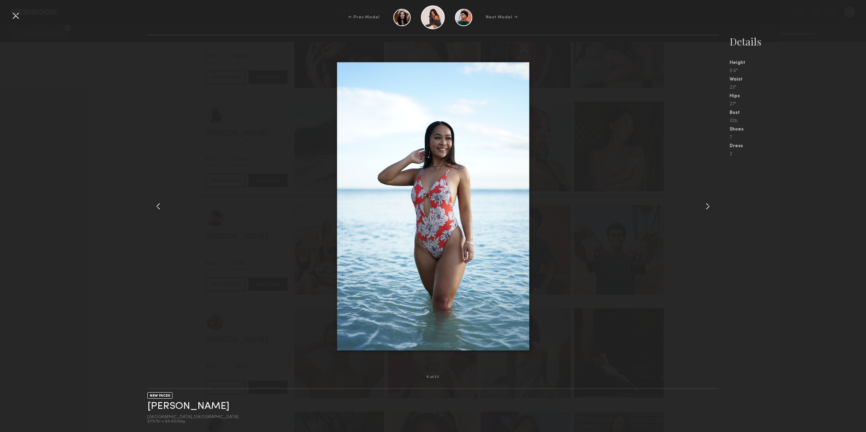
click at [710, 206] on common-icon at bounding box center [707, 206] width 11 height 11
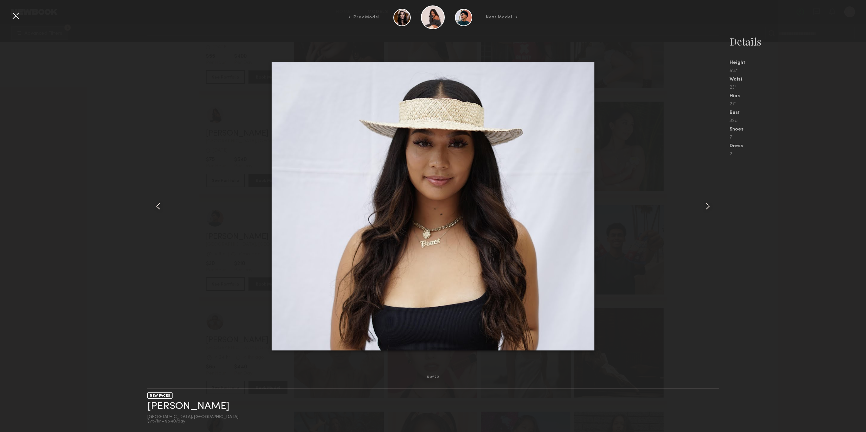
click at [709, 207] on common-icon at bounding box center [707, 206] width 11 height 11
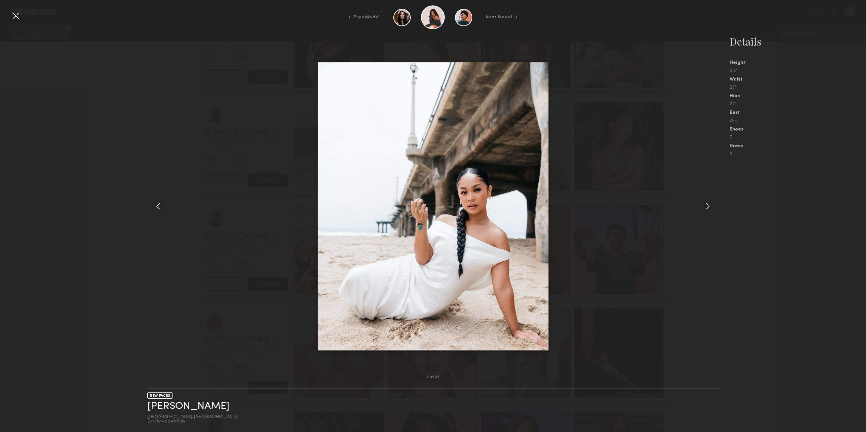
click at [709, 207] on common-icon at bounding box center [707, 206] width 11 height 11
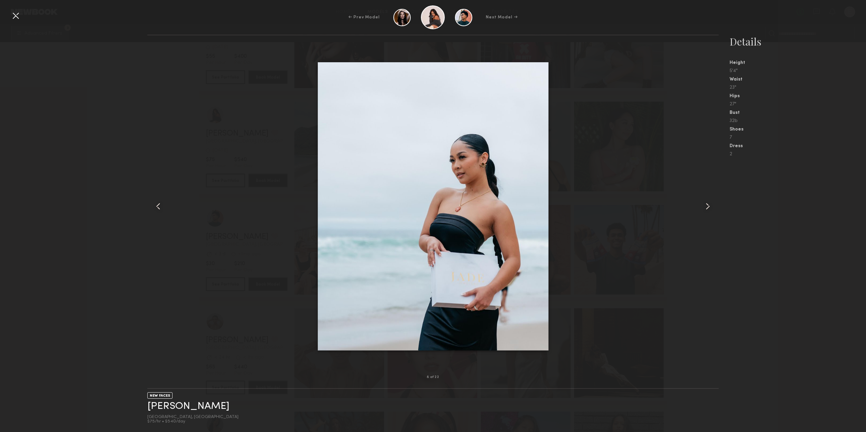
click at [709, 207] on common-icon at bounding box center [707, 206] width 11 height 11
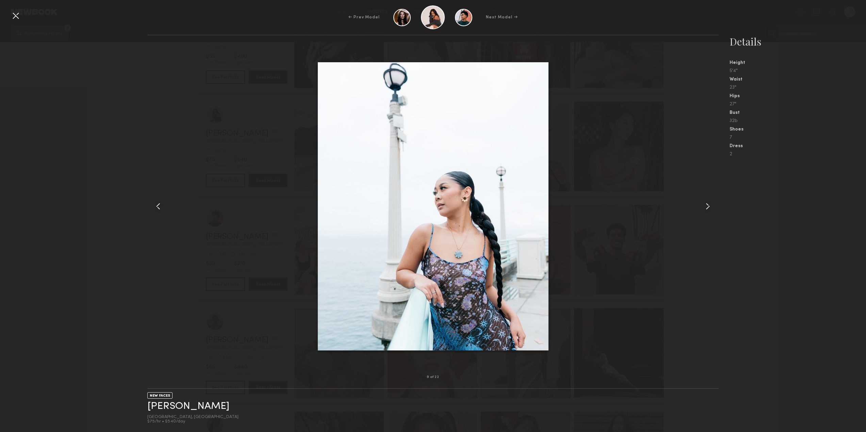
click at [709, 207] on common-icon at bounding box center [707, 206] width 11 height 11
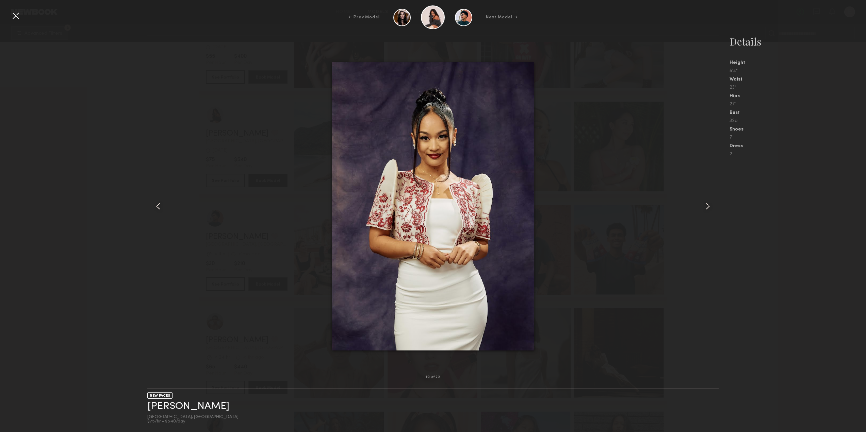
click at [709, 207] on common-icon at bounding box center [707, 206] width 11 height 11
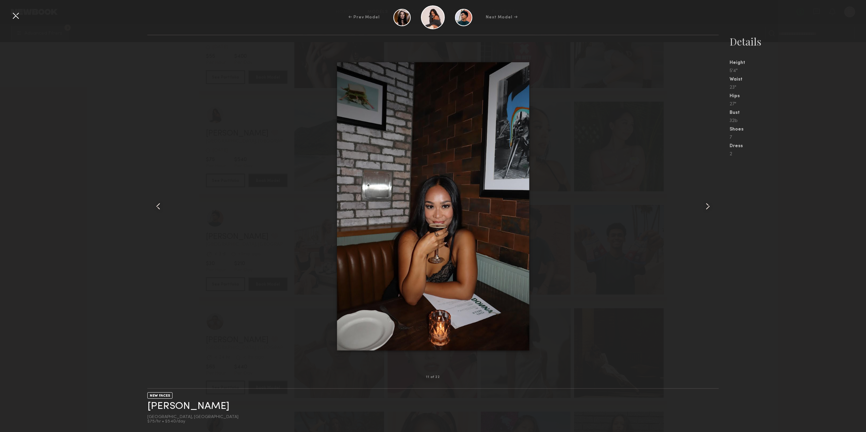
click at [709, 207] on common-icon at bounding box center [707, 206] width 11 height 11
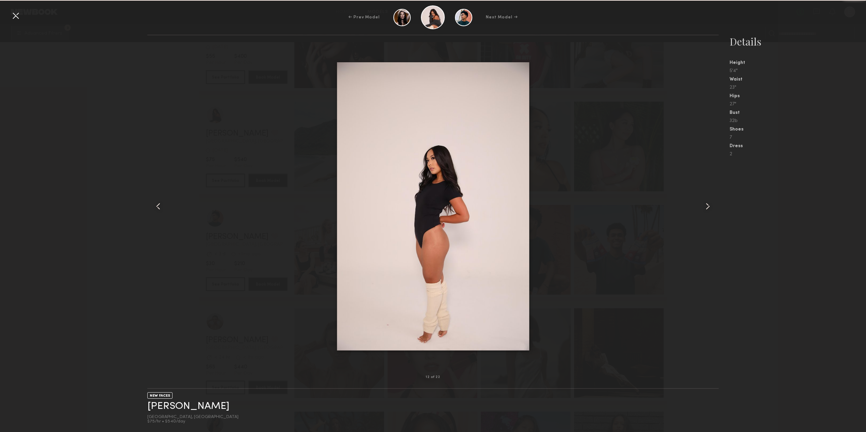
click at [709, 207] on common-icon at bounding box center [707, 206] width 11 height 11
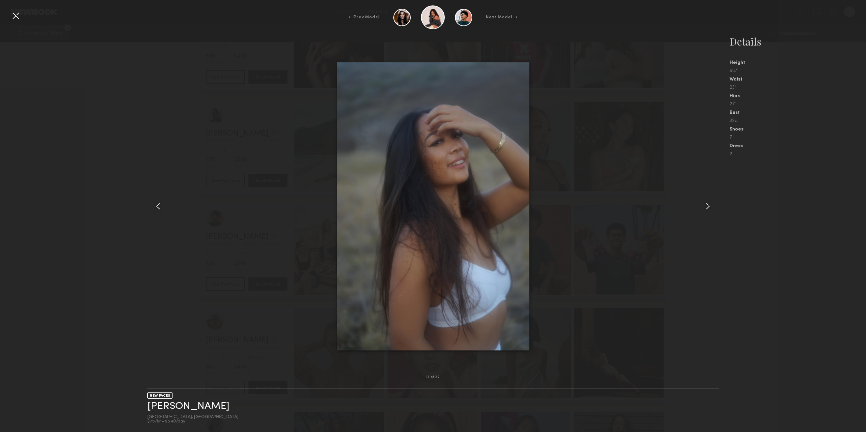
click at [709, 207] on common-icon at bounding box center [707, 206] width 11 height 11
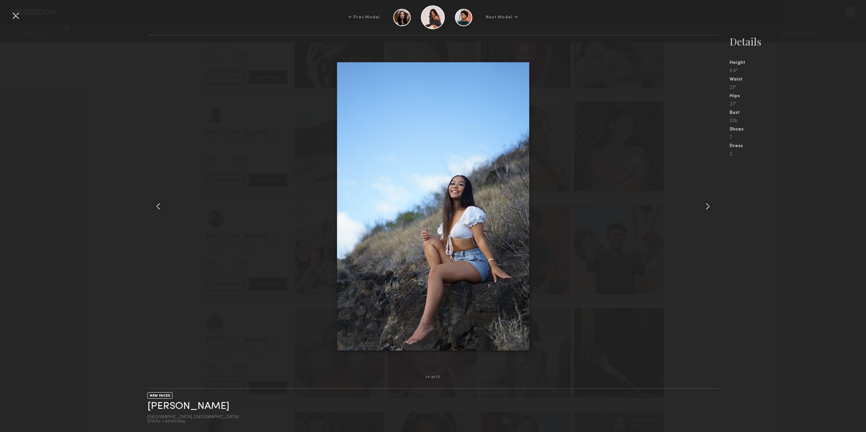
click at [709, 207] on common-icon at bounding box center [707, 206] width 11 height 11
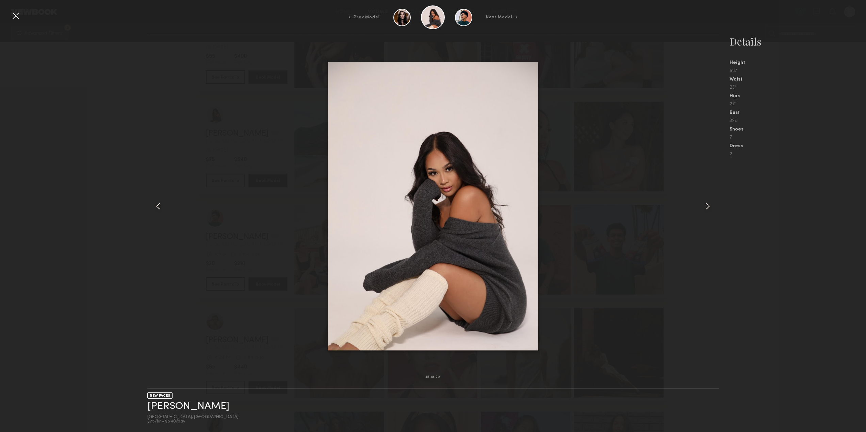
click at [14, 16] on div at bounding box center [15, 15] width 11 height 11
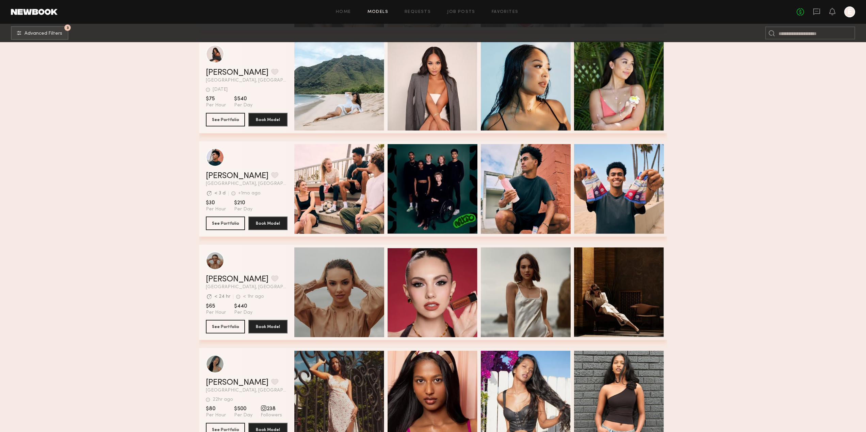
scroll to position [3333, 0]
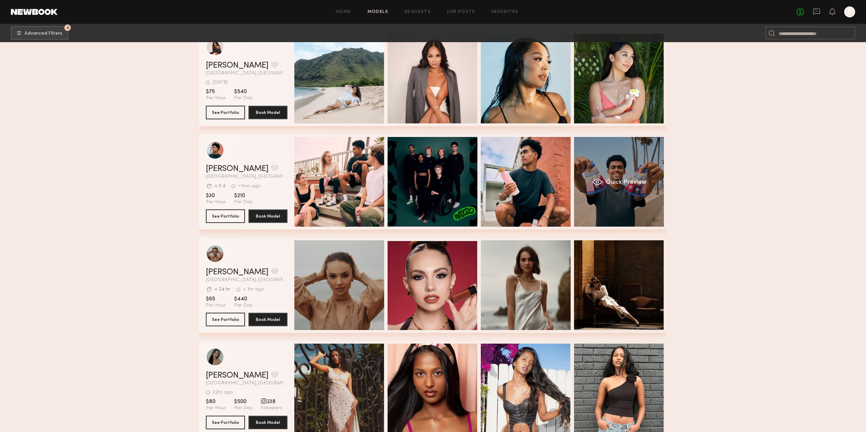
click at [614, 208] on div "Quick Preview" at bounding box center [619, 182] width 90 height 90
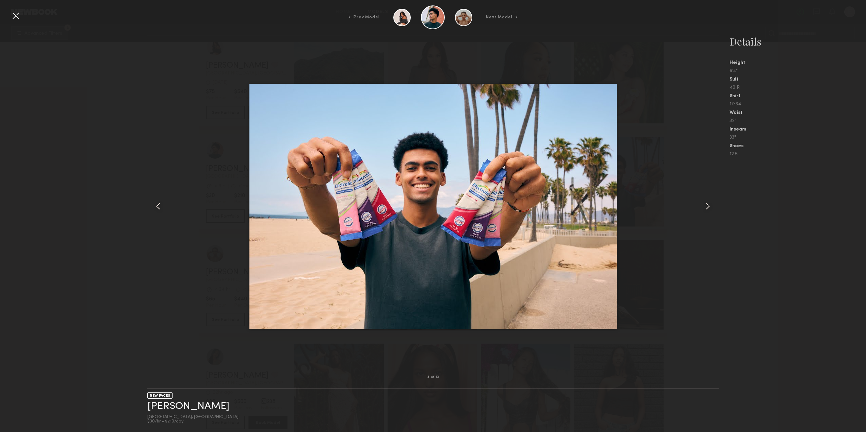
click at [156, 205] on common-icon at bounding box center [158, 206] width 11 height 11
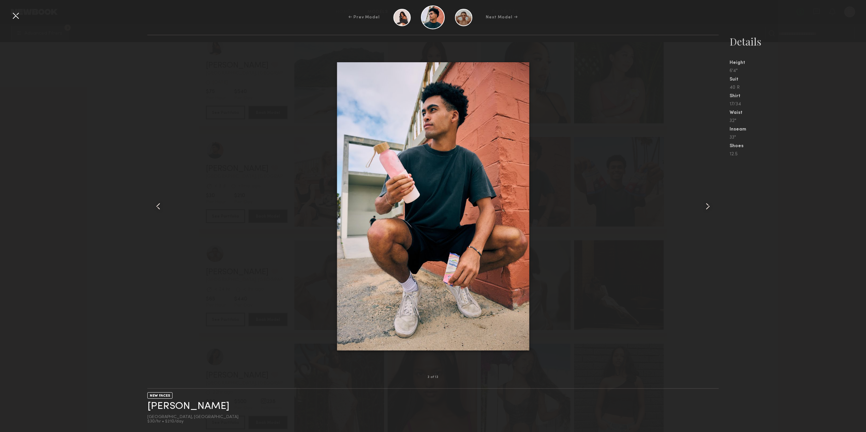
click at [156, 205] on common-icon at bounding box center [158, 206] width 11 height 11
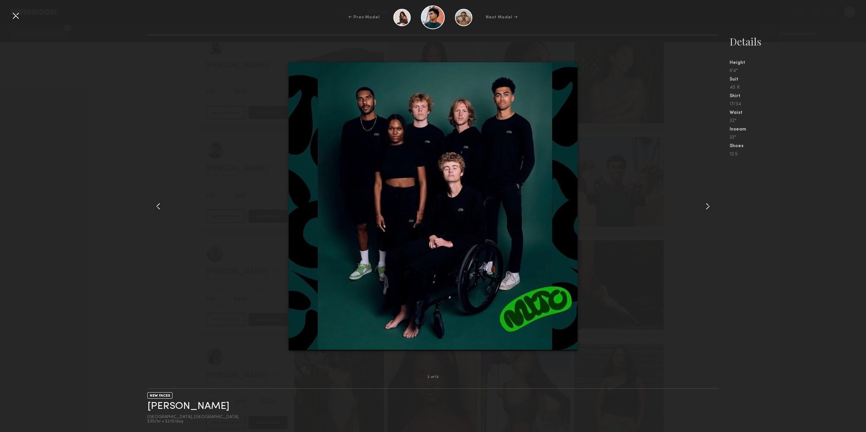
click at [156, 205] on common-icon at bounding box center [158, 206] width 11 height 11
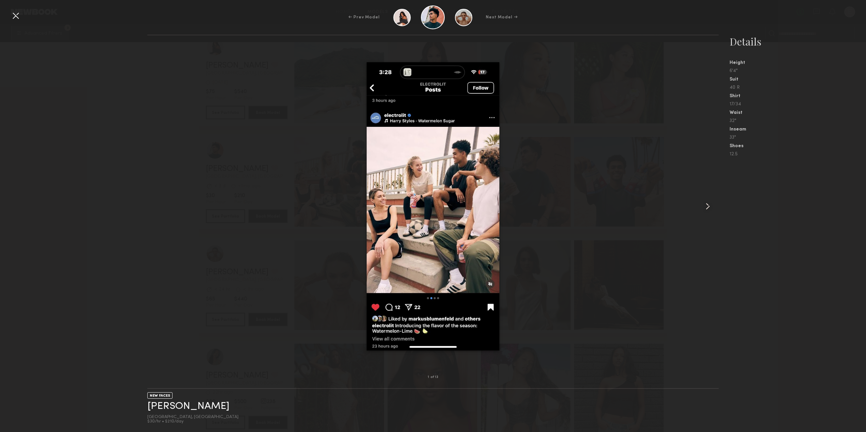
click at [156, 205] on div at bounding box center [432, 206] width 571 height 320
click at [158, 210] on div at bounding box center [432, 206] width 571 height 320
click at [591, 215] on div at bounding box center [432, 206] width 571 height 320
click at [286, 92] on div at bounding box center [432, 206] width 571 height 320
click at [319, 299] on div at bounding box center [432, 206] width 571 height 320
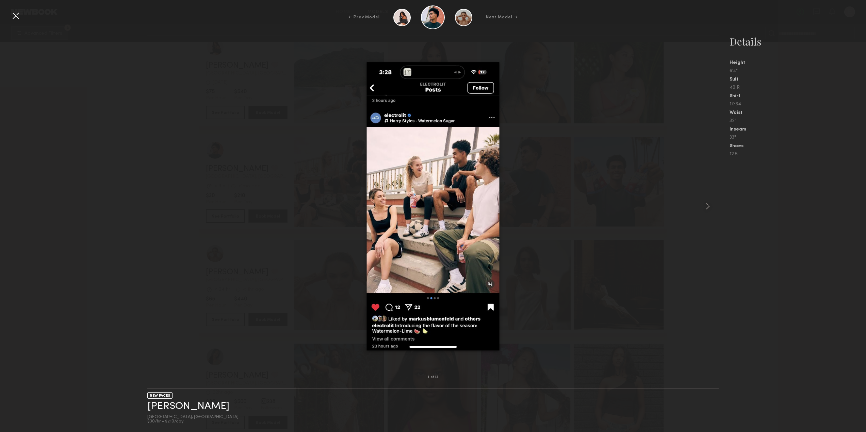
scroll to position [3537, 0]
click at [14, 19] on div at bounding box center [15, 15] width 11 height 11
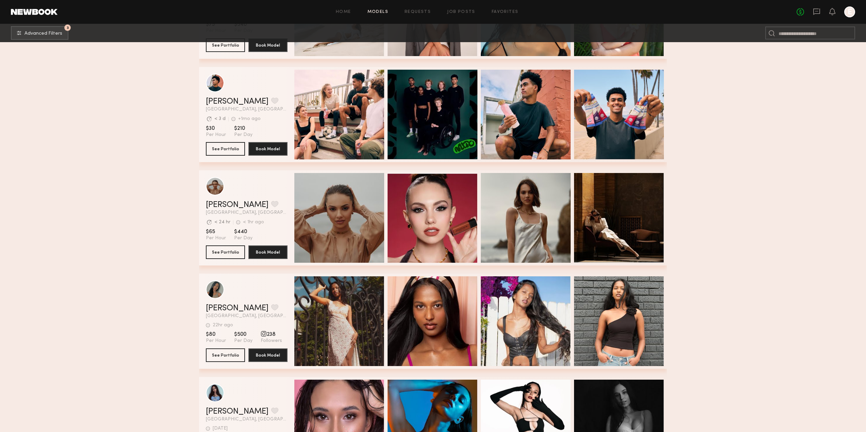
scroll to position [3367, 0]
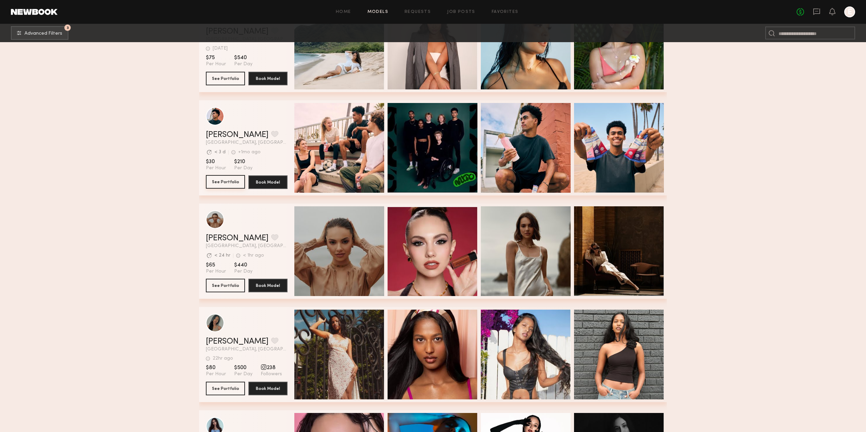
click at [225, 180] on button "See Portfolio" at bounding box center [225, 182] width 39 height 14
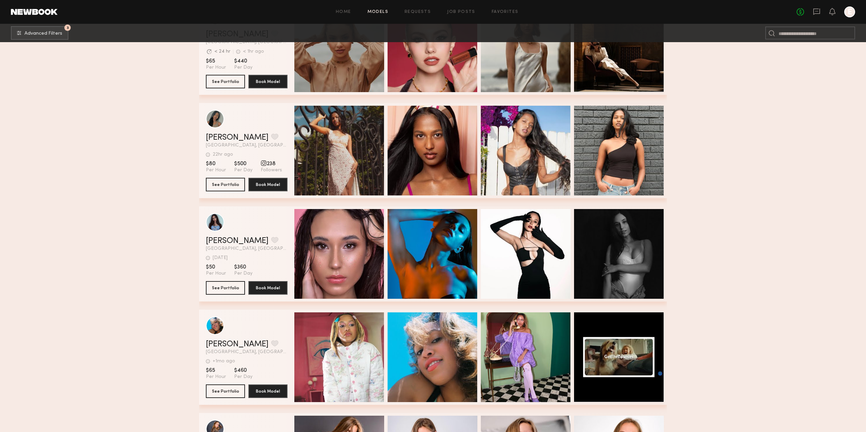
scroll to position [3639, 0]
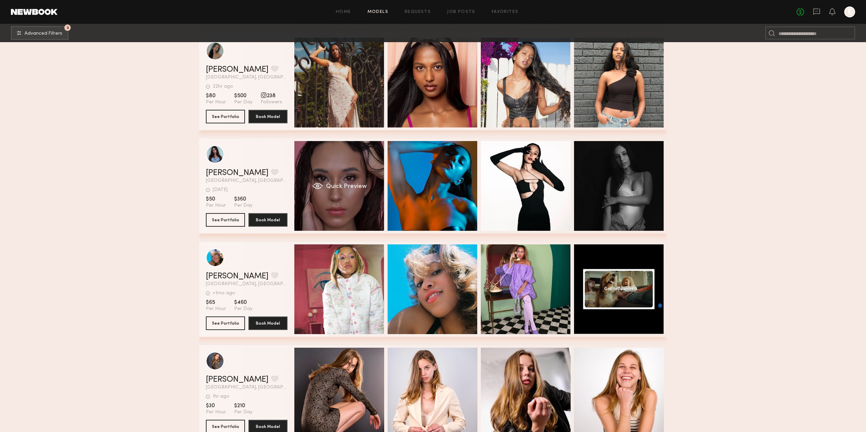
click at [347, 188] on span "Quick Preview" at bounding box center [346, 187] width 41 height 6
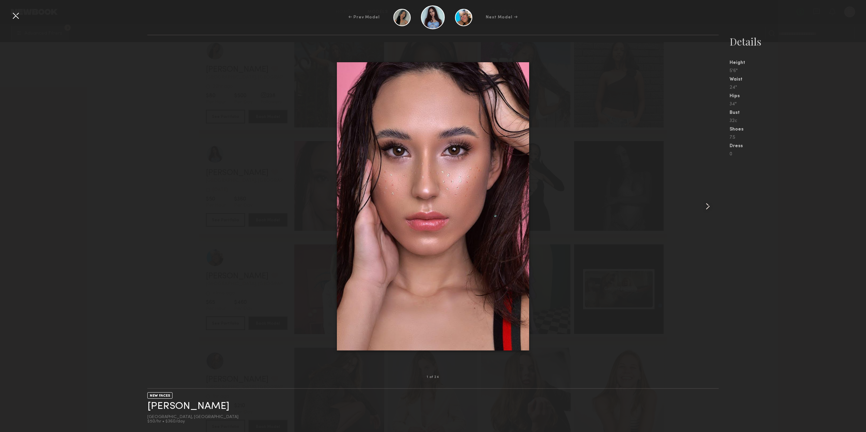
click at [706, 202] on common-icon at bounding box center [707, 206] width 11 height 11
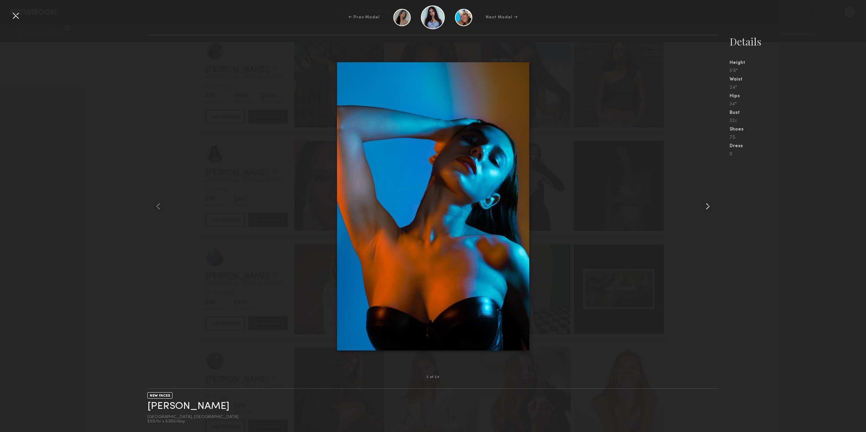
click at [706, 202] on common-icon at bounding box center [707, 206] width 11 height 11
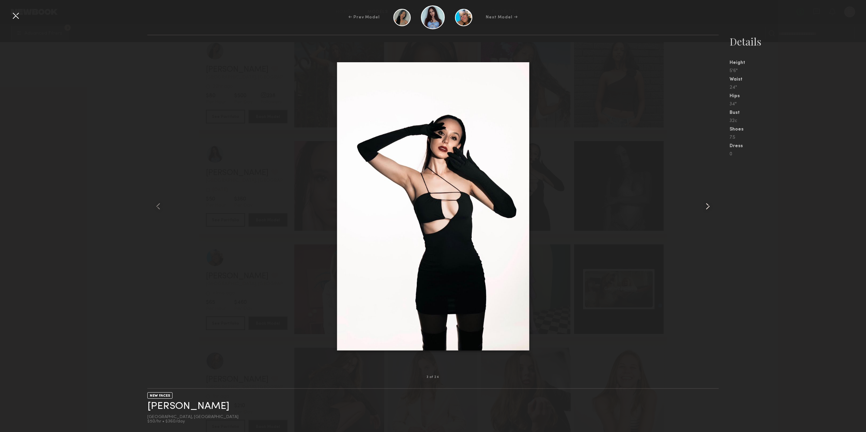
click at [706, 202] on common-icon at bounding box center [707, 206] width 11 height 11
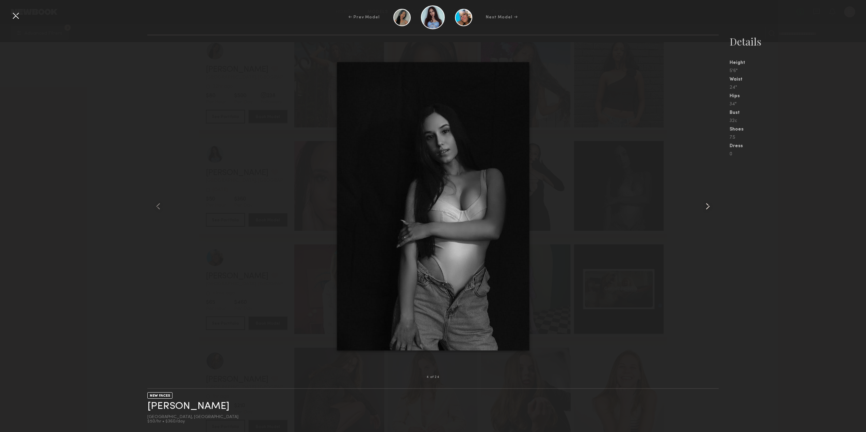
click at [706, 202] on common-icon at bounding box center [707, 206] width 11 height 11
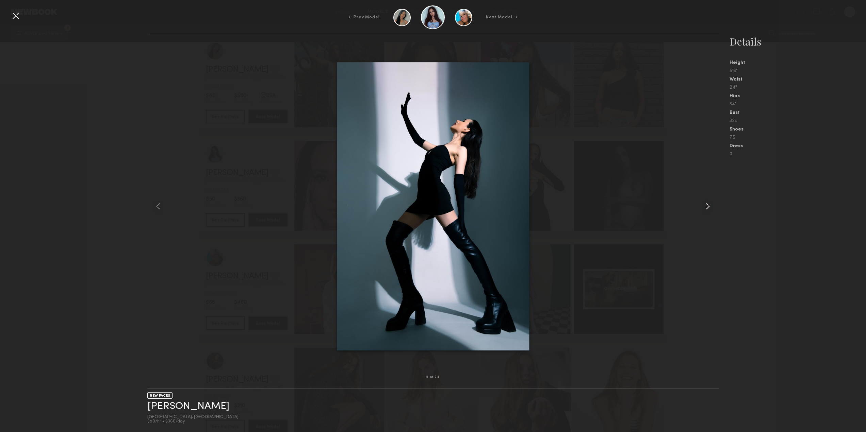
click at [706, 202] on common-icon at bounding box center [707, 206] width 11 height 11
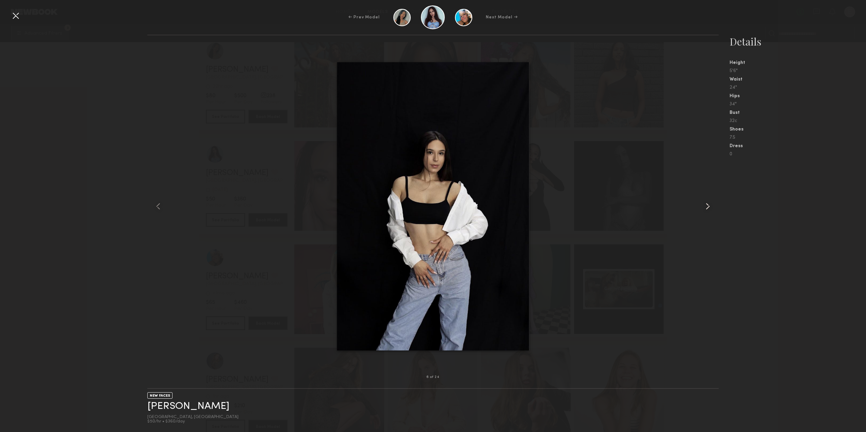
click at [706, 202] on common-icon at bounding box center [707, 206] width 11 height 11
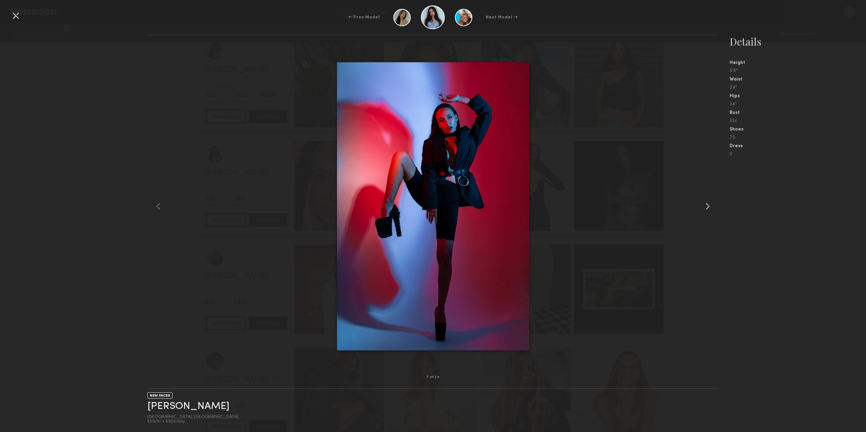
click at [706, 202] on common-icon at bounding box center [707, 206] width 11 height 11
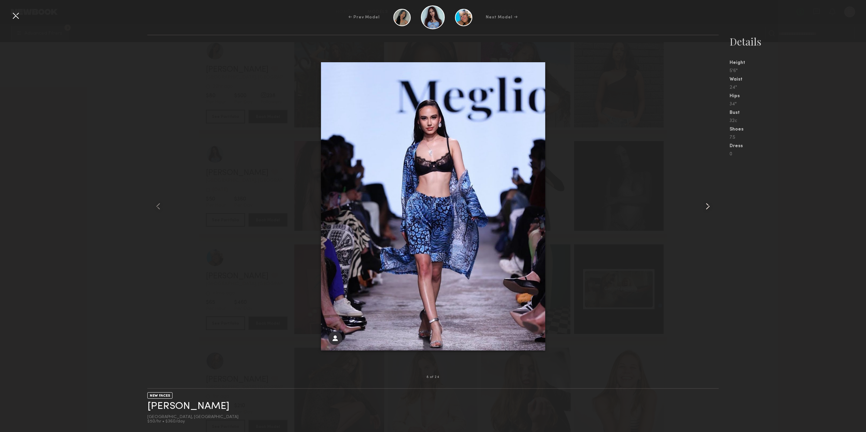
click at [706, 202] on common-icon at bounding box center [707, 206] width 11 height 11
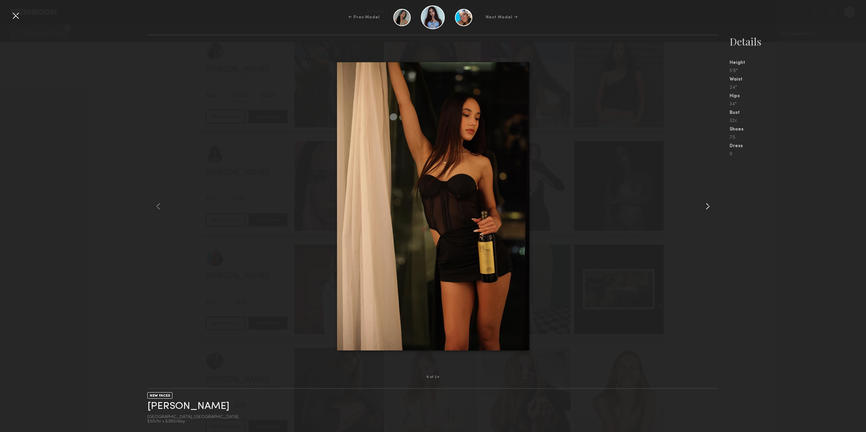
click at [706, 202] on common-icon at bounding box center [707, 206] width 11 height 11
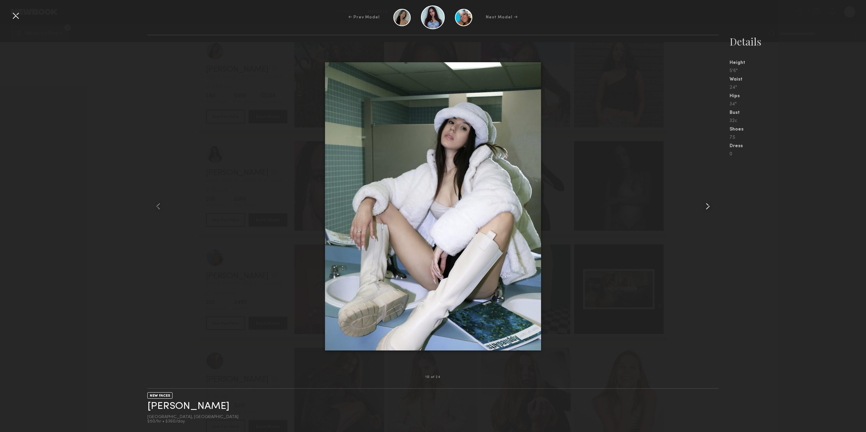
click at [706, 202] on common-icon at bounding box center [707, 206] width 11 height 11
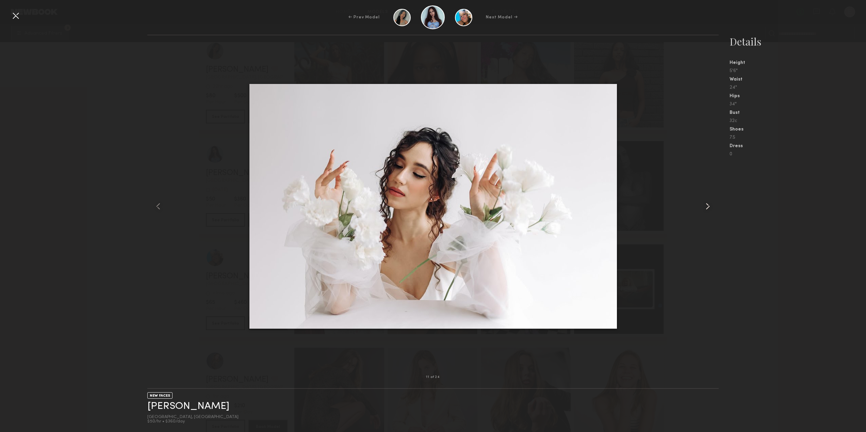
click at [706, 202] on common-icon at bounding box center [707, 206] width 11 height 11
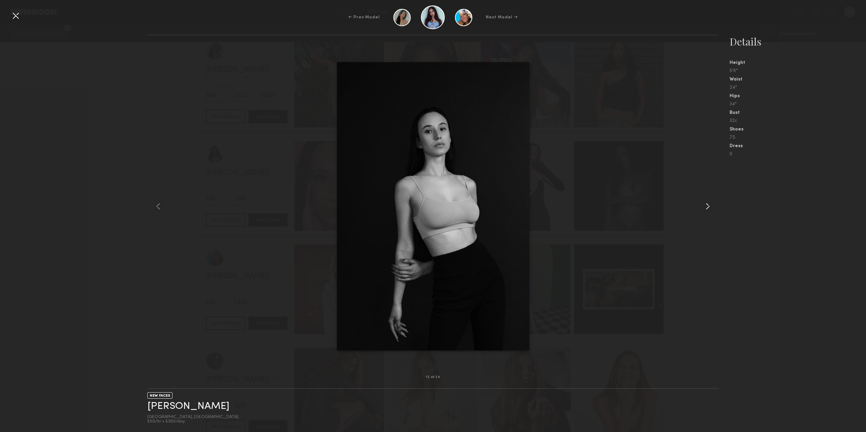
click at [706, 202] on common-icon at bounding box center [707, 206] width 11 height 11
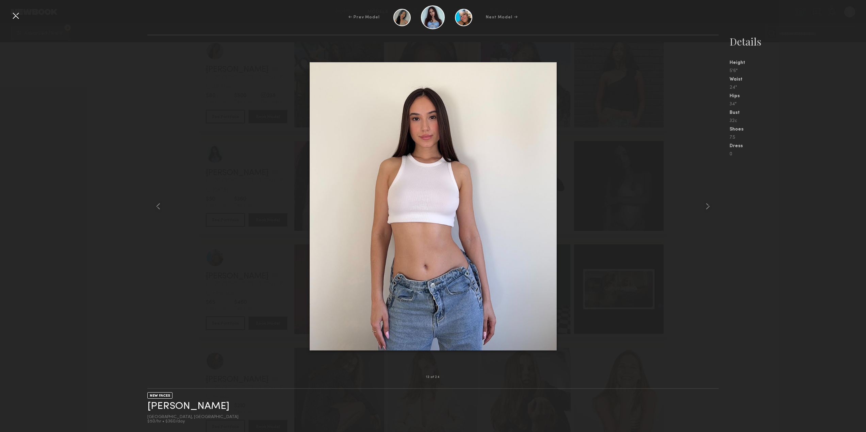
click at [20, 19] on div at bounding box center [15, 15] width 11 height 11
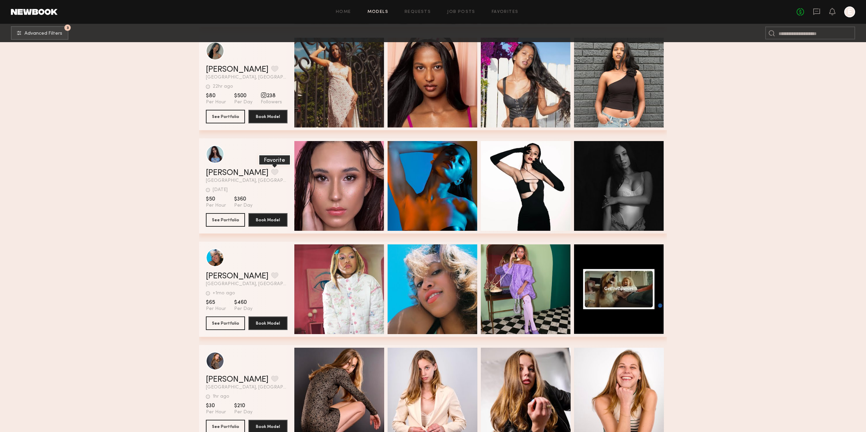
click at [271, 173] on button "grid" at bounding box center [274, 172] width 7 height 6
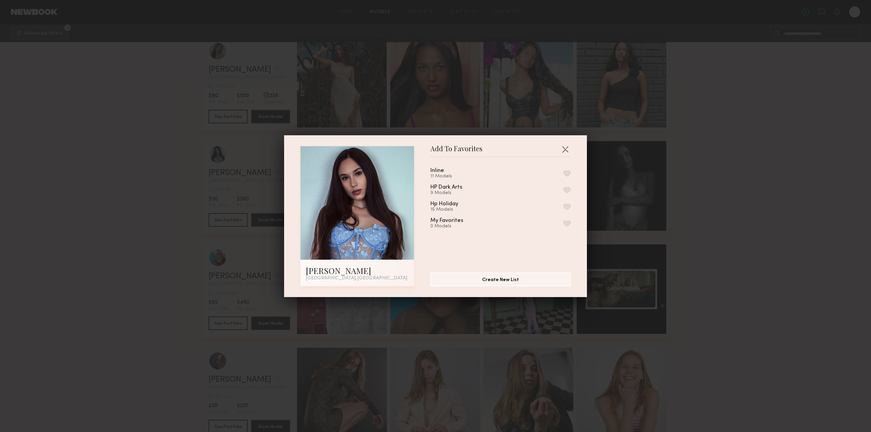
click at [563, 208] on div "Inline 11 Models HP Dark Arts 9 Models Hp Holiday 15 Models My Favorites 0 Mode…" at bounding box center [503, 212] width 147 height 99
click at [563, 207] on button "button" at bounding box center [566, 207] width 7 height 6
click at [744, 241] on div "Add To Favorites [PERSON_NAME] [GEOGRAPHIC_DATA], [GEOGRAPHIC_DATA] Add To Favo…" at bounding box center [435, 216] width 871 height 432
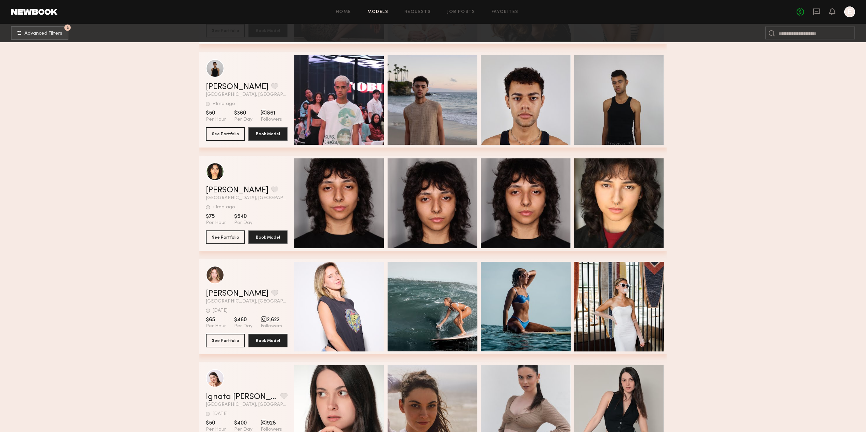
scroll to position [4047, 0]
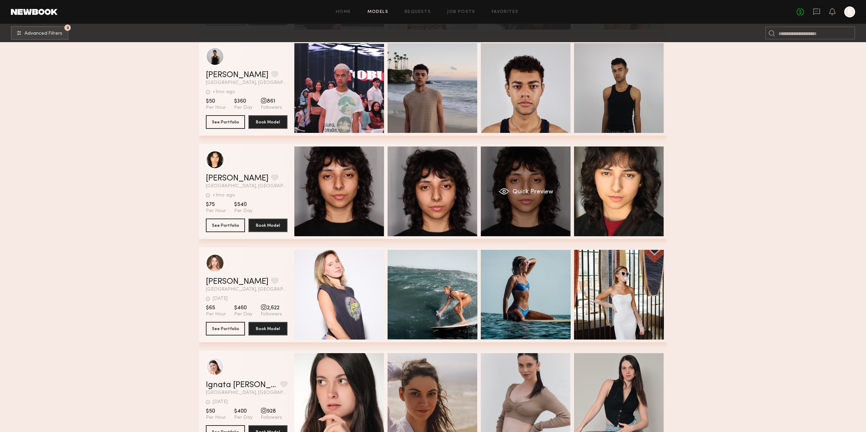
click at [520, 193] on span "Quick Preview" at bounding box center [532, 192] width 41 height 6
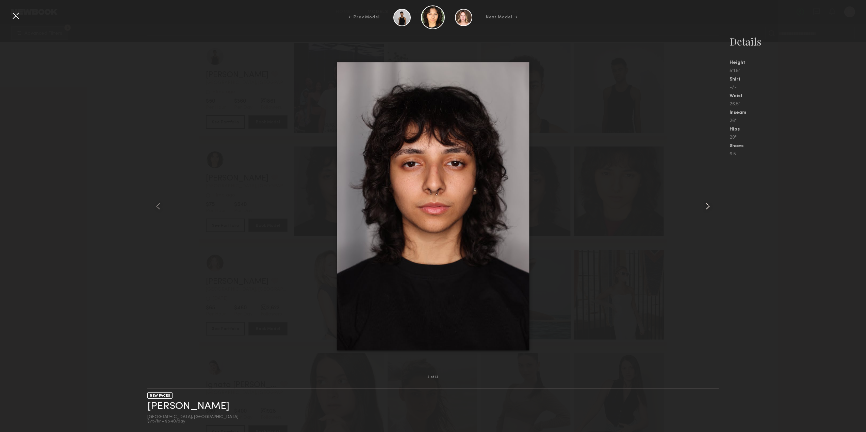
click at [713, 204] on common-icon at bounding box center [707, 206] width 11 height 11
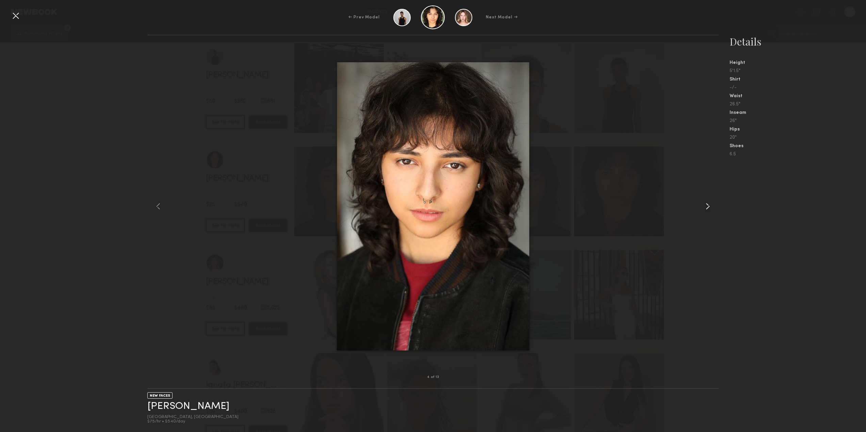
click at [713, 204] on common-icon at bounding box center [707, 206] width 11 height 11
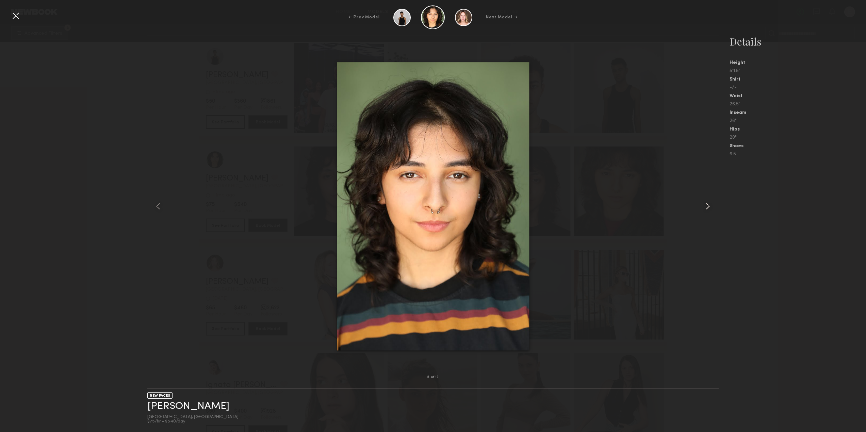
click at [713, 204] on common-icon at bounding box center [707, 206] width 11 height 11
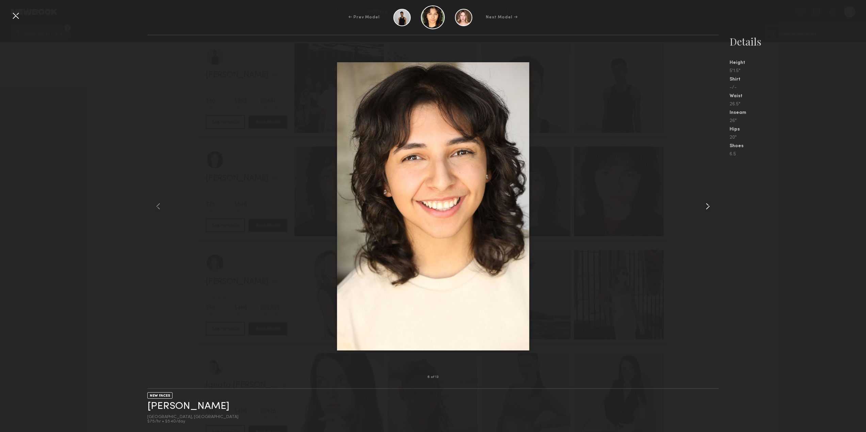
click at [713, 204] on common-icon at bounding box center [707, 206] width 11 height 11
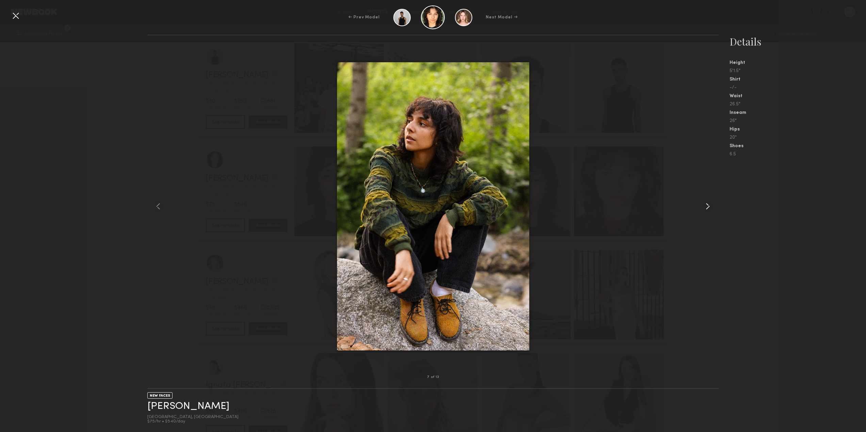
click at [713, 204] on common-icon at bounding box center [707, 206] width 11 height 11
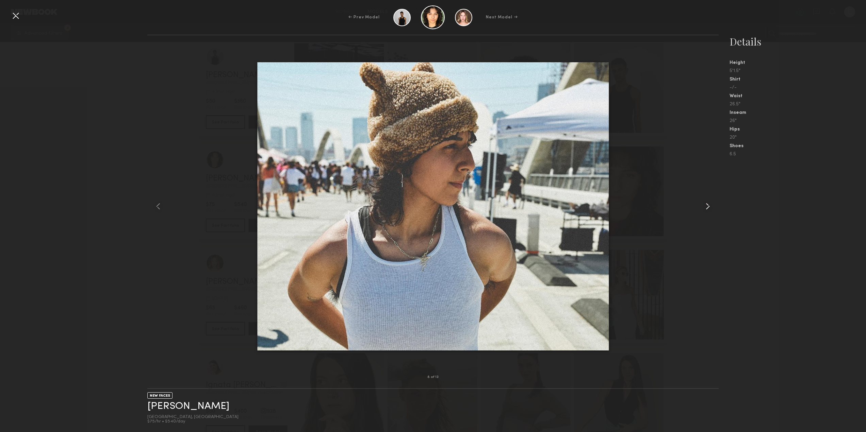
click at [713, 204] on common-icon at bounding box center [707, 206] width 11 height 11
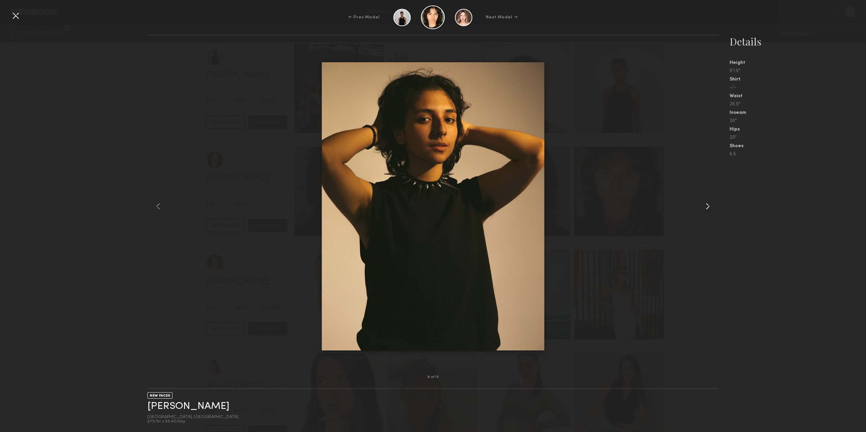
click at [713, 204] on common-icon at bounding box center [707, 206] width 11 height 11
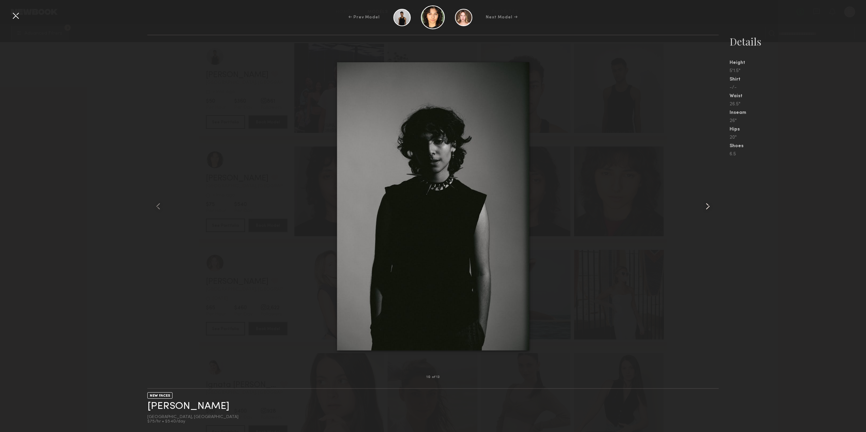
click at [713, 204] on common-icon at bounding box center [707, 206] width 11 height 11
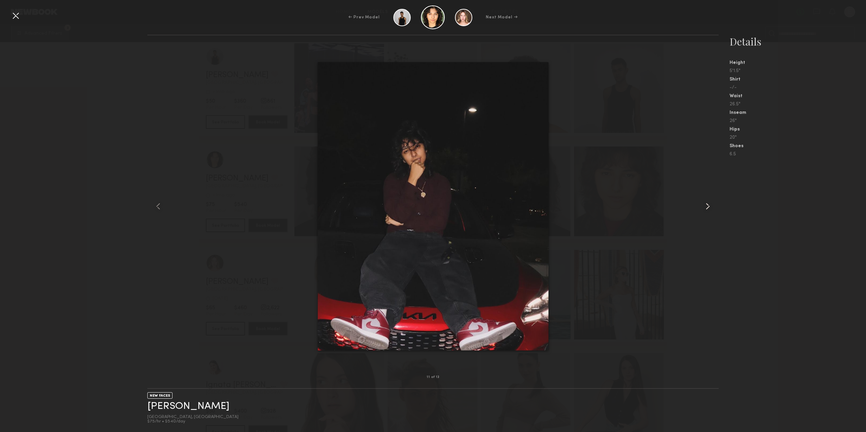
click at [713, 204] on common-icon at bounding box center [707, 206] width 11 height 11
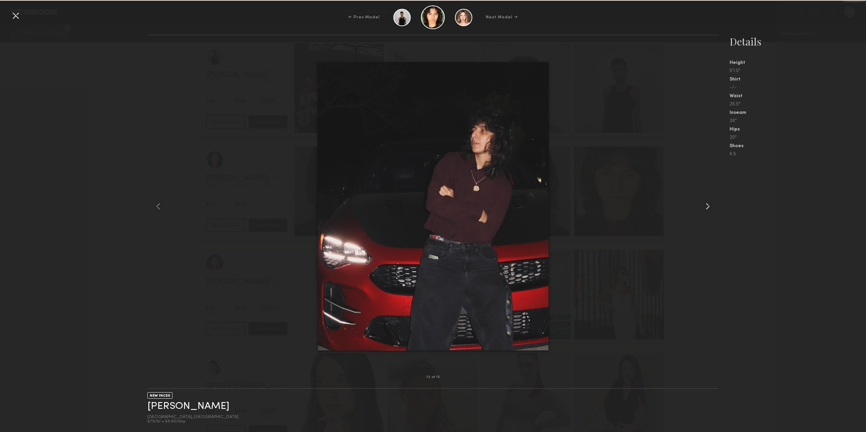
click at [713, 204] on common-icon at bounding box center [707, 206] width 11 height 11
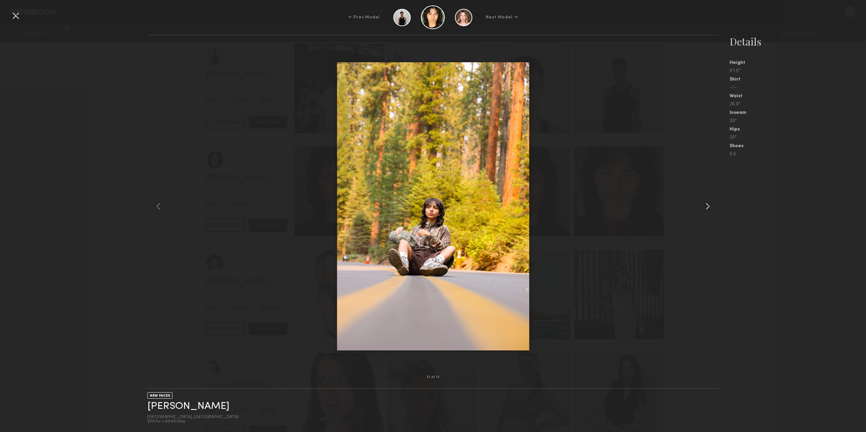
click at [713, 204] on common-icon at bounding box center [707, 206] width 11 height 11
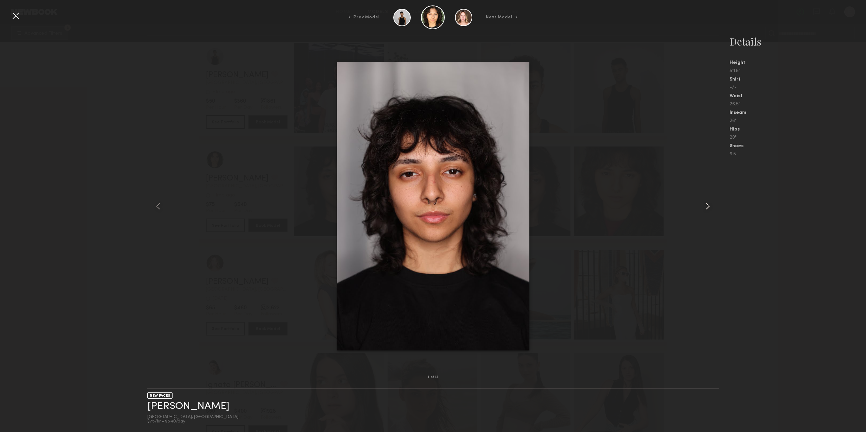
click at [713, 204] on common-icon at bounding box center [707, 206] width 11 height 11
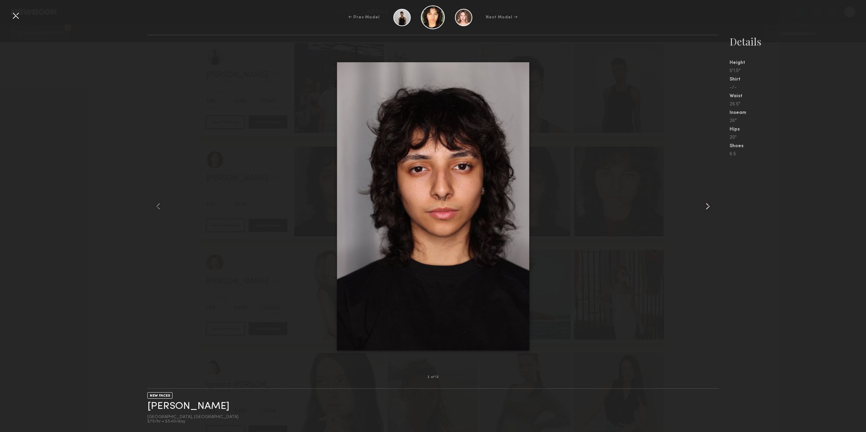
click at [713, 204] on common-icon at bounding box center [707, 206] width 11 height 11
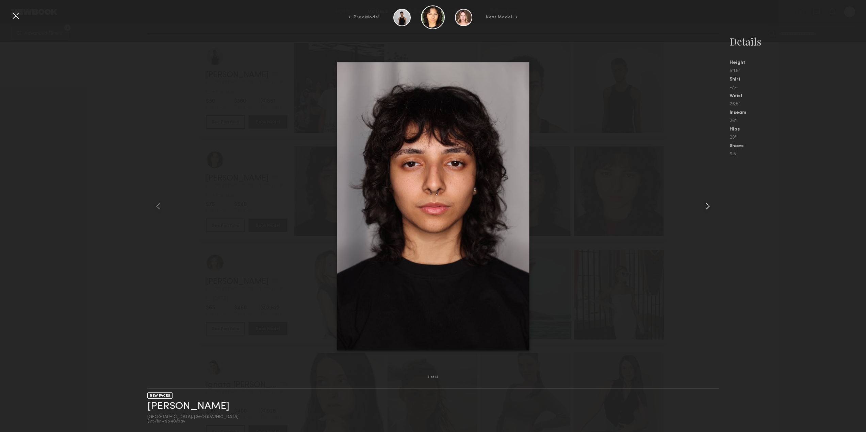
click at [713, 204] on common-icon at bounding box center [707, 206] width 11 height 11
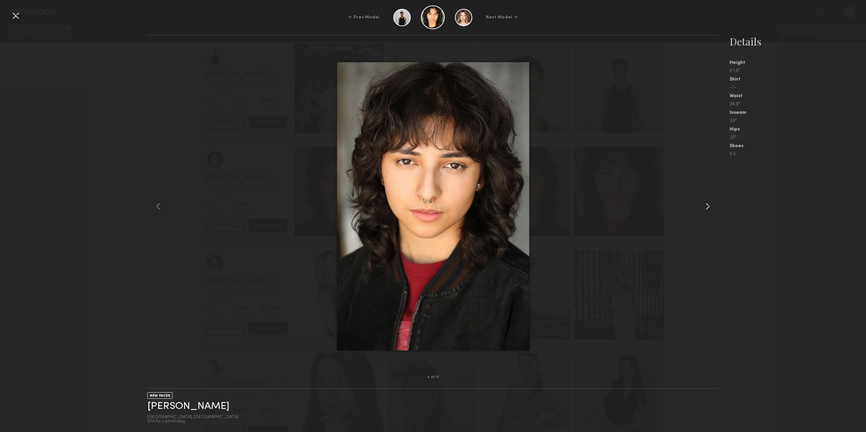
click at [713, 204] on common-icon at bounding box center [707, 206] width 11 height 11
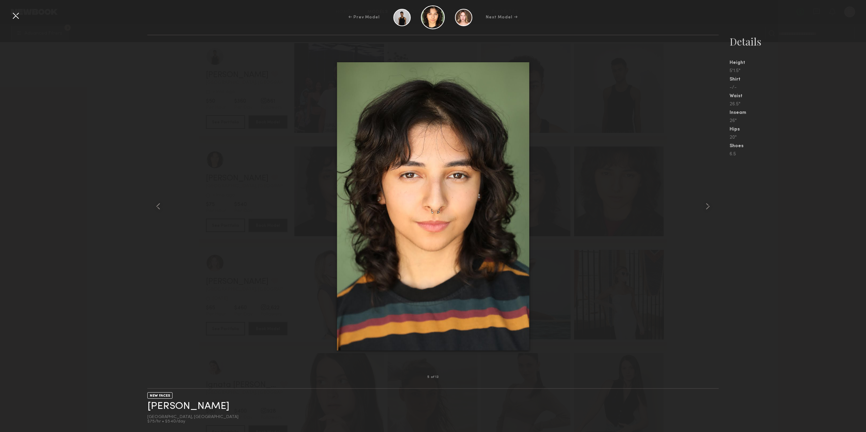
click at [649, 220] on div at bounding box center [432, 206] width 571 height 320
click at [9, 14] on div "← Prev Model Next Model →" at bounding box center [433, 17] width 866 height 24
click at [12, 15] on div at bounding box center [15, 15] width 11 height 11
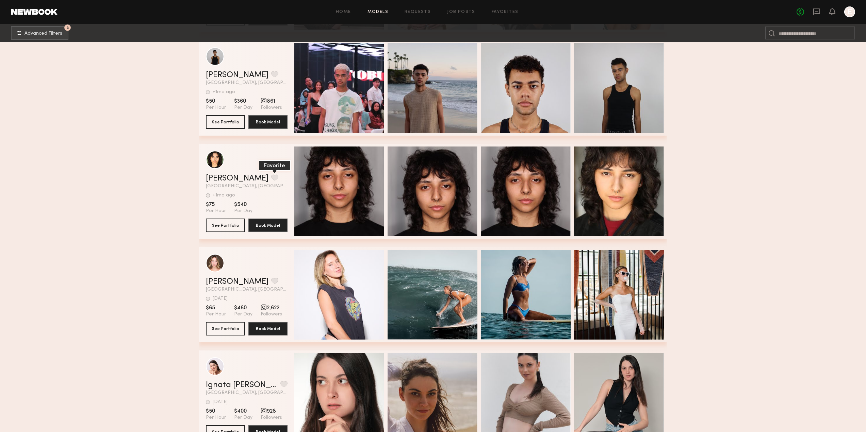
click at [271, 180] on button "grid" at bounding box center [274, 177] width 7 height 6
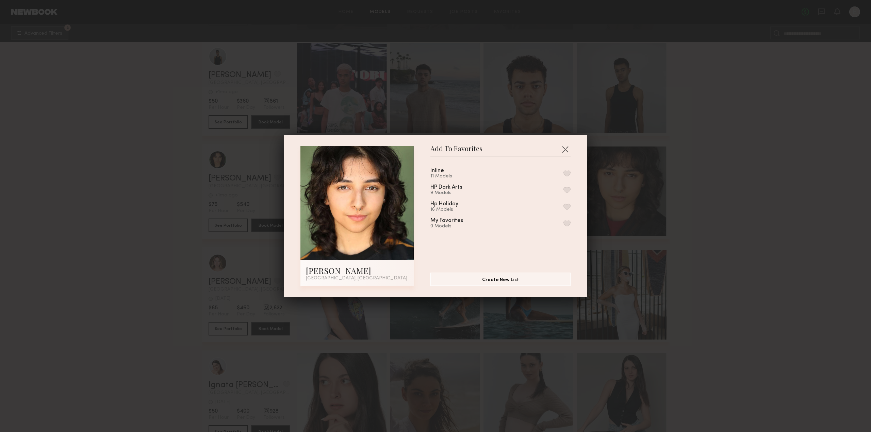
click at [563, 210] on button "button" at bounding box center [566, 207] width 7 height 6
click at [565, 146] on button "button" at bounding box center [565, 149] width 11 height 11
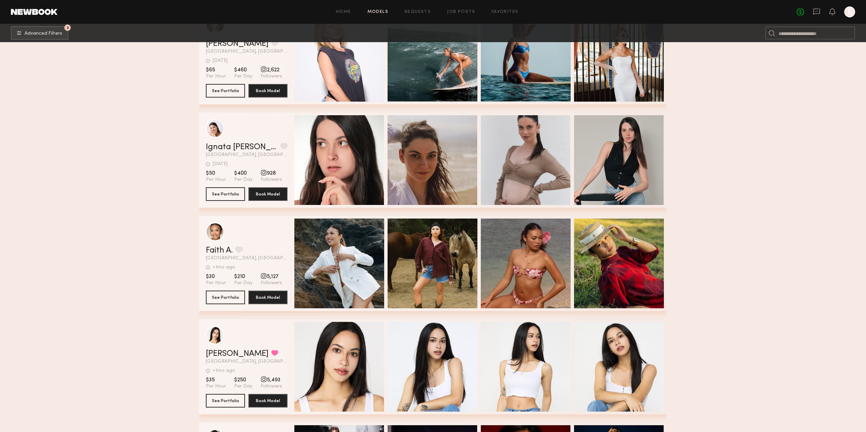
scroll to position [4354, 0]
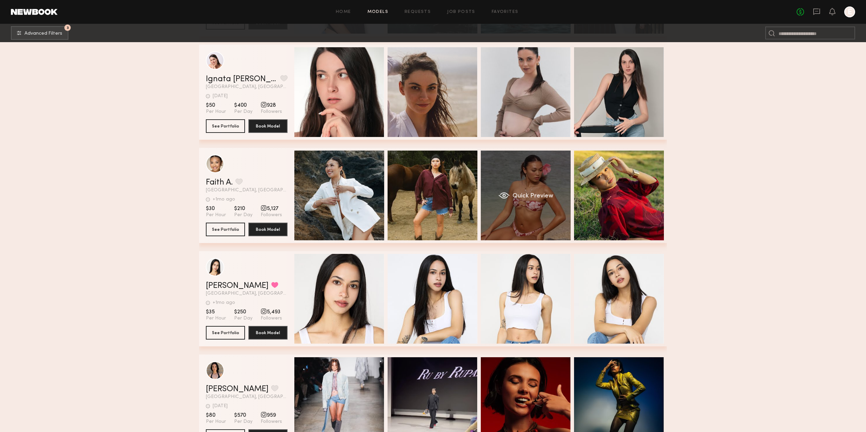
click at [525, 181] on div "Quick Preview" at bounding box center [526, 196] width 90 height 90
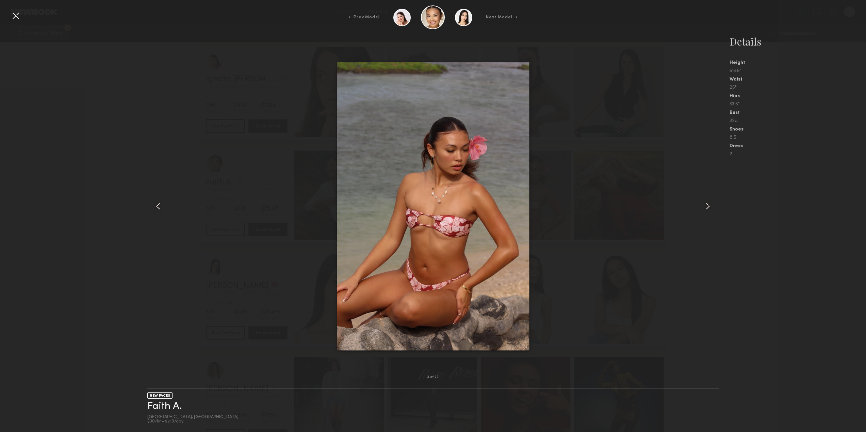
click at [707, 206] on common-icon at bounding box center [707, 206] width 11 height 11
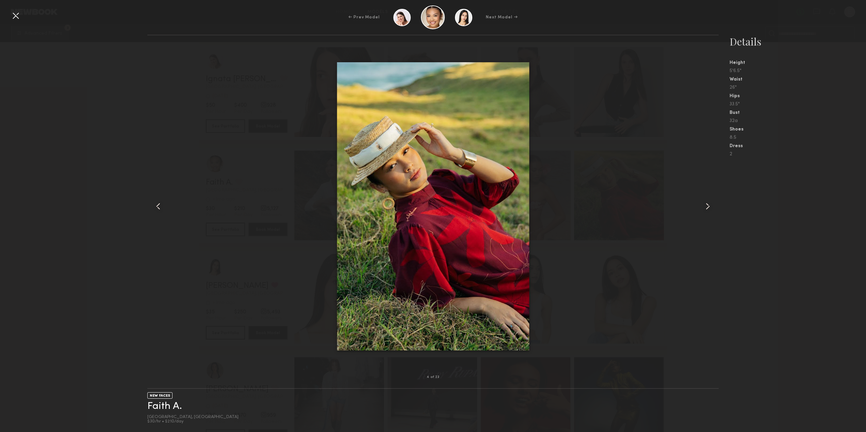
click at [707, 206] on common-icon at bounding box center [707, 206] width 11 height 11
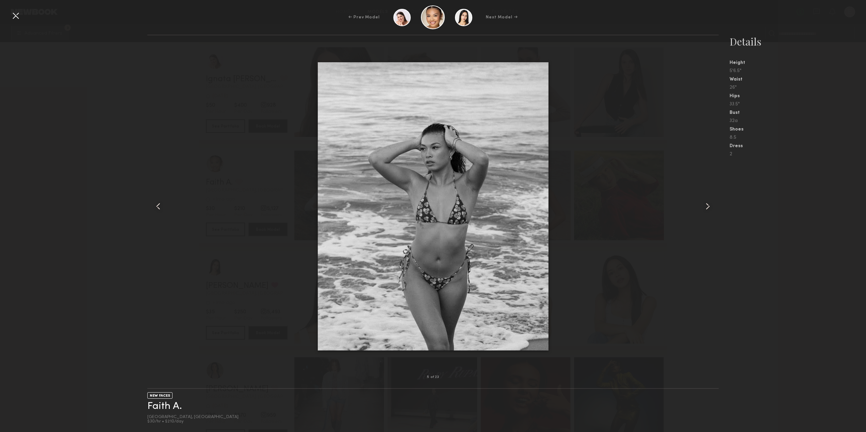
click at [707, 206] on common-icon at bounding box center [707, 206] width 11 height 11
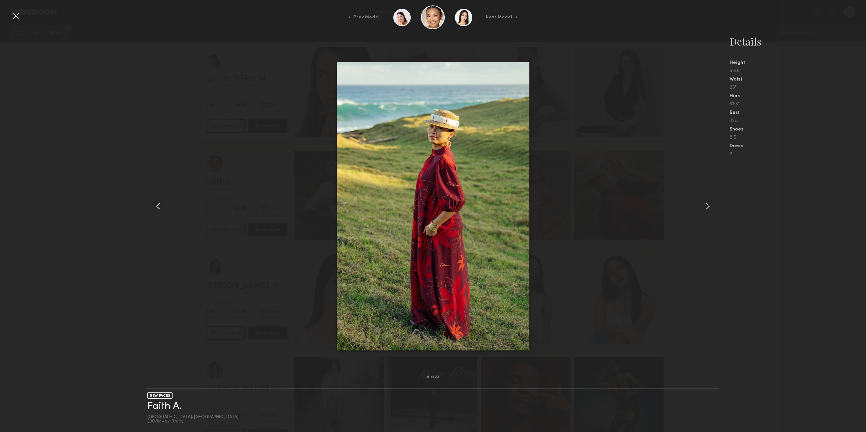
click at [707, 206] on common-icon at bounding box center [707, 206] width 11 height 11
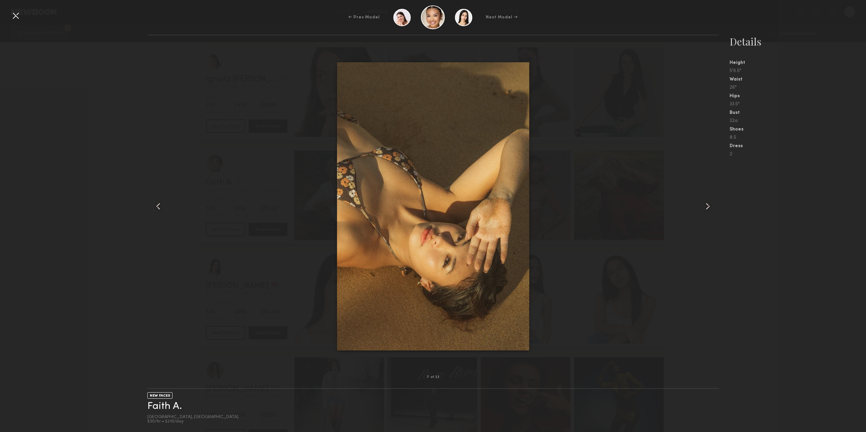
click at [707, 206] on common-icon at bounding box center [707, 206] width 11 height 11
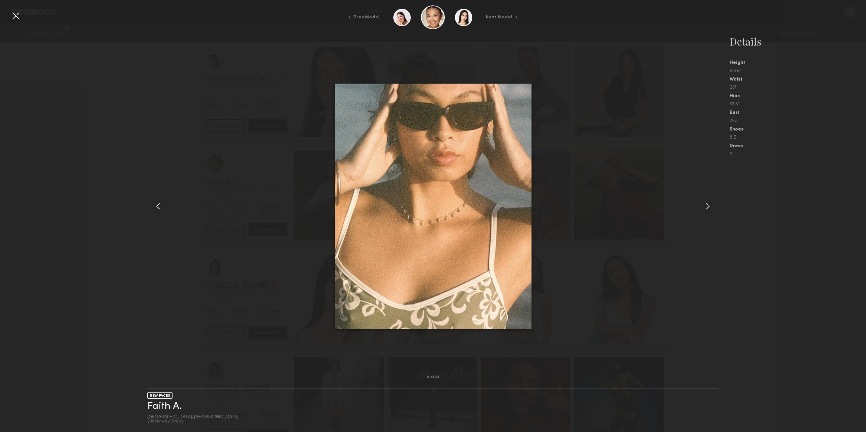
click at [707, 206] on common-icon at bounding box center [707, 206] width 11 height 11
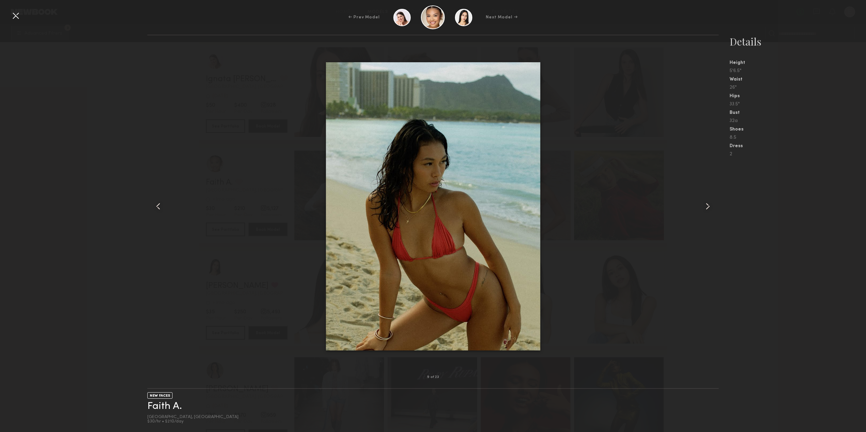
click at [707, 206] on common-icon at bounding box center [707, 206] width 11 height 11
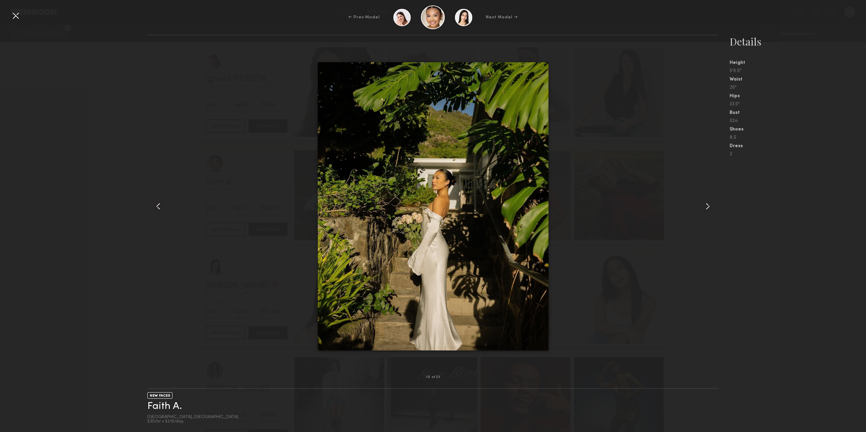
click at [707, 206] on common-icon at bounding box center [707, 206] width 11 height 11
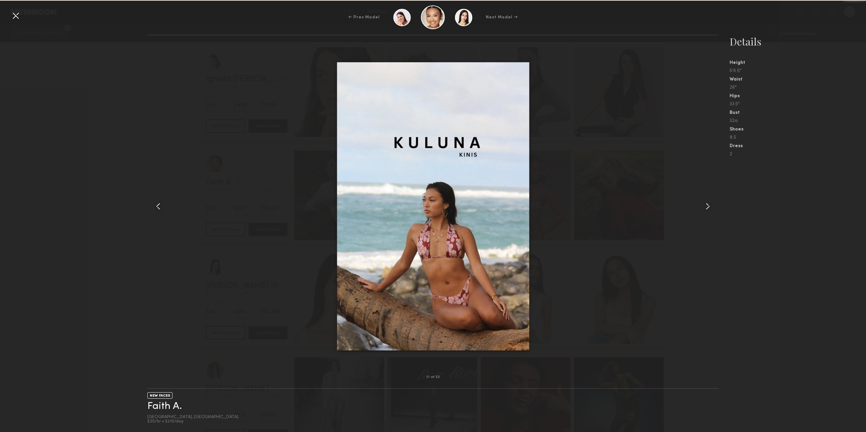
click at [707, 206] on common-icon at bounding box center [707, 206] width 11 height 11
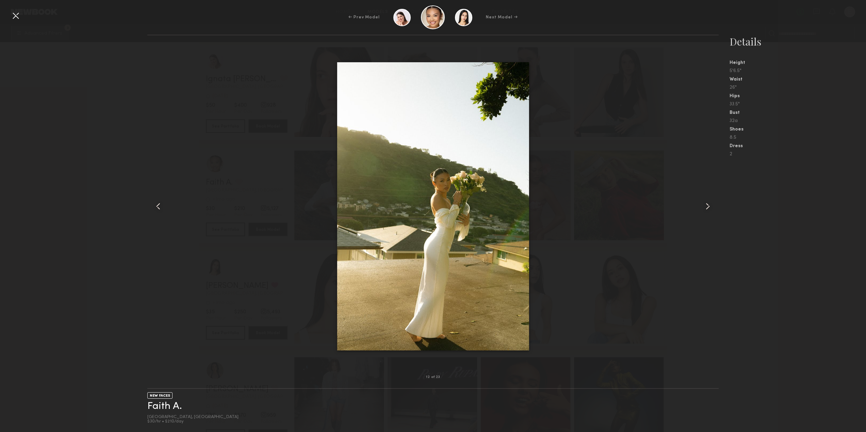
click at [707, 206] on common-icon at bounding box center [707, 206] width 11 height 11
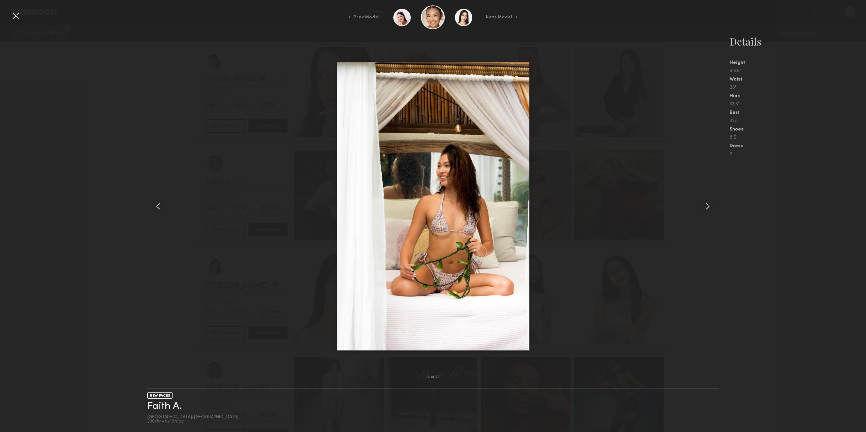
click at [707, 206] on common-icon at bounding box center [707, 206] width 11 height 11
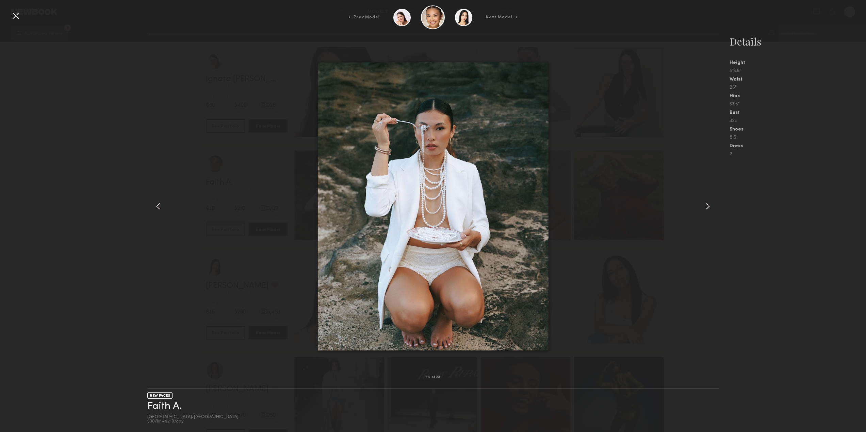
click at [707, 206] on common-icon at bounding box center [707, 206] width 11 height 11
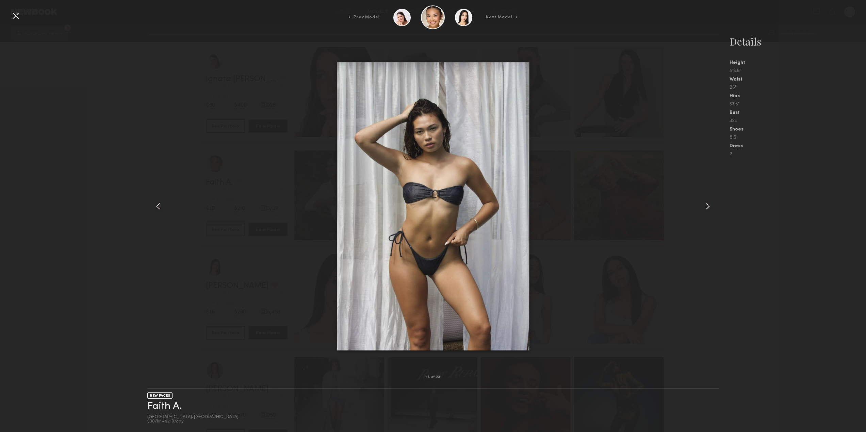
click at [707, 206] on common-icon at bounding box center [707, 206] width 11 height 11
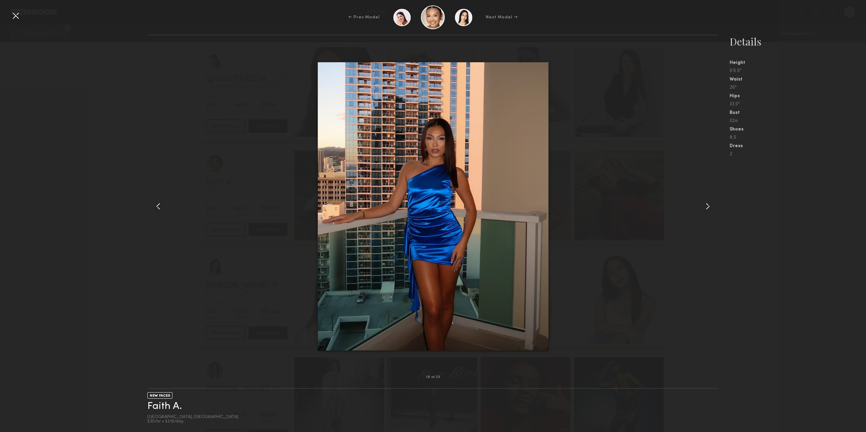
click at [707, 206] on common-icon at bounding box center [707, 206] width 11 height 11
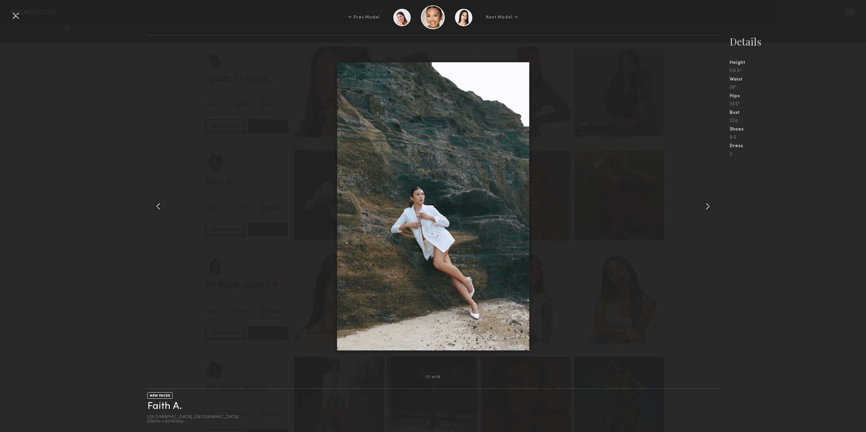
click at [707, 206] on common-icon at bounding box center [707, 206] width 11 height 11
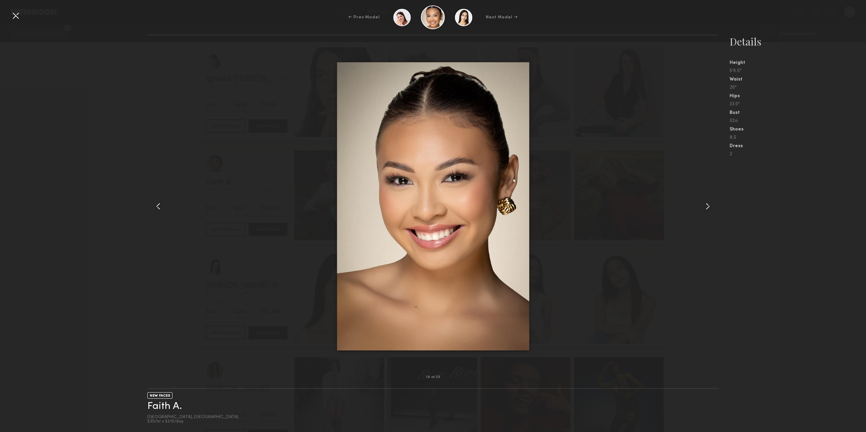
click at [14, 15] on div at bounding box center [15, 15] width 11 height 11
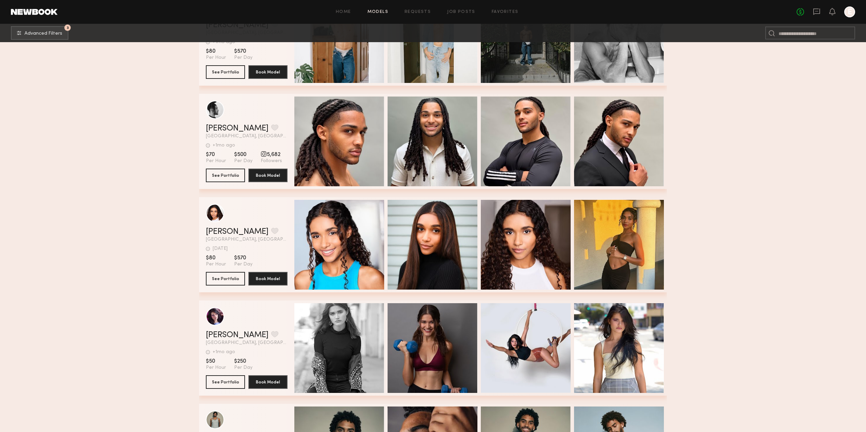
scroll to position [4830, 0]
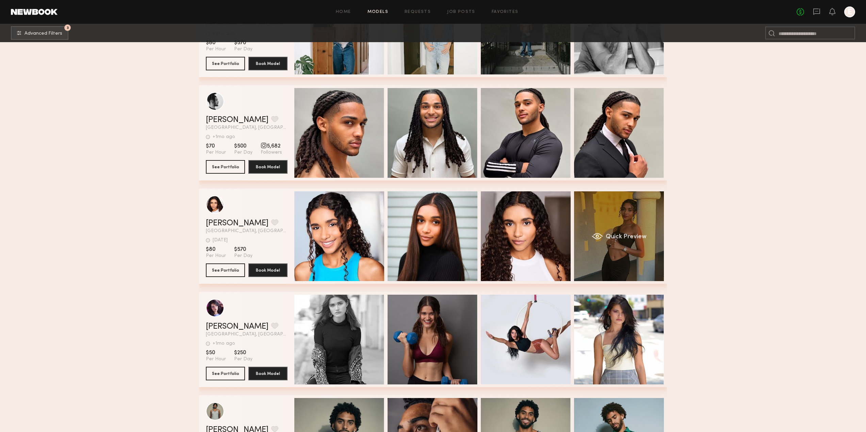
click at [612, 237] on span "Quick Preview" at bounding box center [625, 237] width 41 height 6
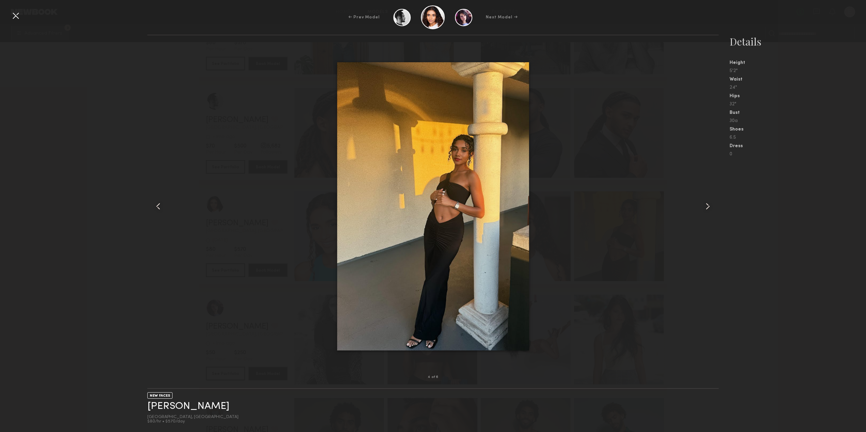
click at [711, 206] on common-icon at bounding box center [707, 206] width 11 height 11
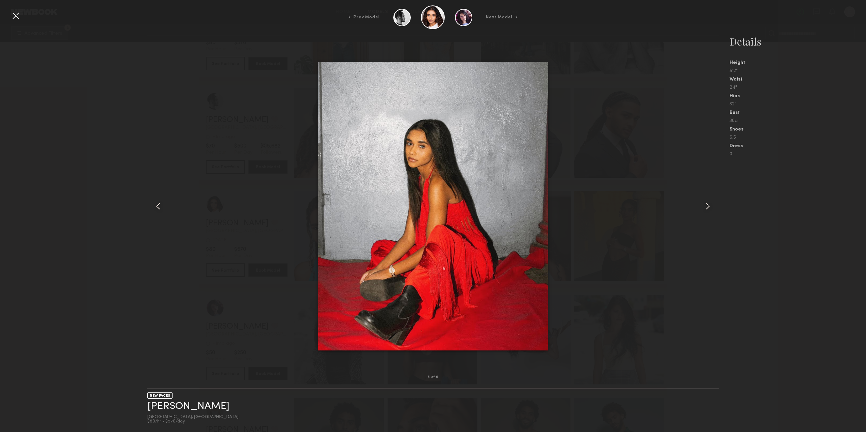
click at [707, 206] on common-icon at bounding box center [707, 206] width 11 height 11
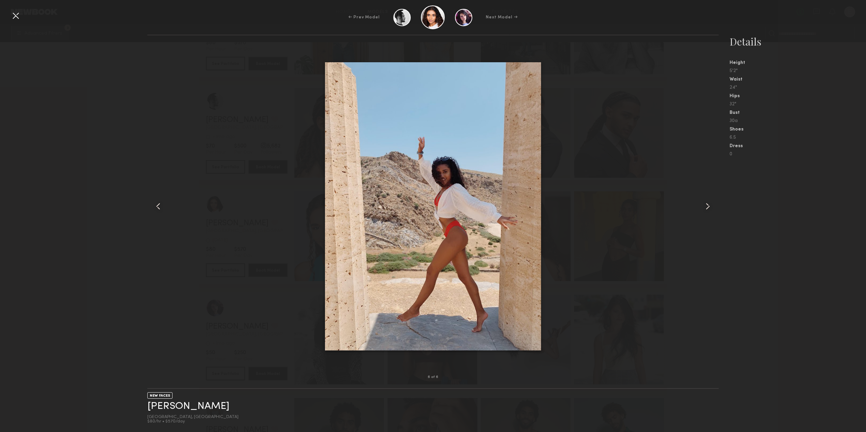
click at [707, 206] on common-icon at bounding box center [707, 206] width 11 height 11
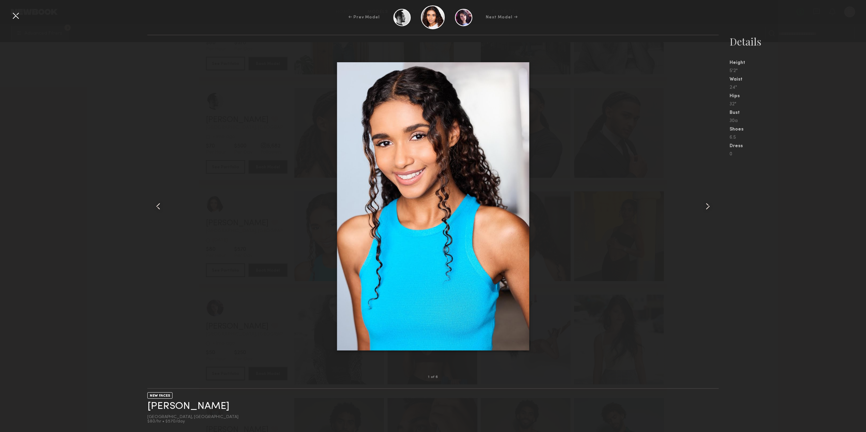
click at [707, 206] on common-icon at bounding box center [707, 206] width 11 height 11
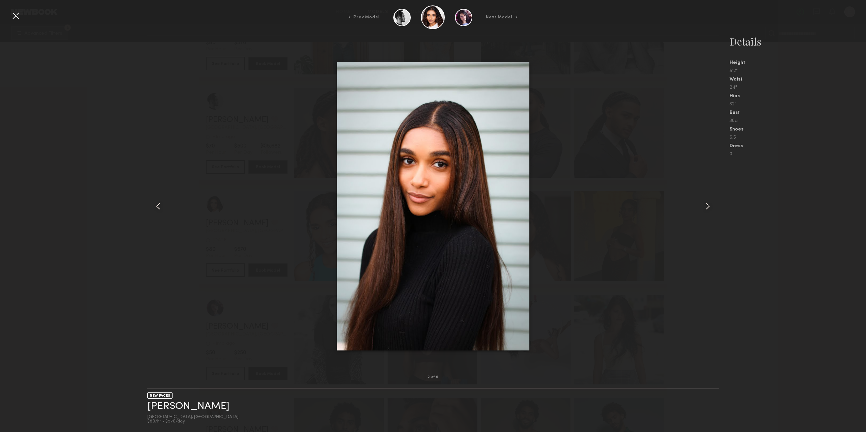
click at [707, 206] on common-icon at bounding box center [707, 206] width 11 height 11
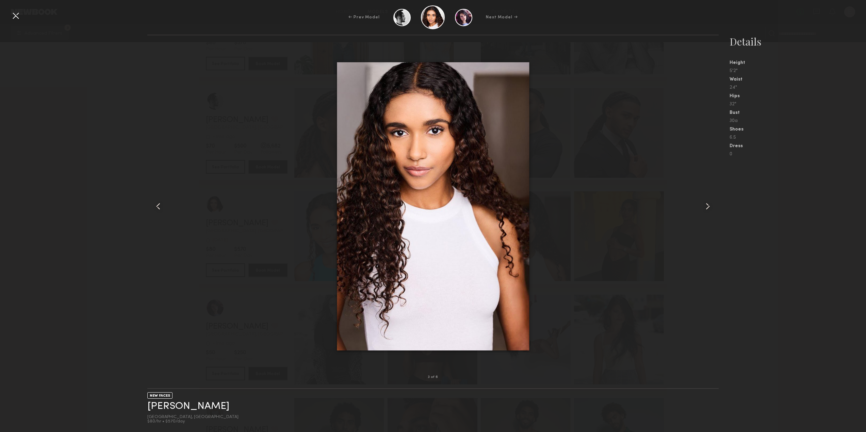
click at [707, 206] on common-icon at bounding box center [707, 206] width 11 height 11
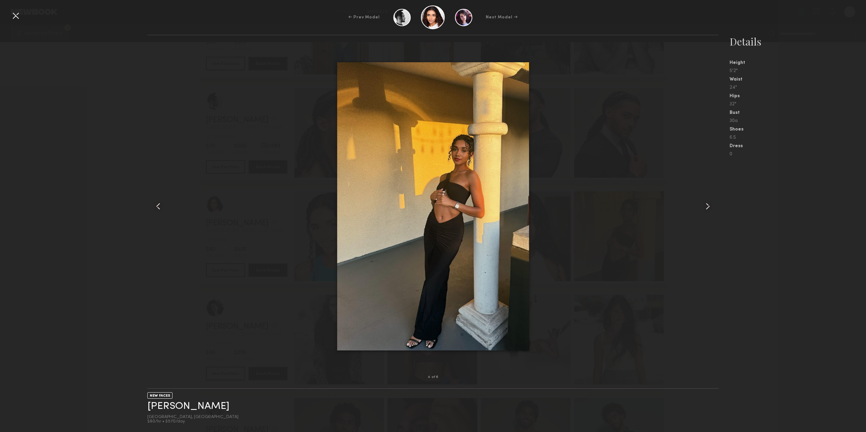
click at [707, 206] on common-icon at bounding box center [707, 206] width 11 height 11
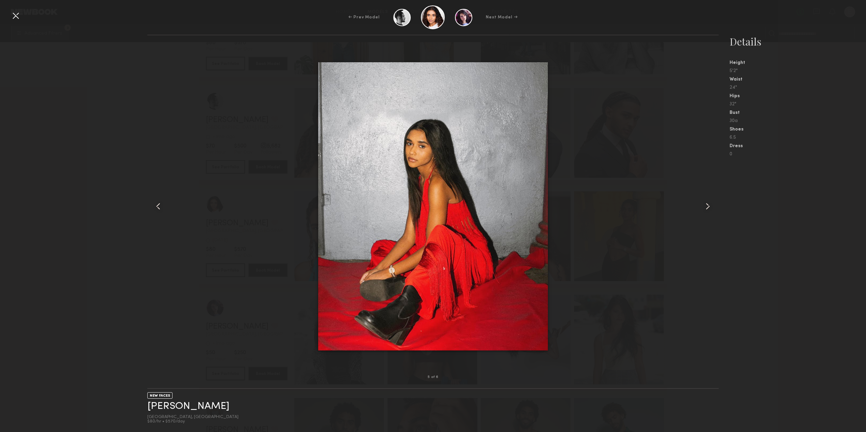
click at [707, 206] on common-icon at bounding box center [707, 206] width 11 height 11
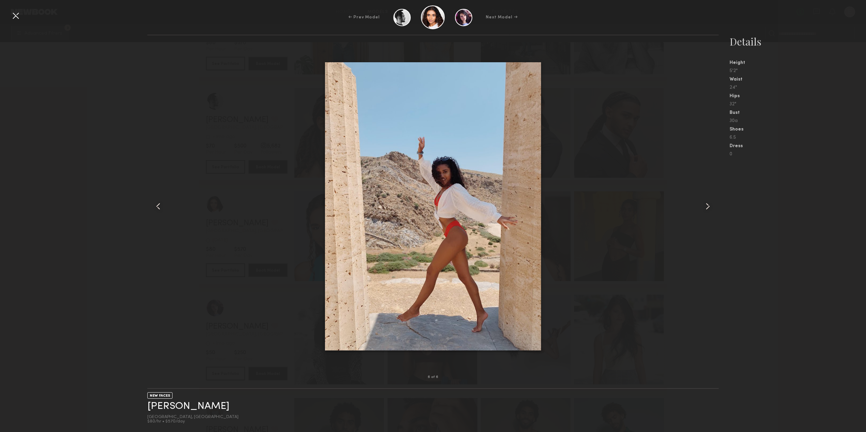
click at [707, 206] on common-icon at bounding box center [707, 206] width 11 height 11
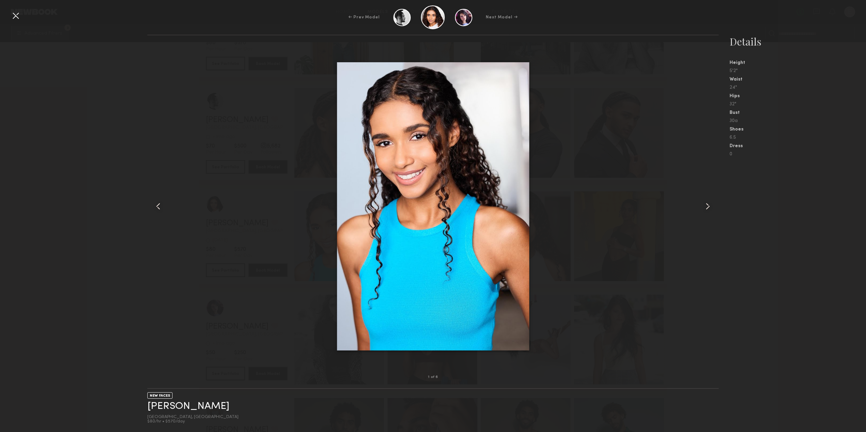
click at [707, 206] on common-icon at bounding box center [707, 206] width 11 height 11
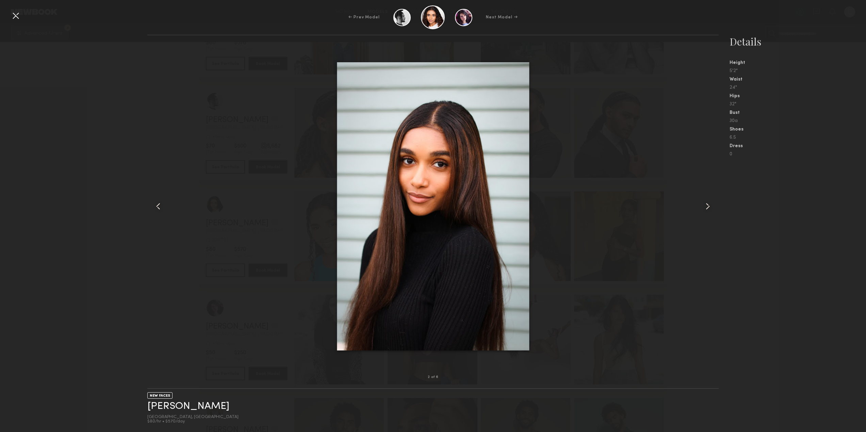
click at [707, 206] on common-icon at bounding box center [707, 206] width 11 height 11
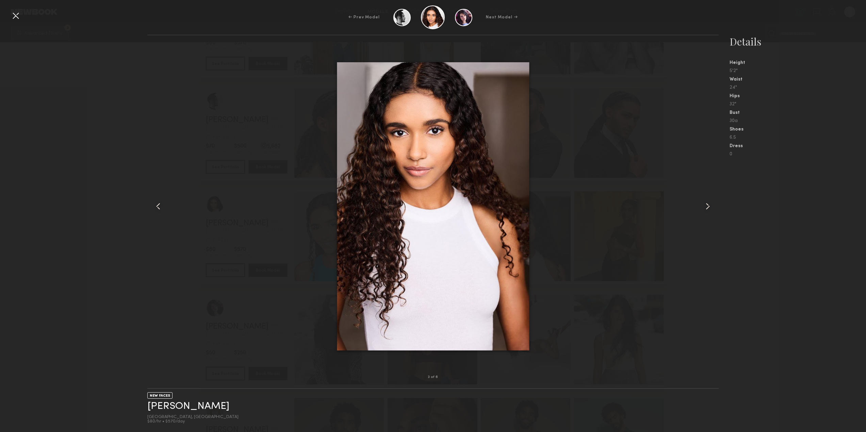
click at [707, 206] on common-icon at bounding box center [707, 206] width 11 height 11
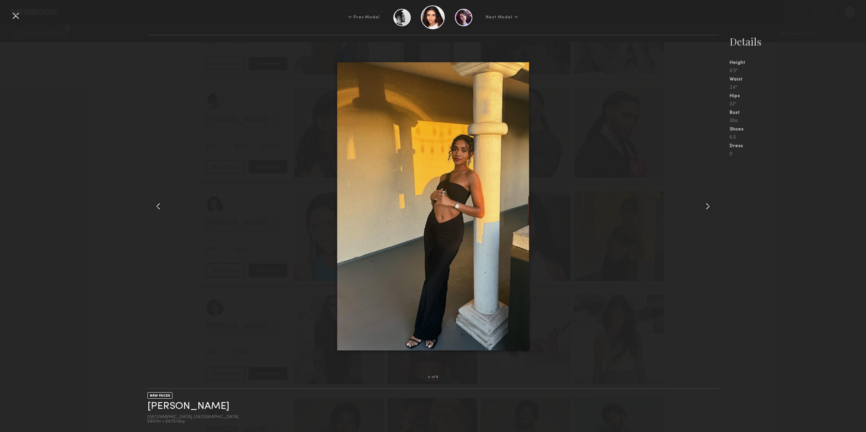
click at [707, 206] on common-icon at bounding box center [707, 206] width 11 height 11
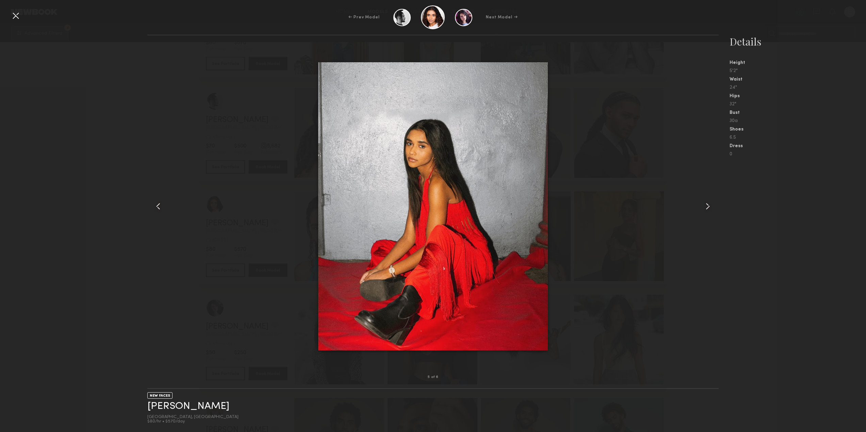
click at [707, 206] on common-icon at bounding box center [707, 206] width 11 height 11
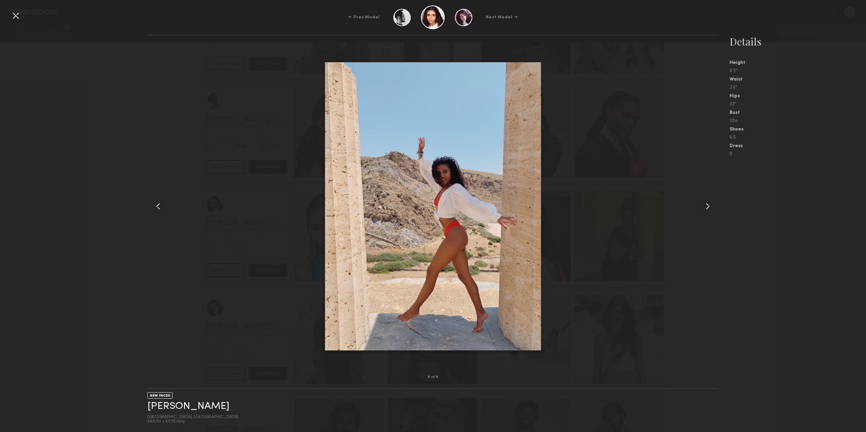
click at [19, 16] on div at bounding box center [15, 15] width 11 height 11
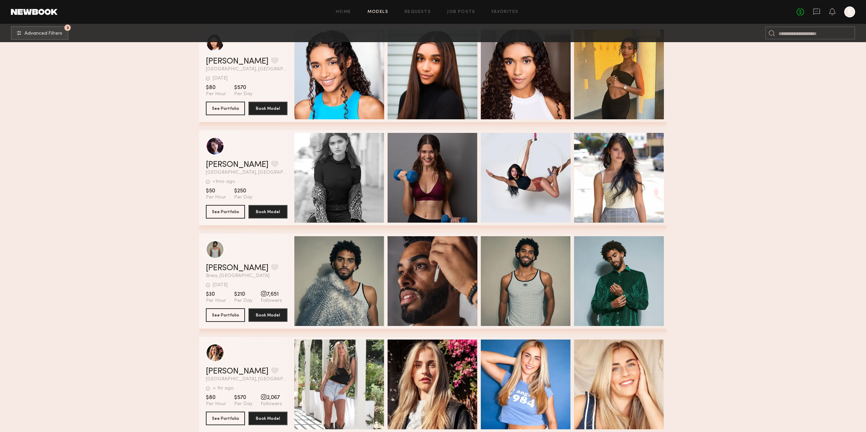
scroll to position [5000, 0]
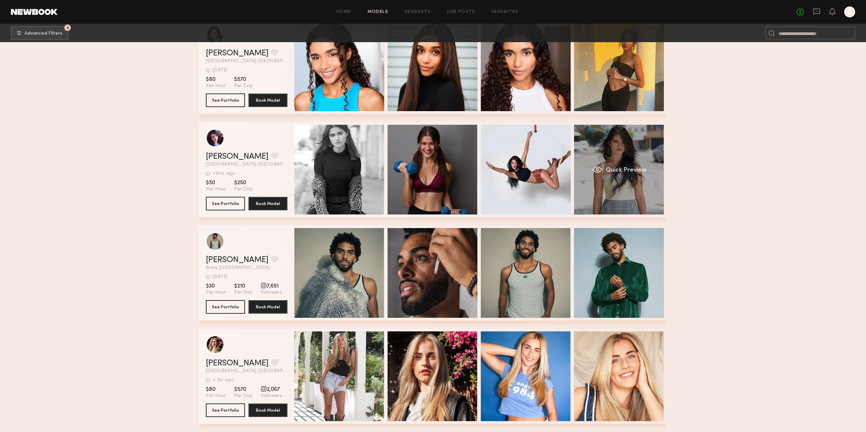
click at [615, 173] on span "Quick Preview" at bounding box center [625, 170] width 41 height 6
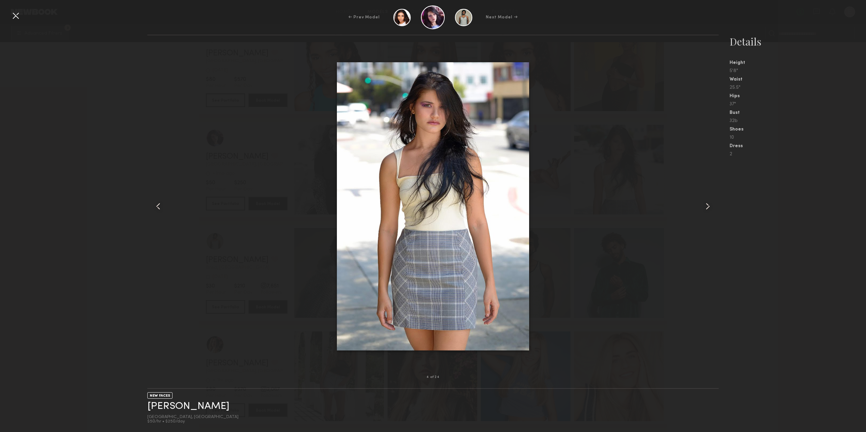
click at [709, 207] on common-icon at bounding box center [707, 206] width 11 height 11
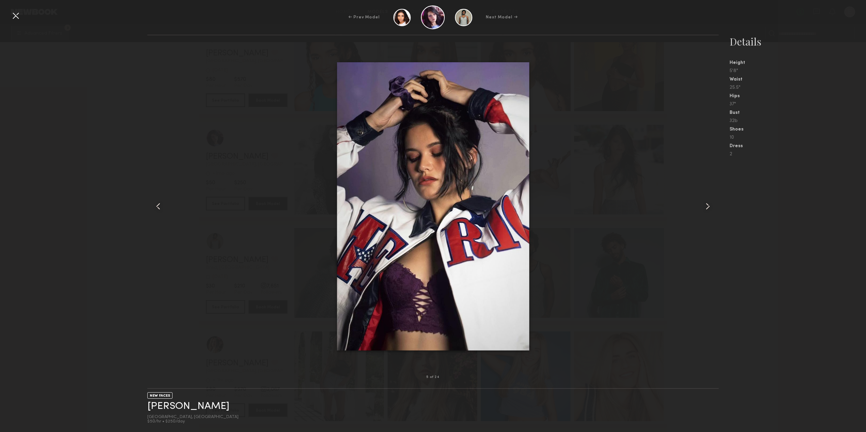
click at [709, 207] on common-icon at bounding box center [707, 206] width 11 height 11
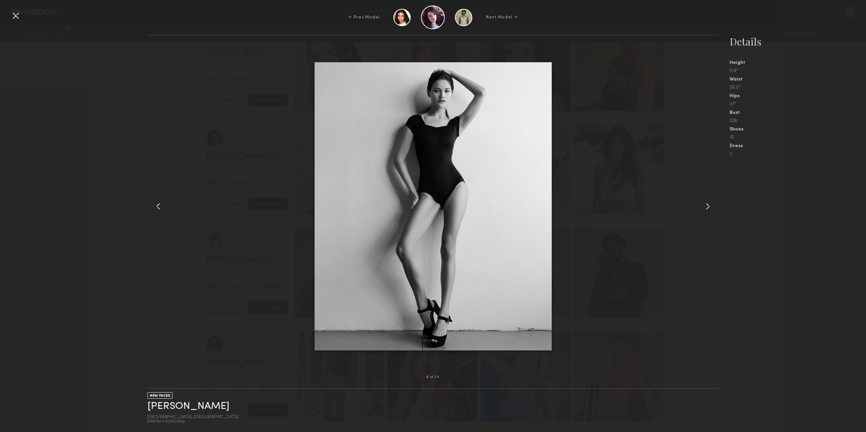
click at [709, 207] on common-icon at bounding box center [707, 206] width 11 height 11
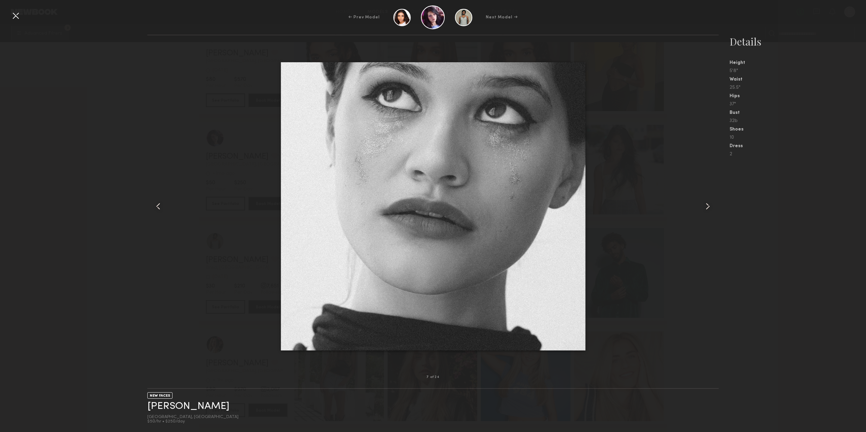
click at [709, 207] on common-icon at bounding box center [707, 206] width 11 height 11
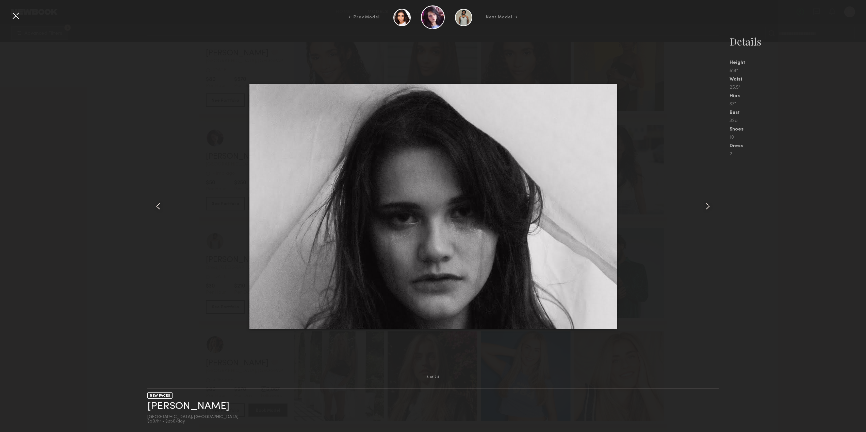
click at [709, 207] on common-icon at bounding box center [707, 206] width 11 height 11
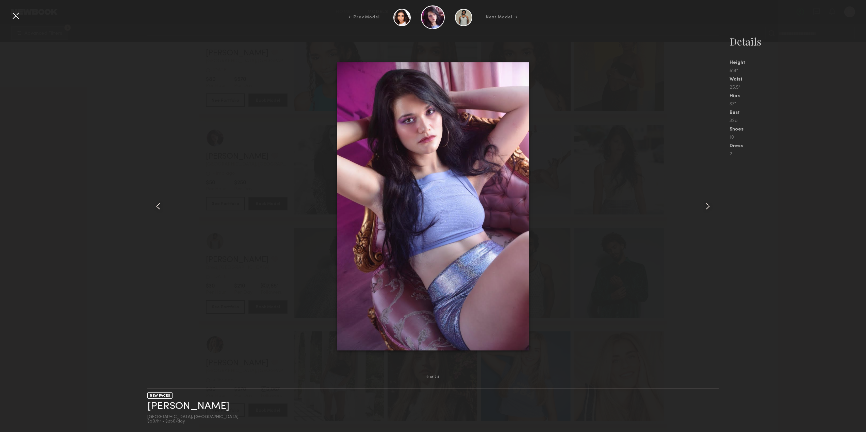
click at [709, 207] on common-icon at bounding box center [707, 206] width 11 height 11
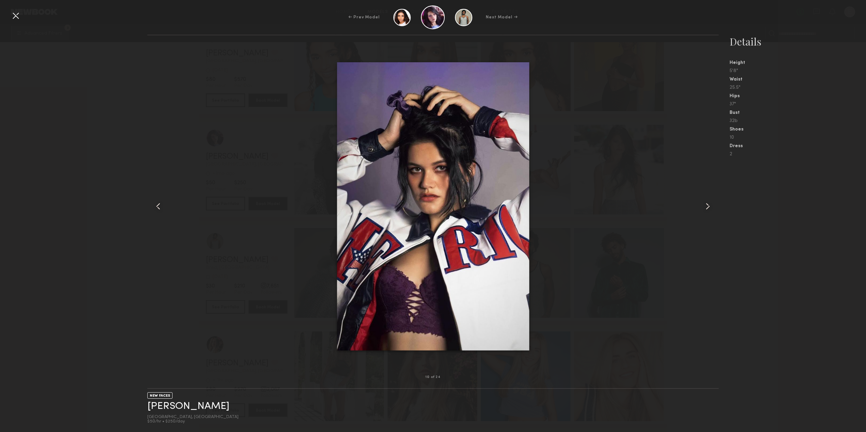
click at [709, 207] on common-icon at bounding box center [707, 206] width 11 height 11
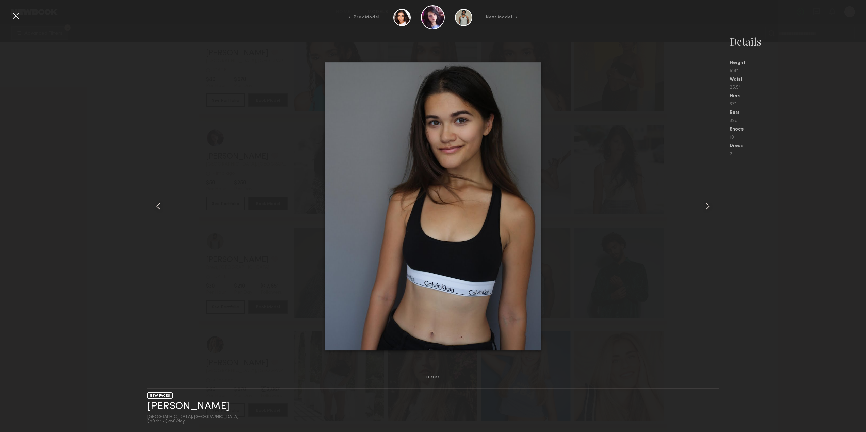
click at [709, 207] on common-icon at bounding box center [707, 206] width 11 height 11
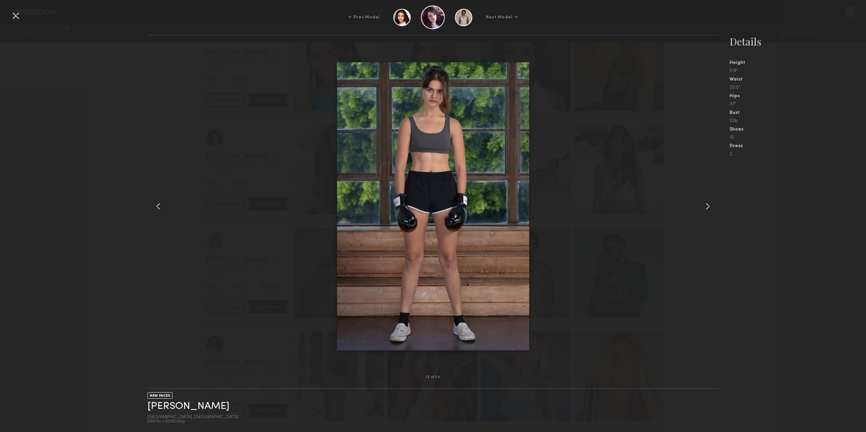
click at [707, 203] on common-icon at bounding box center [707, 206] width 11 height 11
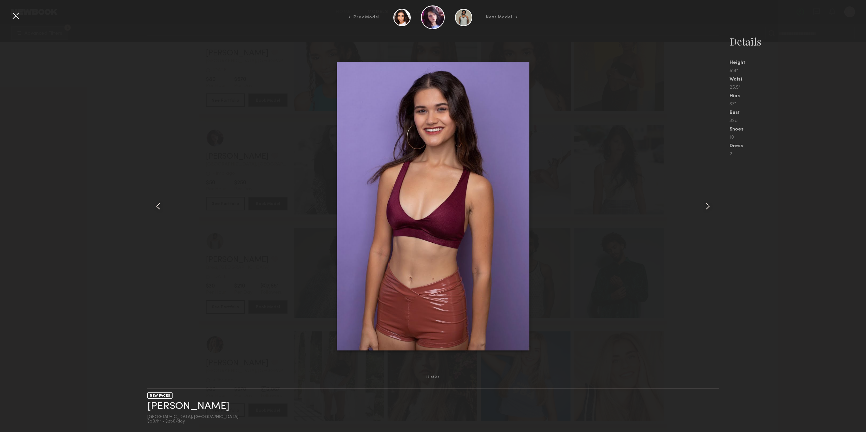
click at [699, 206] on div at bounding box center [707, 206] width 23 height 320
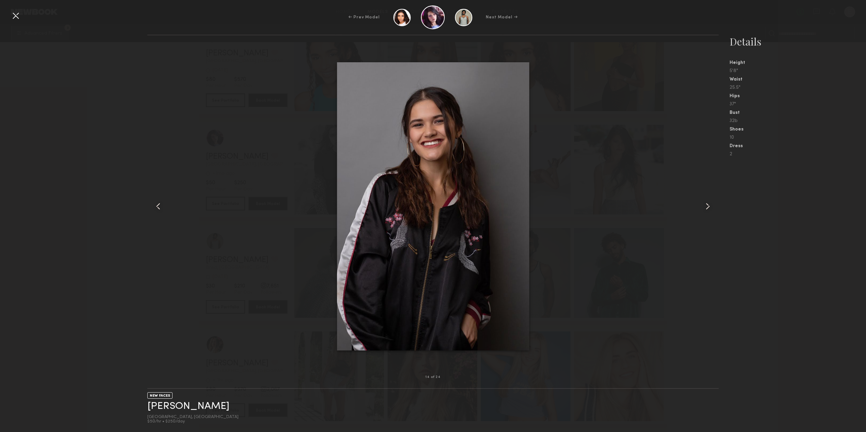
click at [699, 206] on div at bounding box center [707, 206] width 23 height 320
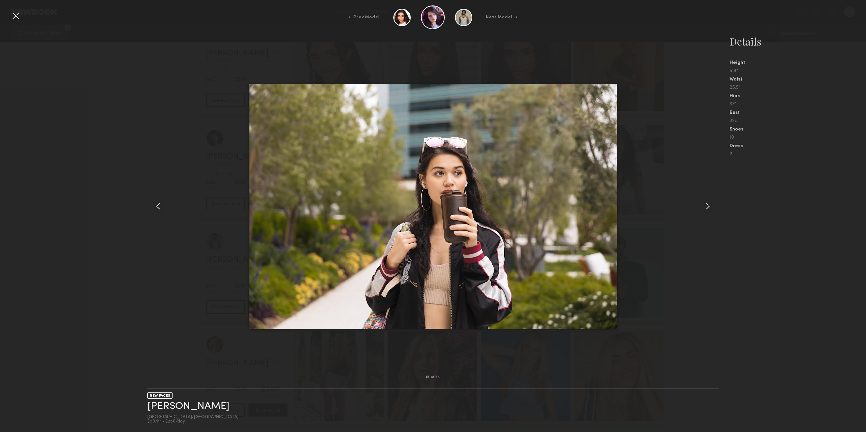
click at [699, 206] on div at bounding box center [707, 206] width 23 height 320
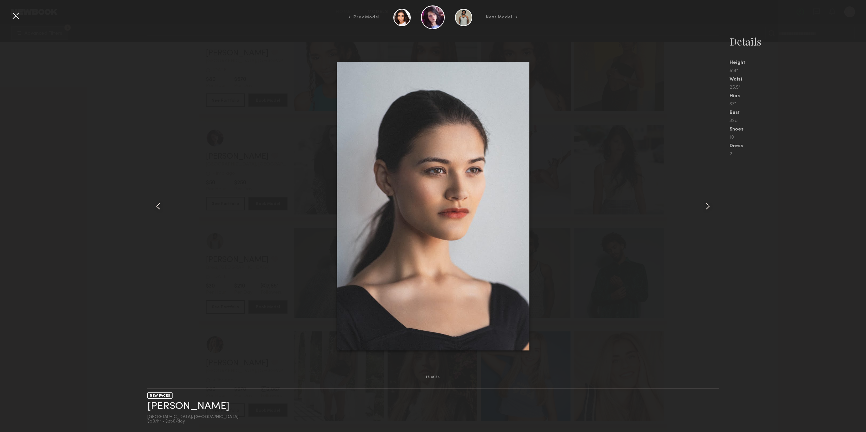
drag, startPoint x: 12, startPoint y: 16, endPoint x: 106, endPoint y: 53, distance: 100.5
click at [14, 17] on div at bounding box center [15, 15] width 11 height 11
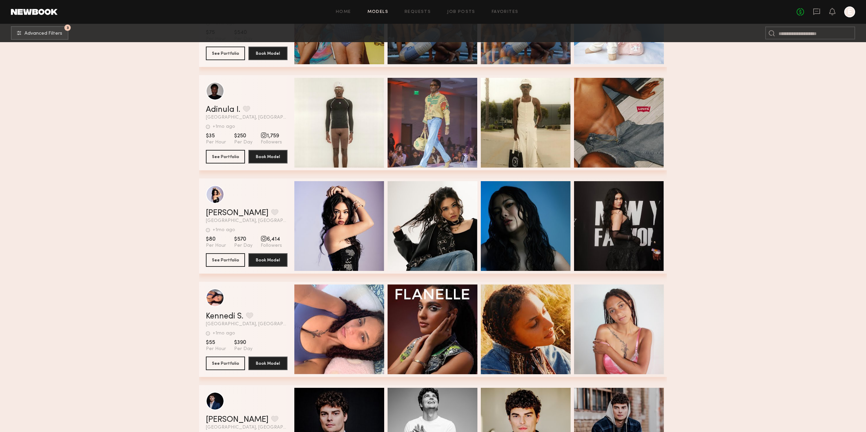
scroll to position [5816, 0]
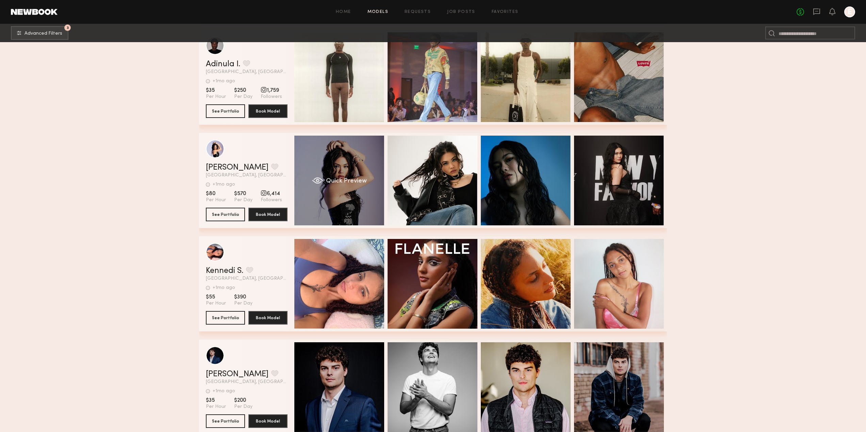
click at [358, 201] on div "Quick Preview" at bounding box center [339, 181] width 90 height 90
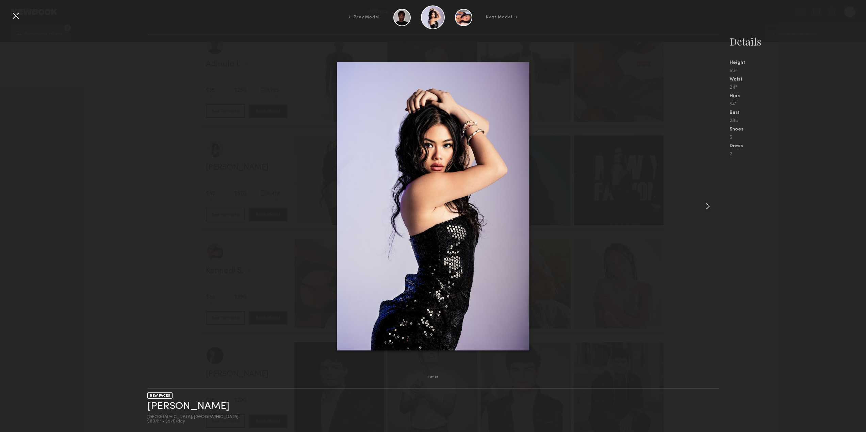
click at [701, 201] on div at bounding box center [707, 206] width 23 height 320
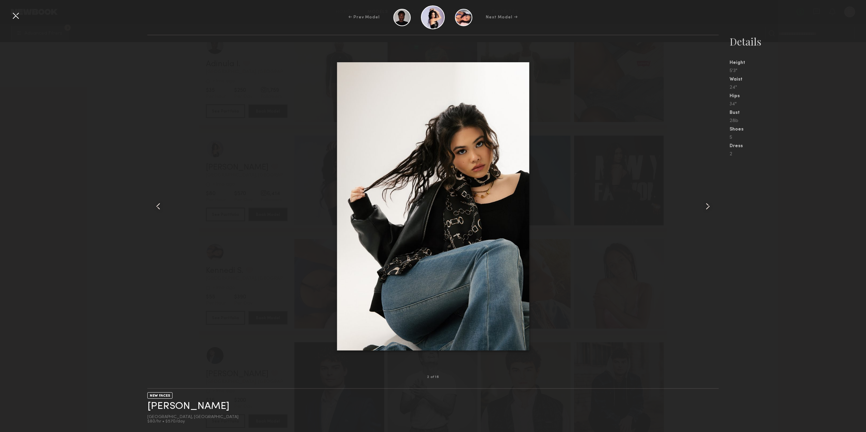
click at [701, 201] on div at bounding box center [707, 206] width 23 height 320
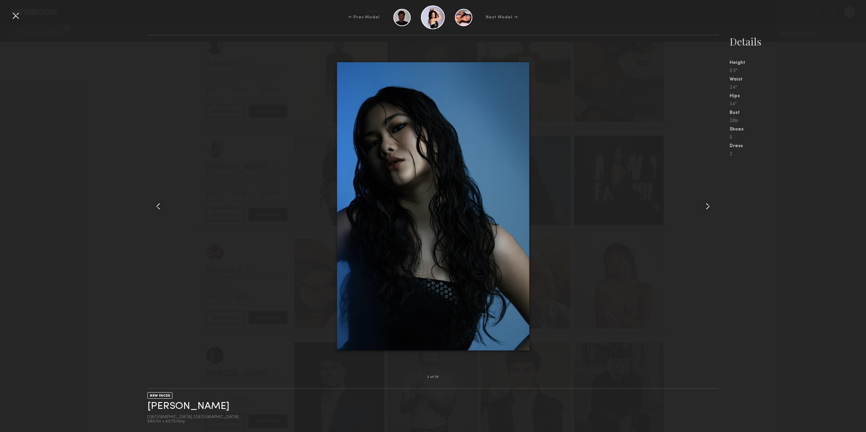
click at [701, 201] on div at bounding box center [707, 206] width 23 height 320
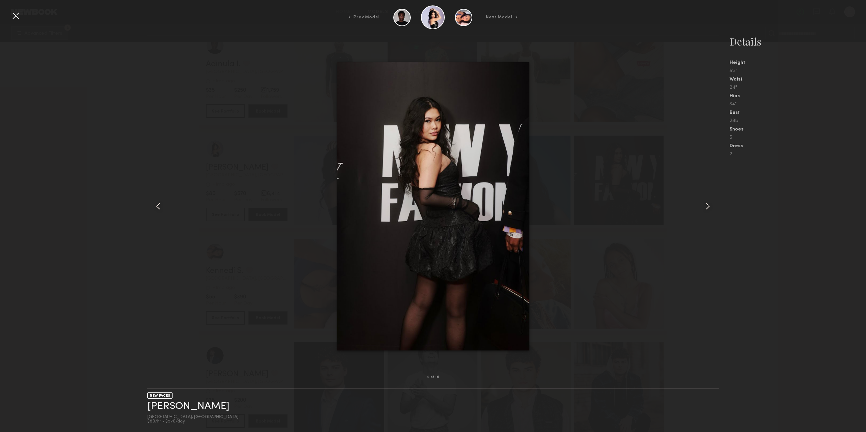
click at [701, 201] on div at bounding box center [707, 206] width 23 height 320
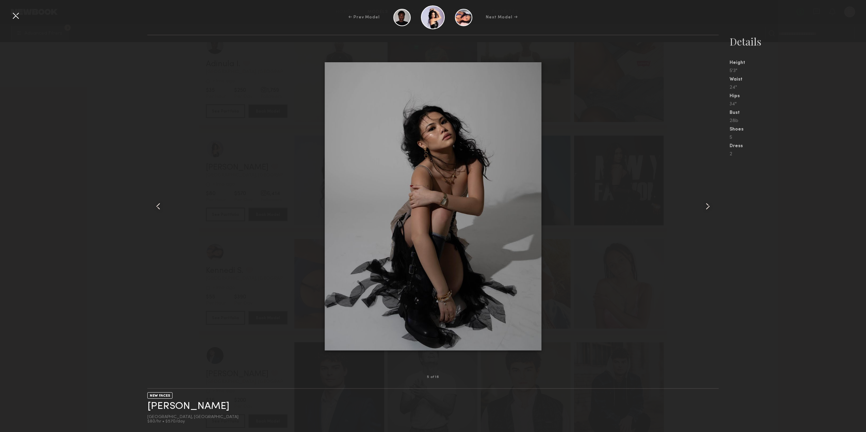
click at [701, 201] on div at bounding box center [707, 206] width 23 height 320
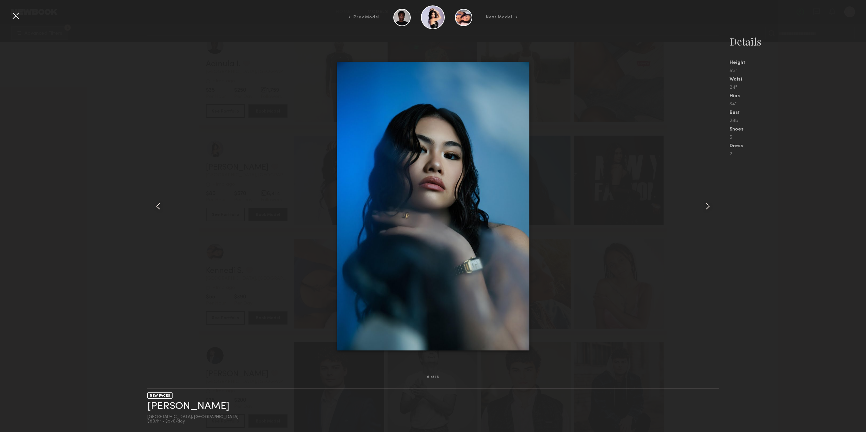
click at [701, 201] on div at bounding box center [707, 206] width 23 height 320
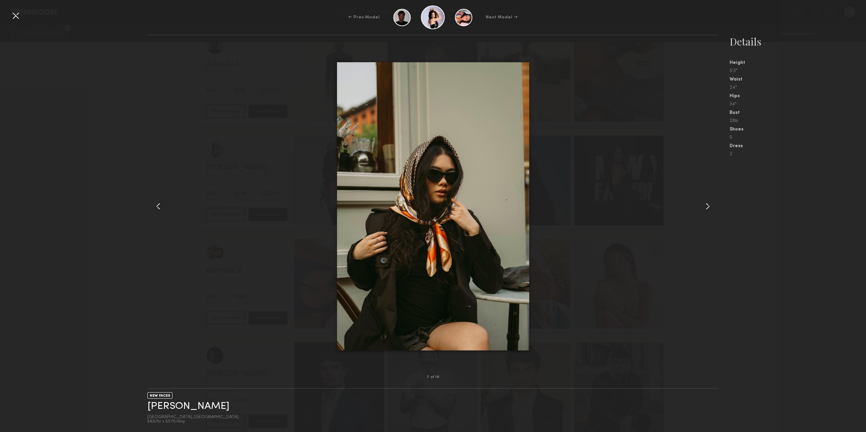
click at [701, 201] on div at bounding box center [707, 206] width 23 height 320
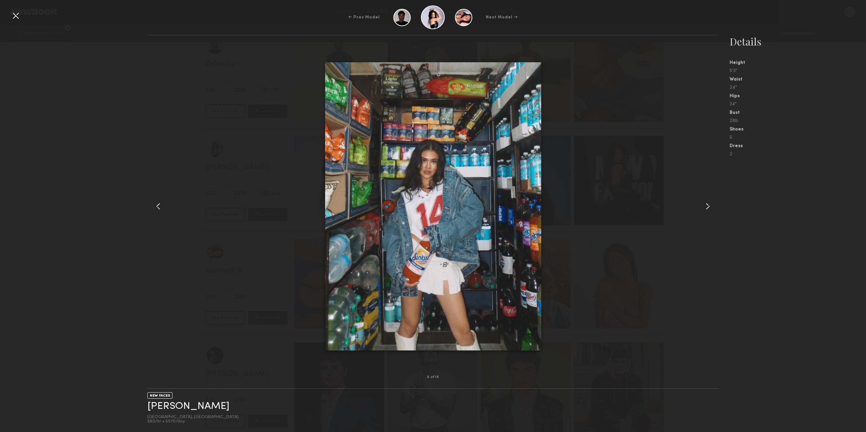
click at [701, 201] on div at bounding box center [707, 206] width 23 height 320
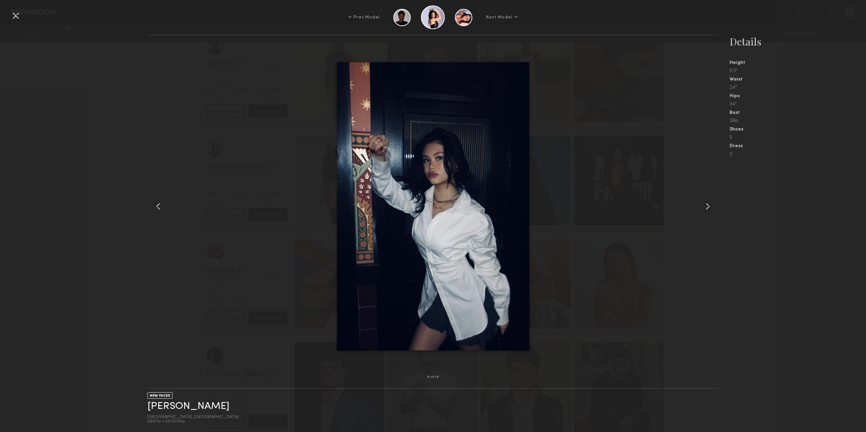
click at [701, 201] on div at bounding box center [707, 206] width 23 height 320
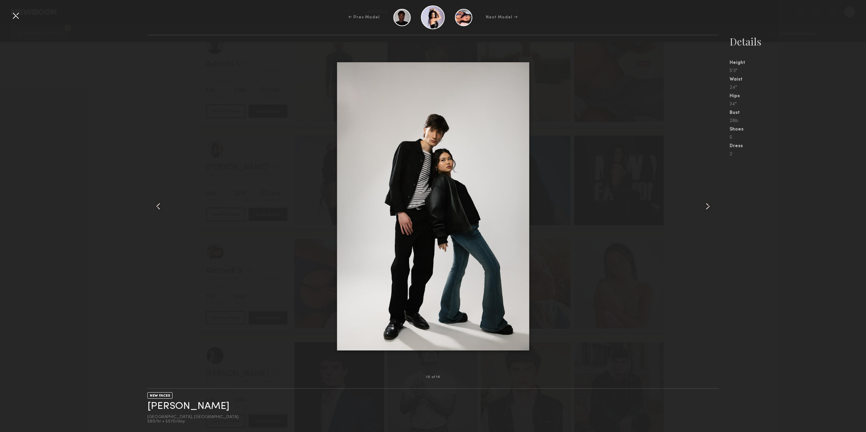
click at [701, 201] on div at bounding box center [707, 206] width 23 height 320
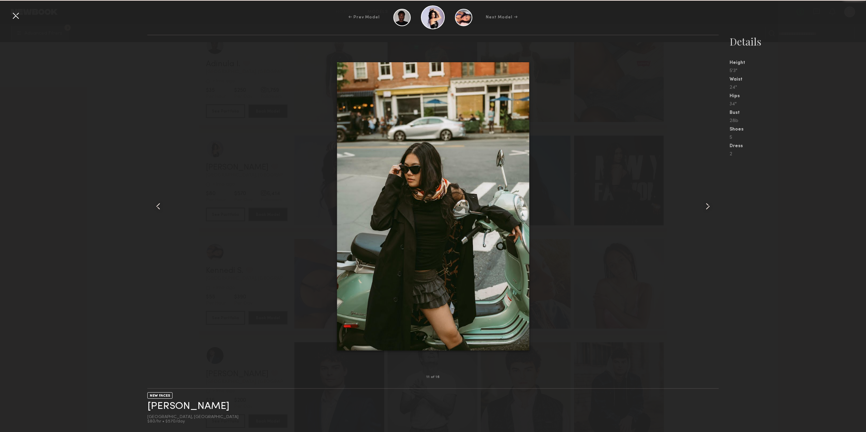
click at [701, 201] on div at bounding box center [707, 206] width 23 height 320
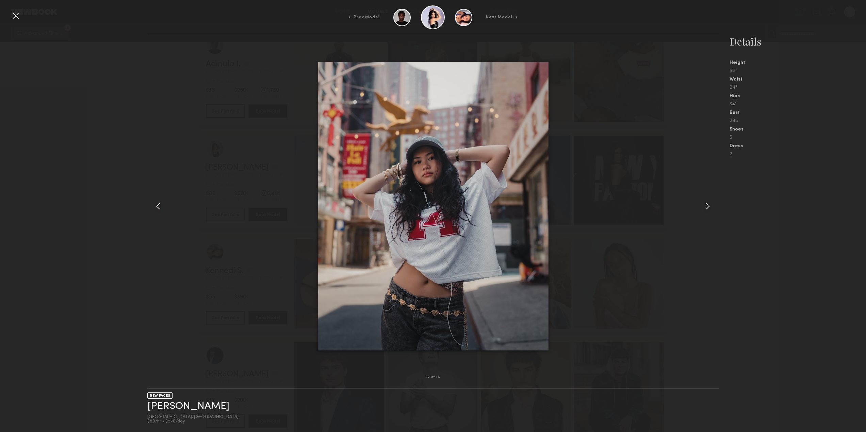
click at [701, 201] on div at bounding box center [707, 206] width 23 height 320
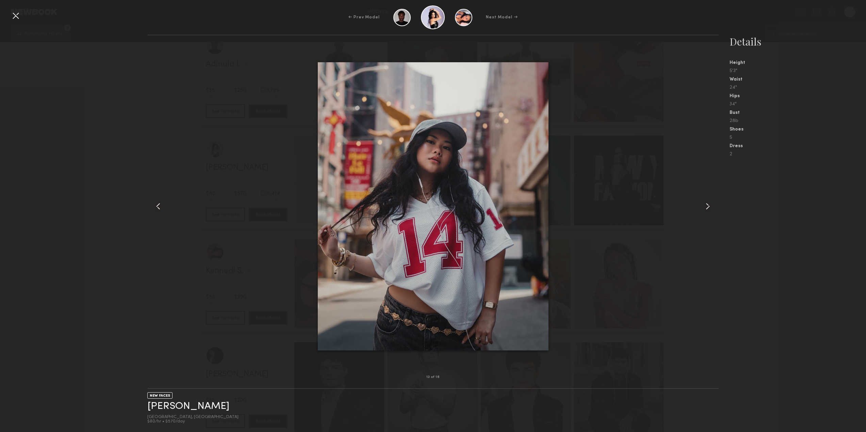
click at [701, 201] on div at bounding box center [707, 206] width 23 height 320
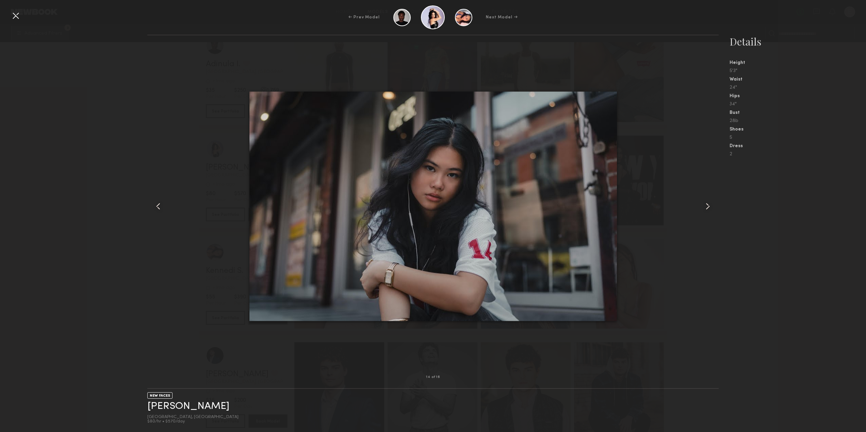
click at [20, 14] on div at bounding box center [15, 15] width 11 height 11
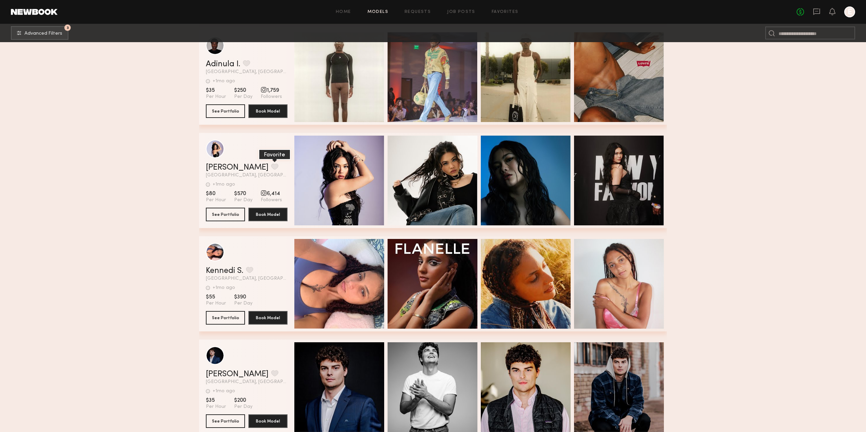
click at [271, 170] on button "grid" at bounding box center [274, 167] width 7 height 6
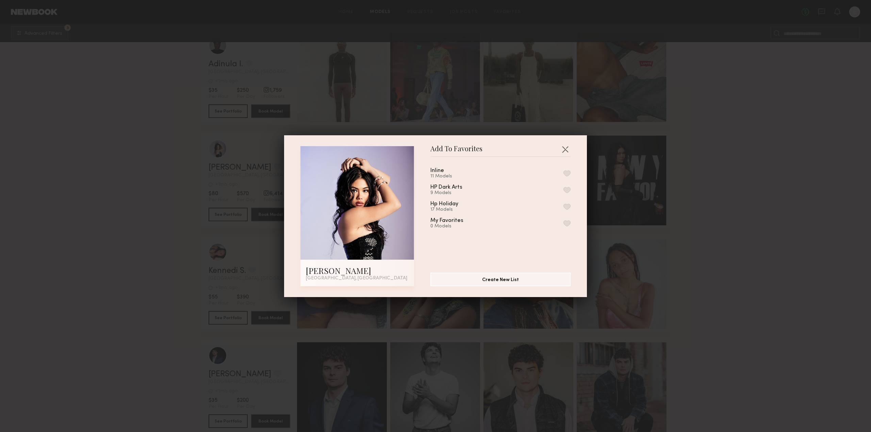
click at [563, 210] on button "button" at bounding box center [566, 207] width 7 height 6
click at [561, 151] on button "button" at bounding box center [565, 149] width 11 height 11
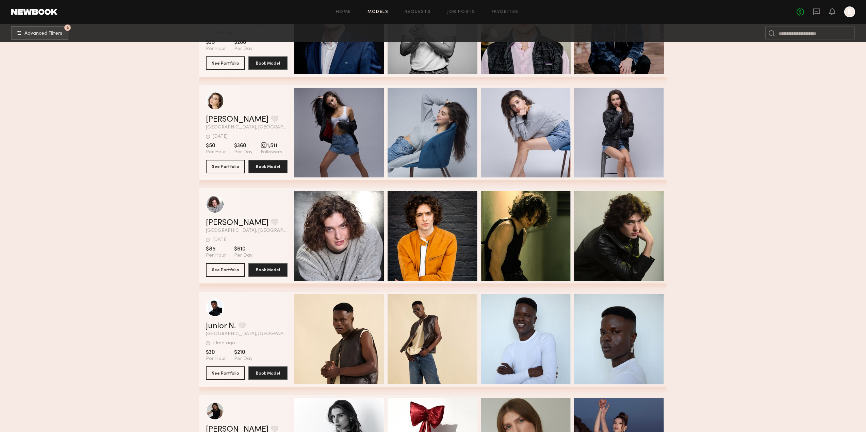
scroll to position [6224, 0]
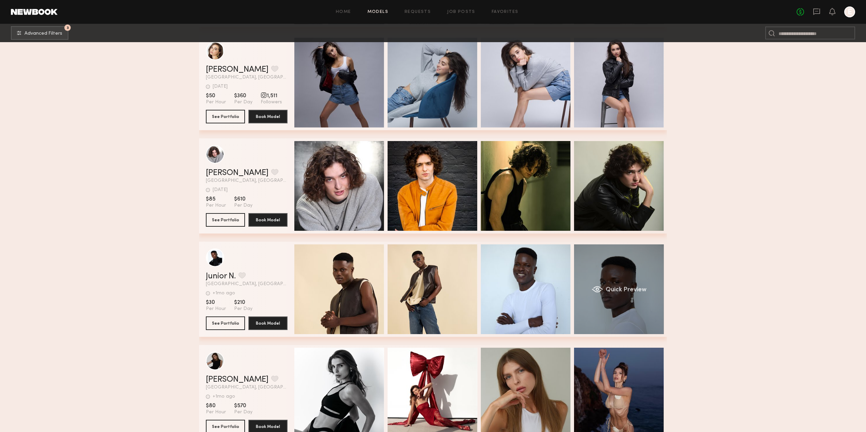
click at [620, 293] on span "Quick Preview" at bounding box center [625, 290] width 41 height 6
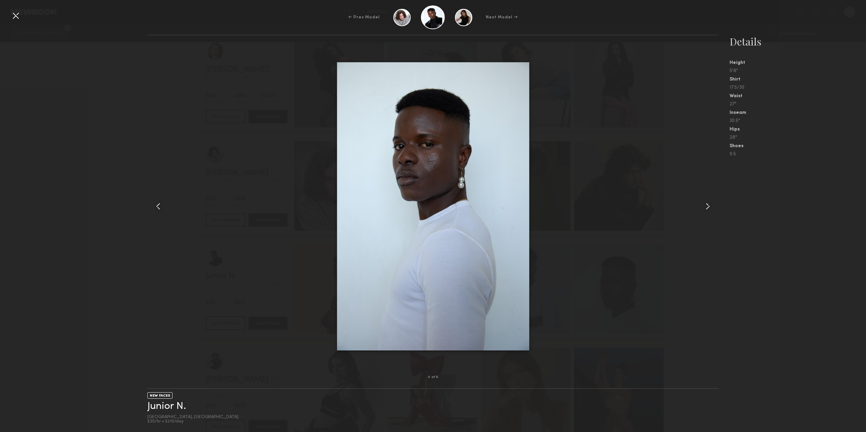
click at [158, 211] on common-icon at bounding box center [158, 206] width 11 height 11
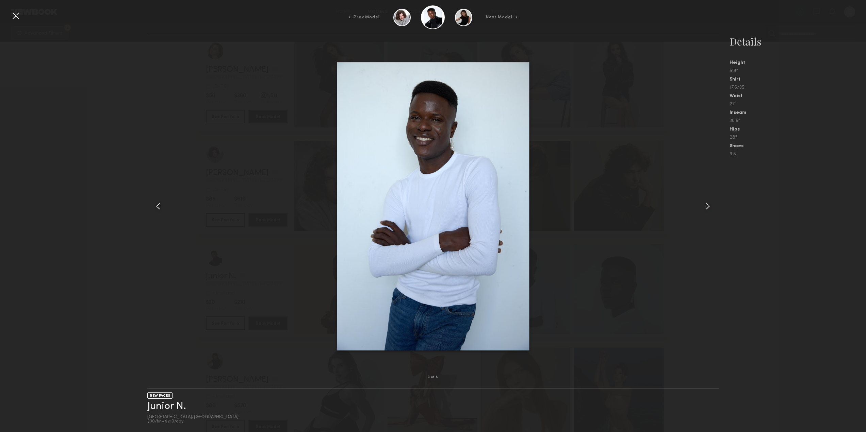
click at [158, 211] on common-icon at bounding box center [158, 206] width 11 height 11
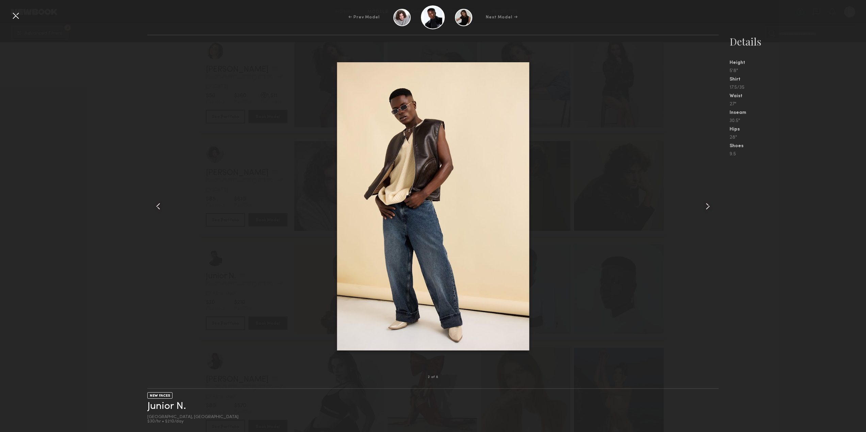
click at [158, 211] on common-icon at bounding box center [158, 206] width 11 height 11
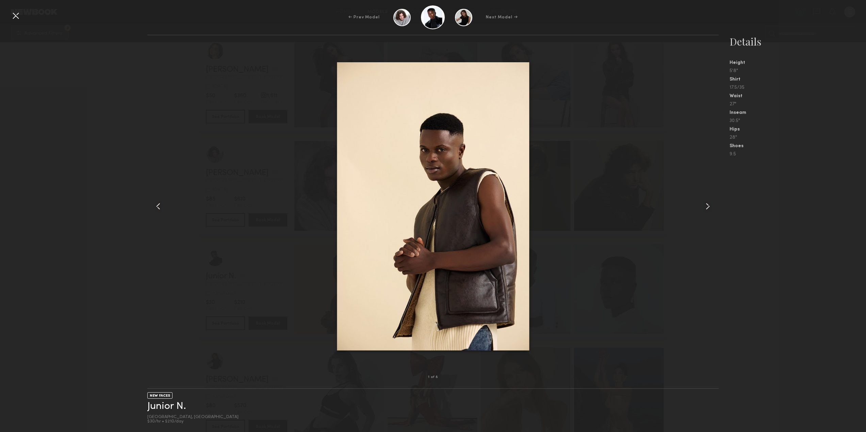
click at [158, 211] on common-icon at bounding box center [158, 206] width 11 height 11
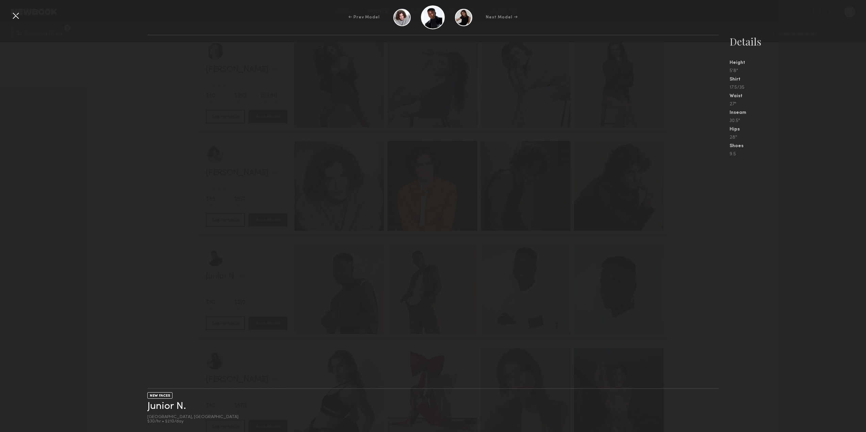
click at [158, 211] on nb-gallery-light at bounding box center [432, 212] width 571 height 354
click at [13, 16] on div at bounding box center [15, 15] width 11 height 11
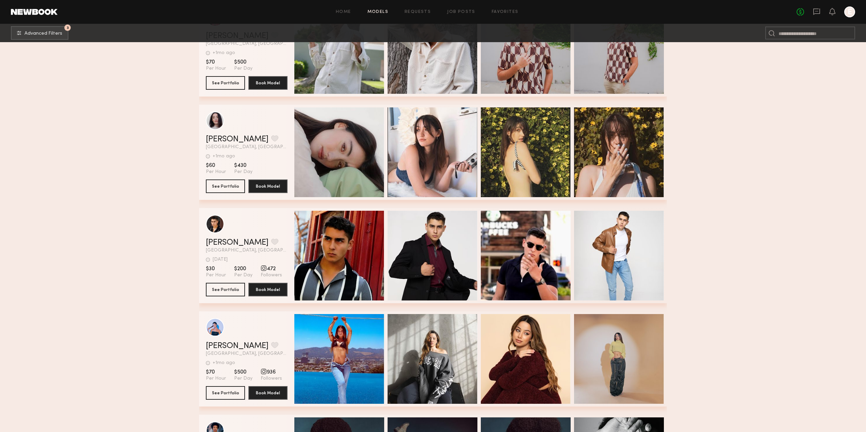
scroll to position [7483, 0]
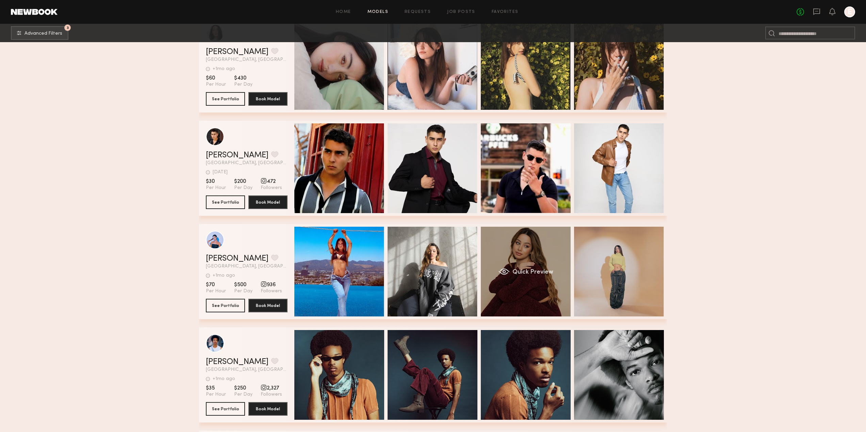
click at [534, 252] on div "Quick Preview" at bounding box center [526, 272] width 90 height 90
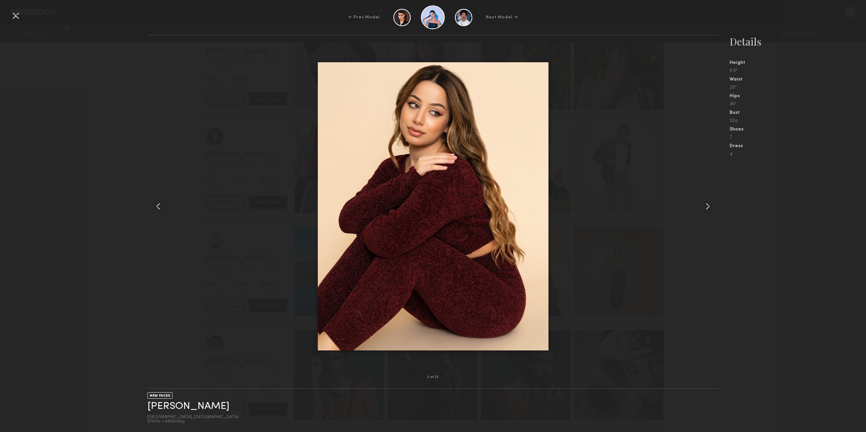
click at [707, 208] on common-icon at bounding box center [707, 206] width 11 height 11
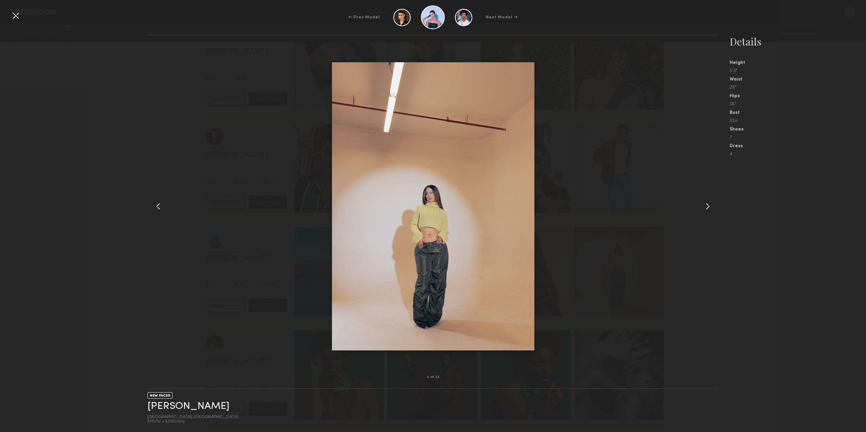
click at [707, 208] on common-icon at bounding box center [707, 206] width 11 height 11
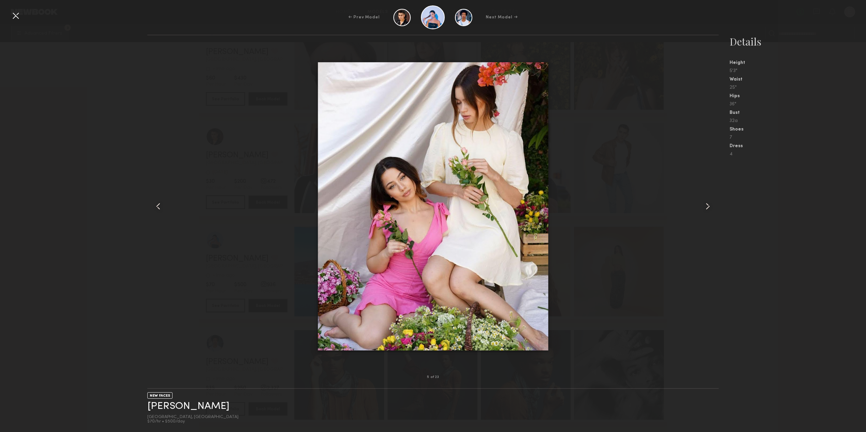
click at [707, 208] on common-icon at bounding box center [707, 206] width 11 height 11
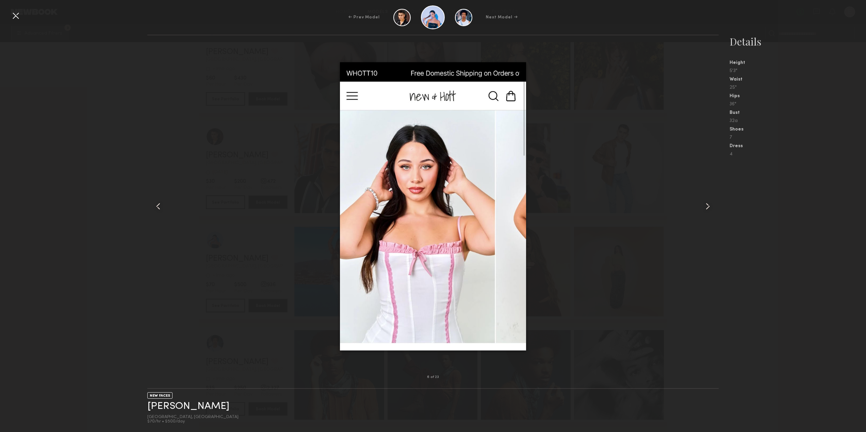
click at [707, 208] on common-icon at bounding box center [707, 206] width 11 height 11
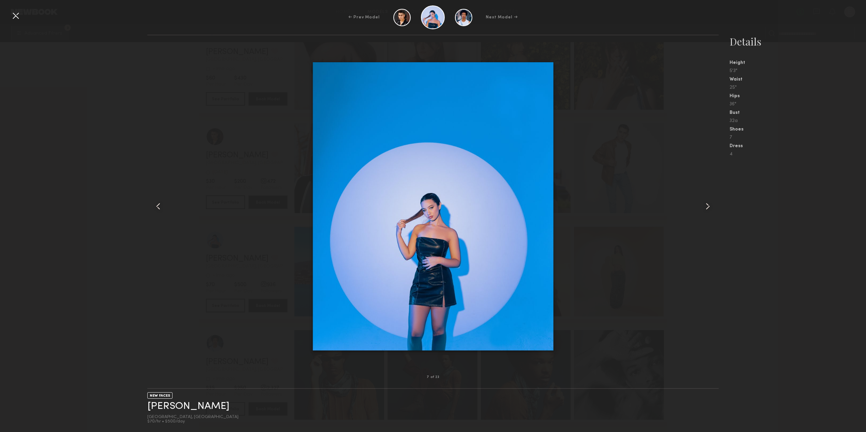
click at [707, 208] on common-icon at bounding box center [707, 206] width 11 height 11
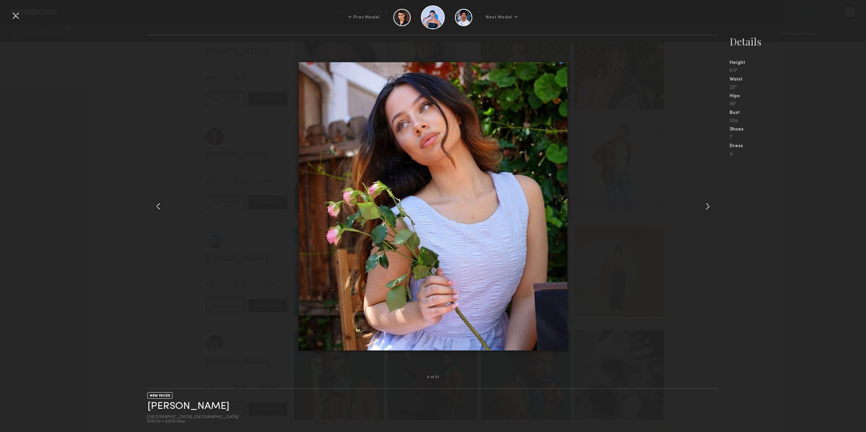
click at [707, 208] on common-icon at bounding box center [707, 206] width 11 height 11
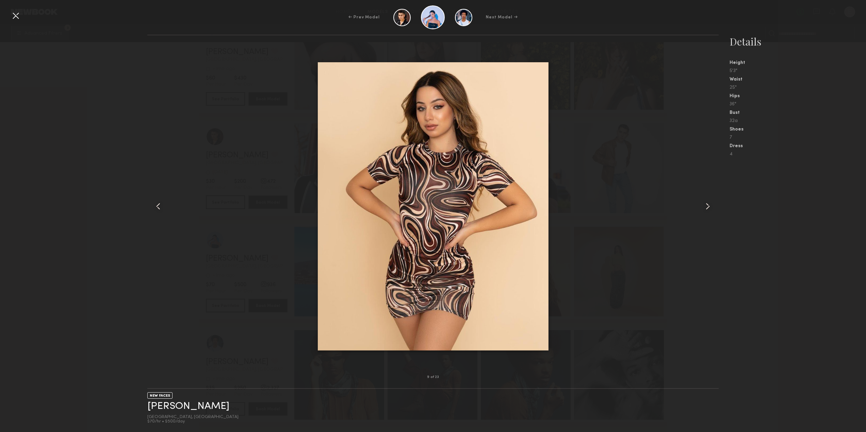
click at [707, 208] on common-icon at bounding box center [707, 206] width 11 height 11
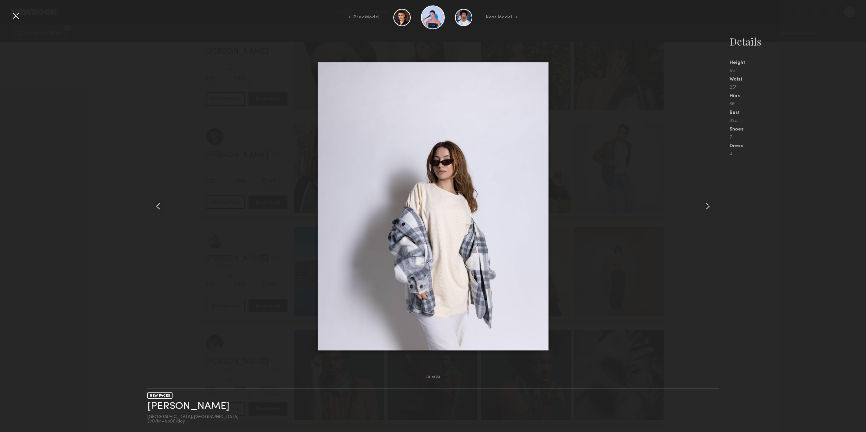
click at [707, 208] on common-icon at bounding box center [707, 206] width 11 height 11
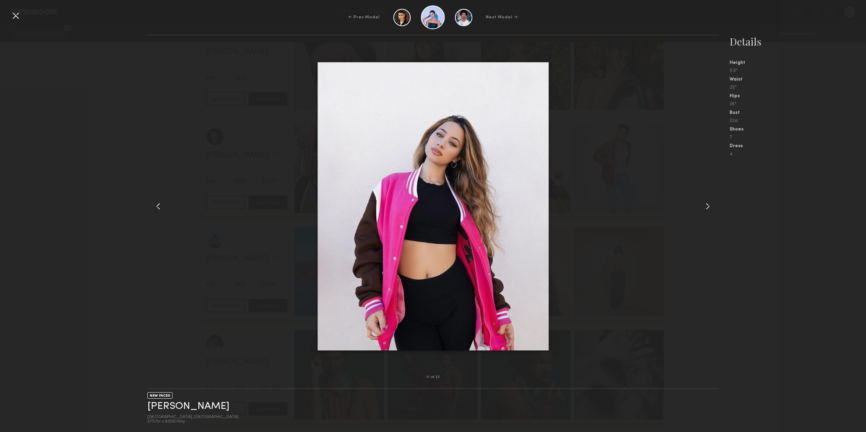
click at [707, 208] on common-icon at bounding box center [707, 206] width 11 height 11
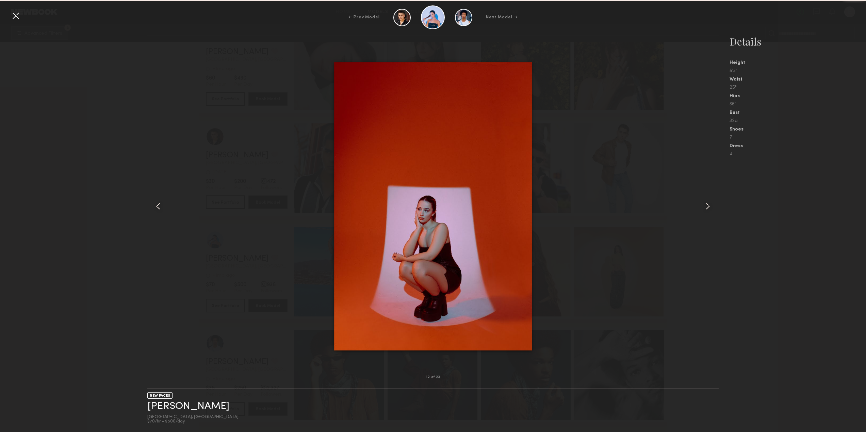
click at [707, 208] on common-icon at bounding box center [707, 206] width 11 height 11
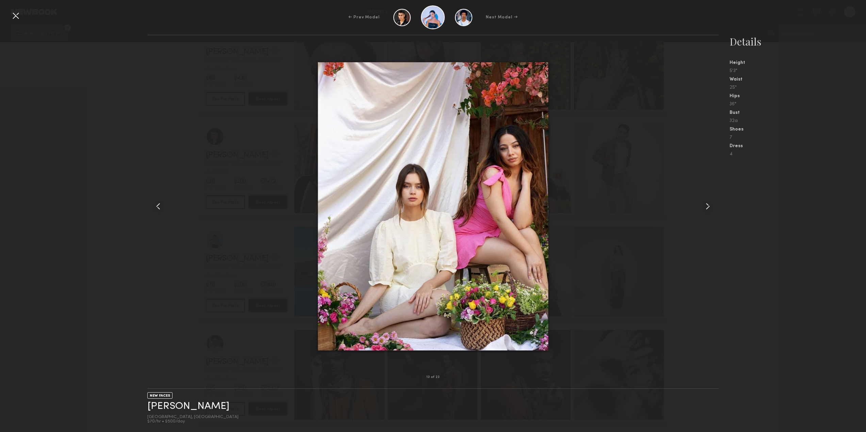
click at [707, 208] on common-icon at bounding box center [707, 206] width 11 height 11
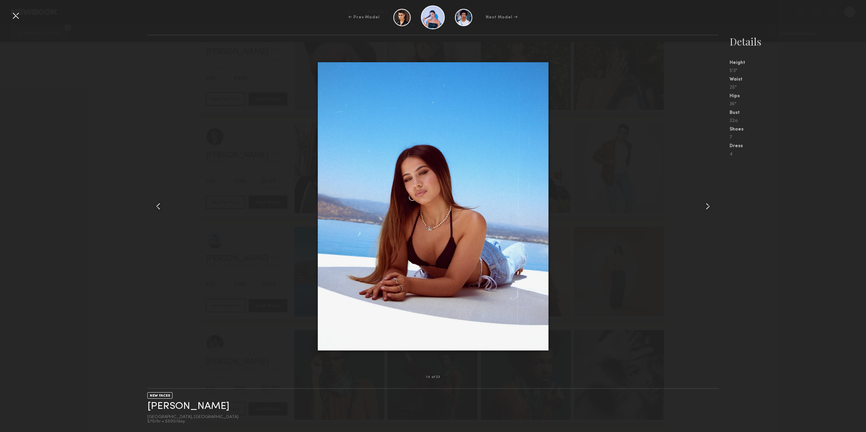
click at [707, 208] on common-icon at bounding box center [707, 206] width 11 height 11
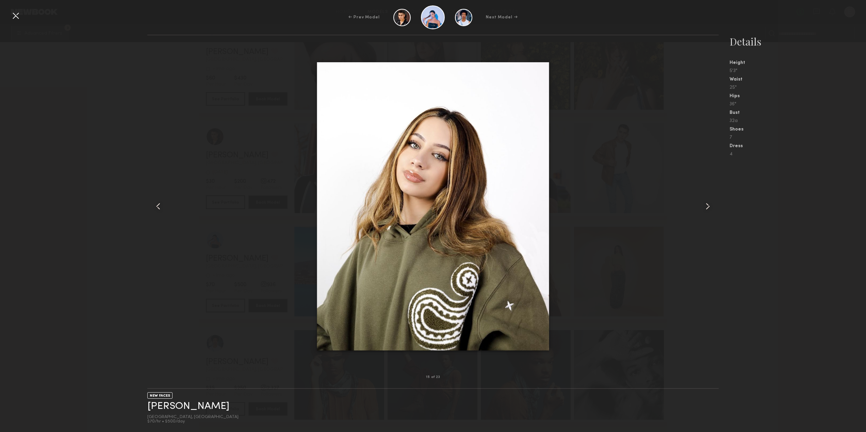
click at [707, 208] on common-icon at bounding box center [707, 206] width 11 height 11
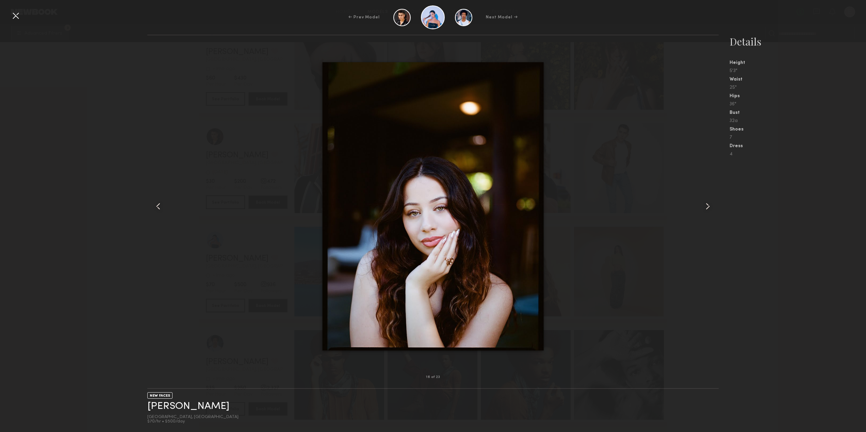
click at [706, 208] on common-icon at bounding box center [707, 206] width 11 height 11
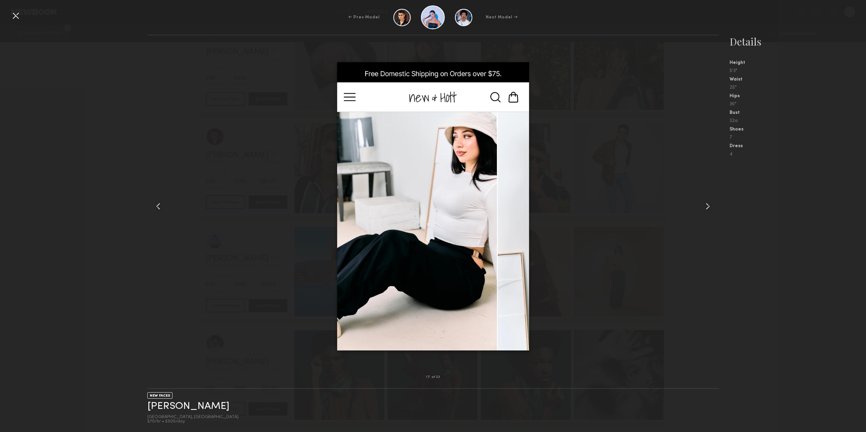
click at [706, 209] on common-icon at bounding box center [707, 206] width 11 height 11
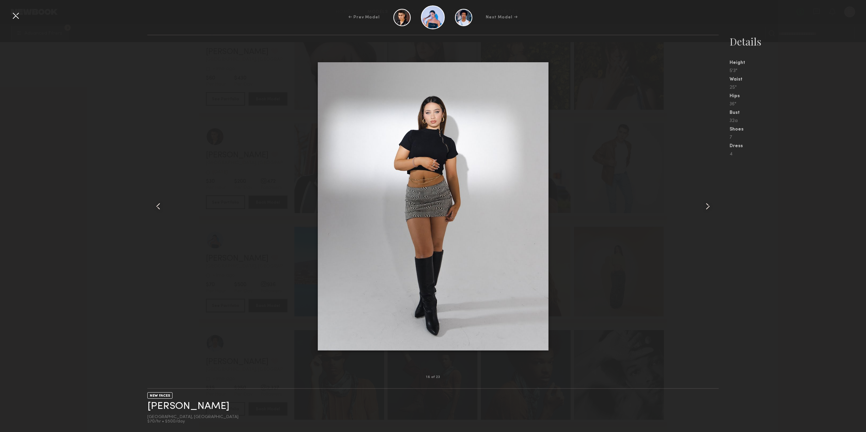
click at [706, 209] on common-icon at bounding box center [707, 206] width 11 height 11
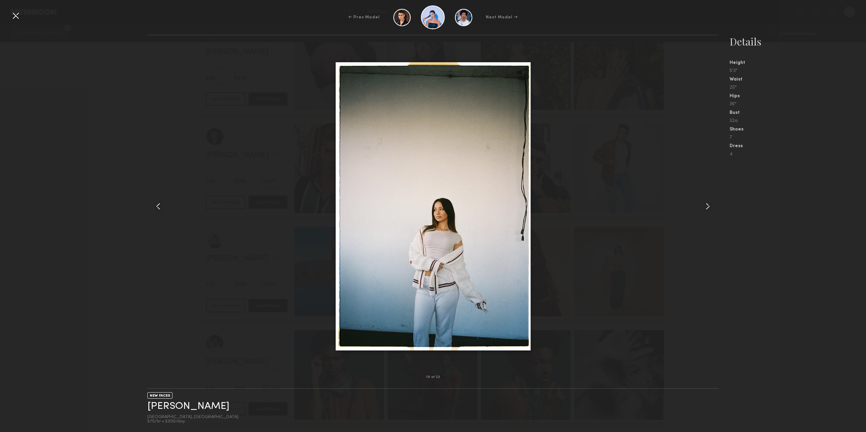
click at [12, 13] on div at bounding box center [15, 15] width 11 height 11
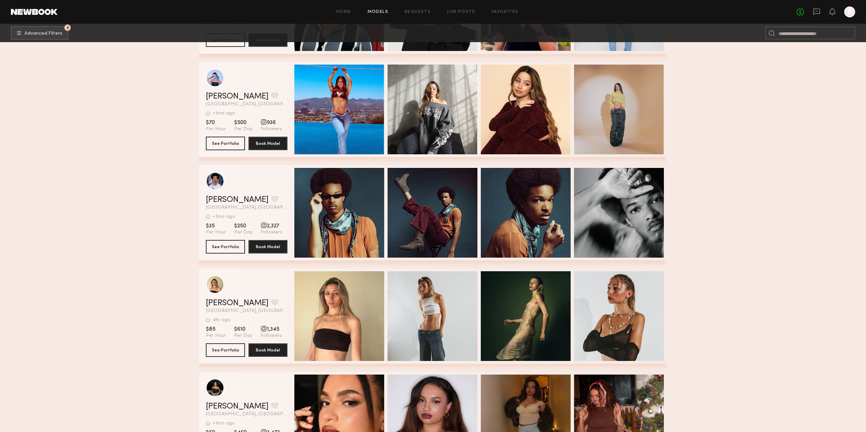
scroll to position [7687, 0]
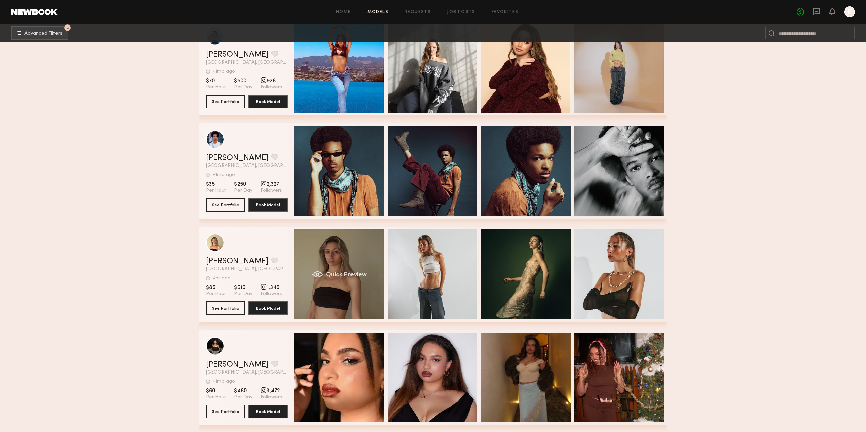
click at [338, 263] on div "Quick Preview" at bounding box center [339, 275] width 90 height 90
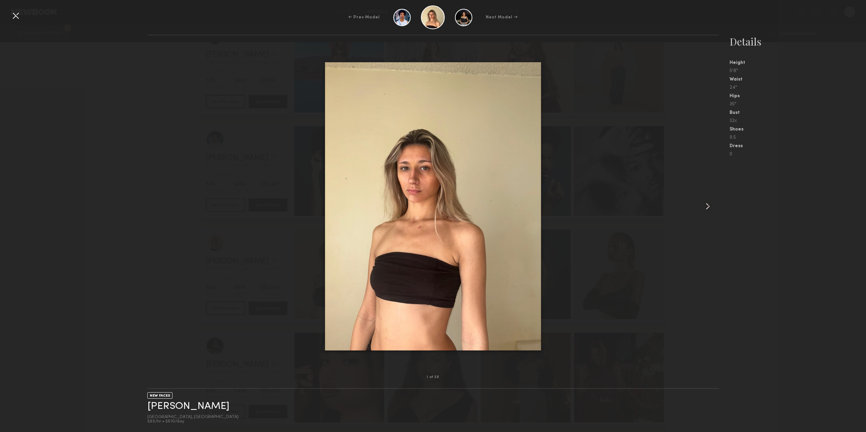
click at [706, 205] on common-icon at bounding box center [707, 206] width 11 height 11
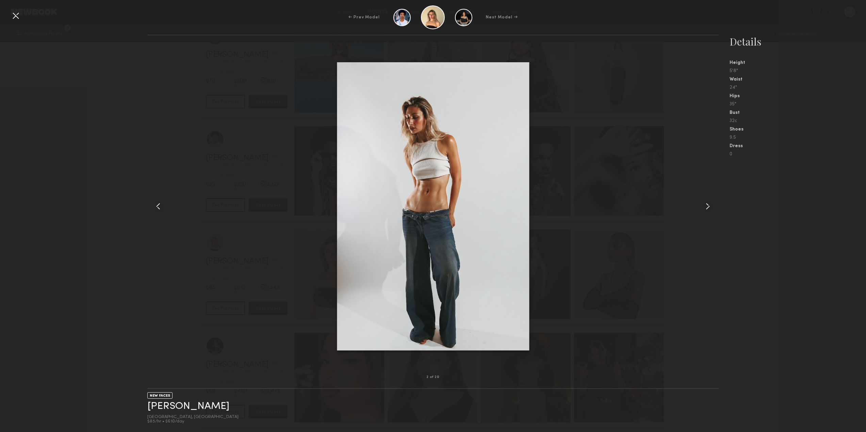
click at [702, 204] on div at bounding box center [707, 206] width 23 height 320
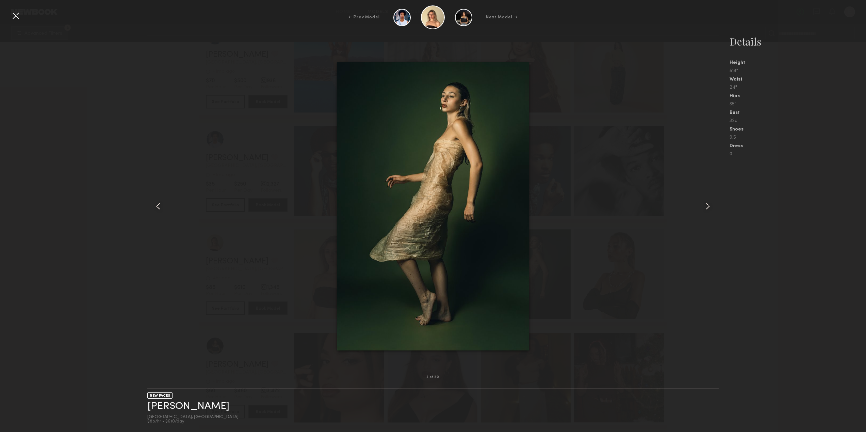
click at [702, 204] on div at bounding box center [707, 206] width 23 height 320
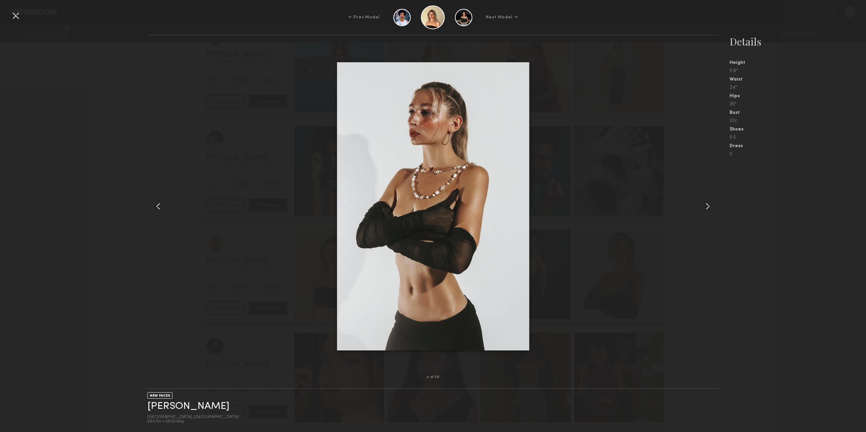
click at [702, 204] on div at bounding box center [707, 206] width 23 height 320
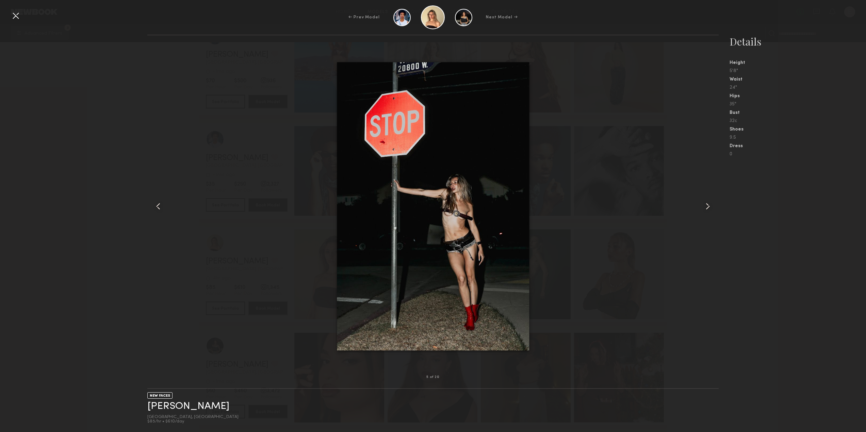
click at [702, 204] on div at bounding box center [707, 206] width 23 height 320
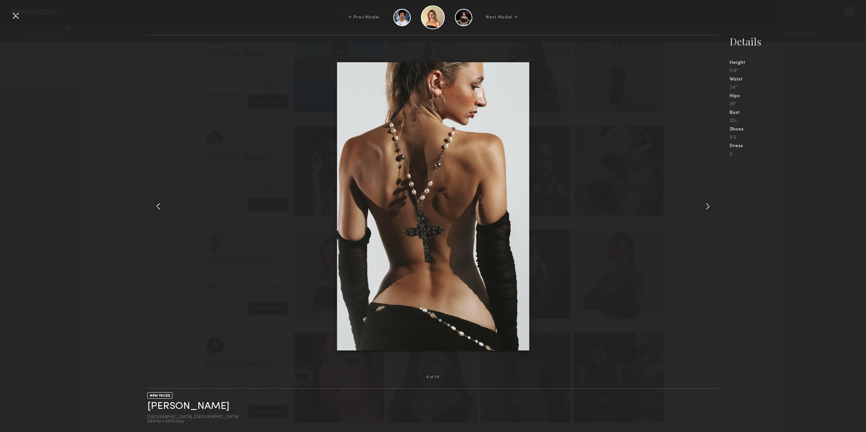
click at [15, 23] on div "← Prev Model Next Model →" at bounding box center [433, 17] width 866 height 24
click at [16, 16] on div at bounding box center [15, 15] width 11 height 11
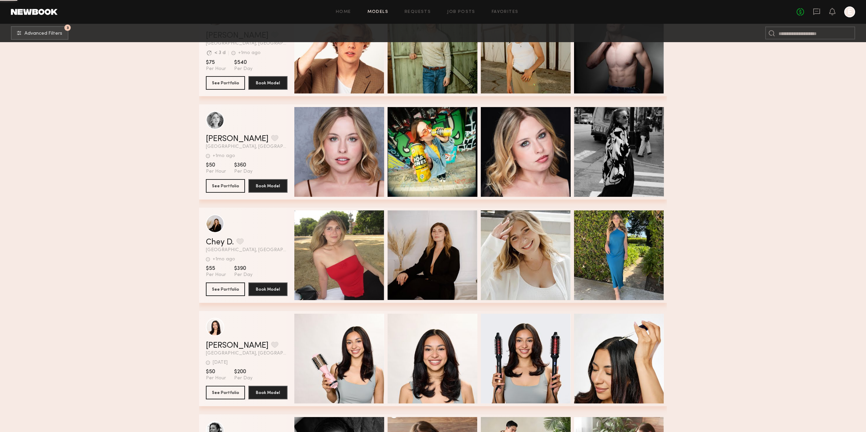
scroll to position [9489, 0]
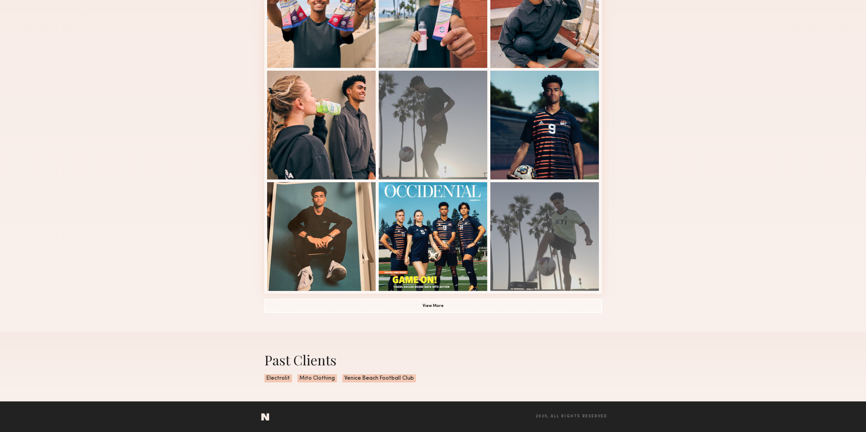
scroll to position [332, 0]
click at [442, 306] on button "View More" at bounding box center [432, 306] width 337 height 14
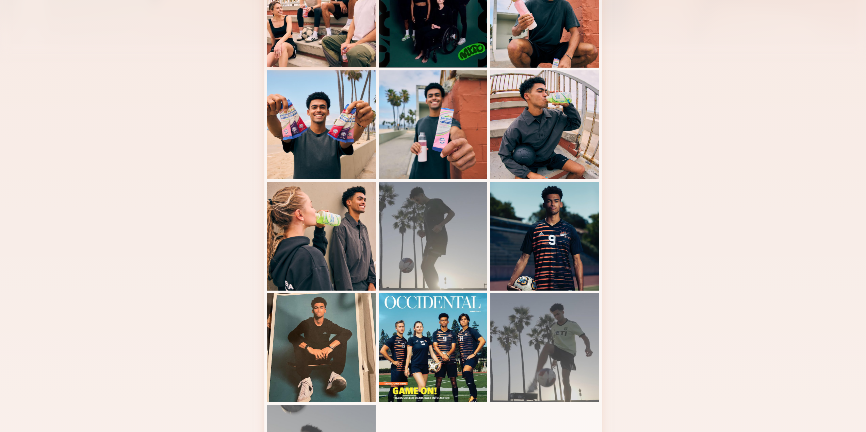
scroll to position [0, 0]
